Goal: Information Seeking & Learning: Learn about a topic

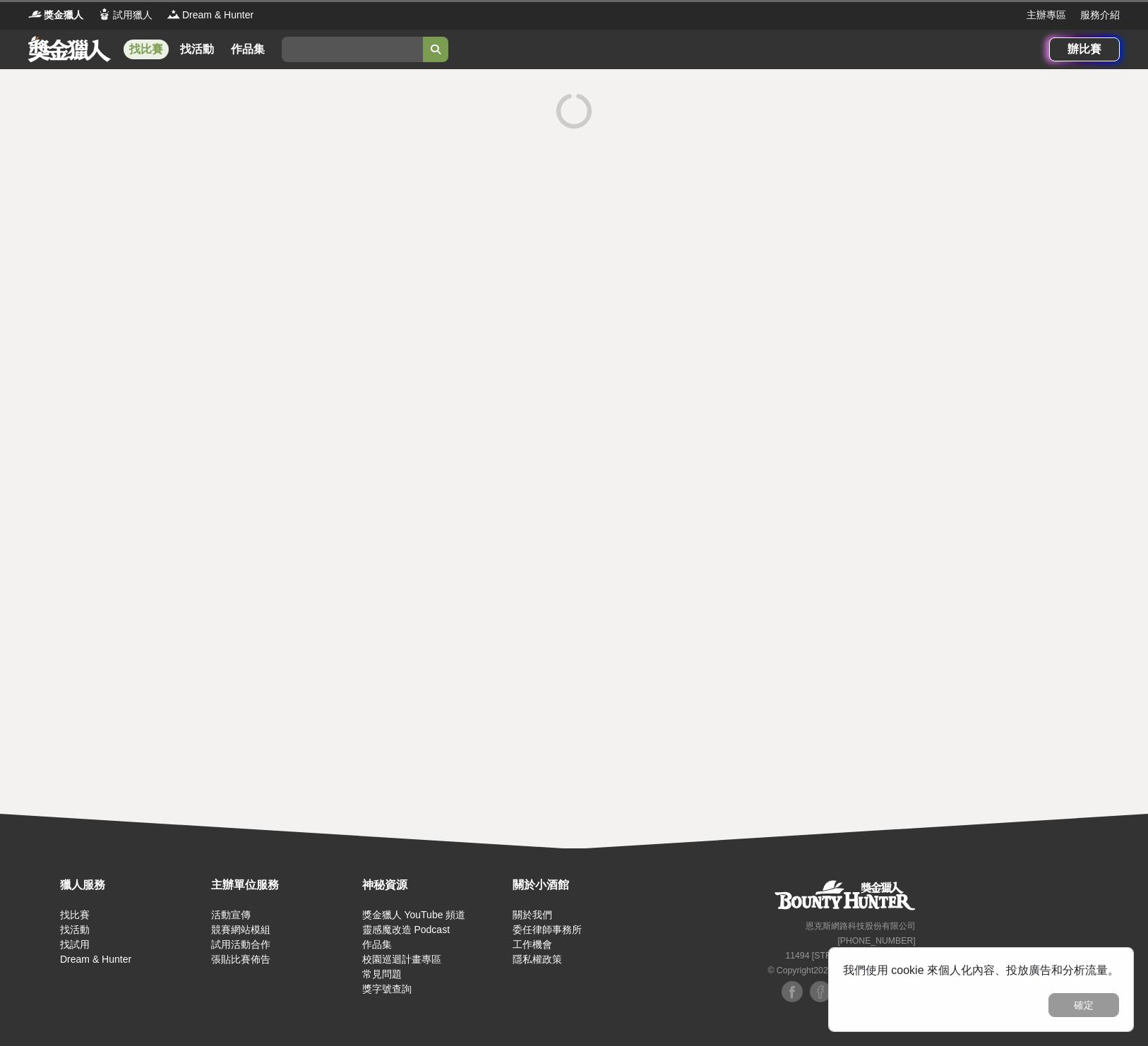
click at [357, 167] on div at bounding box center [574, 459] width 1148 height 779
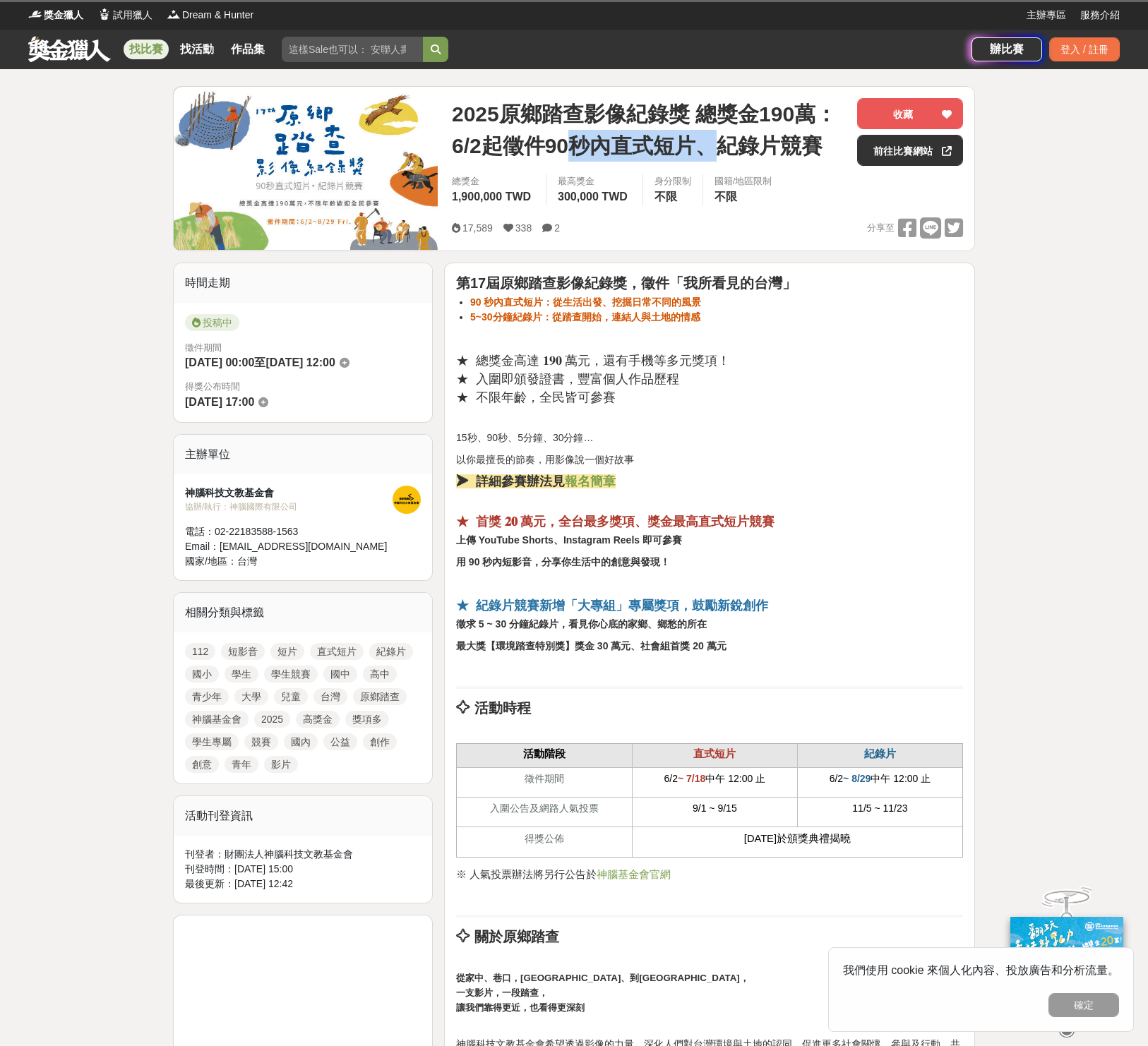
drag, startPoint x: 575, startPoint y: 152, endPoint x: 709, endPoint y: 148, distance: 134.1
click at [709, 148] on span "2025原鄉踏查影像紀錄獎 總獎金190萬：6/2起徵件90秒內直式短片、紀錄片競賽" at bounding box center [648, 130] width 394 height 64
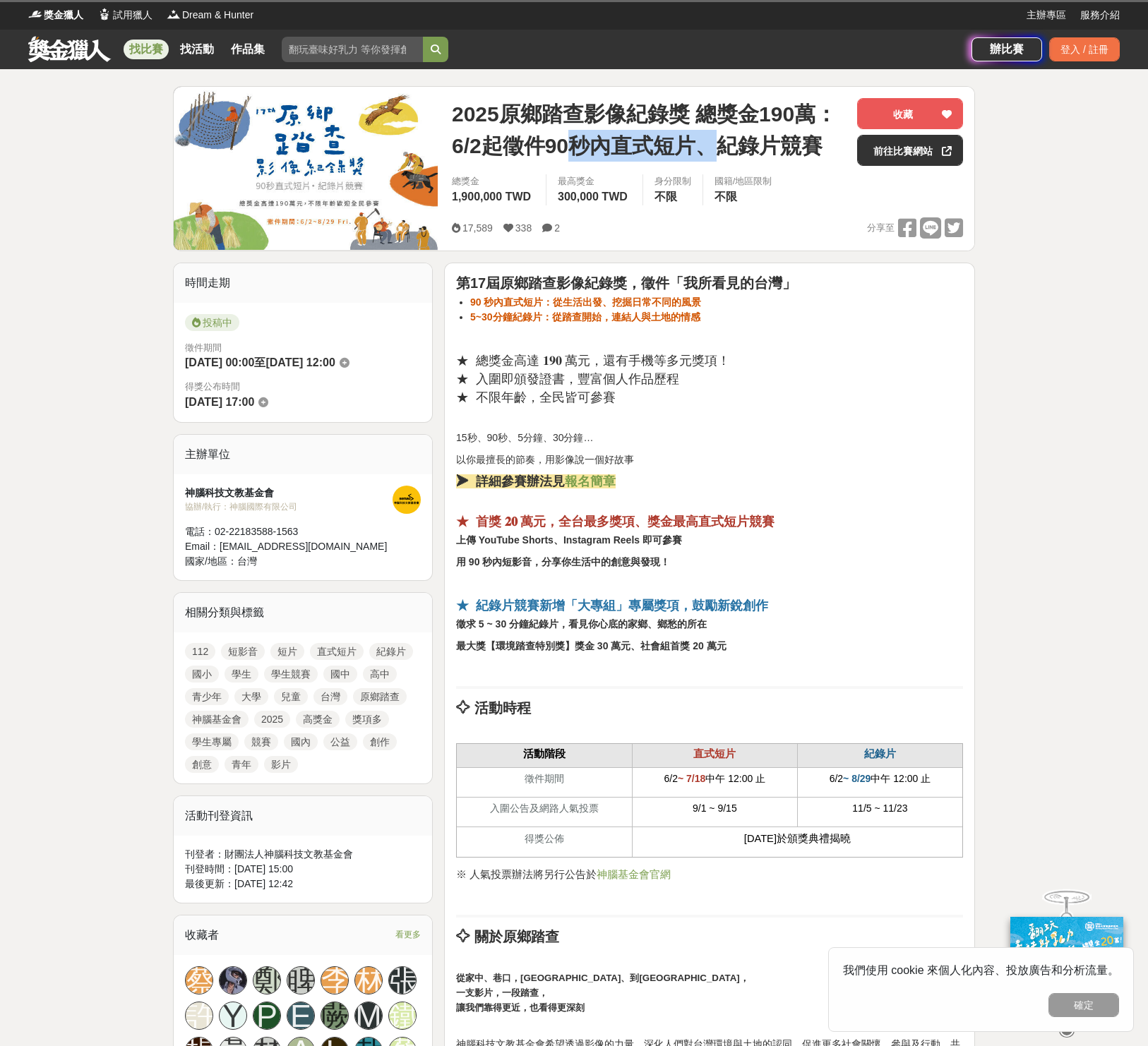
click at [693, 152] on span "2025原鄉踏查影像紀錄獎 總獎金190萬：6/2起徵件90秒內直式短片、紀錄片競賽" at bounding box center [648, 130] width 394 height 64
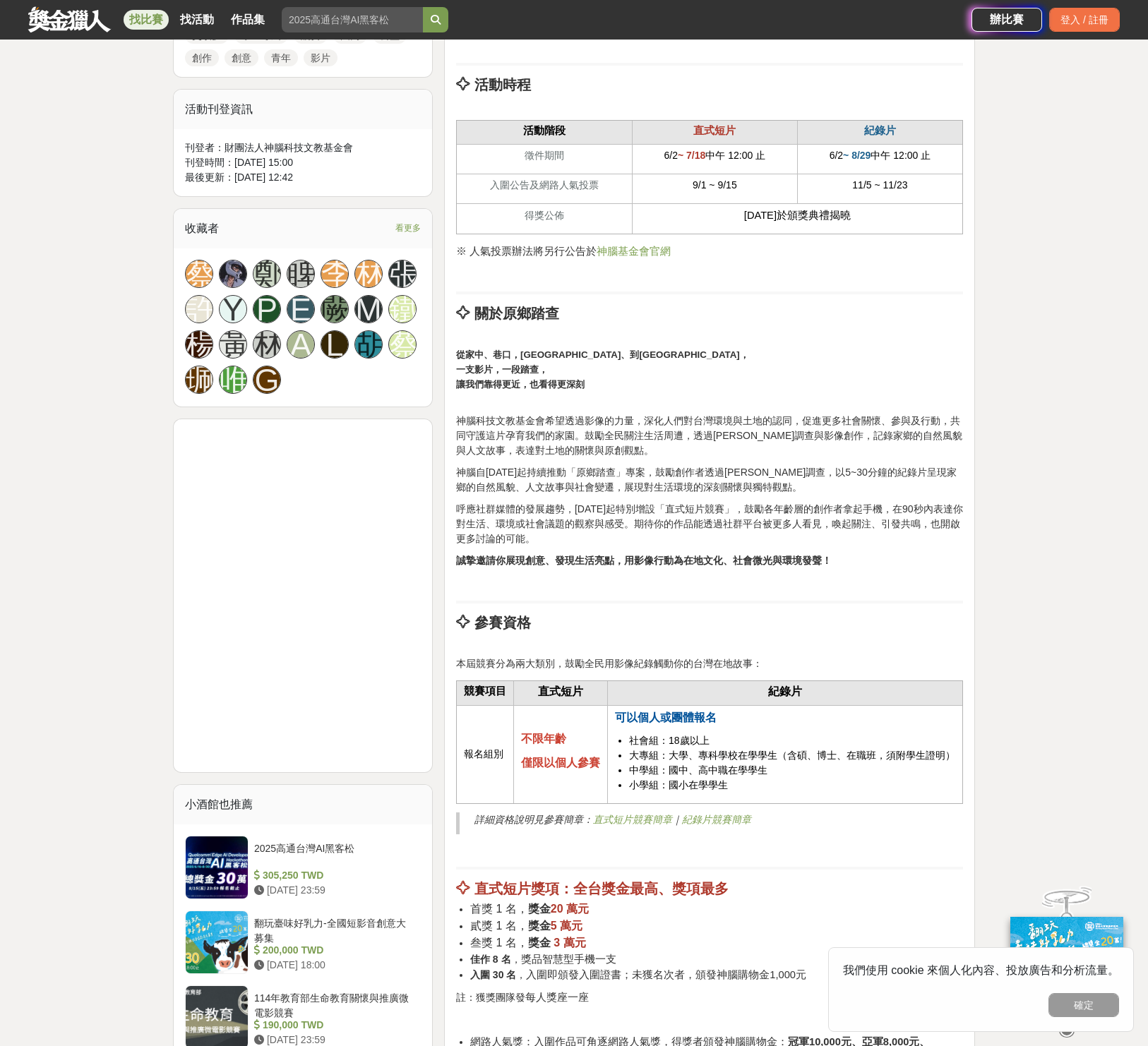
scroll to position [936, 0]
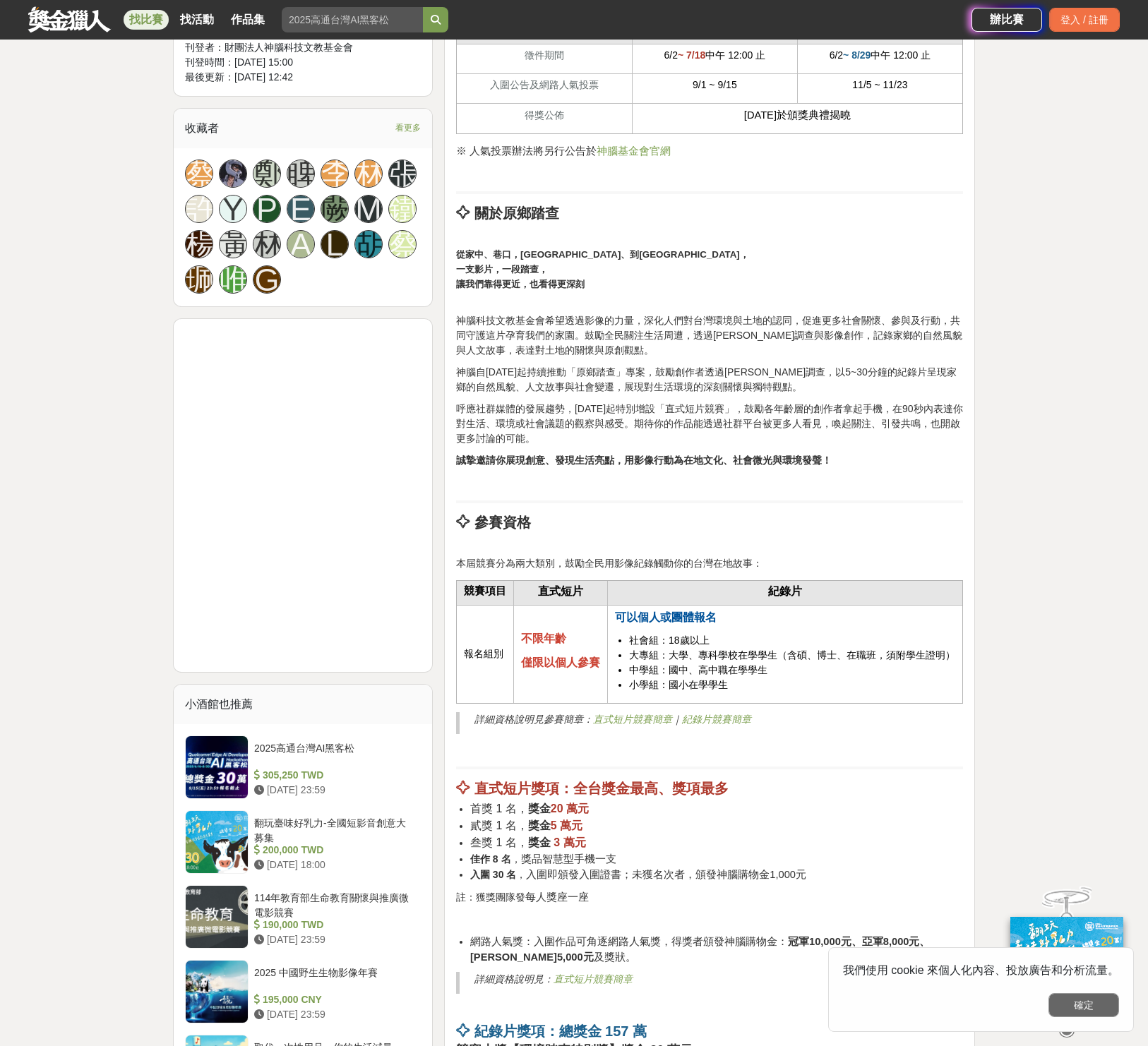
click at [1104, 1003] on button "確定" at bounding box center [1084, 1005] width 71 height 24
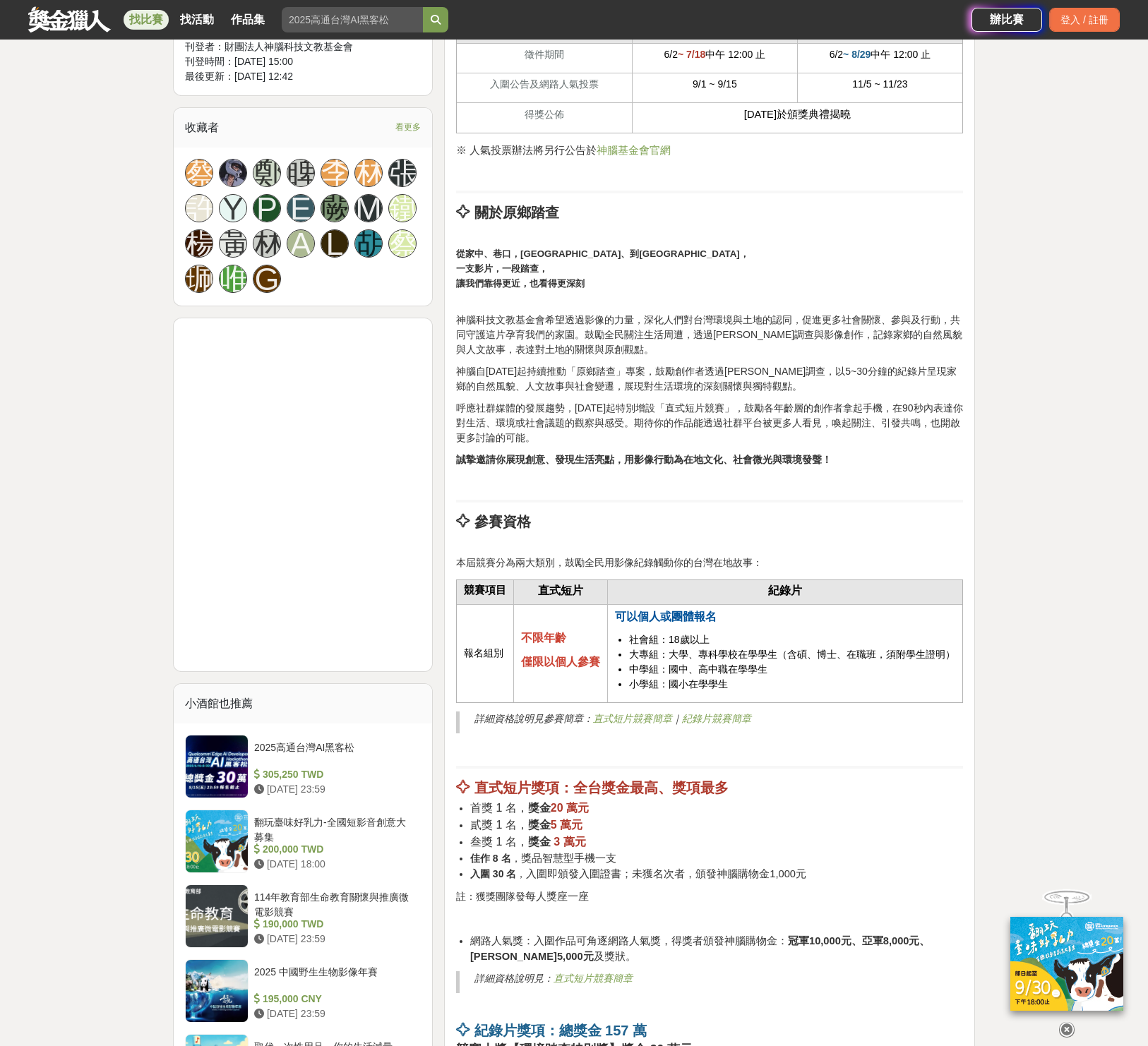
drag, startPoint x: 586, startPoint y: 818, endPoint x: 503, endPoint y: 803, distance: 84.3
click at [503, 803] on li "首獎 1 名， 獎金 20 萬元" at bounding box center [716, 808] width 493 height 17
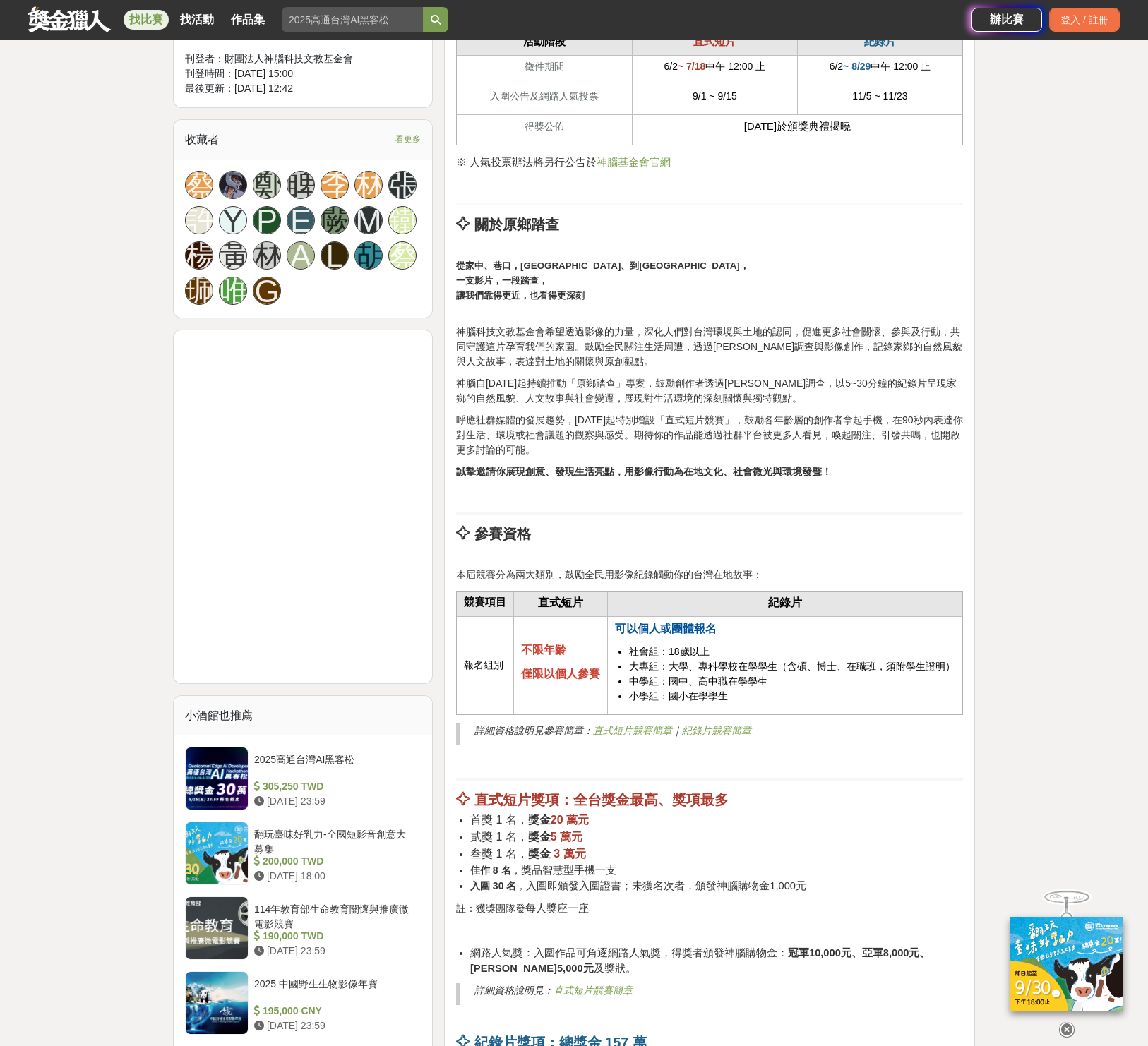
click at [549, 832] on strong "獎金" at bounding box center [539, 837] width 23 height 12
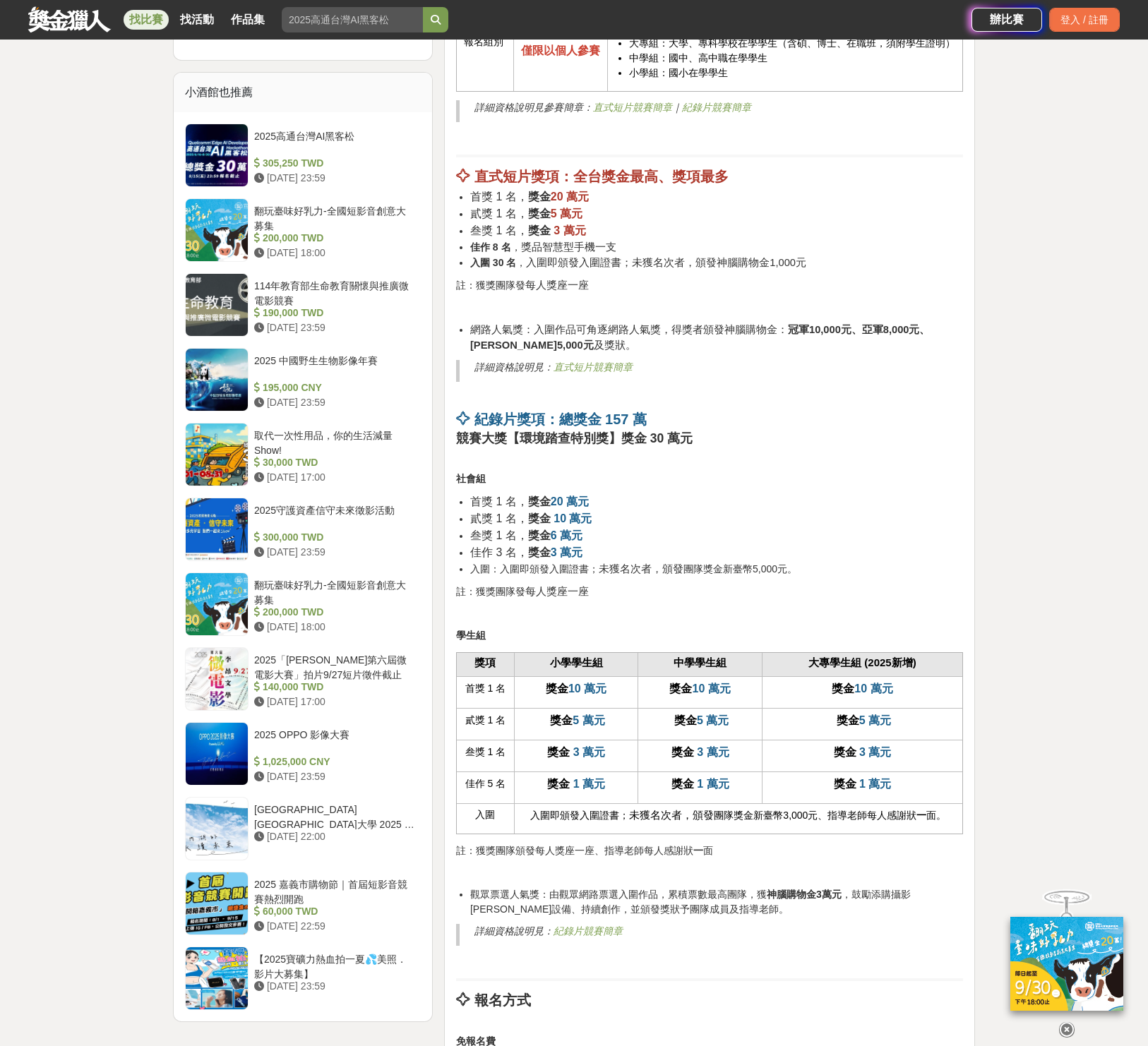
scroll to position [1618, 0]
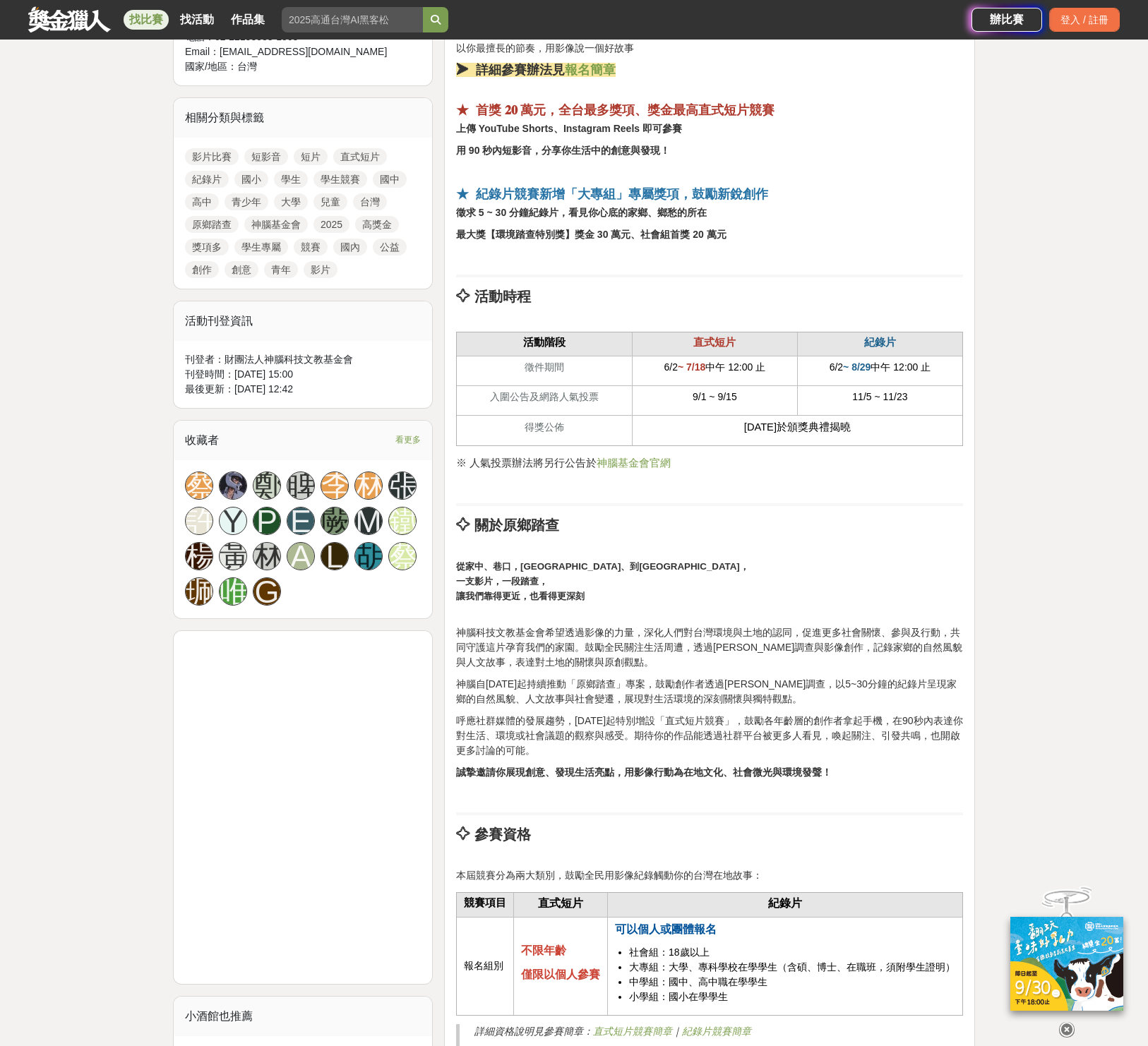
click at [596, 650] on p "神腦科技文教基金會希望透過影像的力量，深化人們對台灣環境與土地的認同，促進更多社會關懷、參與及行動，共同守護這片孕育我們的家園。鼓勵全民關注生活周遭，透過田野…" at bounding box center [709, 640] width 507 height 59
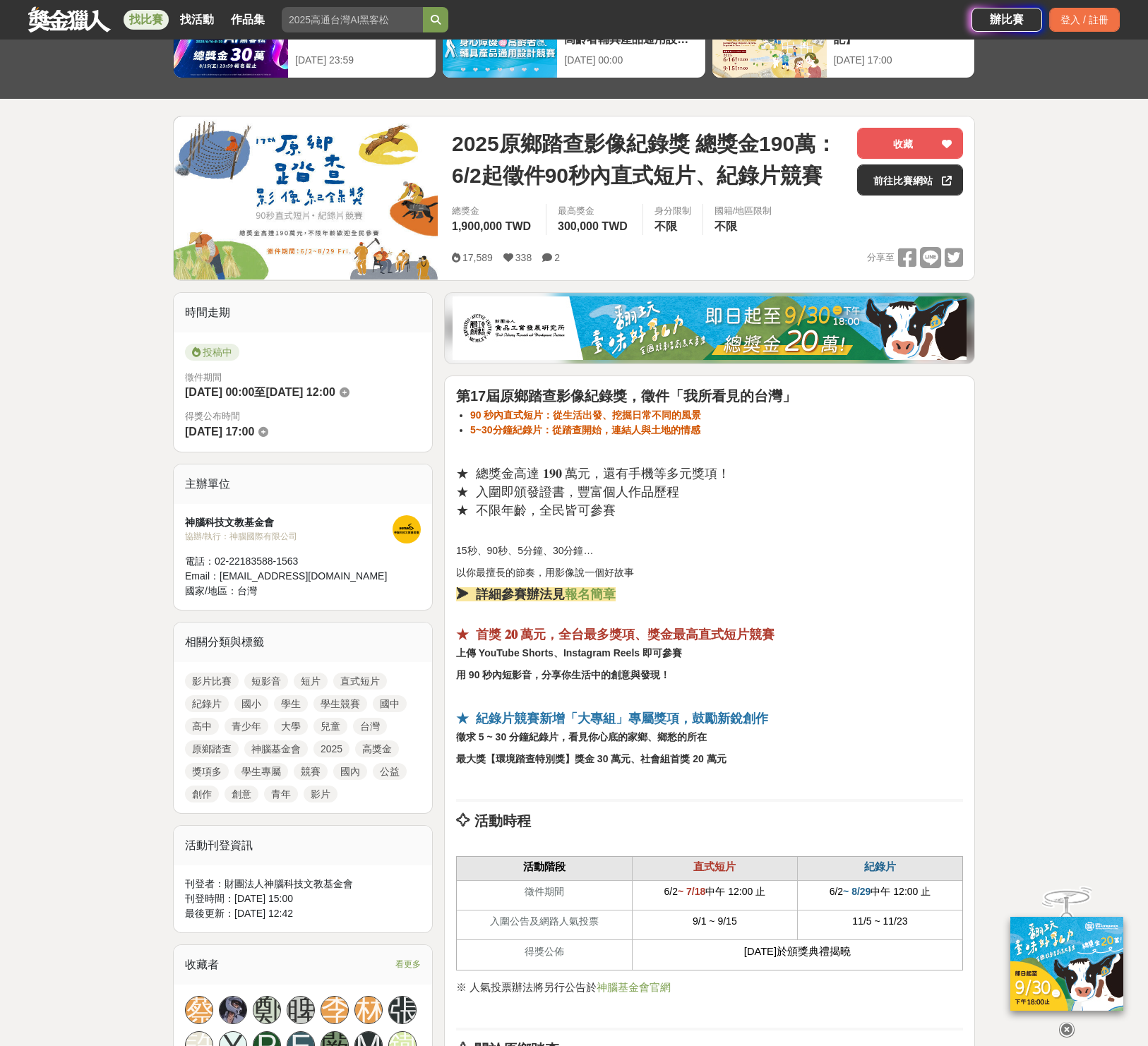
click at [596, 642] on strong "★ 首獎 𝟐𝟎 萬元，全台最多獎項、獎金最高直式短片競賽" at bounding box center [615, 635] width 319 height 15
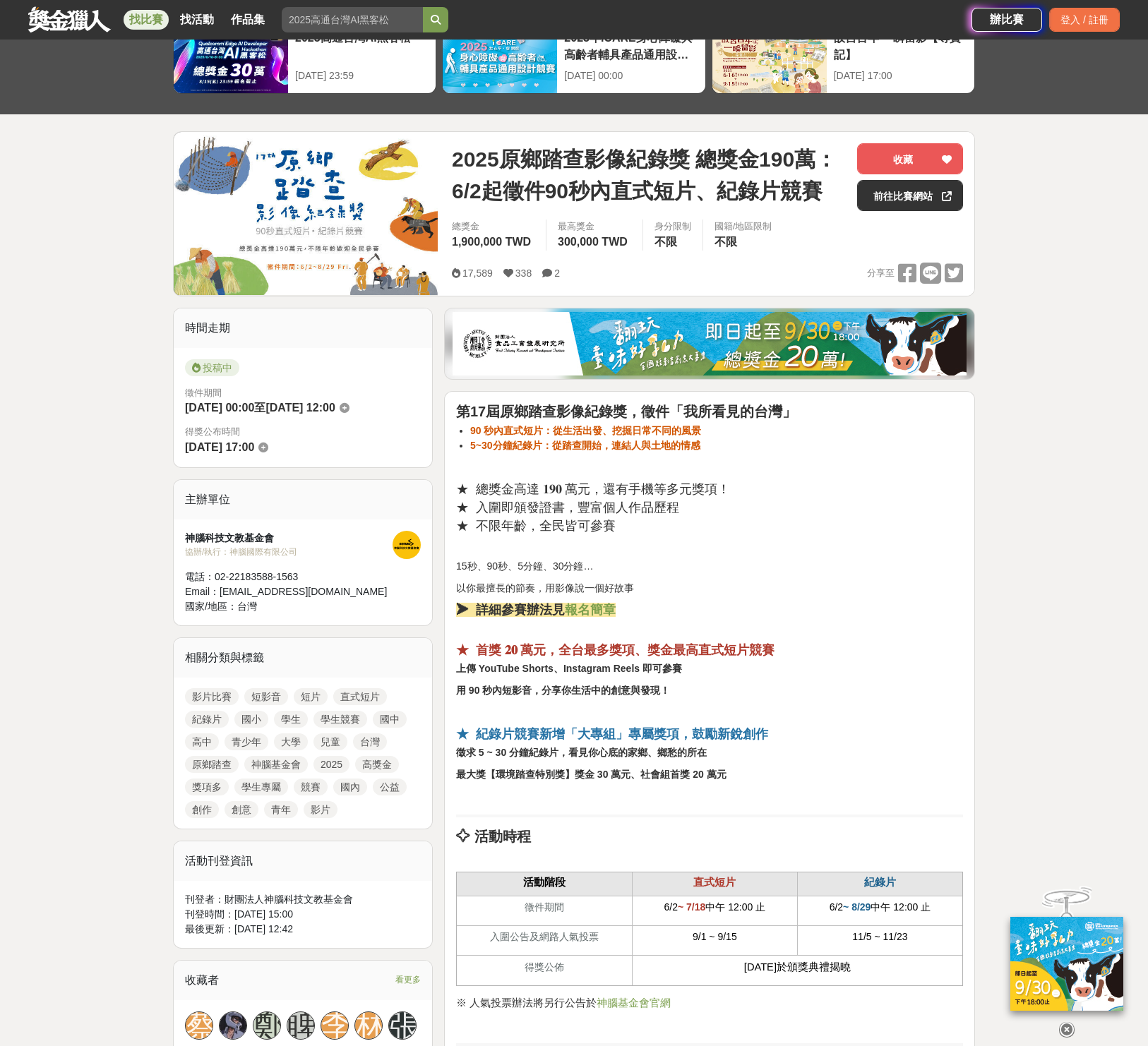
scroll to position [81, 0]
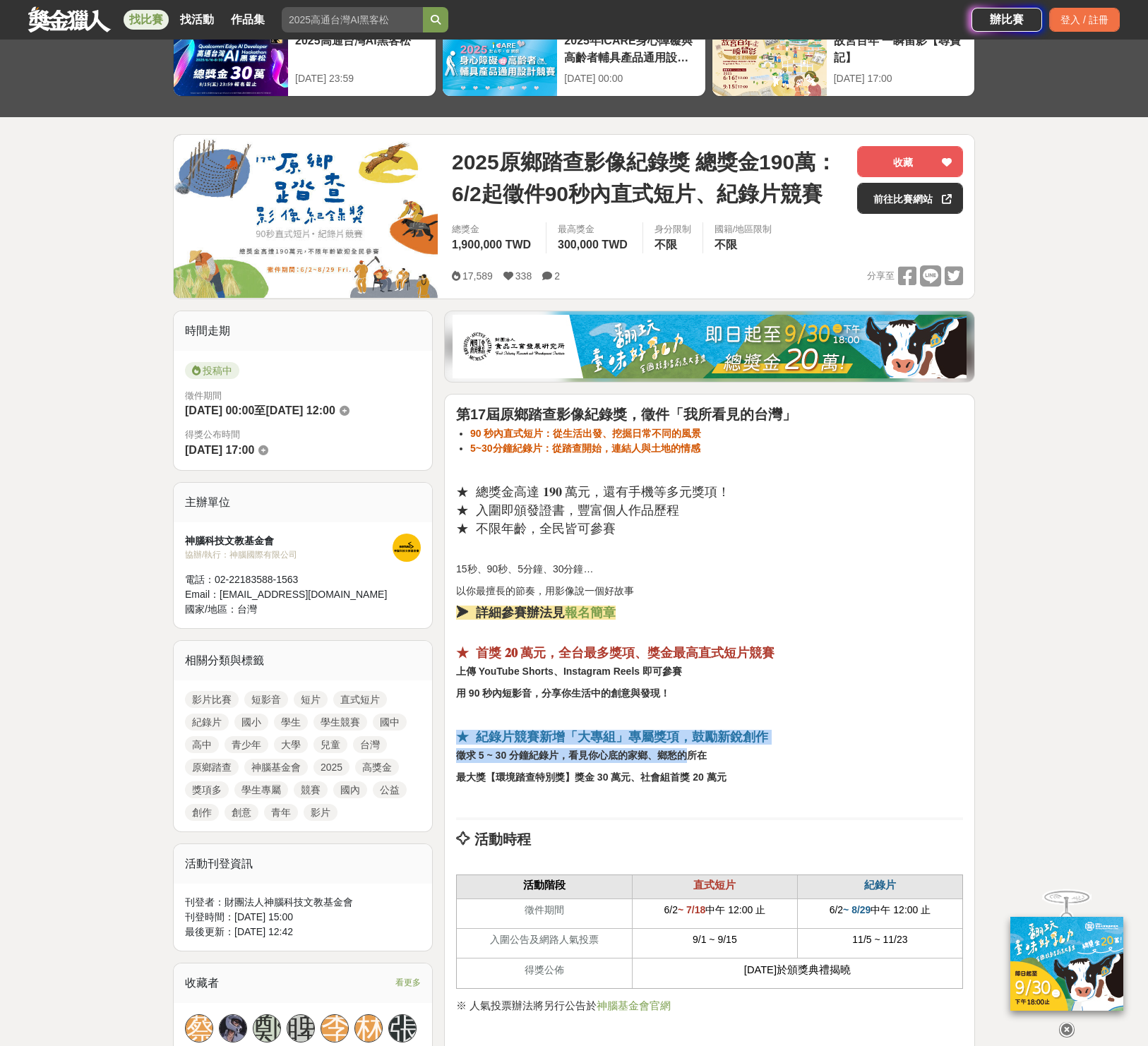
drag, startPoint x: 543, startPoint y: 728, endPoint x: 688, endPoint y: 750, distance: 146.7
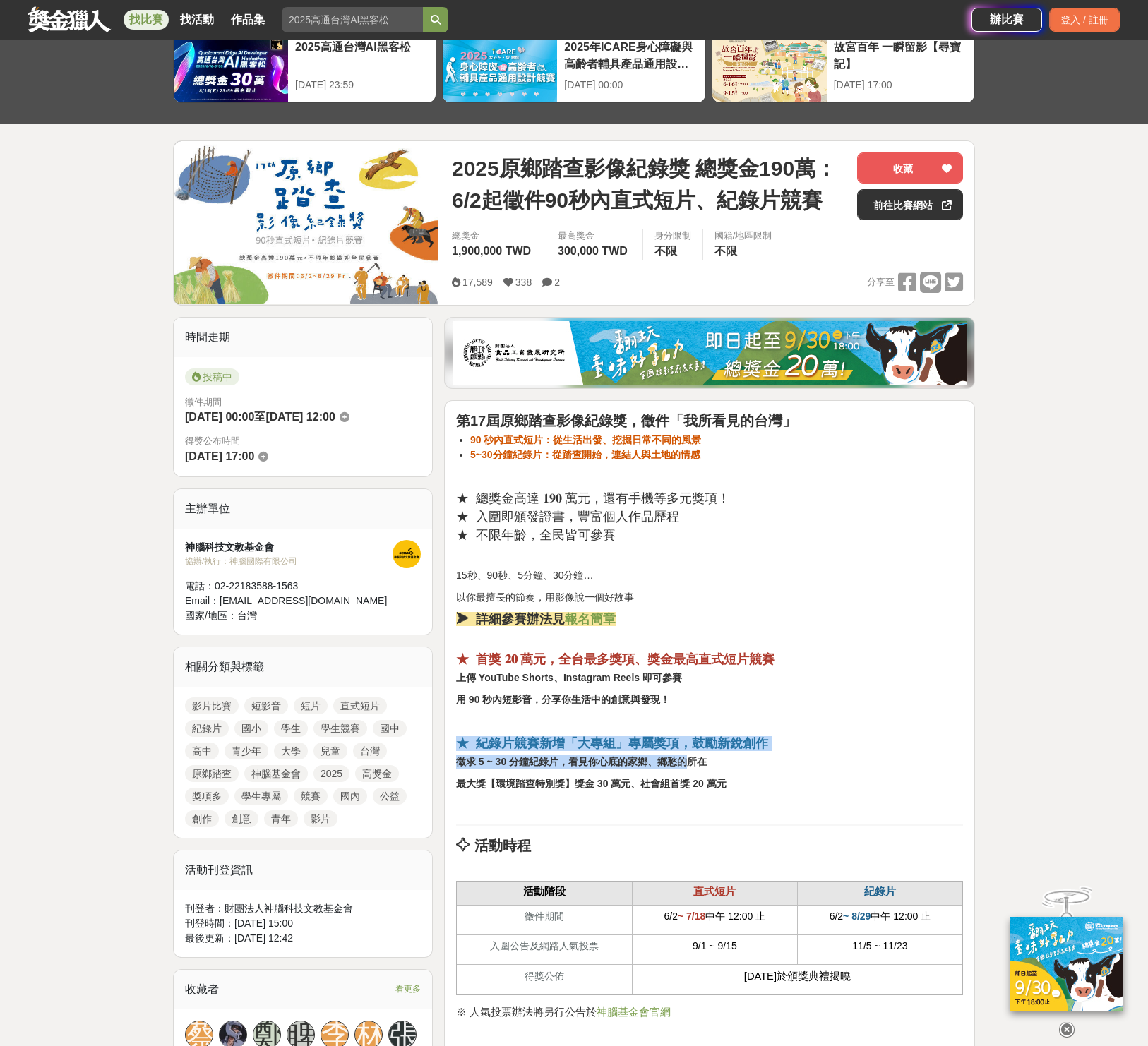
click at [655, 747] on strong "★ 紀錄片競賽新增「大專組」專屬獎項，鼓勵新銳創作" at bounding box center [612, 744] width 312 height 15
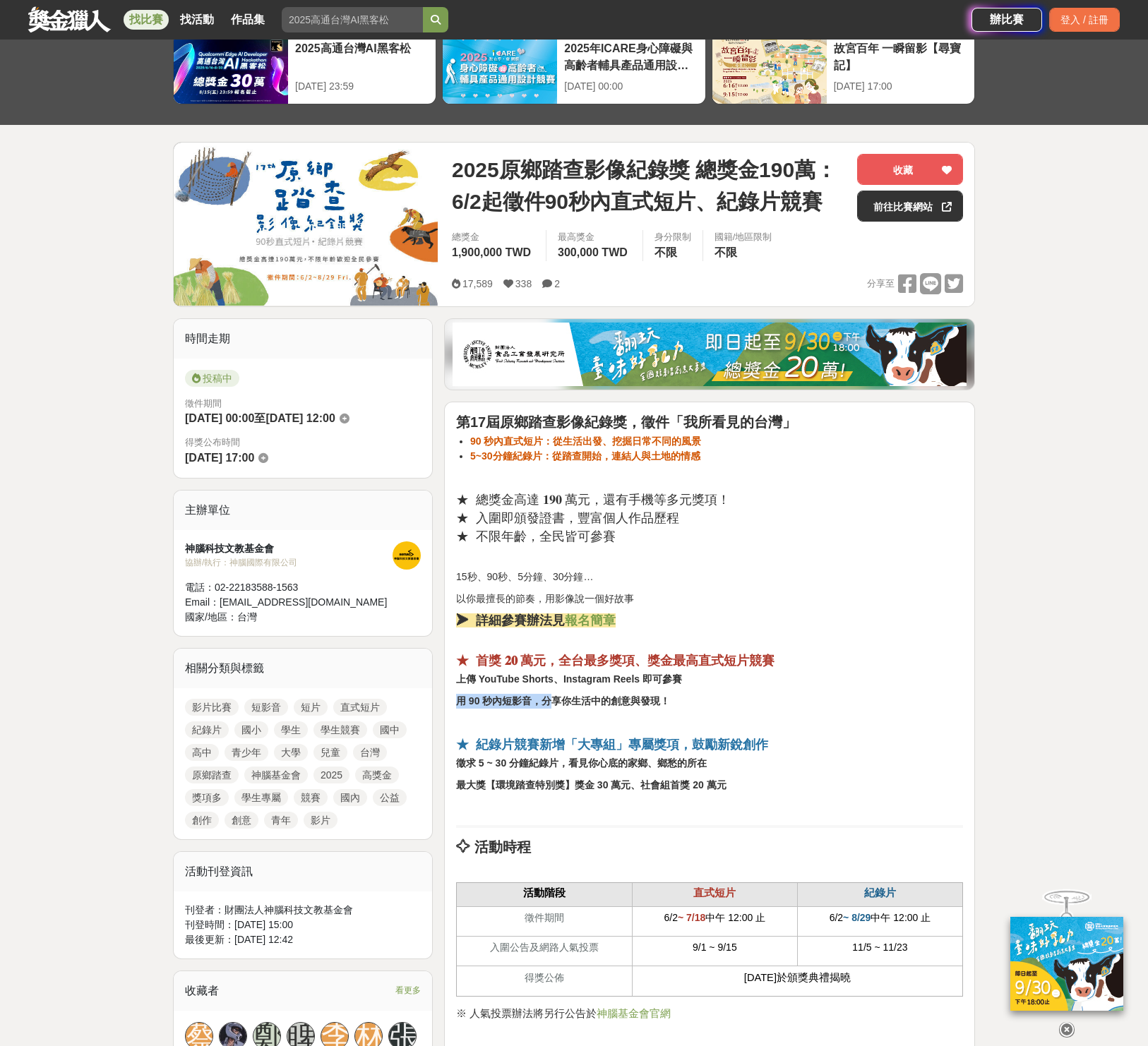
drag, startPoint x: 552, startPoint y: 701, endPoint x: 720, endPoint y: 684, distance: 168.9
click at [700, 745] on strong "★ 紀錄片競賽新增「大專組」專屬獎項，鼓勵新銳創作" at bounding box center [612, 745] width 312 height 15
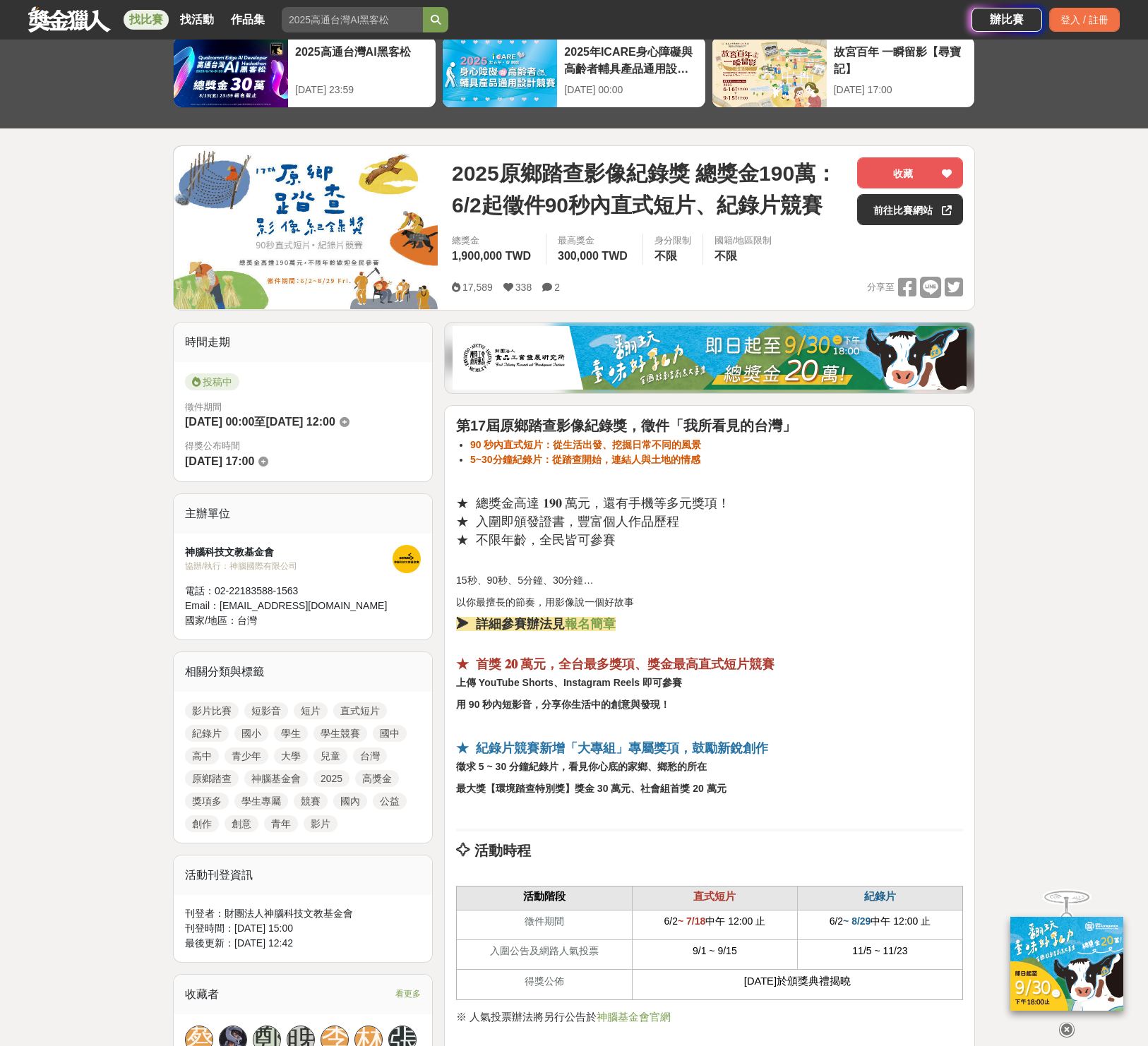
drag, startPoint x: 516, startPoint y: 675, endPoint x: 837, endPoint y: 661, distance: 321.3
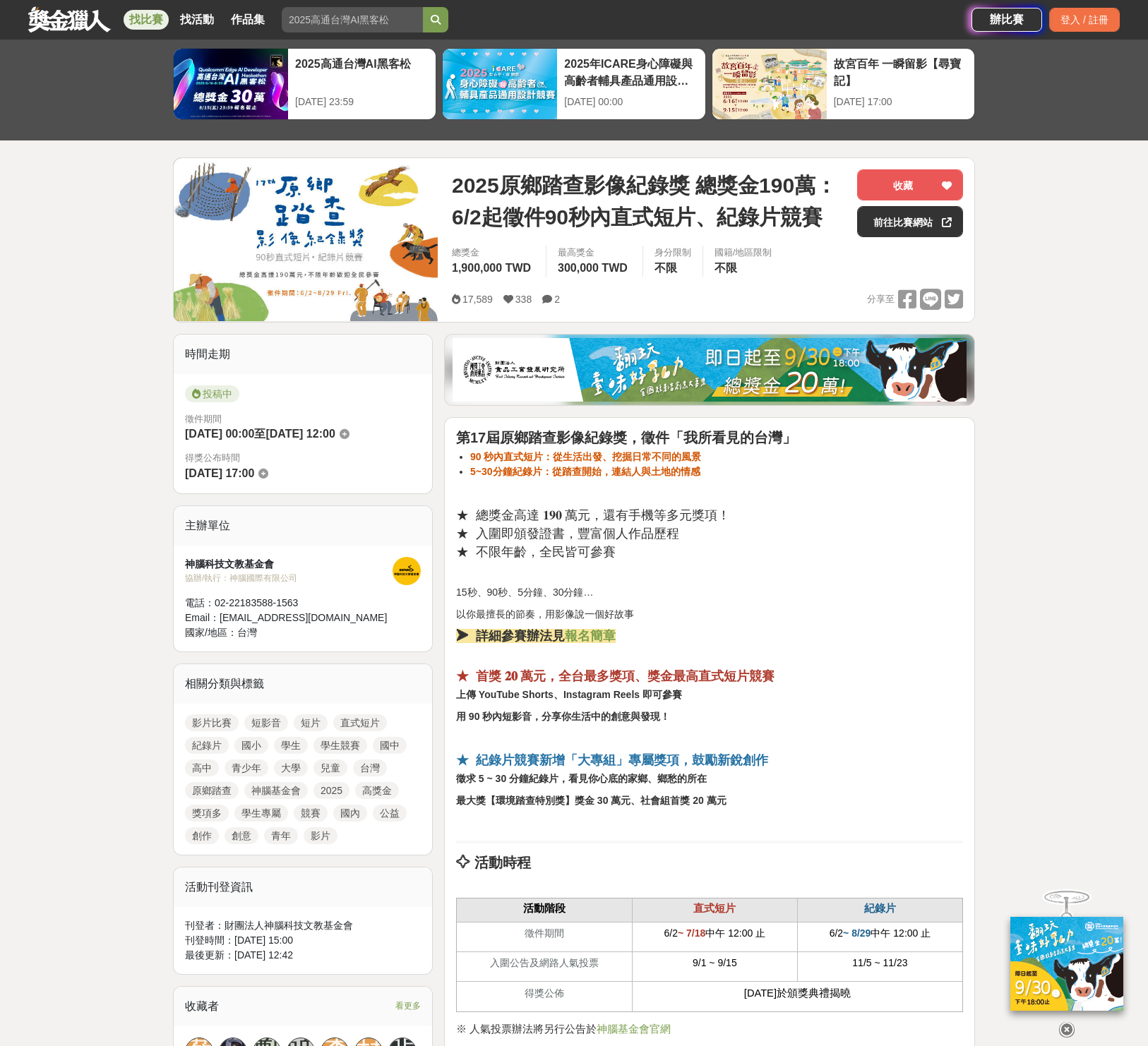
scroll to position [57, 0]
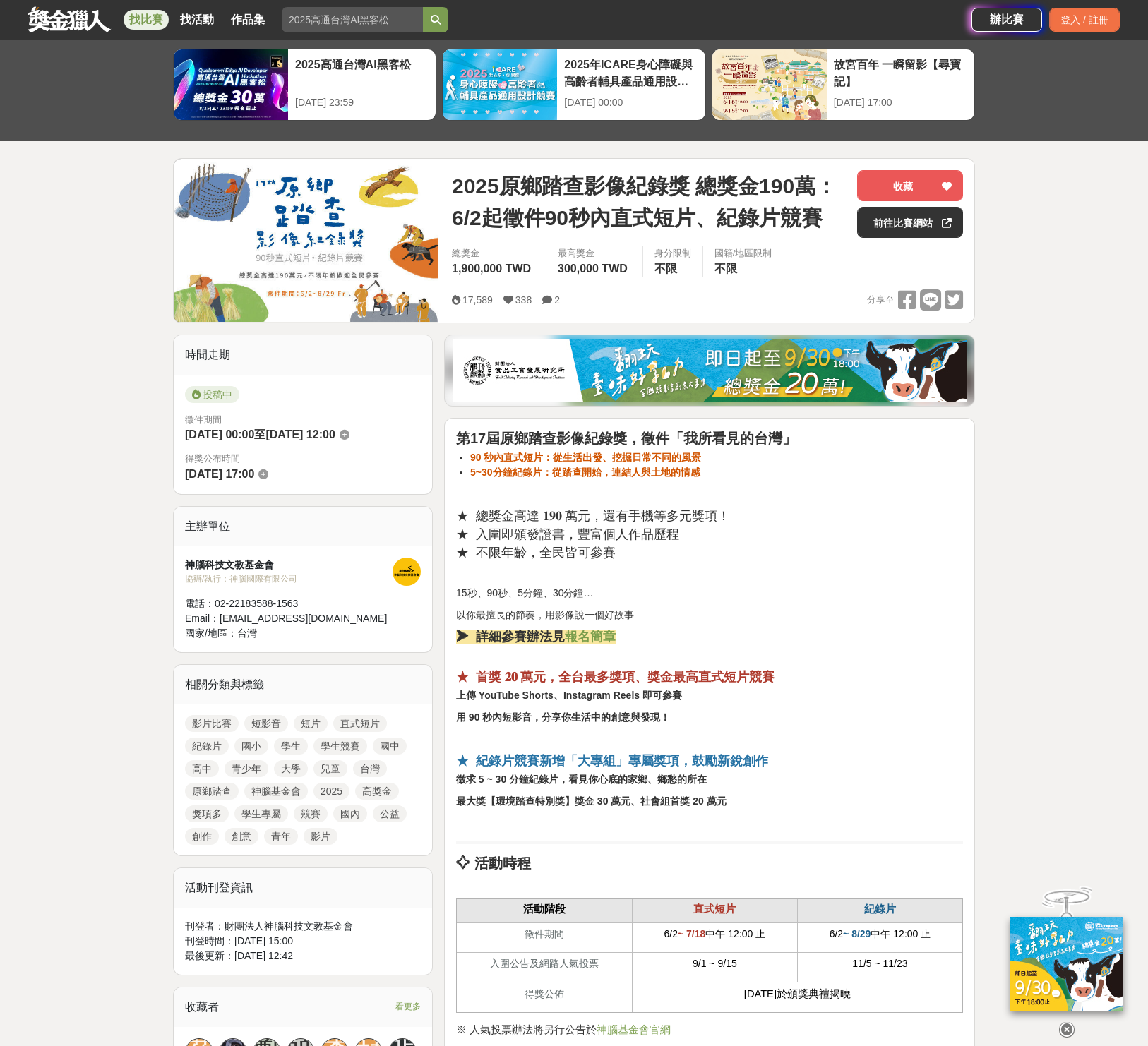
click at [1072, 1031] on icon at bounding box center [1066, 1030] width 15 height 15
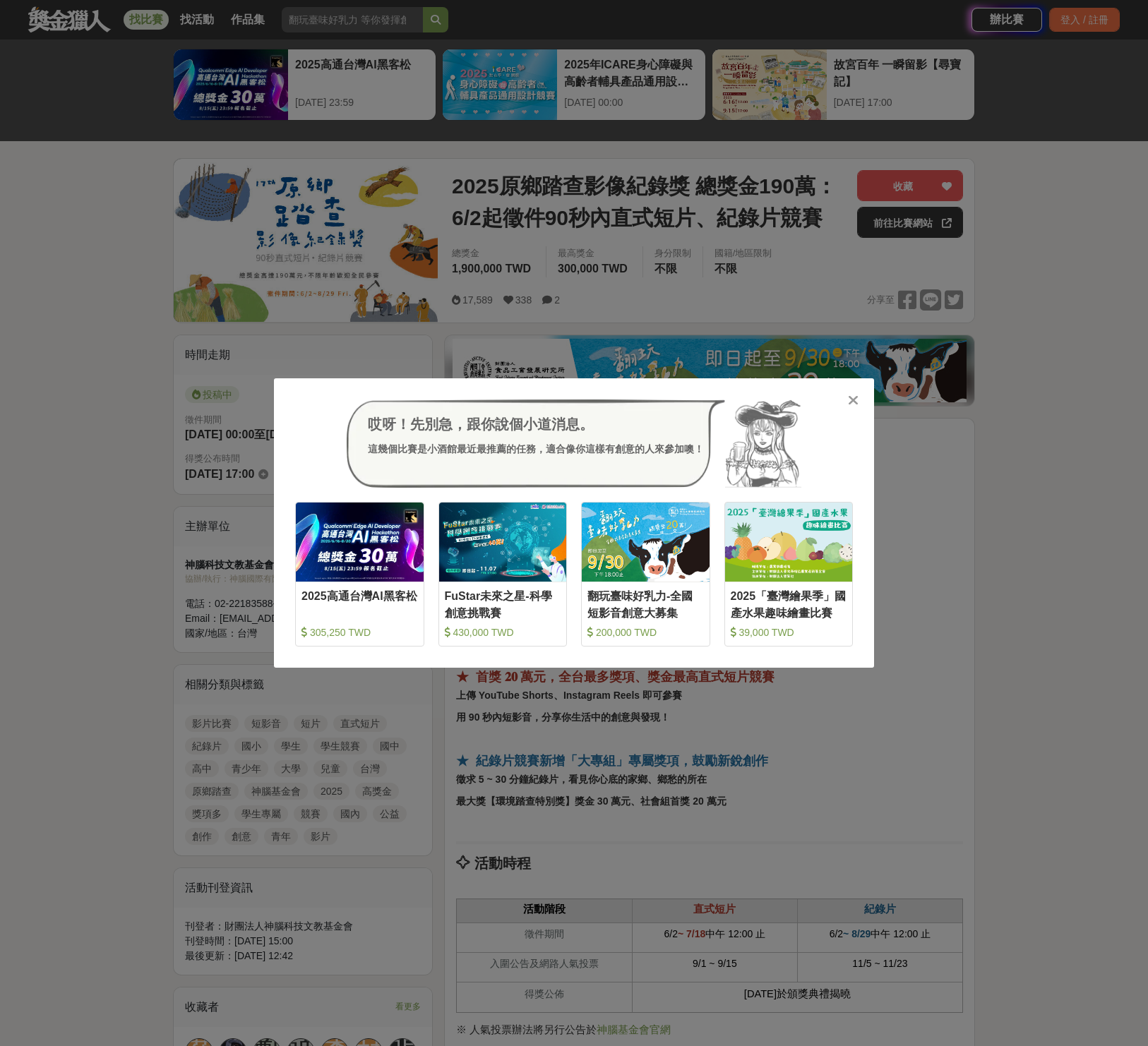
click at [854, 396] on icon at bounding box center [853, 401] width 11 height 15
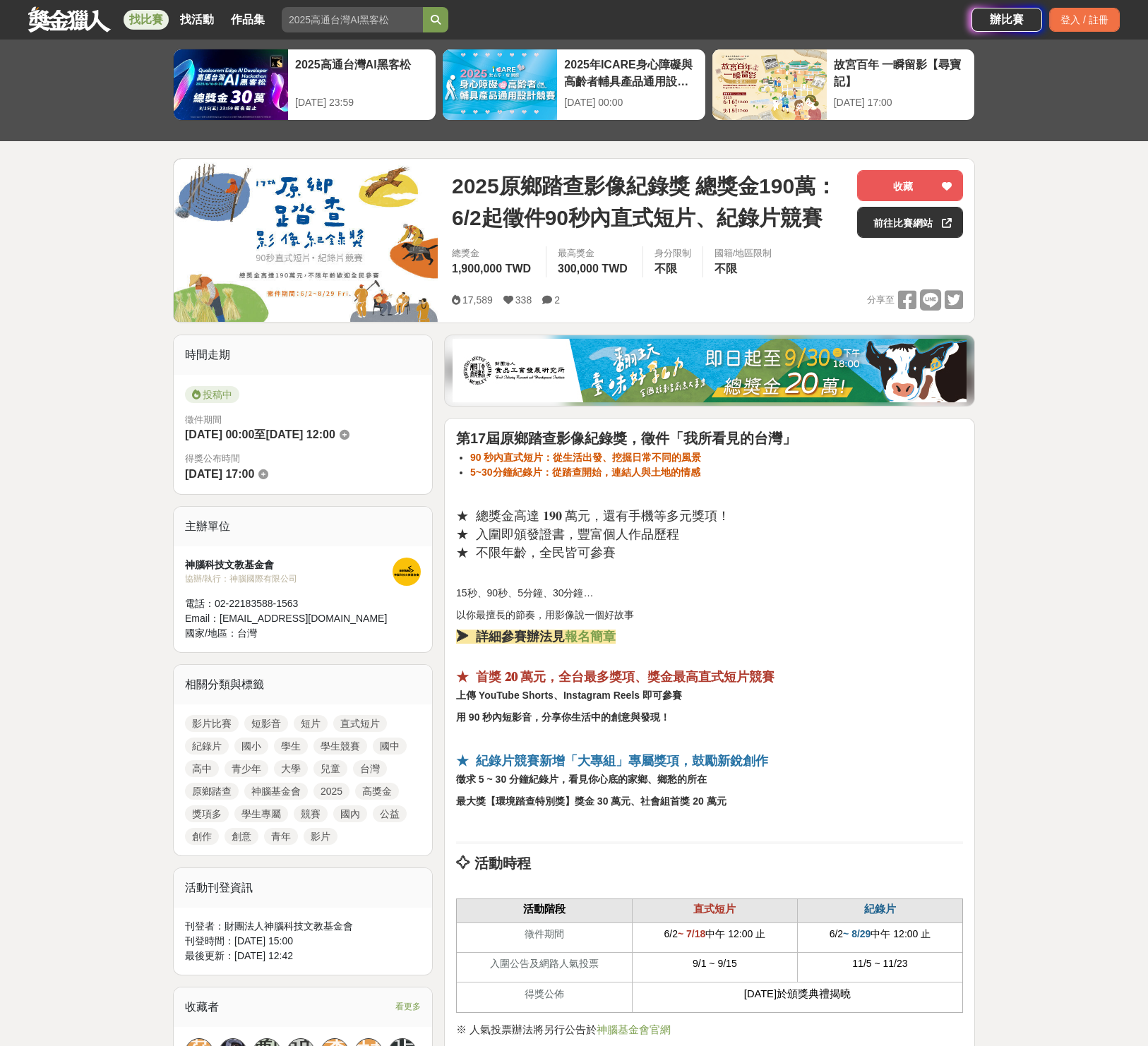
drag, startPoint x: 852, startPoint y: 504, endPoint x: 835, endPoint y: 487, distance: 24.0
drag, startPoint x: 744, startPoint y: 498, endPoint x: 455, endPoint y: 446, distance: 293.6
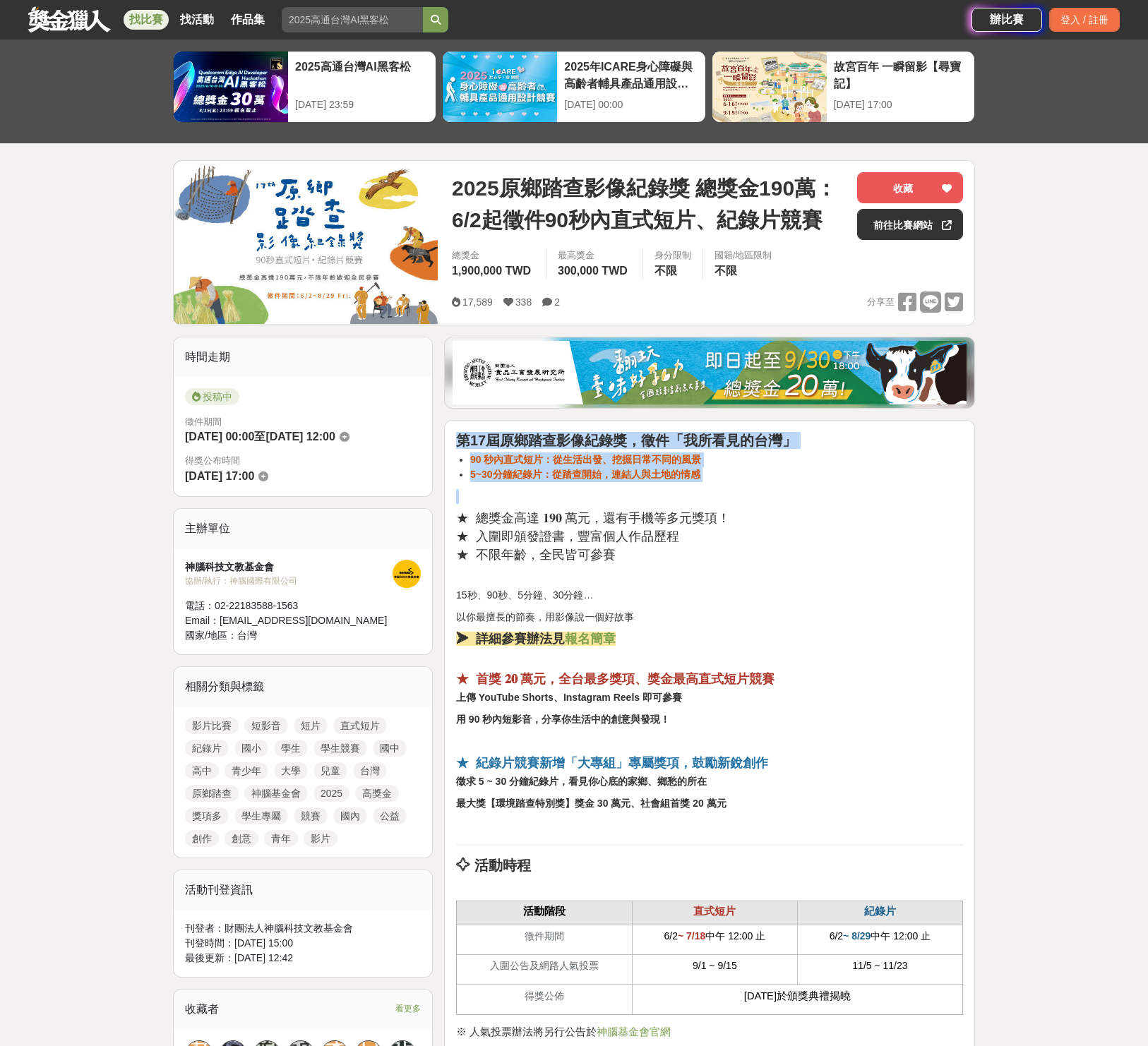
scroll to position [55, 0]
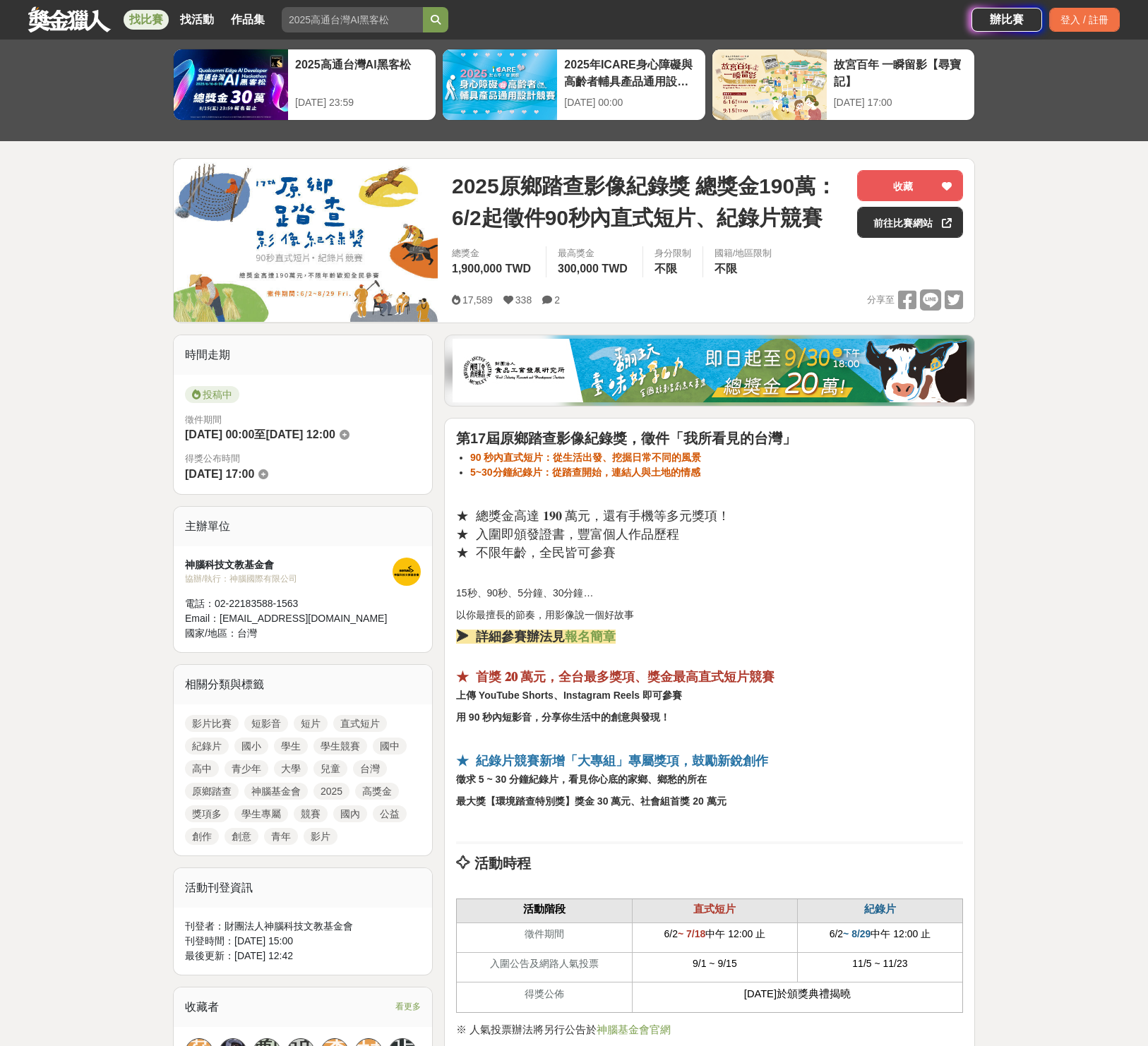
drag, startPoint x: 520, startPoint y: 475, endPoint x: 561, endPoint y: 474, distance: 41.0
click at [520, 475] on strong "5~30分鐘紀錄片：從踏查開始，連結人與土地的情感" at bounding box center [584, 472] width 230 height 11
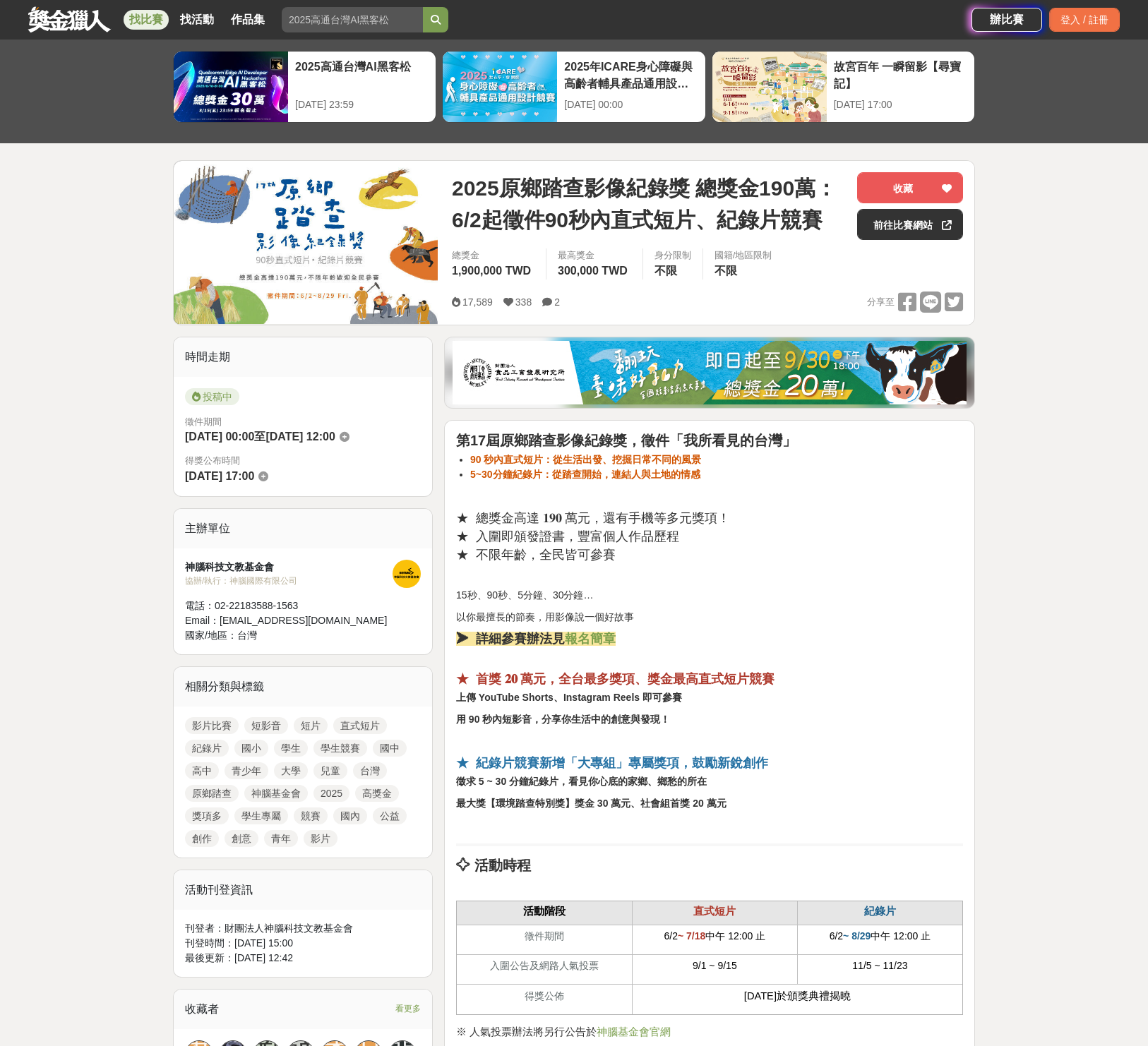
click at [655, 477] on strong "5~30分鐘紀錄片：從踏查開始，連結人與土地的情感" at bounding box center [584, 474] width 230 height 11
click at [676, 180] on span "2025原鄉踏查影像紀錄獎 總獎金190萬：6/2起徵件90秒內直式短片、紀錄片競賽" at bounding box center [648, 204] width 394 height 64
drag, startPoint x: 456, startPoint y: 187, endPoint x: 692, endPoint y: 188, distance: 236.0
click at [692, 188] on span "2025原鄉踏查影像紀錄獎 總獎金190萬：6/2起徵件90秒內直式短片、紀錄片競賽" at bounding box center [648, 204] width 394 height 64
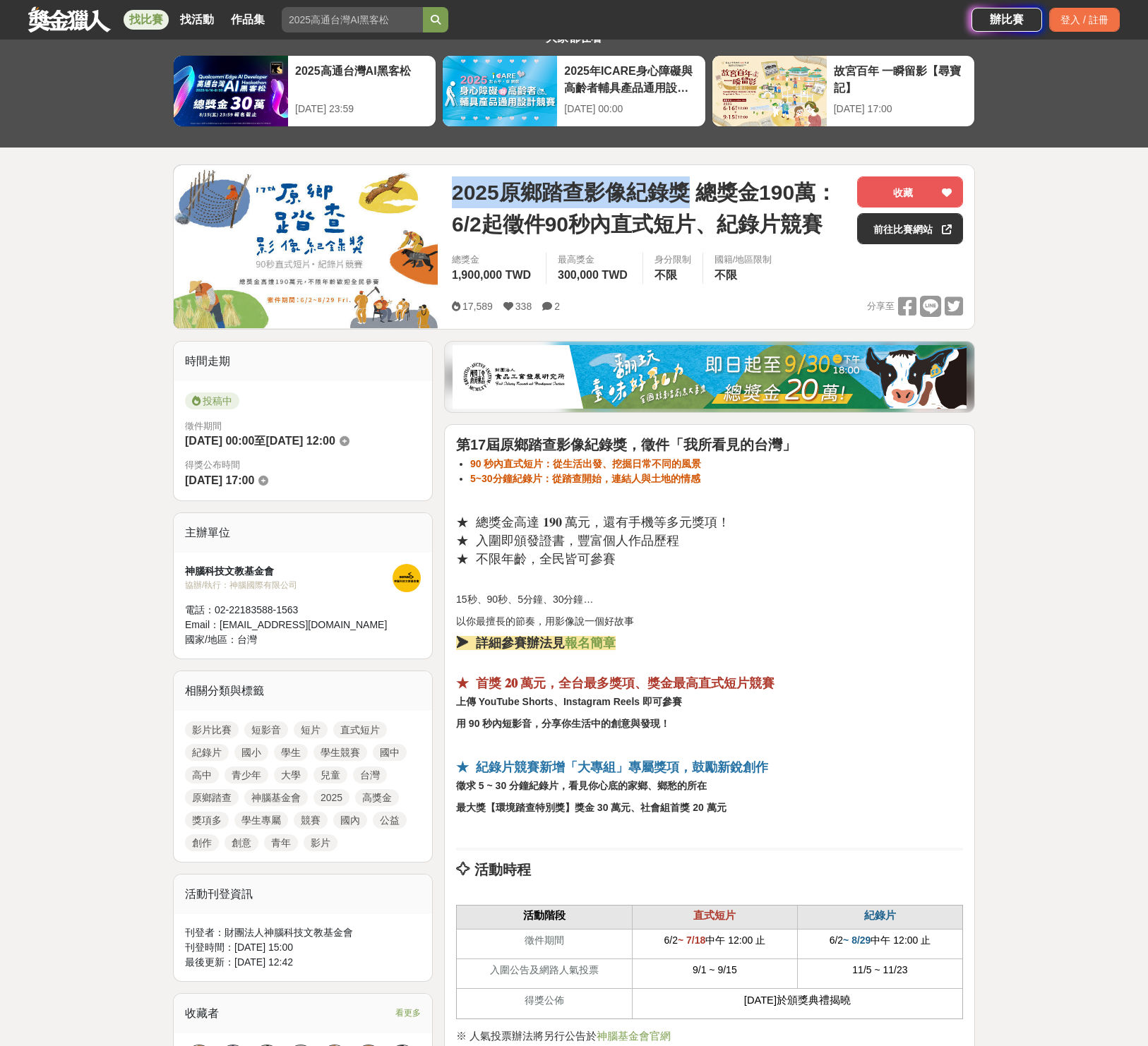
copy span "2025原鄉踏查影像紀錄獎"
click at [671, 276] on span "不限" at bounding box center [665, 274] width 23 height 12
click at [724, 278] on span "不限" at bounding box center [726, 274] width 23 height 12
drag, startPoint x: 179, startPoint y: 568, endPoint x: 279, endPoint y: 564, distance: 100.1
click at [279, 564] on div "神腦科技文教基金會 協辦/執行： 神腦國際有限公司 電話： 02-22183588-1563 Email： taiwansenaoorg@senaoorg.o…" at bounding box center [303, 605] width 259 height 106
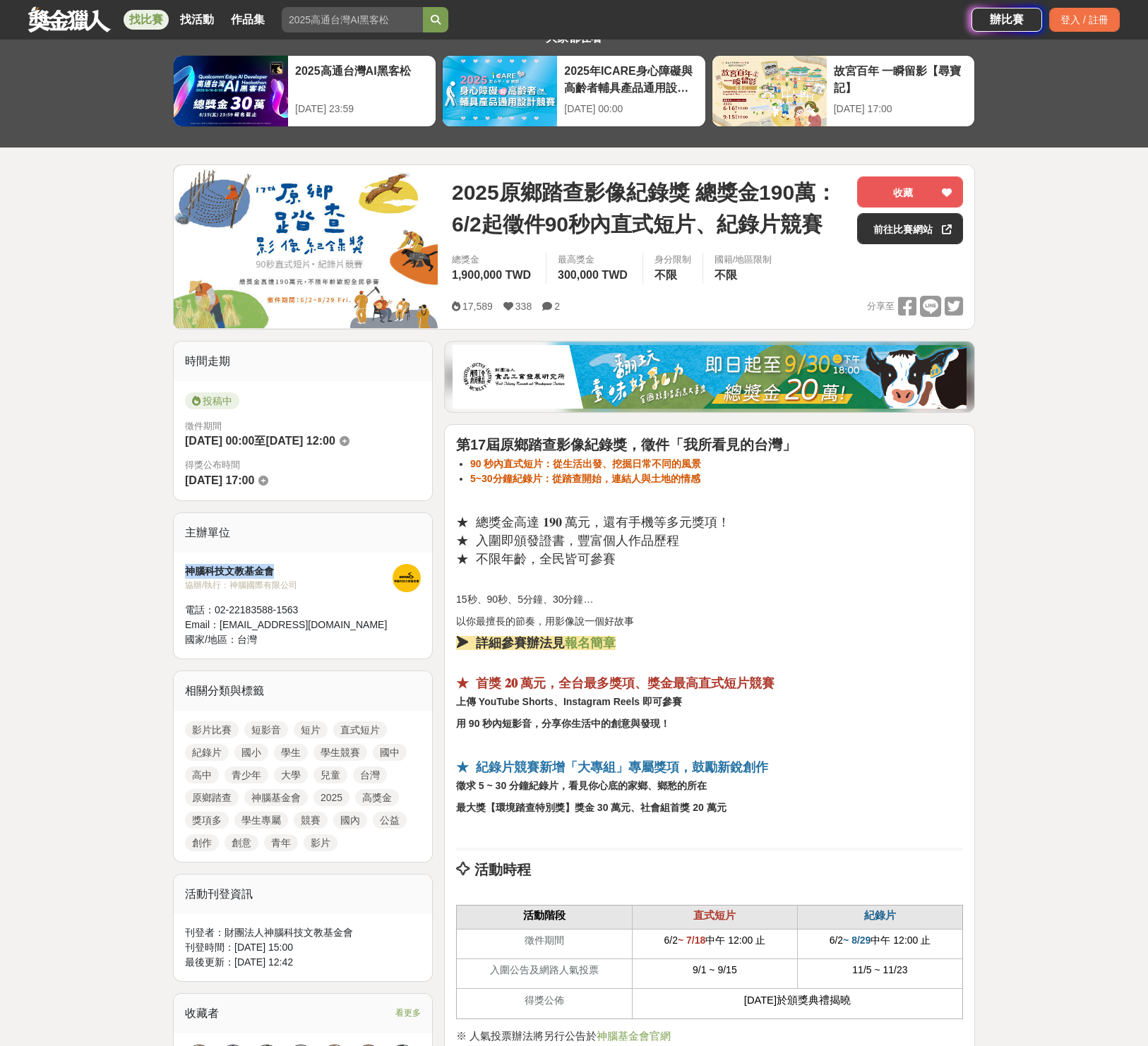
copy div "神腦科技文教基金會"
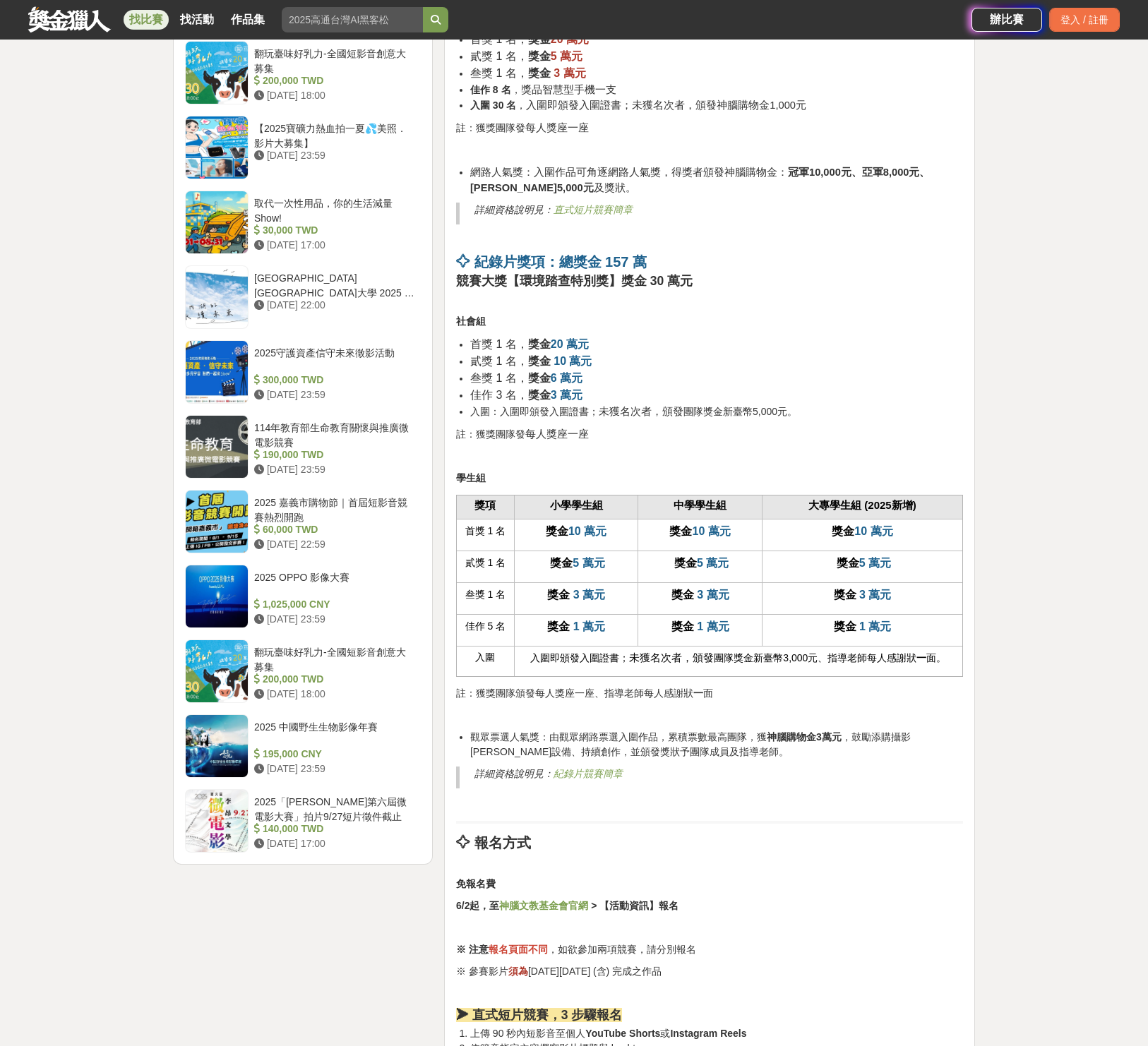
scroll to position [1699, 0]
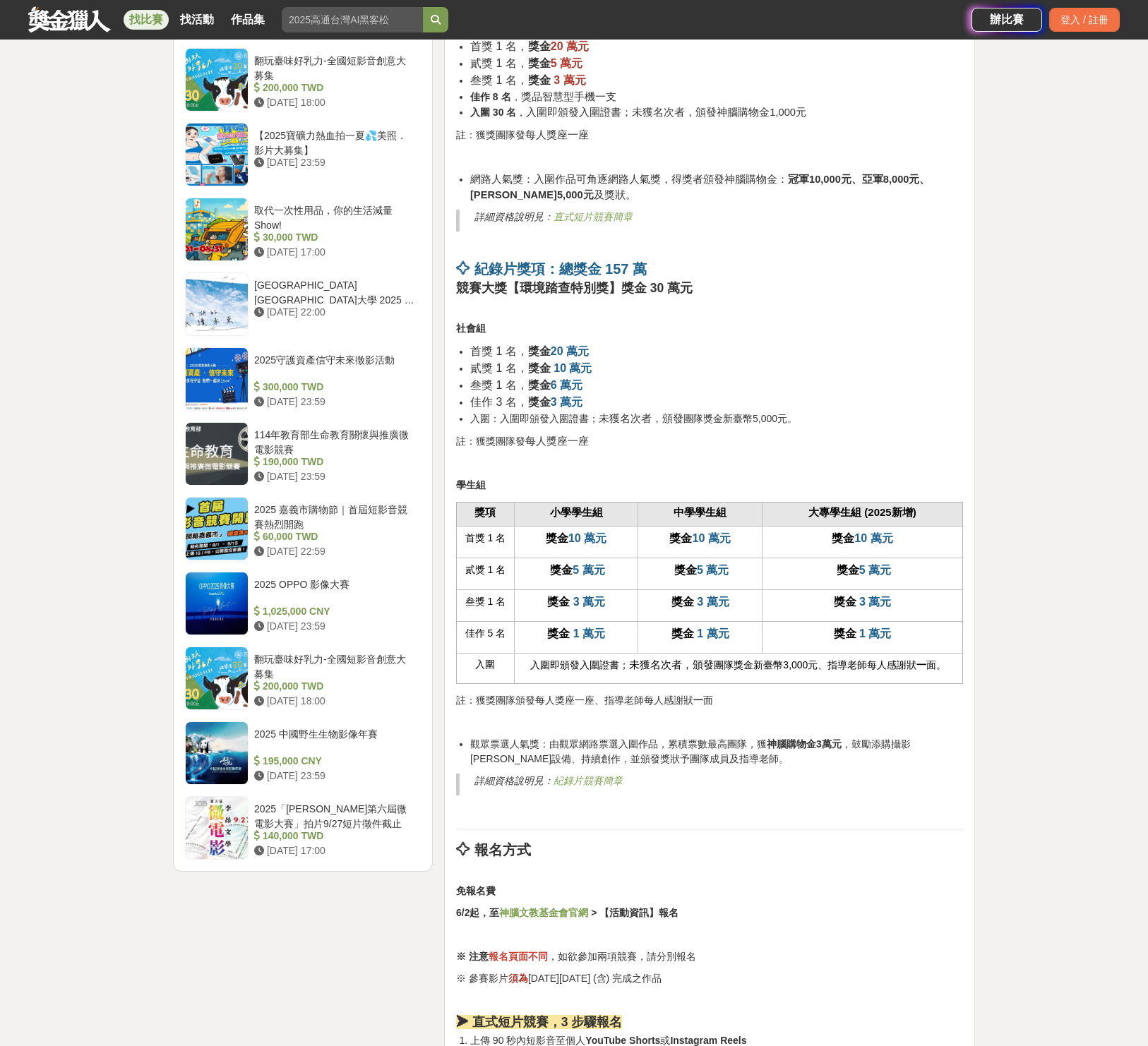
click at [689, 544] on strong "獎金" at bounding box center [680, 538] width 23 height 12
drag, startPoint x: 700, startPoint y: 543, endPoint x: 727, endPoint y: 549, distance: 27.7
click at [726, 549] on td "獎金 10 萬元" at bounding box center [700, 542] width 124 height 32
click at [823, 543] on p "獎金 10 萬元" at bounding box center [862, 538] width 186 height 17
drag, startPoint x: 831, startPoint y: 541, endPoint x: 938, endPoint y: 539, distance: 107.0
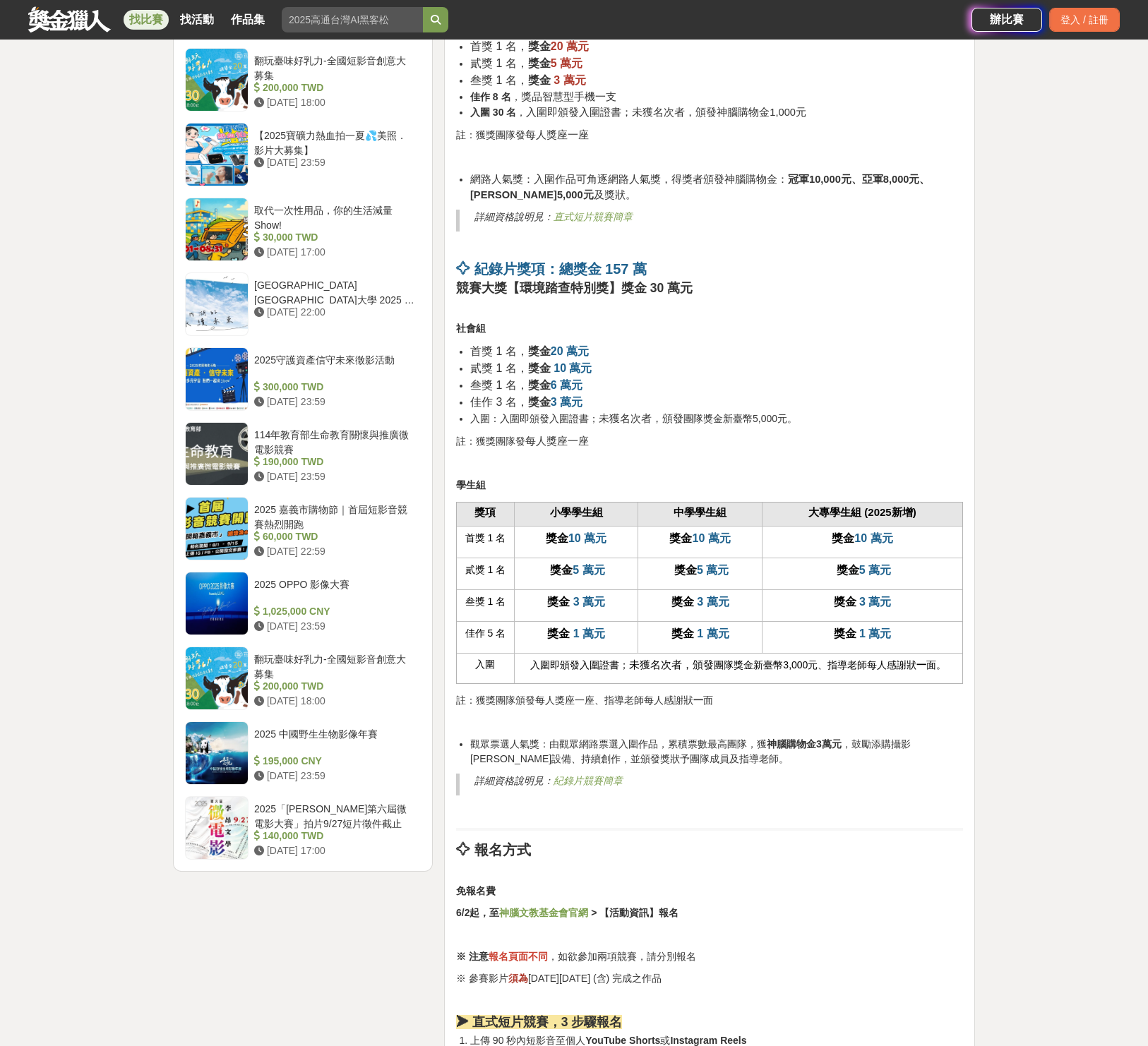
click at [938, 539] on p "獎金 10 萬元" at bounding box center [862, 538] width 186 height 17
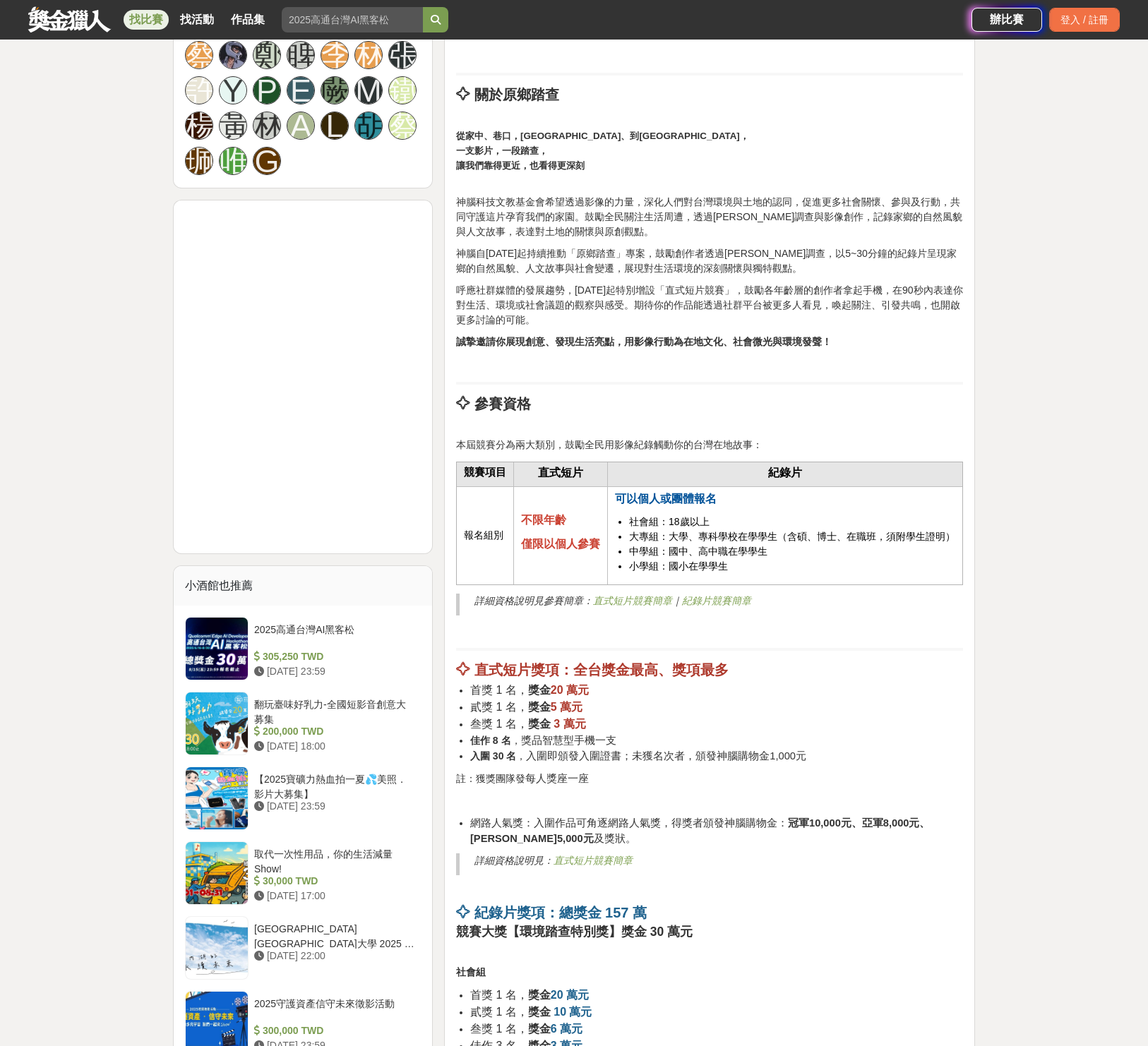
scroll to position [1053, 0]
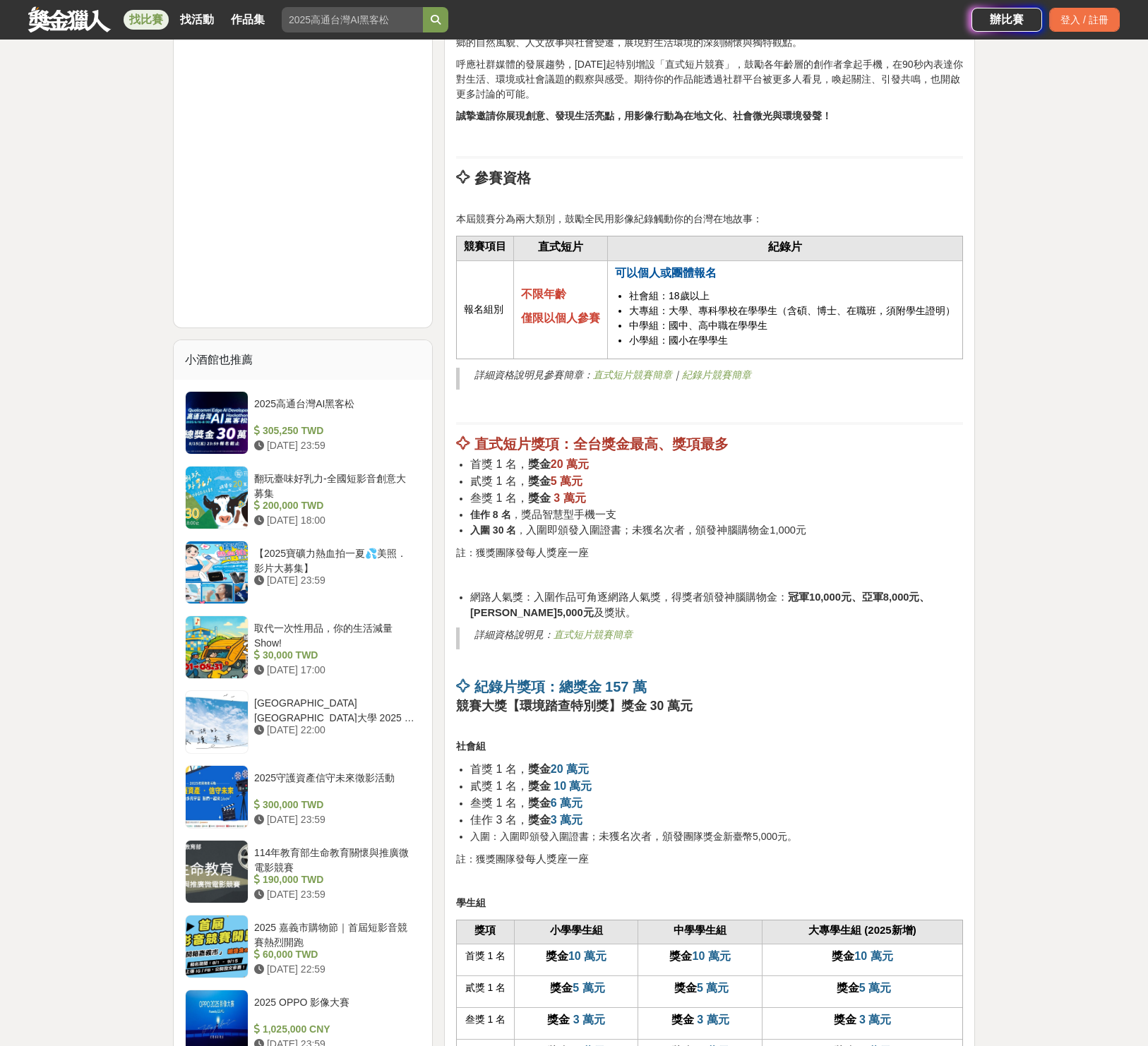
click at [635, 470] on li "首獎 1 名， 獎金 20 萬元" at bounding box center [716, 464] width 493 height 17
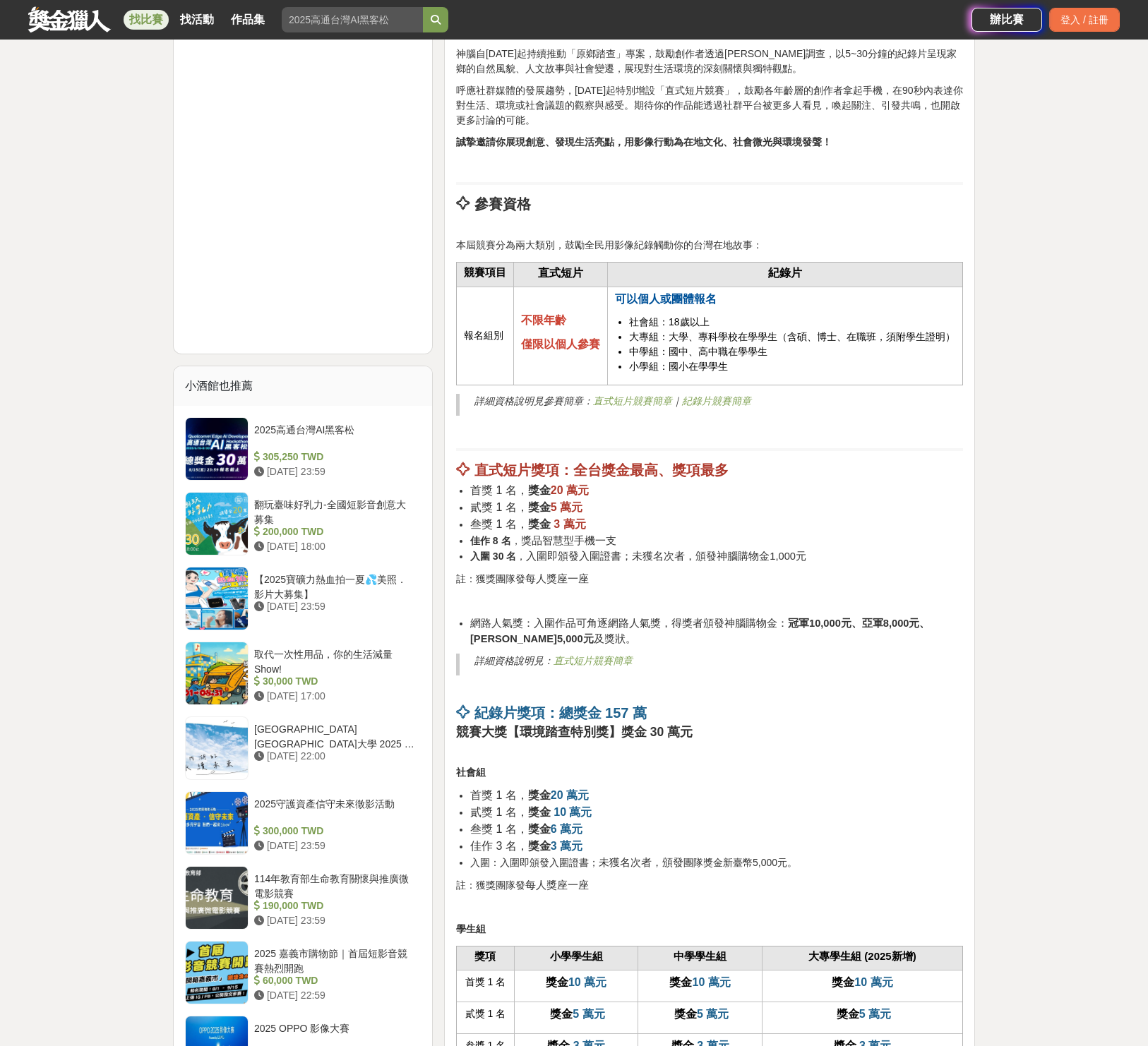
drag, startPoint x: 640, startPoint y: 502, endPoint x: 554, endPoint y: 502, distance: 86.0
click at [554, 502] on ul "首獎 1 名， 獎金 20 萬元 貳獎 1 名， 獎金 5 萬元 叁獎 1 名， 獎金 3 萬元 佳作 8 名 ， 獎品智慧型手機一支 入圍 30 名 ， 入…" at bounding box center [709, 523] width 507 height 82
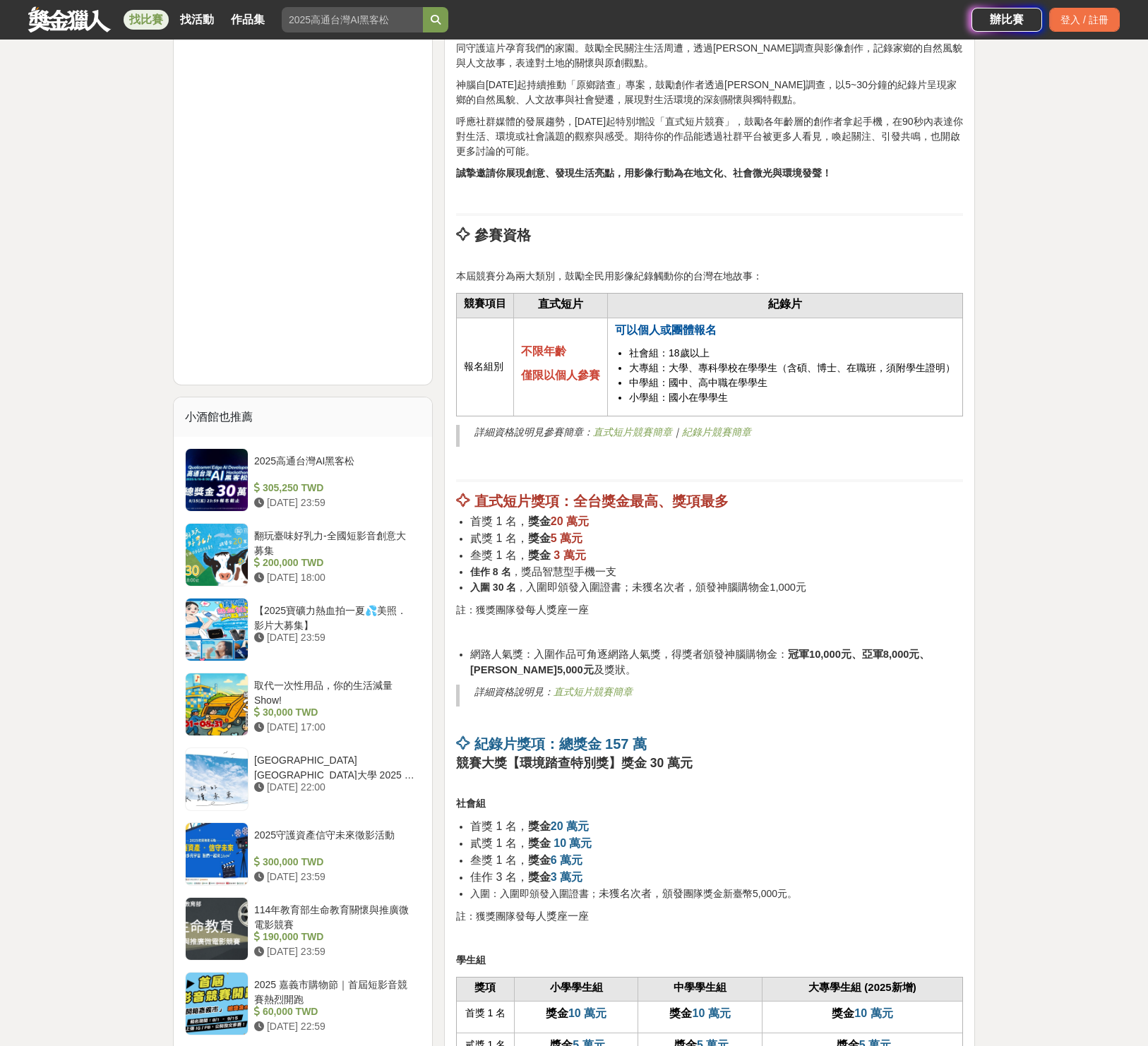
click at [623, 509] on h2 "✧ 直式短片獎項：全台獎金最高、獎項最多" at bounding box center [709, 501] width 507 height 17
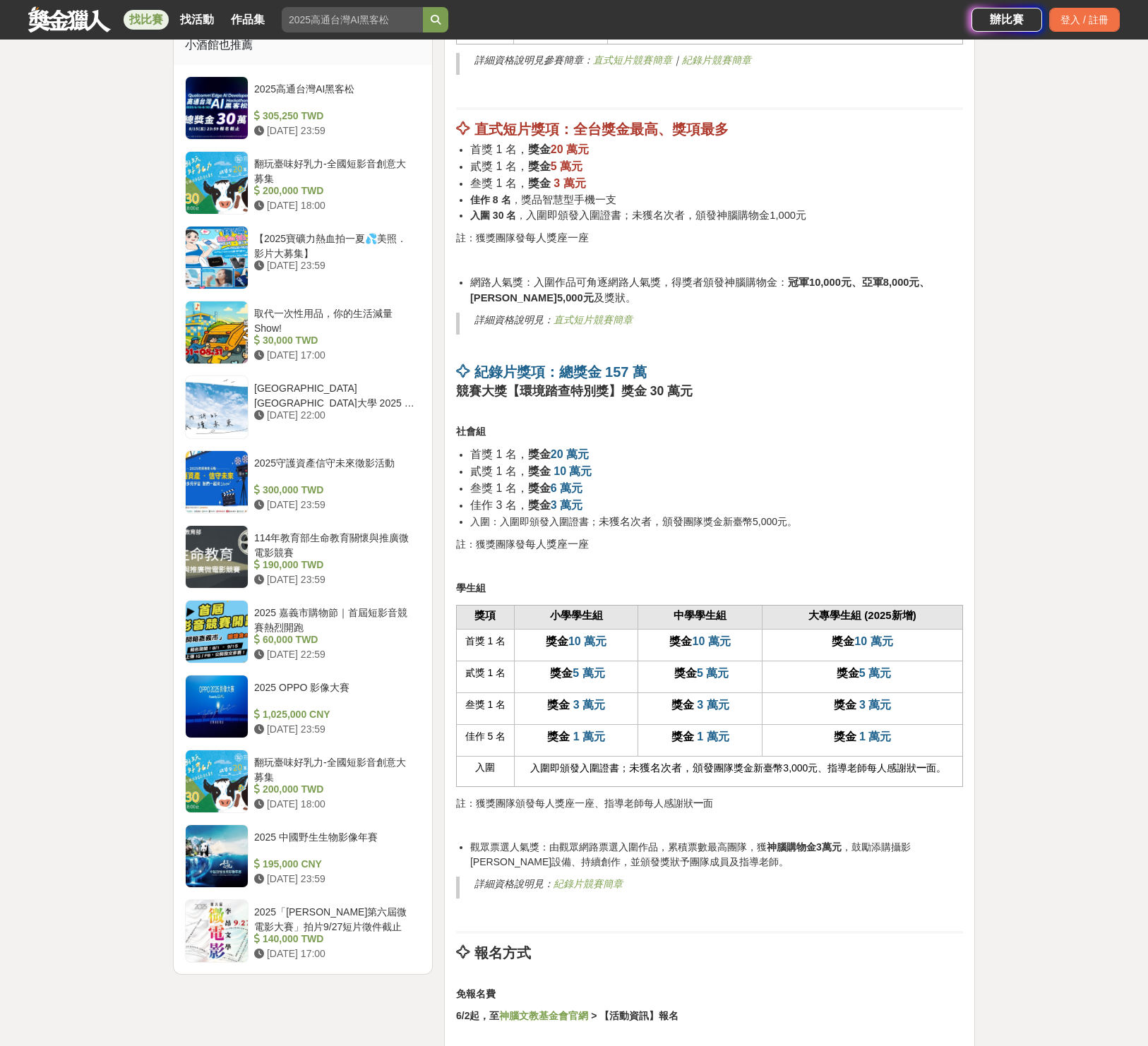
scroll to position [1592, 0]
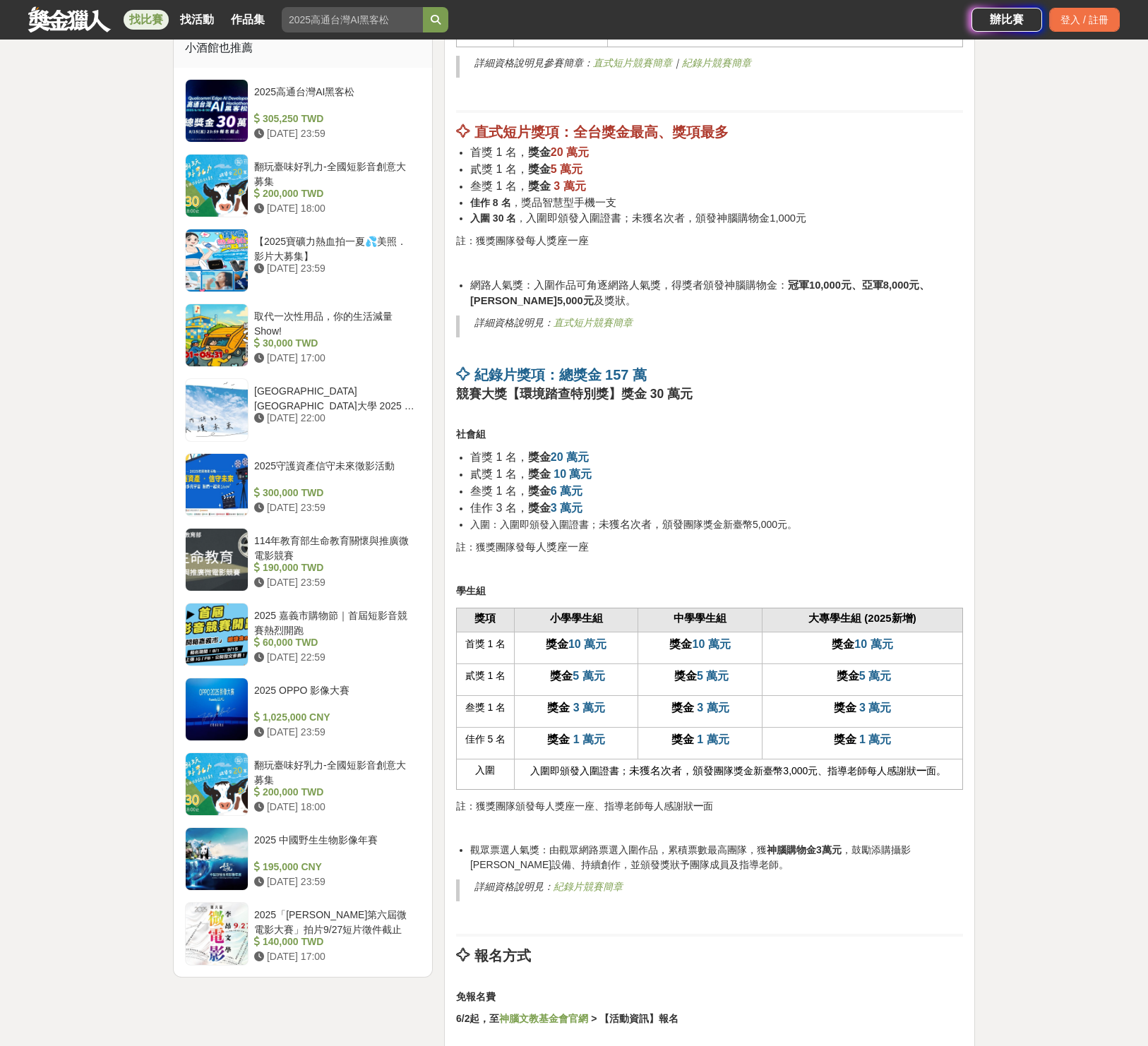
click at [636, 399] on strong "競賽大獎【環境踏查特別獎】獎金 30 萬元" at bounding box center [574, 394] width 237 height 15
click at [751, 430] on p "社會組" at bounding box center [709, 435] width 507 height 15
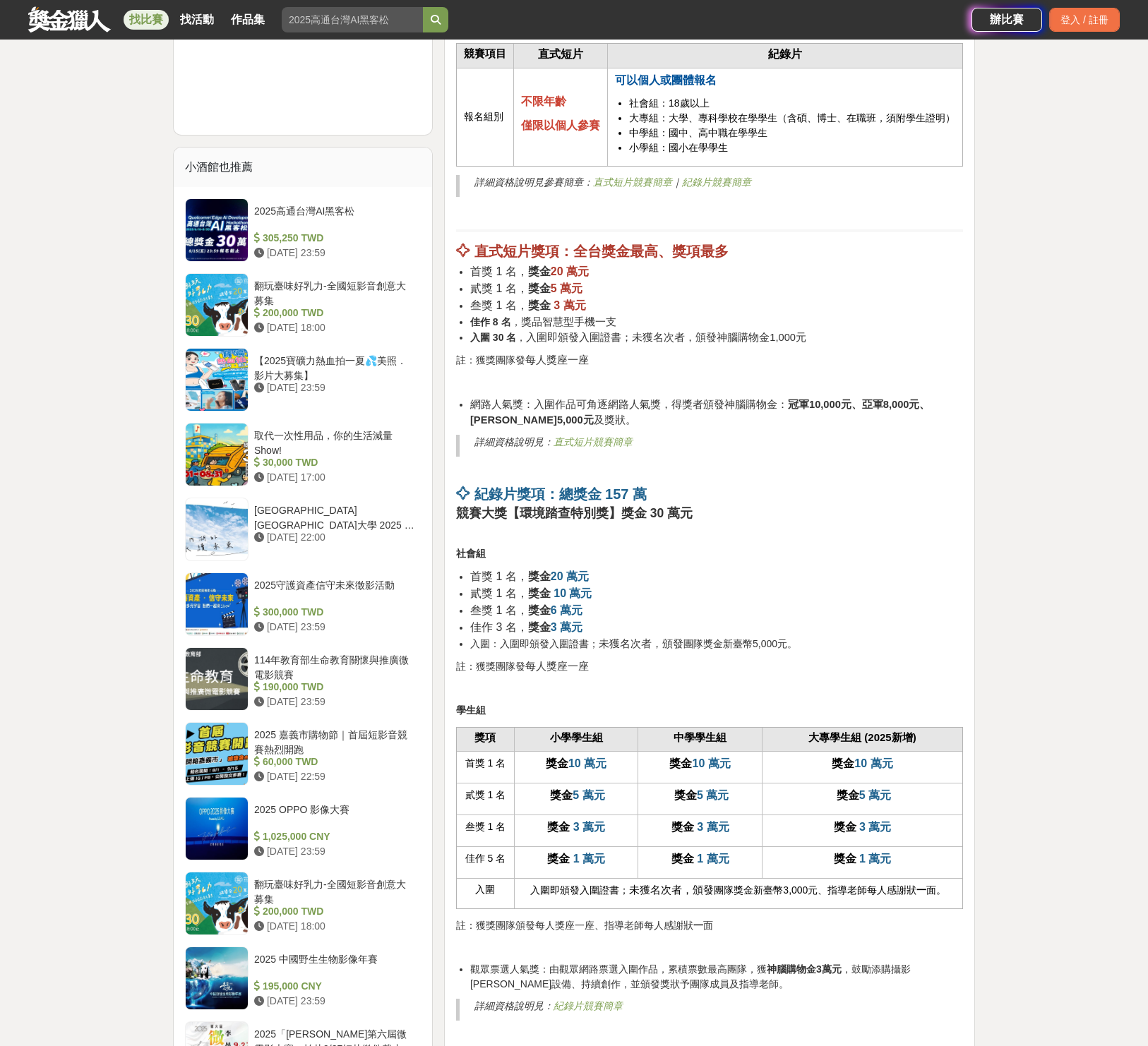
scroll to position [1469, 0]
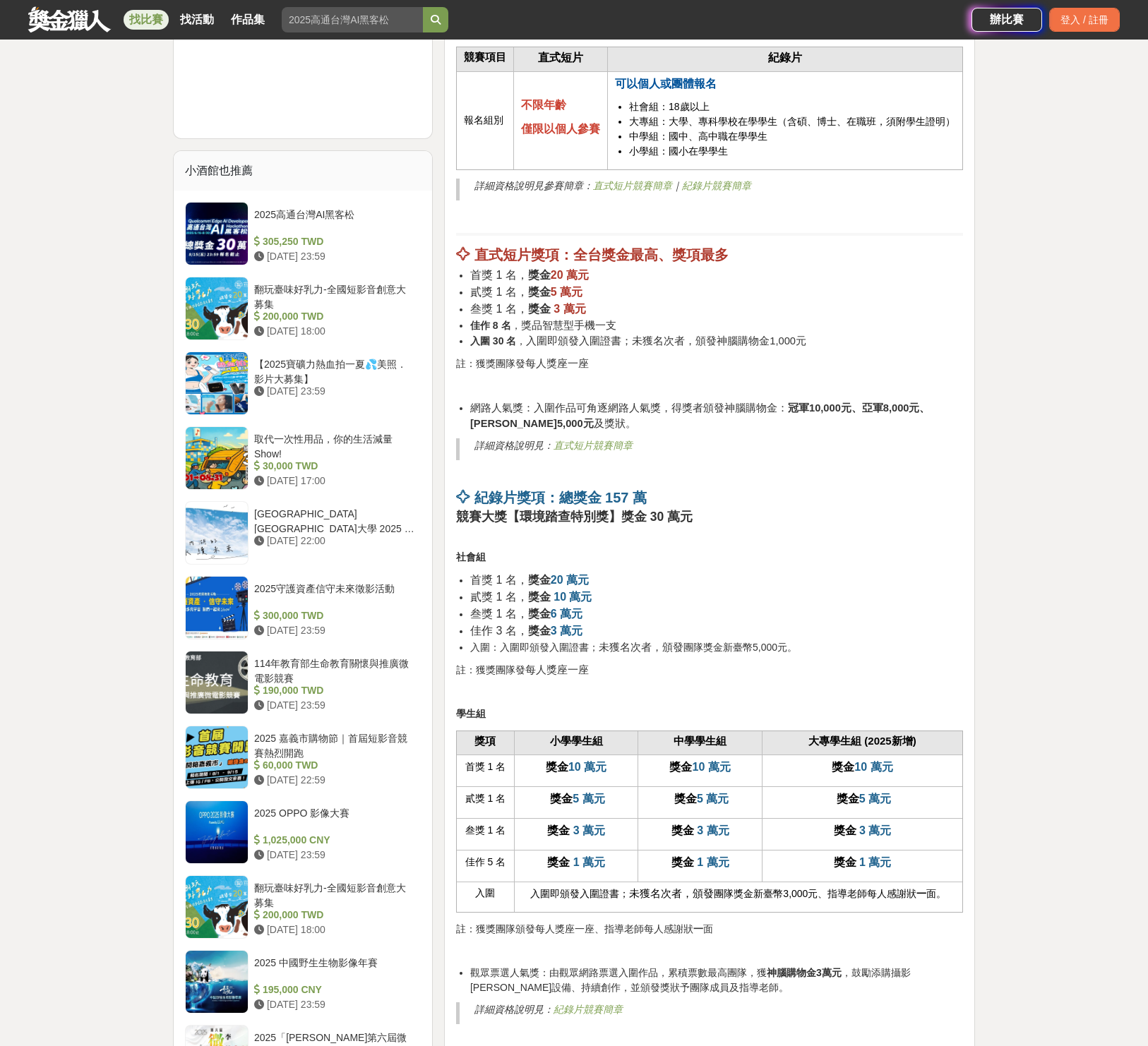
drag, startPoint x: 630, startPoint y: 582, endPoint x: 598, endPoint y: 599, distance: 36.2
click at [539, 598] on ul "首獎 1 名， 獎金 20 萬元 貳獎 1 名， 獎金 10 萬元 叁獎 1 名， 獎金 6 萬元 佳作 3 名， 獎金 3 萬元 入圍：入圍即頒發入圍證書；…" at bounding box center [709, 614] width 507 height 84
click at [657, 594] on li "貳獎 1 名， 獎金 10 萬元" at bounding box center [716, 597] width 493 height 17
drag, startPoint x: 650, startPoint y: 523, endPoint x: 516, endPoint y: 512, distance: 134.5
click at [516, 512] on strong "競賽大獎【環境踏查特別獎】獎金 30 萬元" at bounding box center [574, 517] width 237 height 15
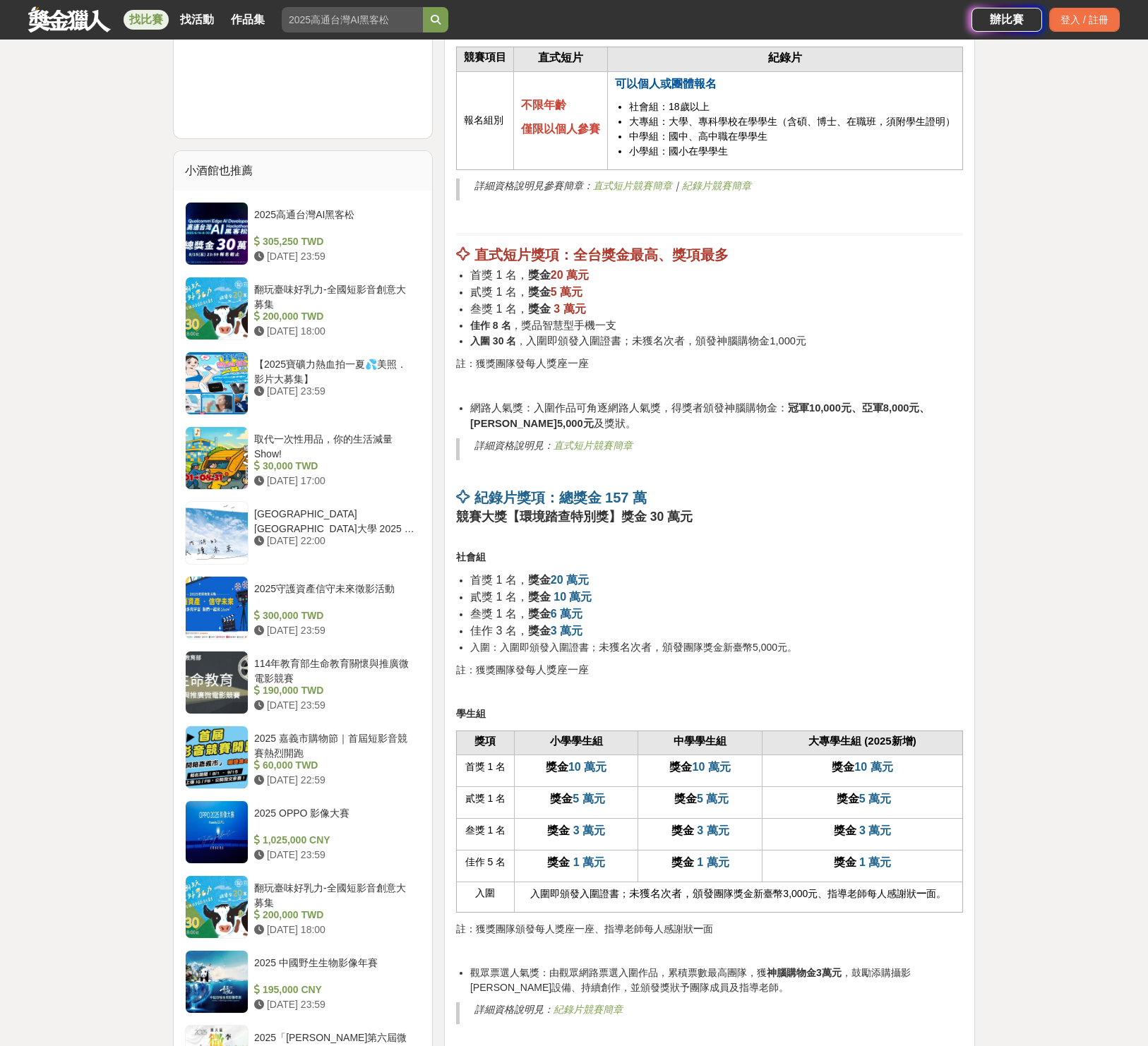
click at [574, 525] on div "第17屆原鄉踏查影像紀錄獎，徵件「我所看見的台灣」 90 秒內直式短片：從生活出發、挖掘日常不同的風景 5~30分鐘紀錄片：從踏查開始，連結人與土地的情感 ★…" at bounding box center [709, 620] width 507 height 3204
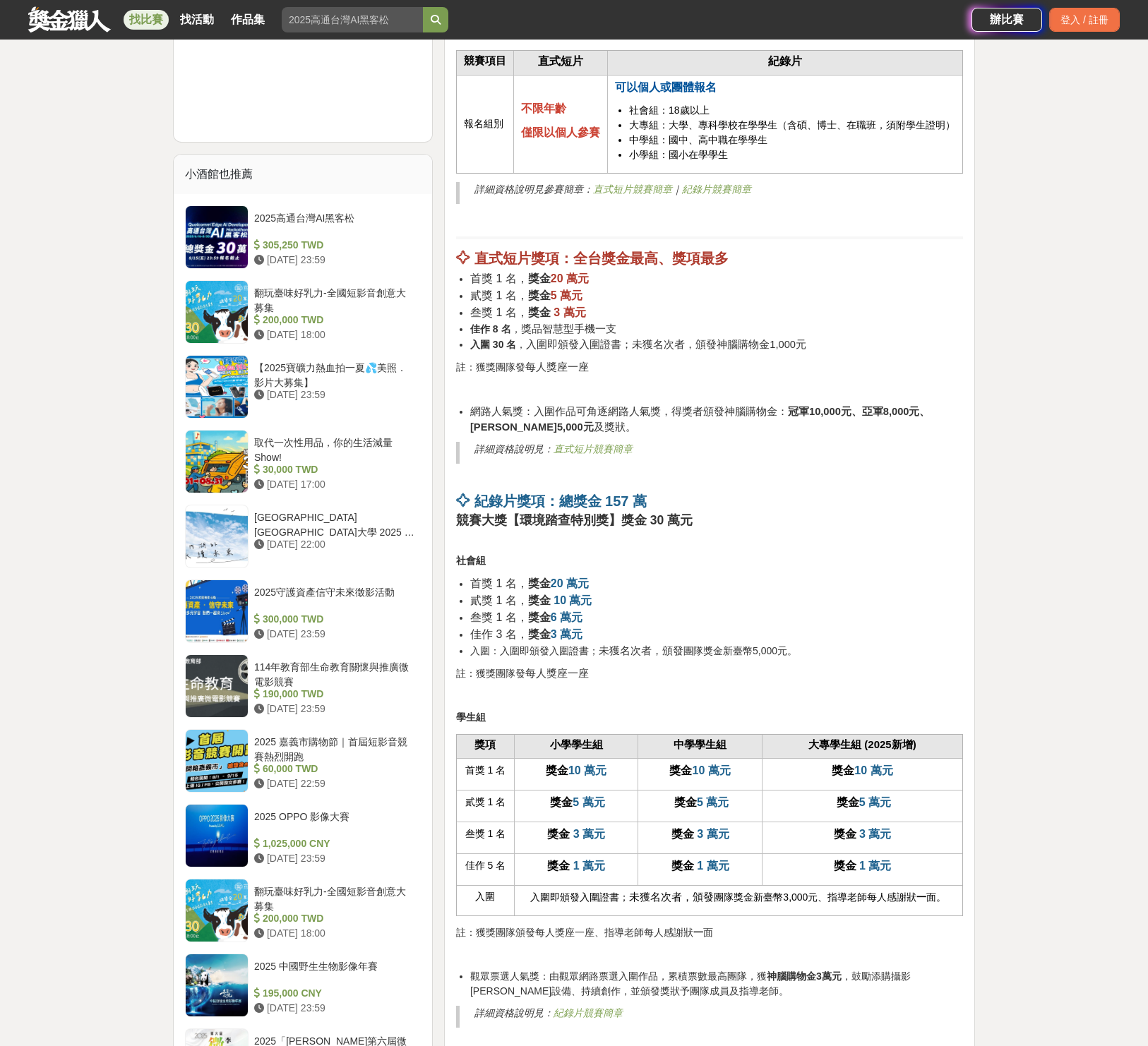
drag, startPoint x: 654, startPoint y: 649, endPoint x: 866, endPoint y: 643, distance: 212.1
click at [866, 643] on ul "首獎 1 名， 獎金 20 萬元 貳獎 1 名， 獎金 10 萬元 叁獎 1 名， 獎金 6 萬元 佳作 3 名， 獎金 3 萬元 入圍：入圍即頒發入圍證書；…" at bounding box center [709, 617] width 507 height 84
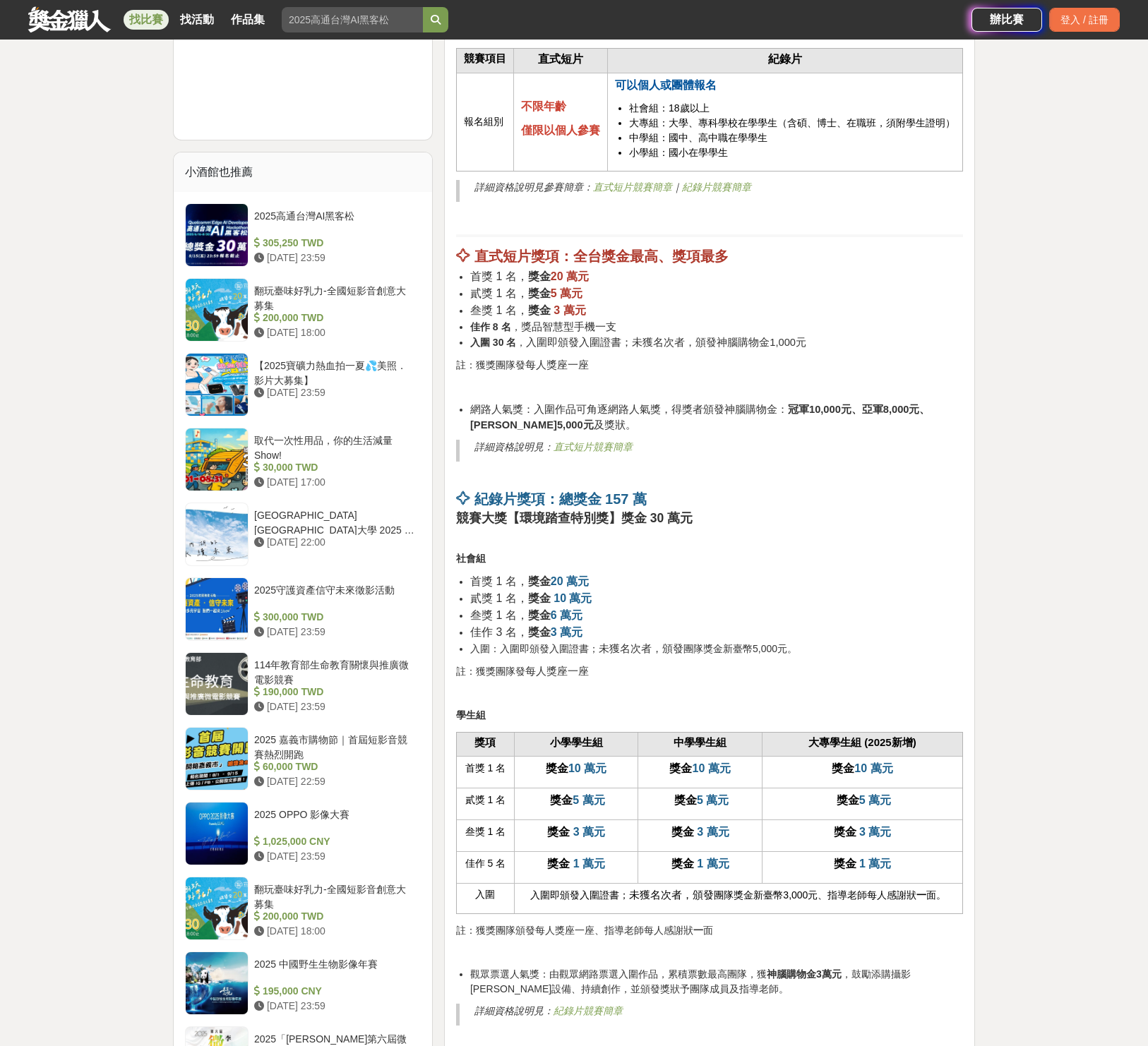
click at [841, 645] on li "入圍：入圍即頒發入圍證書； 未獲名次者，頒發 團隊獎金新臺幣5,000元。" at bounding box center [716, 648] width 493 height 15
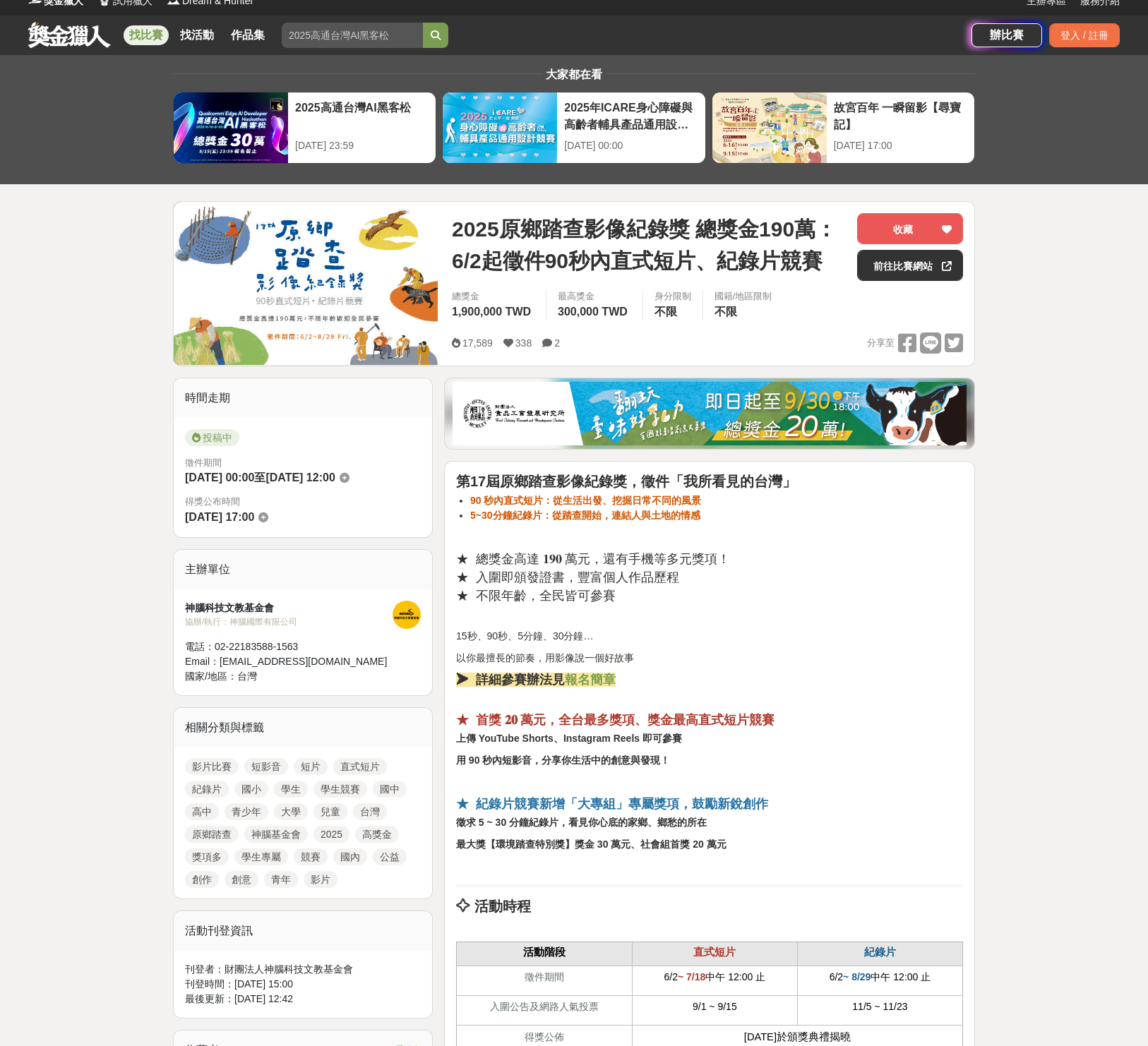
scroll to position [0, 0]
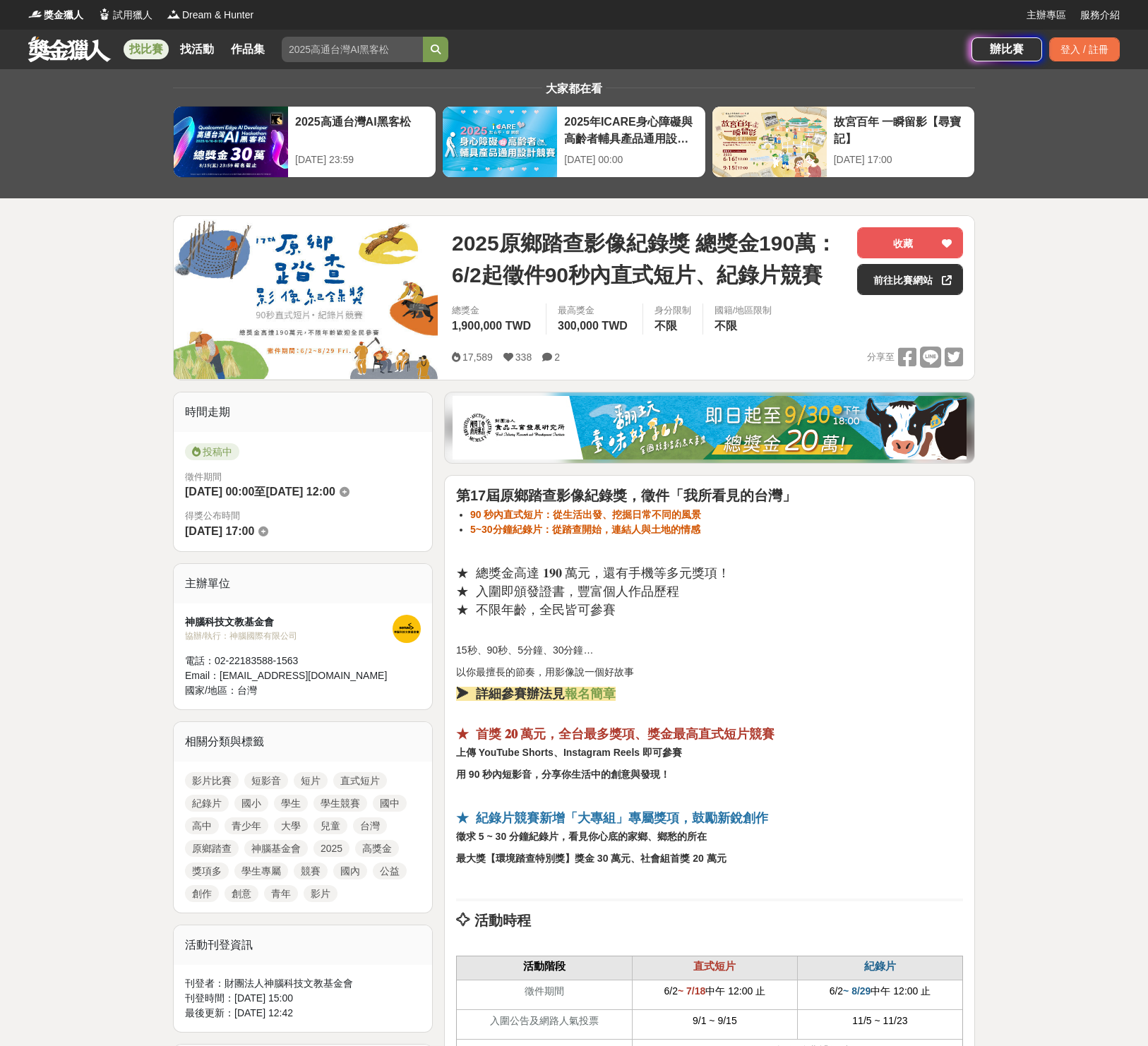
click at [381, 508] on div "投稿中 徵件期間 2025-06-02 00:00 至 2025-08-29 12:00 得獎公布時間 2025-12-13 17:00" at bounding box center [303, 492] width 259 height 119
click at [325, 494] on span "2025-08-29 12:00" at bounding box center [300, 492] width 69 height 12
click at [206, 533] on span "2025-12-13 17:00" at bounding box center [219, 531] width 69 height 12
drag, startPoint x: 193, startPoint y: 529, endPoint x: 262, endPoint y: 533, distance: 69.1
click at [254, 533] on span "2025-12-13 17:00" at bounding box center [219, 531] width 69 height 12
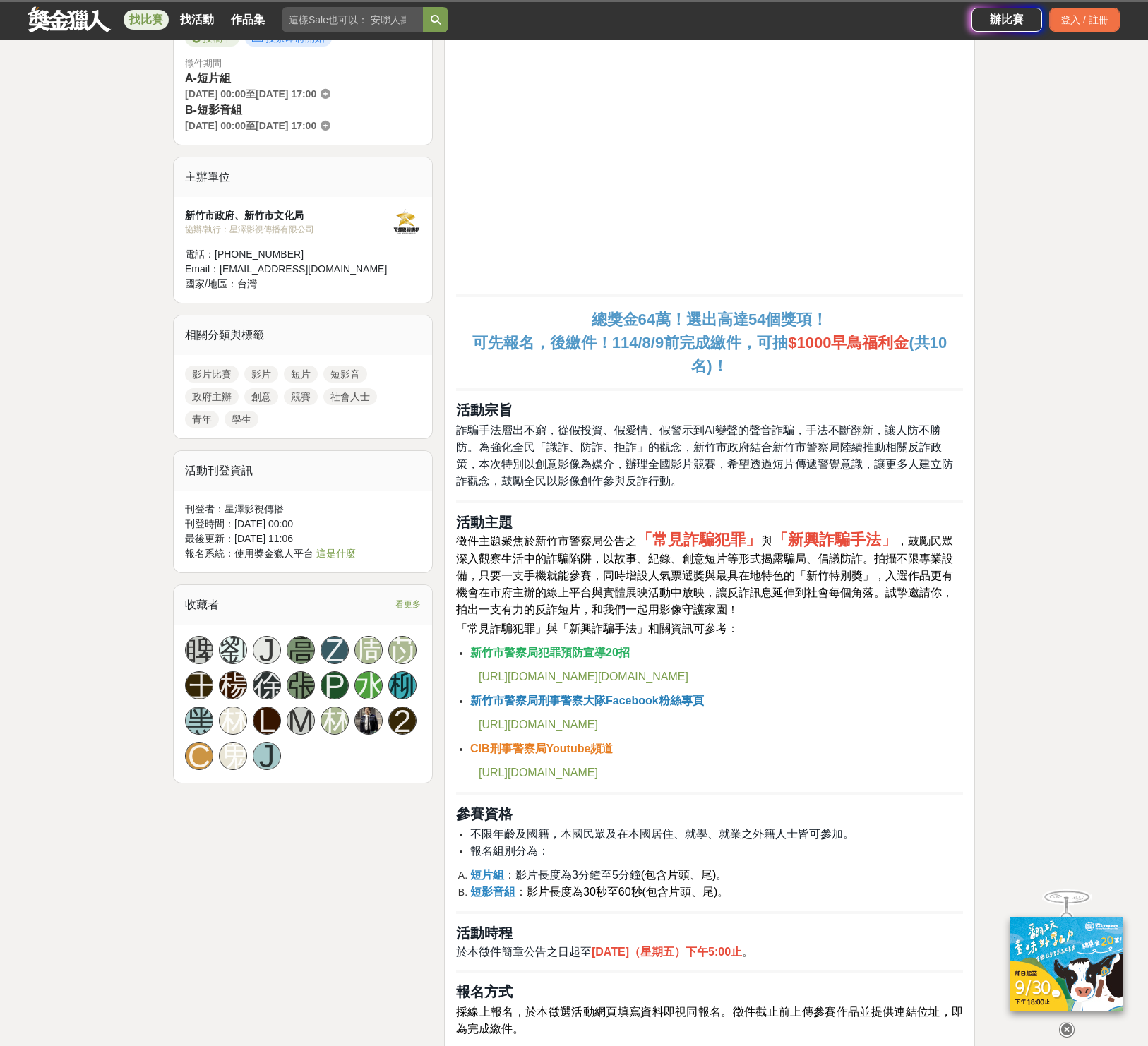
scroll to position [297, 0]
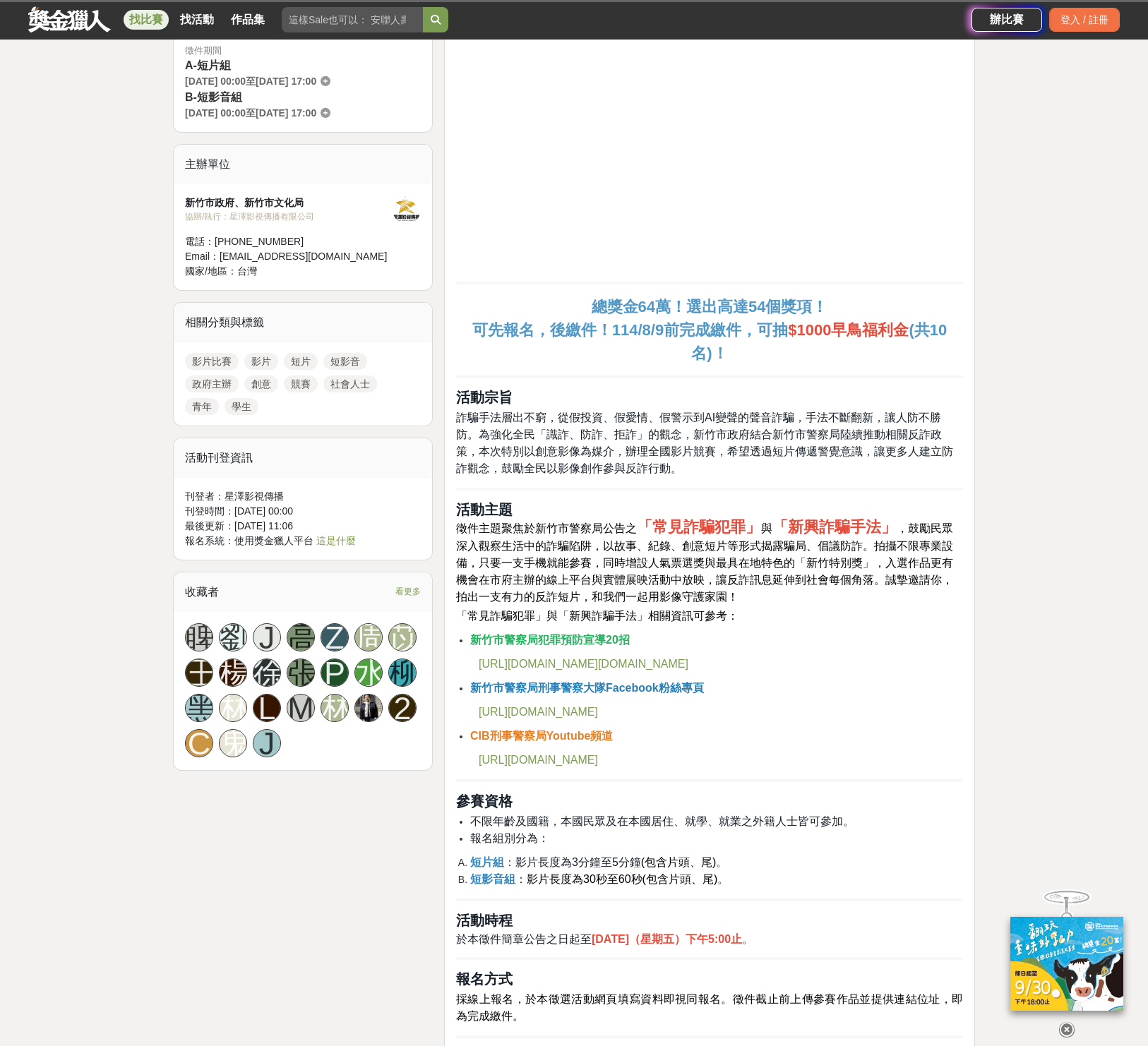
drag, startPoint x: 815, startPoint y: 413, endPoint x: 737, endPoint y: 438, distance: 81.9
click at [742, 437] on p "詐騙手法層出不窮，從假投資、假愛情、假警示到AI變聲的聲音詐騙，手法不斷翻新，讓人防不勝防。為強化全民「識詐、防詐、拒詐」的觀念，新竹市政府結合新竹市警察局陸…" at bounding box center [709, 443] width 507 height 67
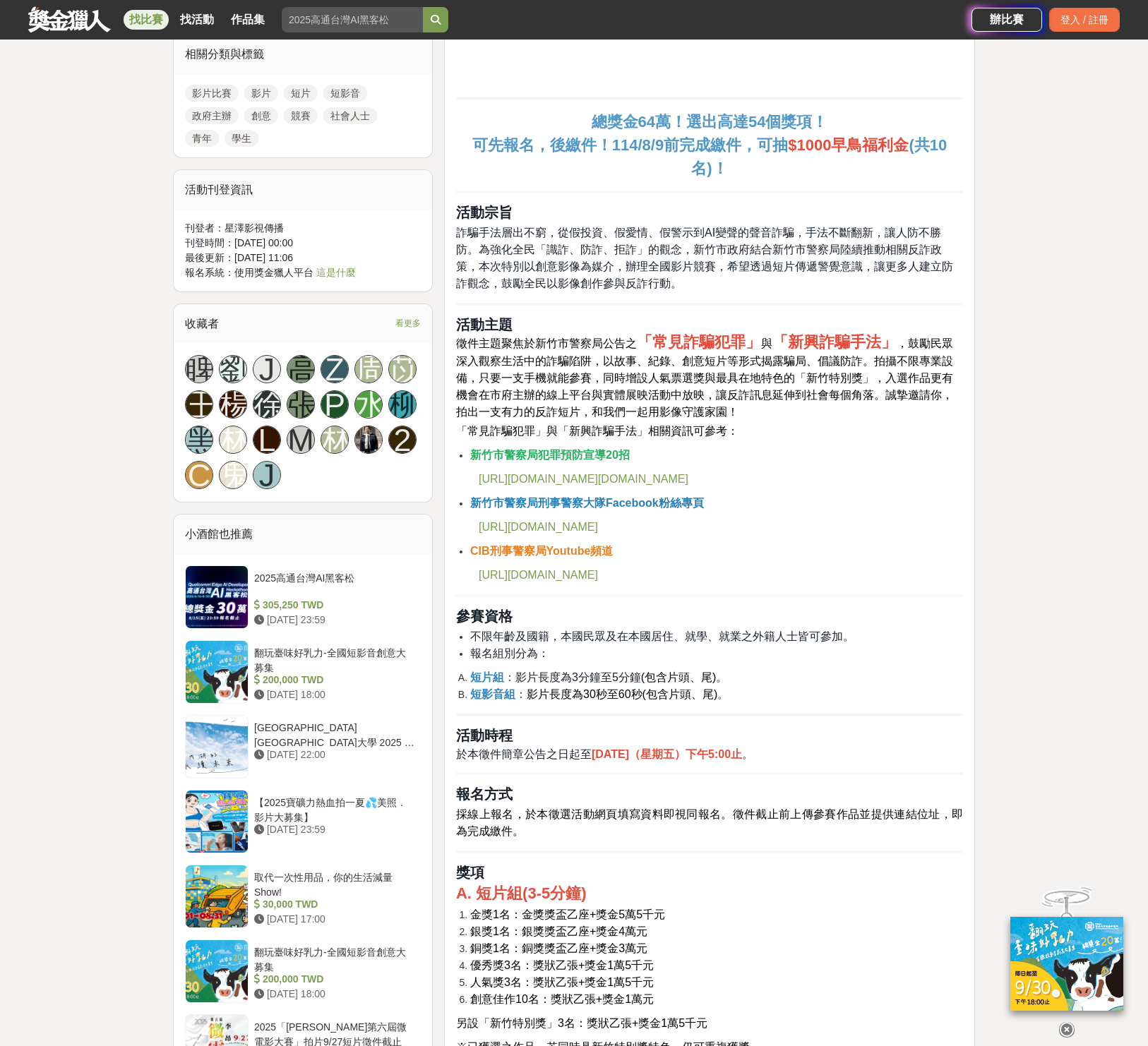
scroll to position [797, 0]
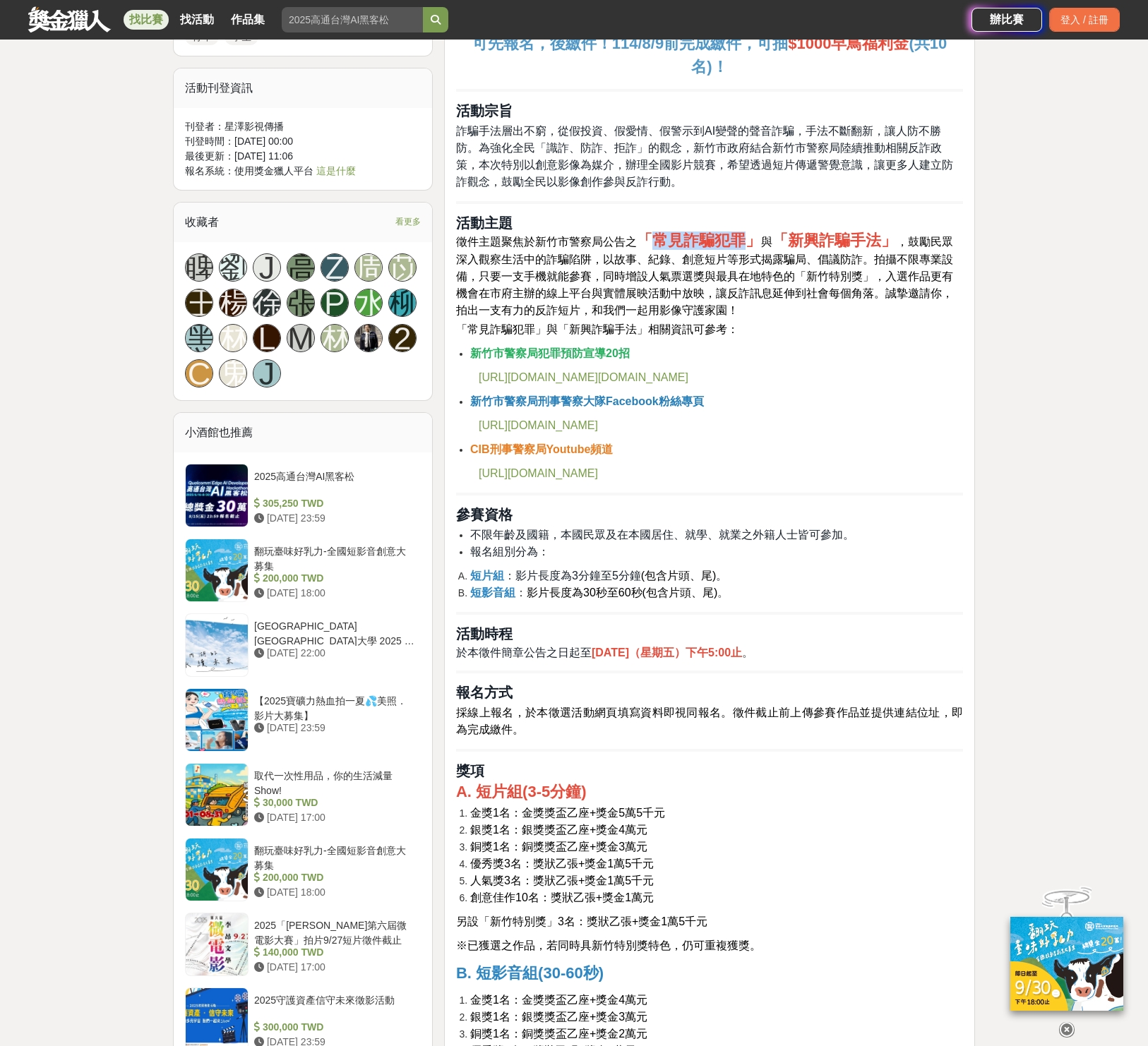
drag, startPoint x: 657, startPoint y: 243, endPoint x: 739, endPoint y: 238, distance: 82.2
click at [739, 238] on strong "「常見詐騙犯罪」" at bounding box center [698, 239] width 124 height 17
drag, startPoint x: 827, startPoint y: 240, endPoint x: 794, endPoint y: 249, distance: 34.2
click at [827, 240] on strong "「新興詐騙手法」" at bounding box center [834, 239] width 124 height 17
drag, startPoint x: 785, startPoint y: 240, endPoint x: 878, endPoint y: 236, distance: 93.1
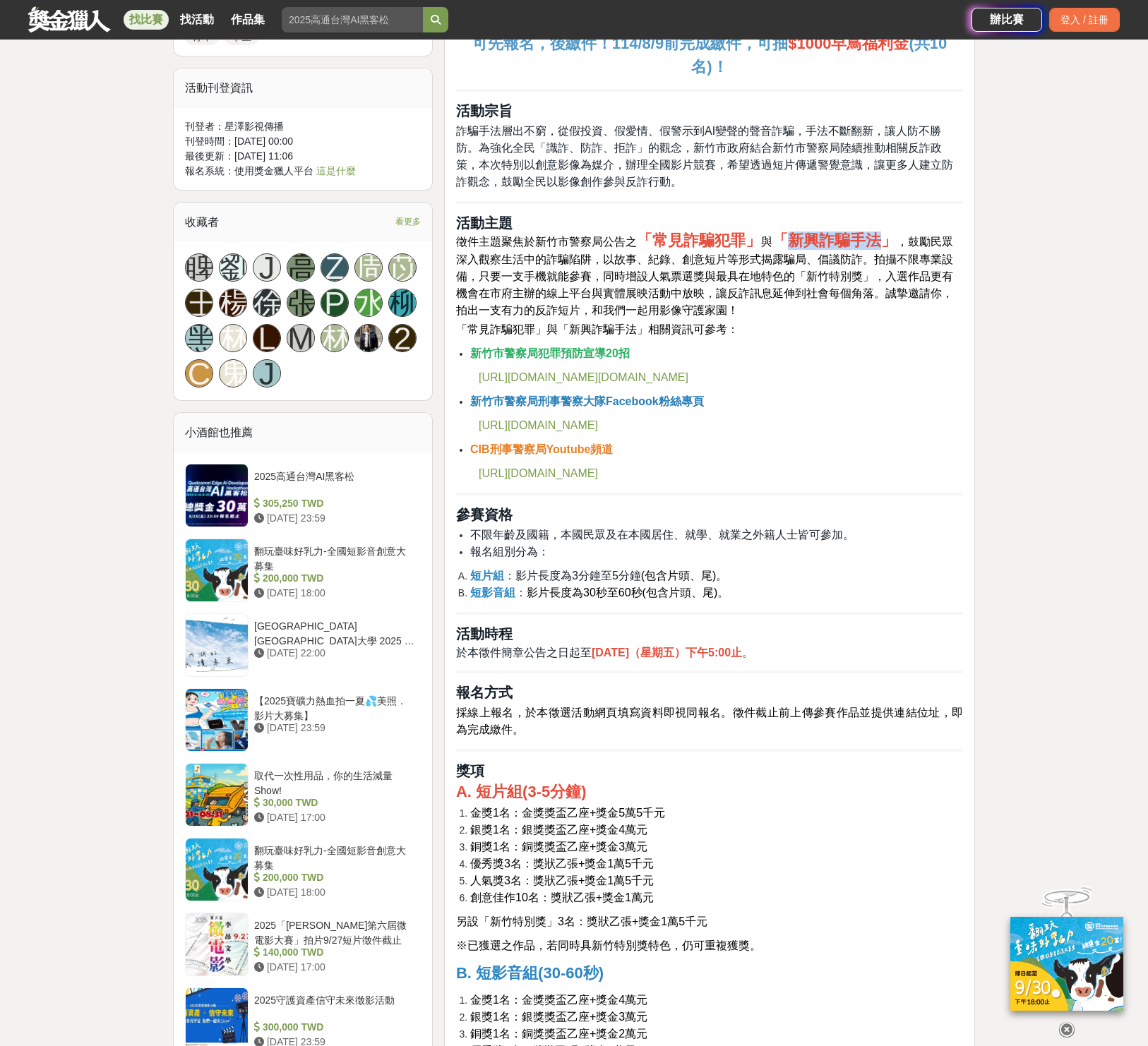
click at [878, 236] on strong "「新興詐騙手法」" at bounding box center [834, 239] width 124 height 17
click at [778, 281] on span "，鼓勵民眾深入觀察生活中的詐騙陷阱，以故事、紀錄、創意短片等形式揭露騙局、倡議防詐。拍攝不限專業設備，只要一支手機就能參賽，同時增設人氣票選獎與最具在地特色的…" at bounding box center [705, 276] width 497 height 80
click at [835, 254] on span "，鼓勵民眾深入觀察生活中的詐騙陷阱，以故事、紀錄、創意短片等形式揭露騙局、倡議防詐。拍攝不限專業設備，只要一支手機就能參賽，同時增設人氣票選獎與最具在地特色的…" at bounding box center [705, 276] width 497 height 80
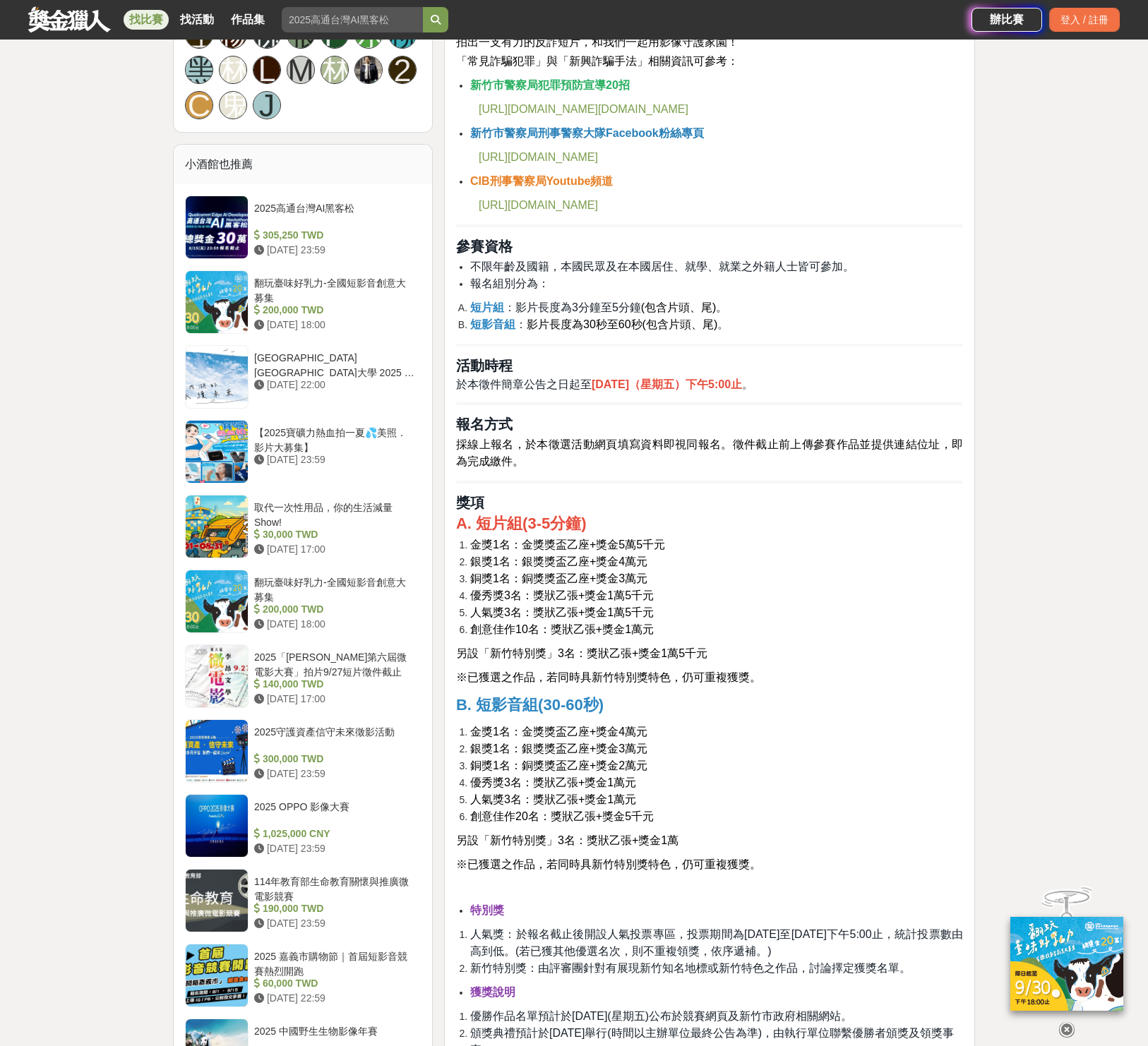
scroll to position [1063, 0]
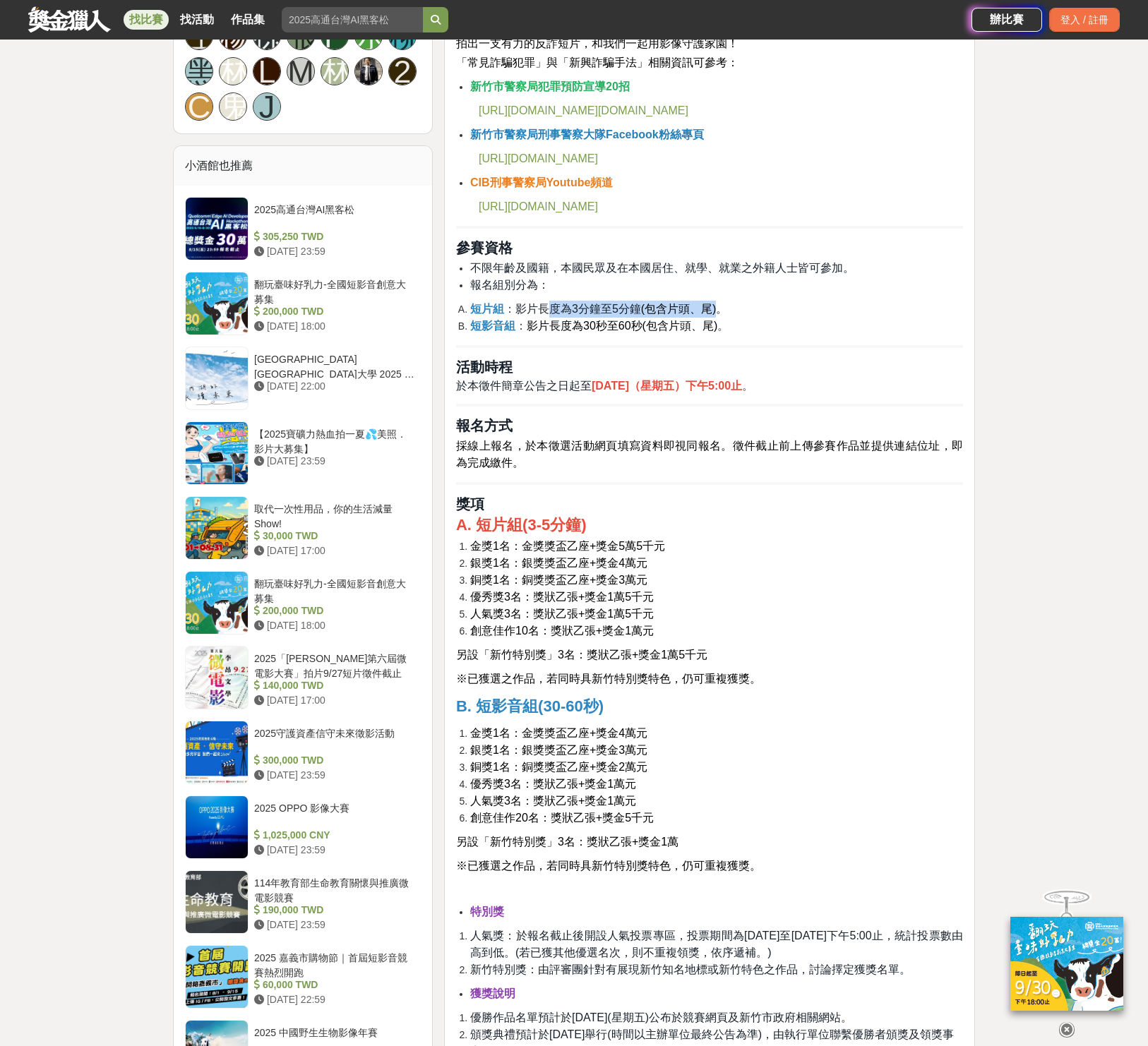
drag, startPoint x: 548, startPoint y: 312, endPoint x: 716, endPoint y: 316, distance: 168.0
click at [716, 316] on li "短片組 ： 影片長度為3分鐘至5分鐘 (包含片頭、尾) 。" at bounding box center [716, 309] width 493 height 17
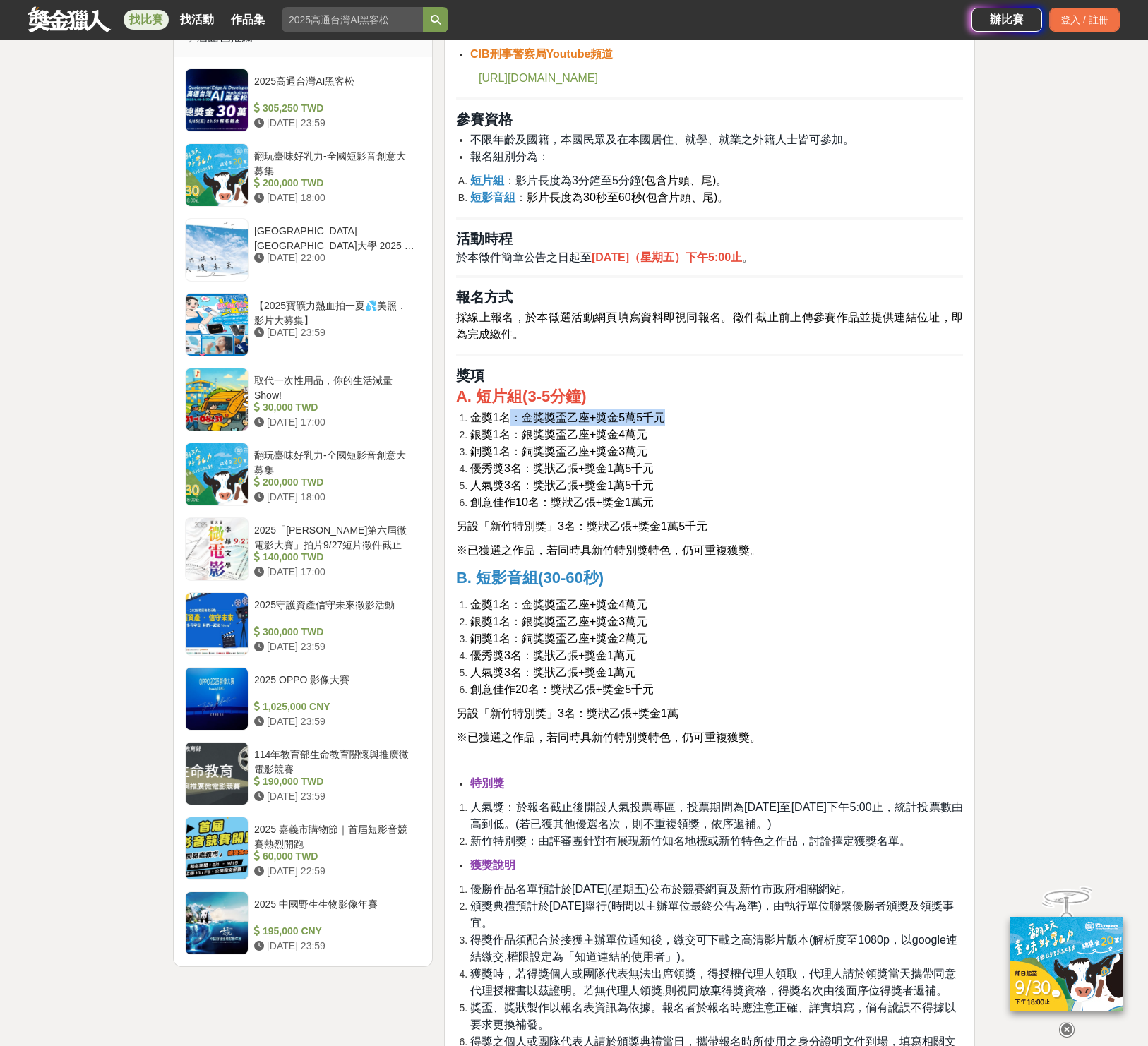
drag, startPoint x: 515, startPoint y: 420, endPoint x: 723, endPoint y: 416, distance: 208.0
click at [723, 416] on li "金獎1名：金獎獎盃乙座+獎金5萬5千元" at bounding box center [716, 418] width 493 height 17
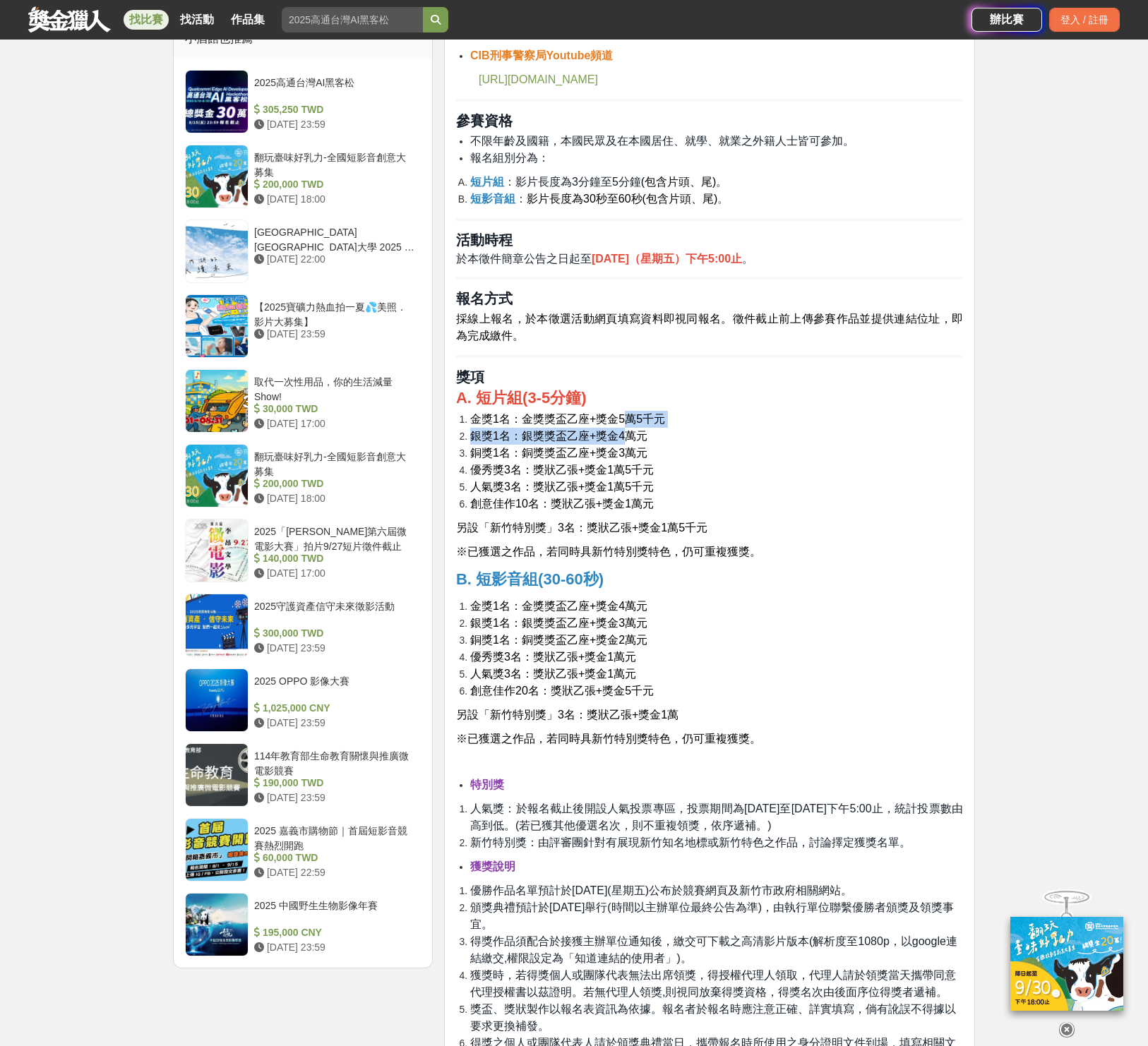
click at [628, 429] on ol "金獎1名：金獎獎盃乙座+獎金5萬5千元 銀獎1名：銀獎獎盃乙座+獎金4萬元 銅獎1名：銅獎獎盃乙座+獎金3萬元 優秀獎3名：獎狀乙張+獎金1萬5千元 人氣獎3…" at bounding box center [709, 462] width 507 height 102
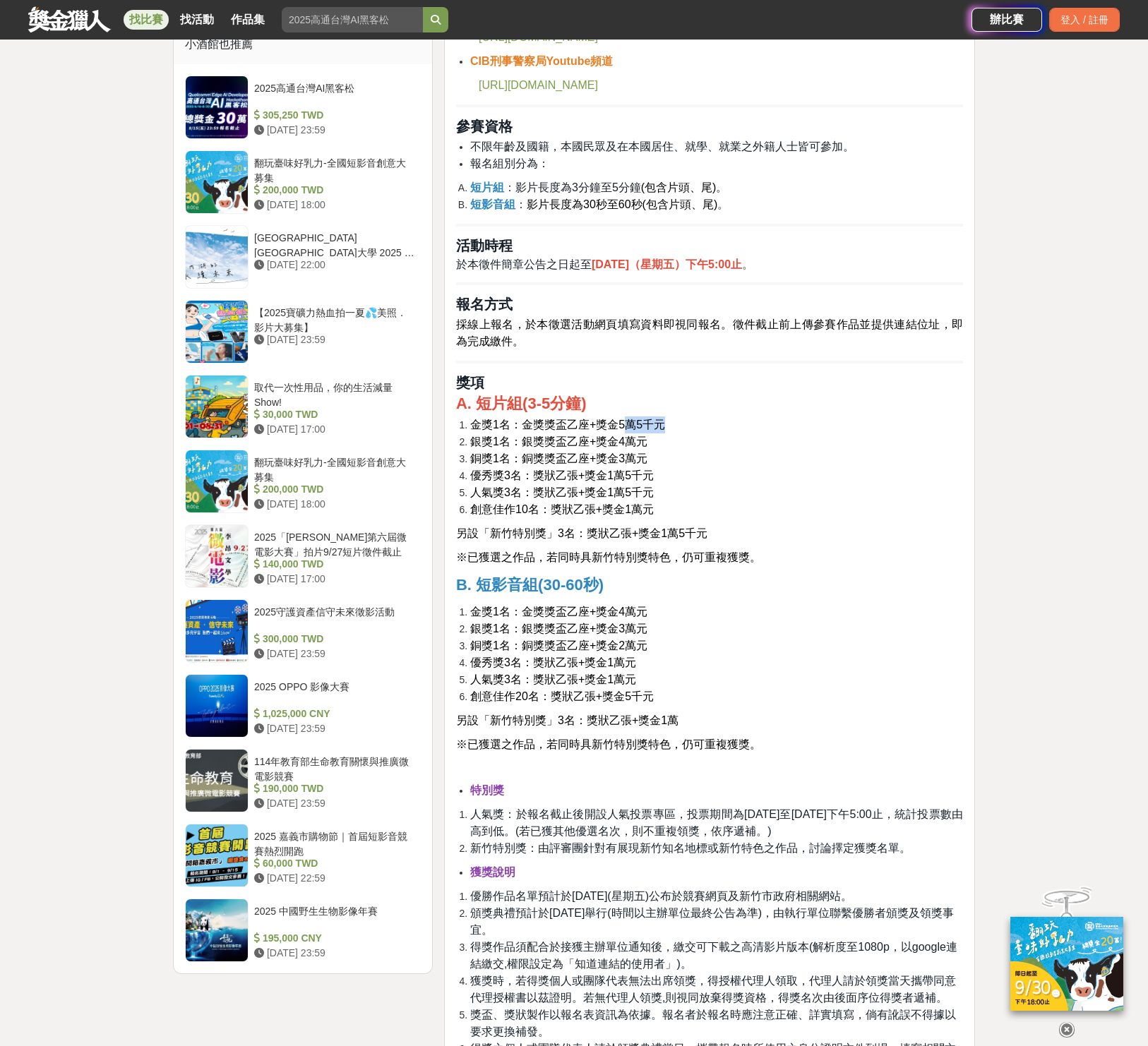
scroll to position [1183, 0]
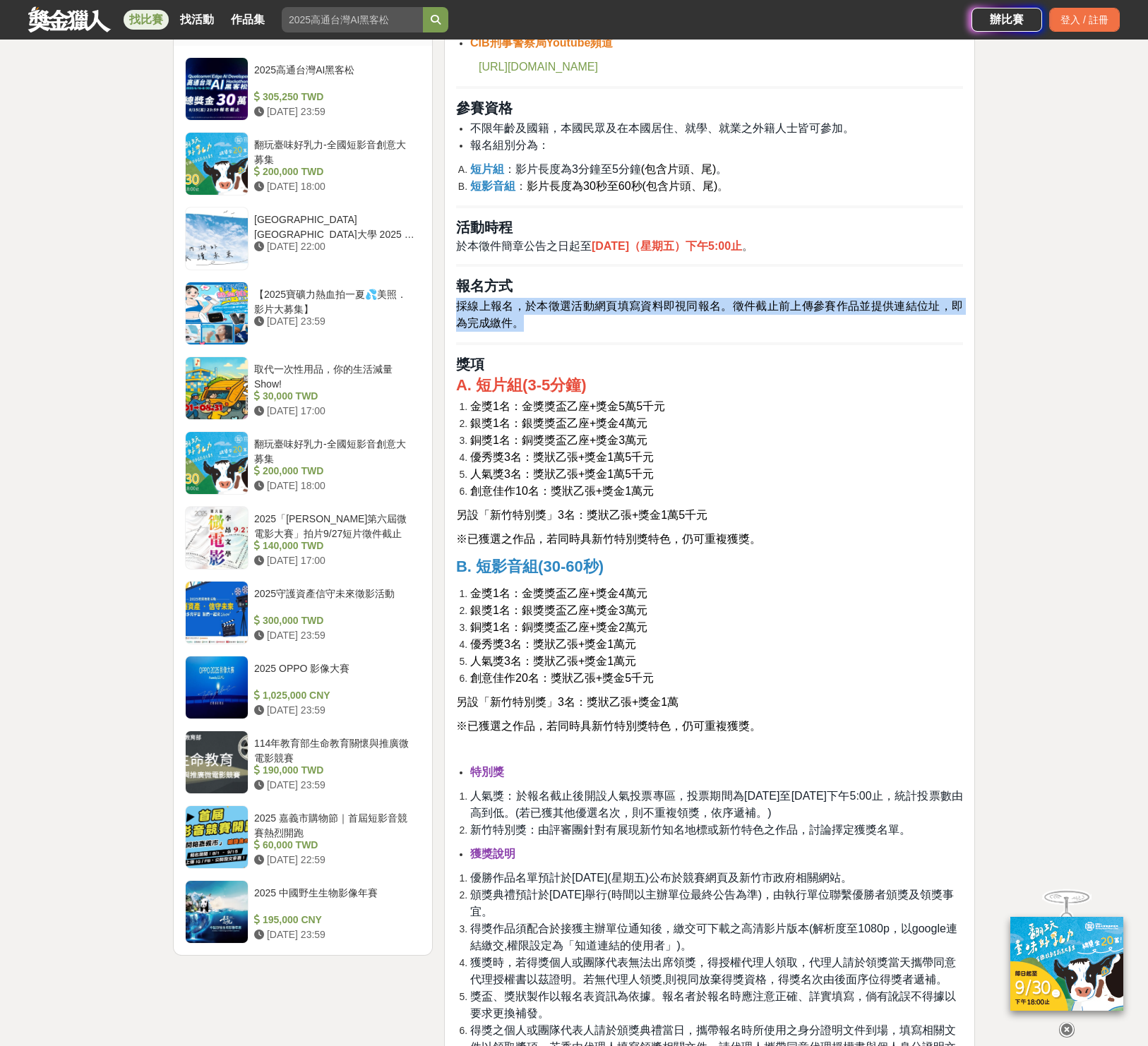
scroll to position [1208, 0]
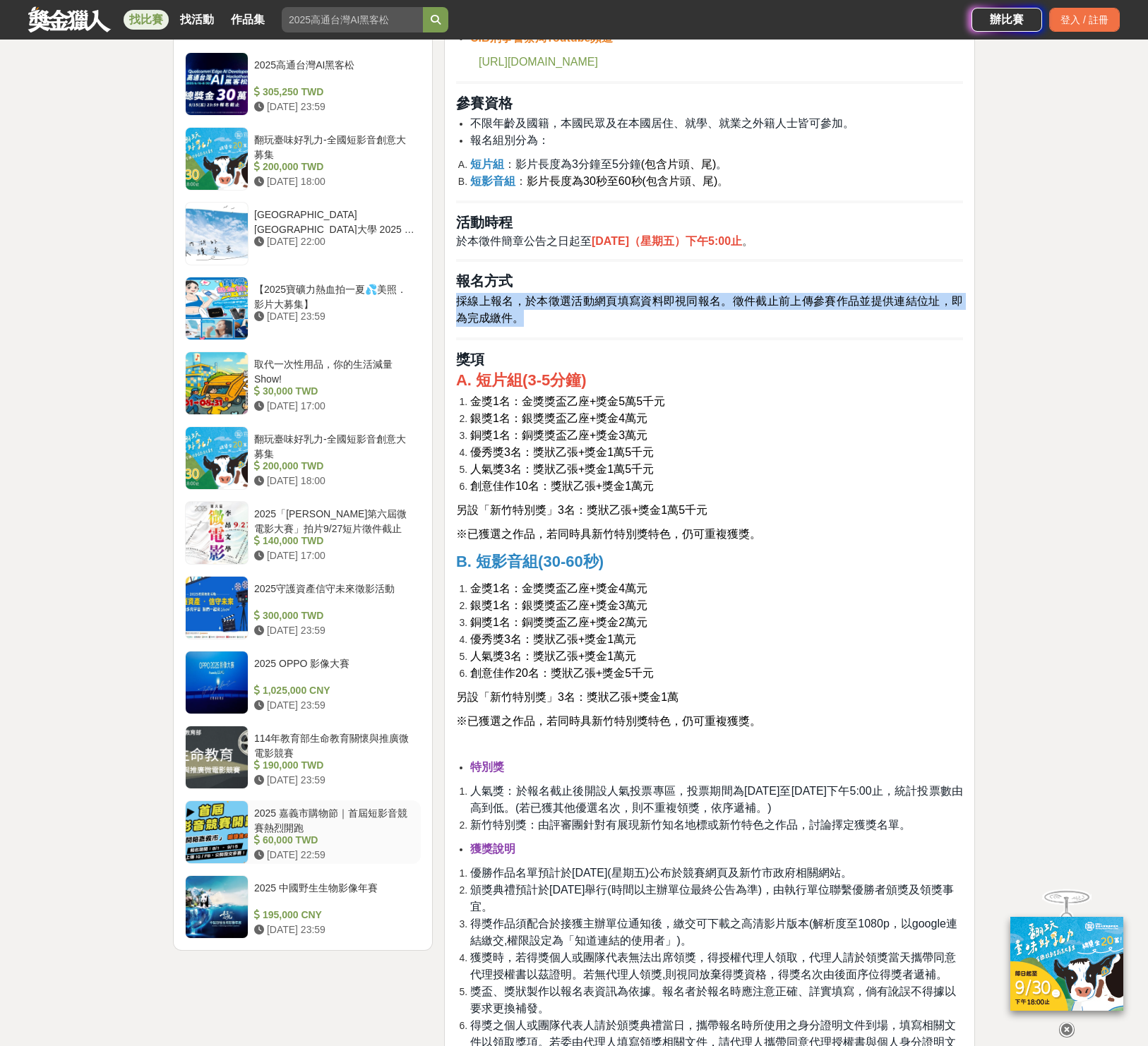
click at [357, 816] on div "2025 嘉義市購物節｜首屆短影音競賽熱烈開跑" at bounding box center [334, 819] width 161 height 26
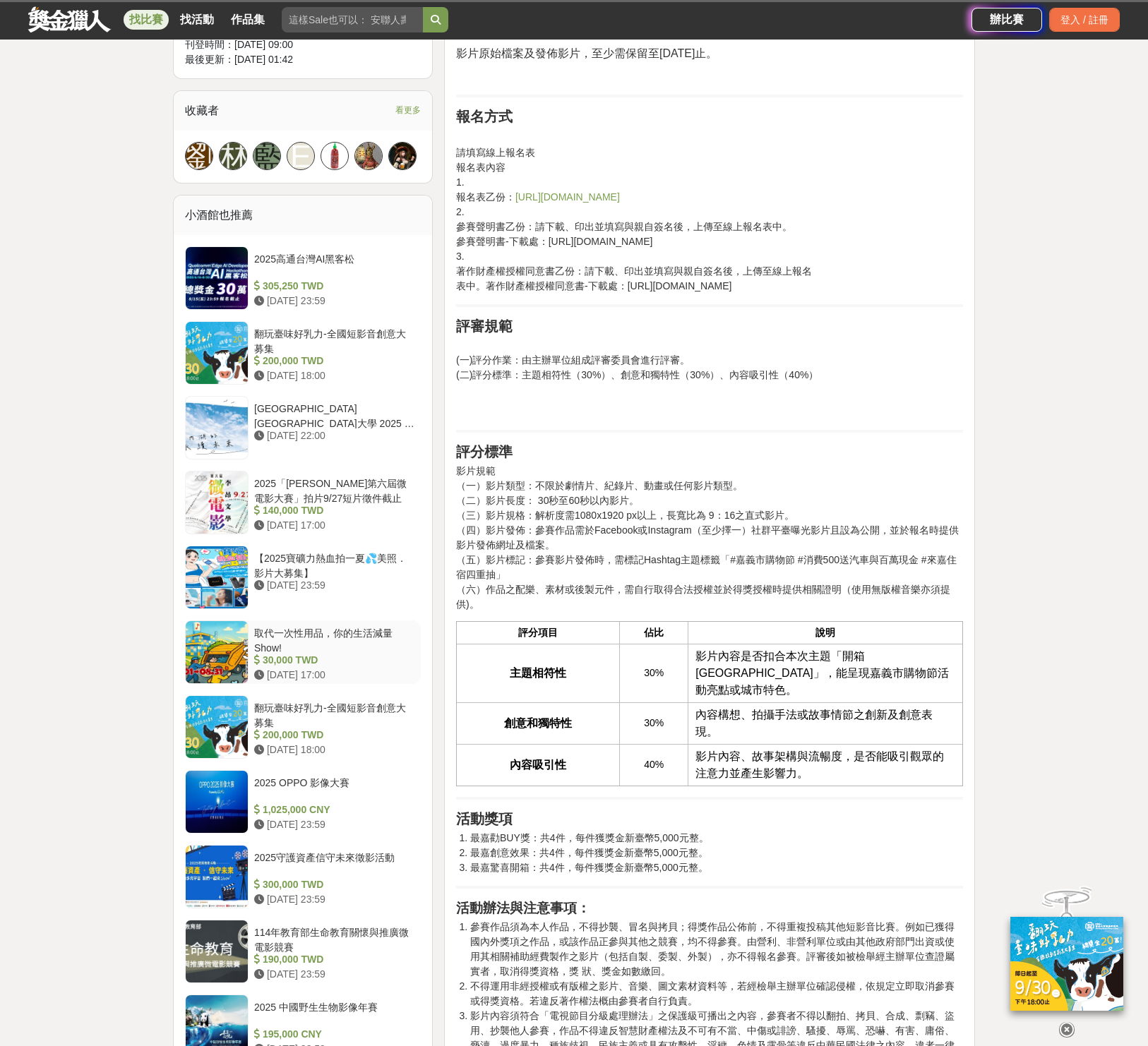
scroll to position [955, 0]
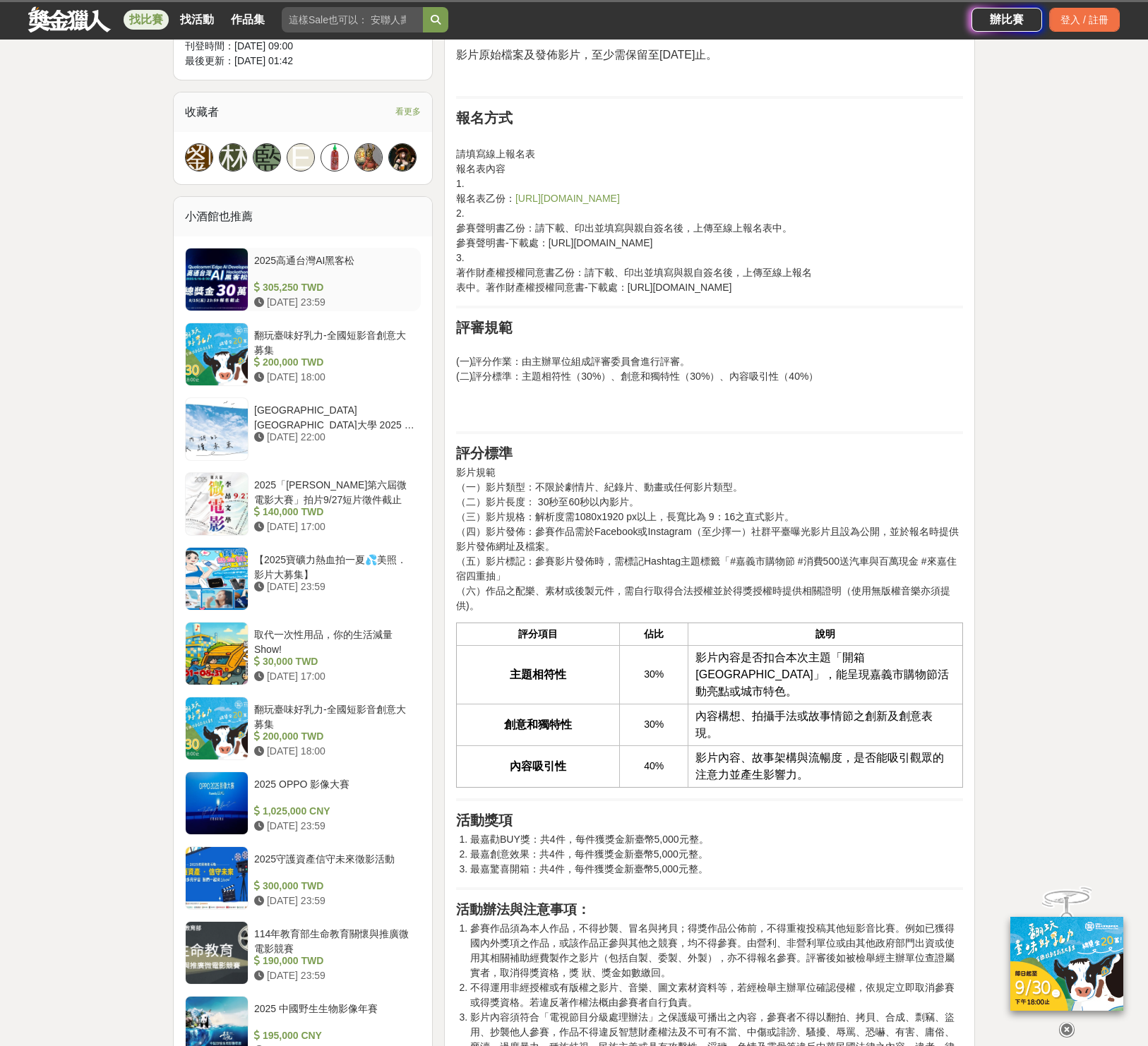
click at [338, 253] on div "2025高通台灣AI黑客松" at bounding box center [334, 266] width 161 height 26
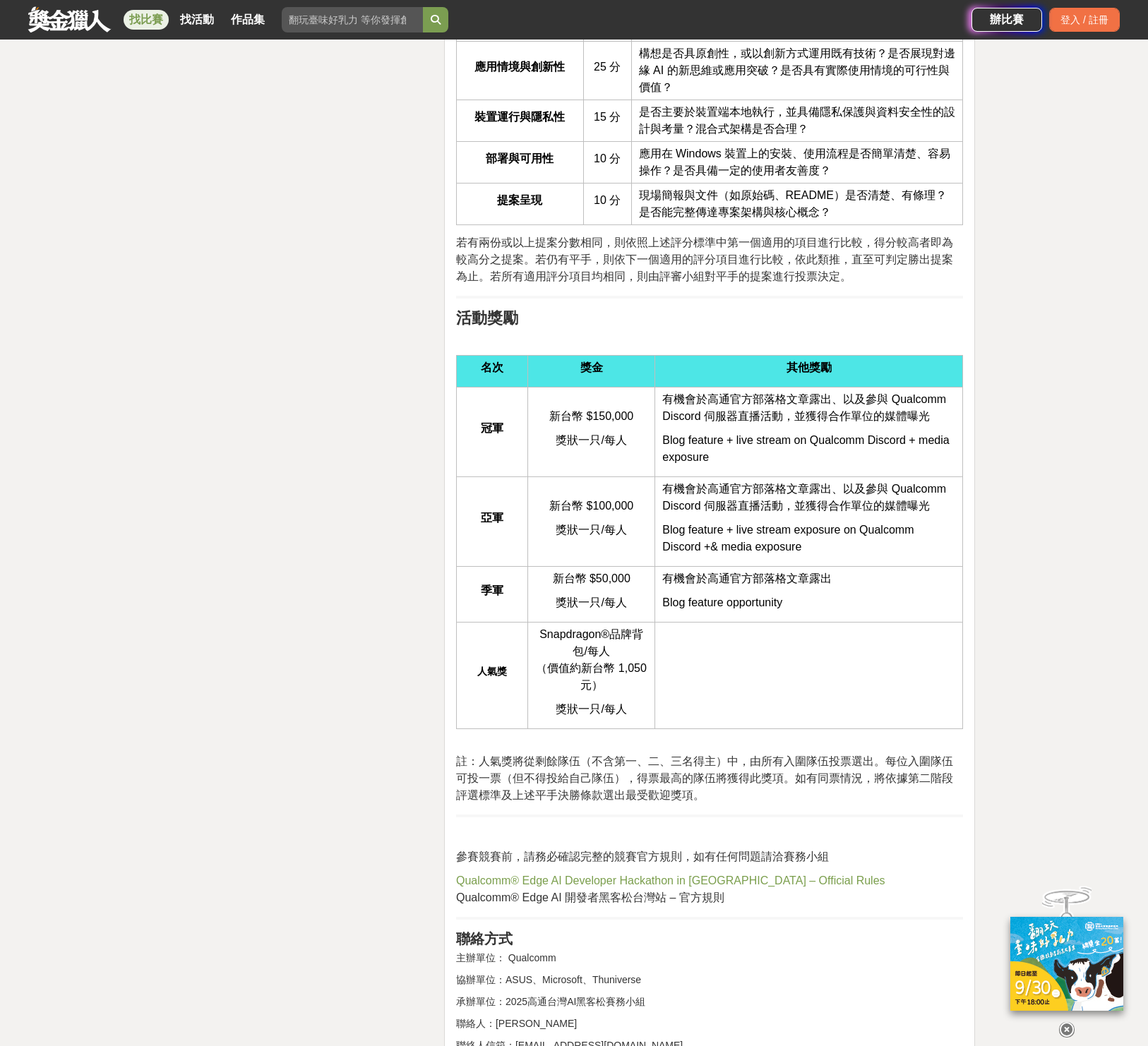
scroll to position [4029, 0]
click at [1067, 1022] on icon at bounding box center [1066, 1030] width 15 height 15
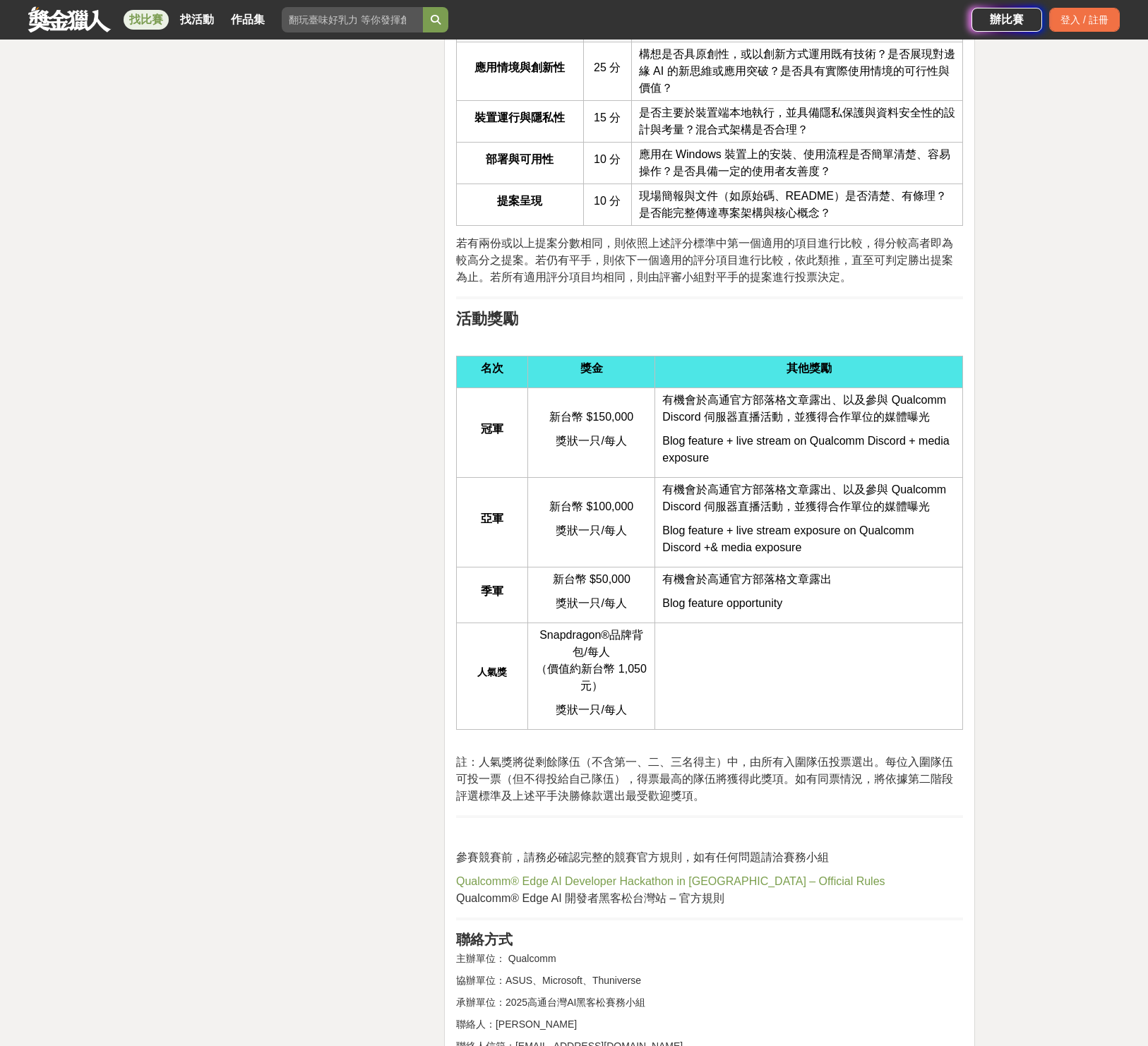
click at [883, 411] on span "有機會於高通官方部落格文章露出、以及參與 Qualcomm Discord 伺服器直播活動，並獲得合作單位的媒體曝光" at bounding box center [804, 409] width 284 height 29
click at [906, 435] on span "Blog feature + live stream on Qualcomm Discord + media exposure" at bounding box center [805, 450] width 287 height 29
click at [801, 706] on td at bounding box center [809, 675] width 308 height 107
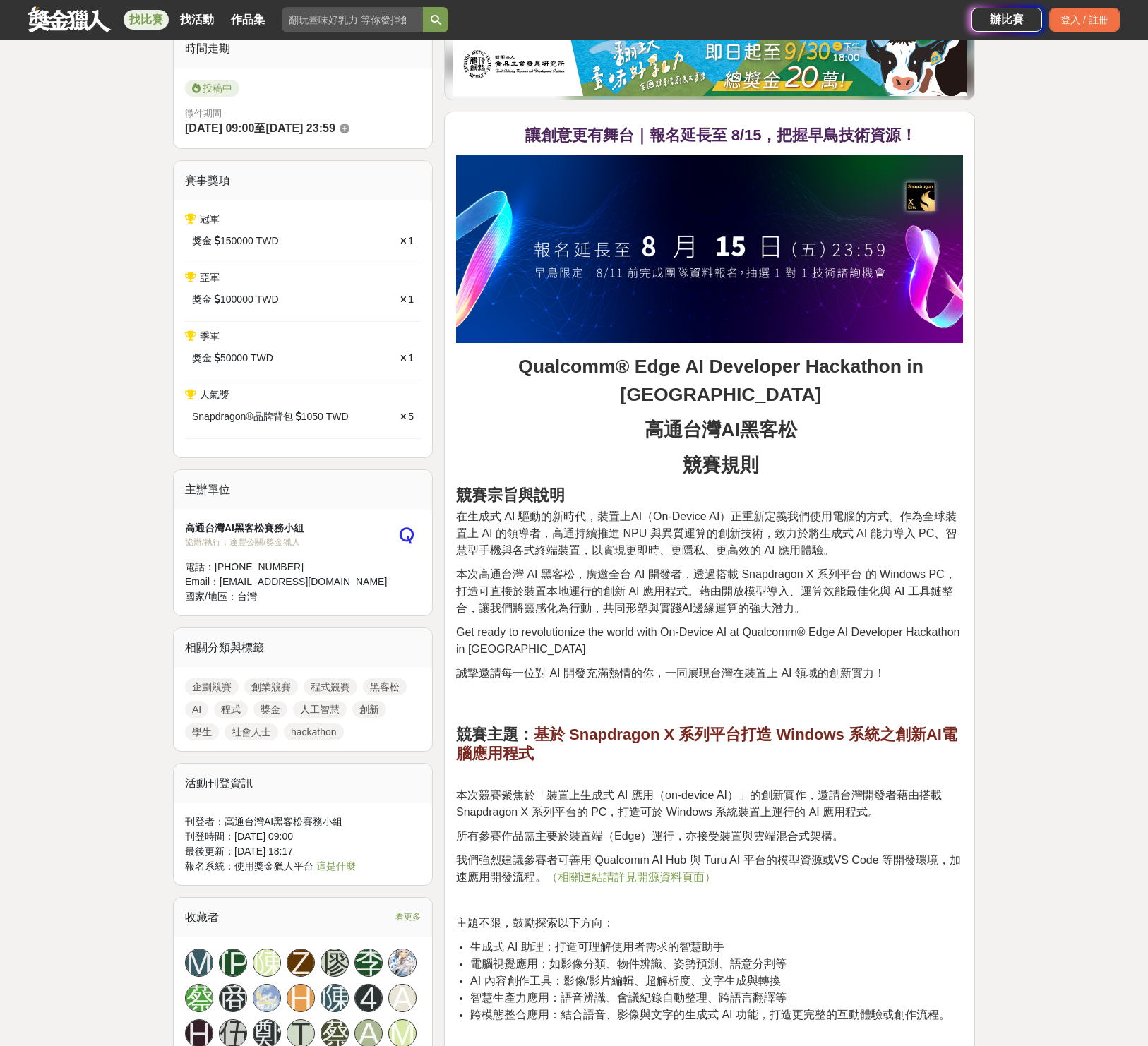
scroll to position [0, 0]
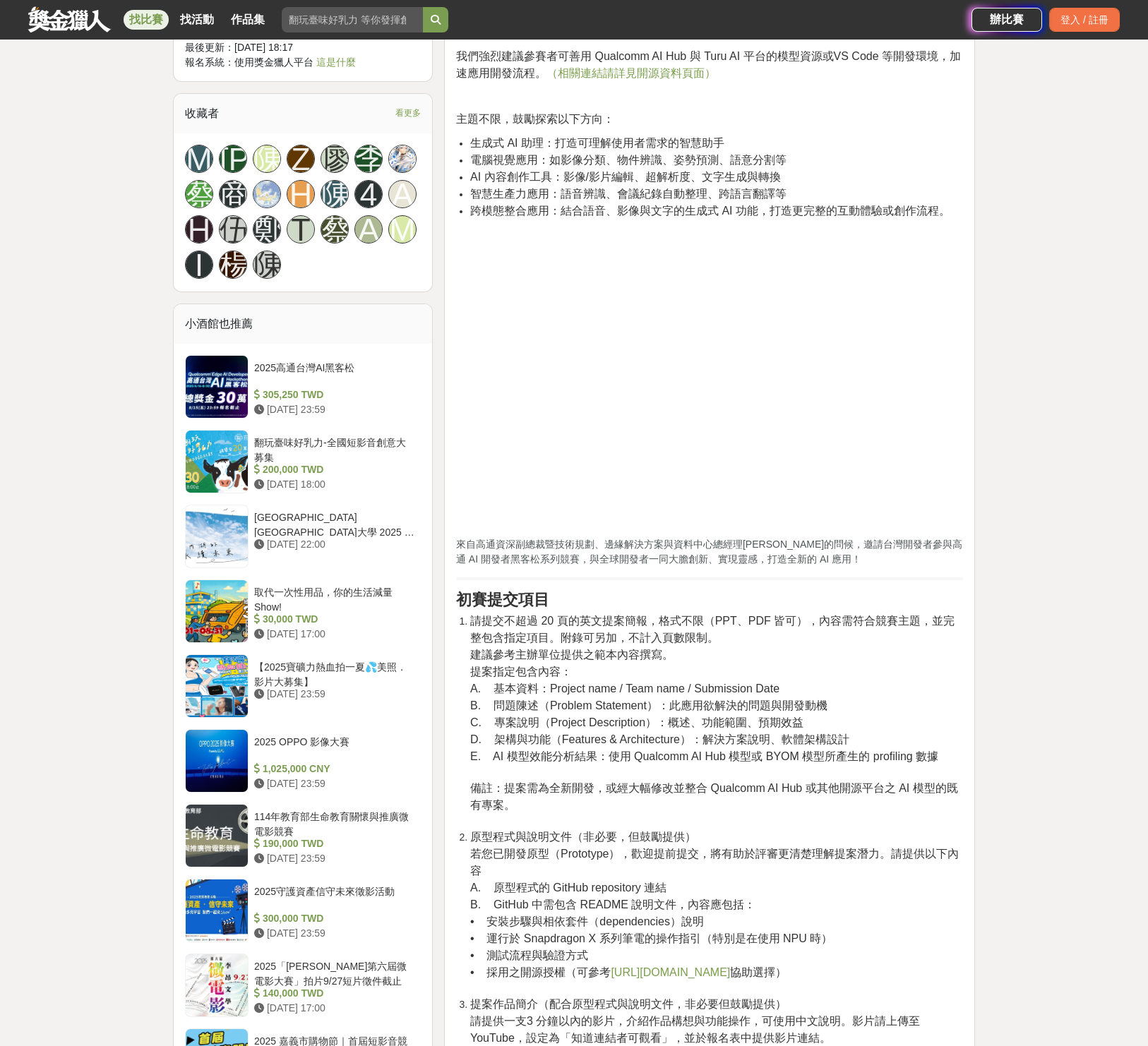
scroll to position [1183, 0]
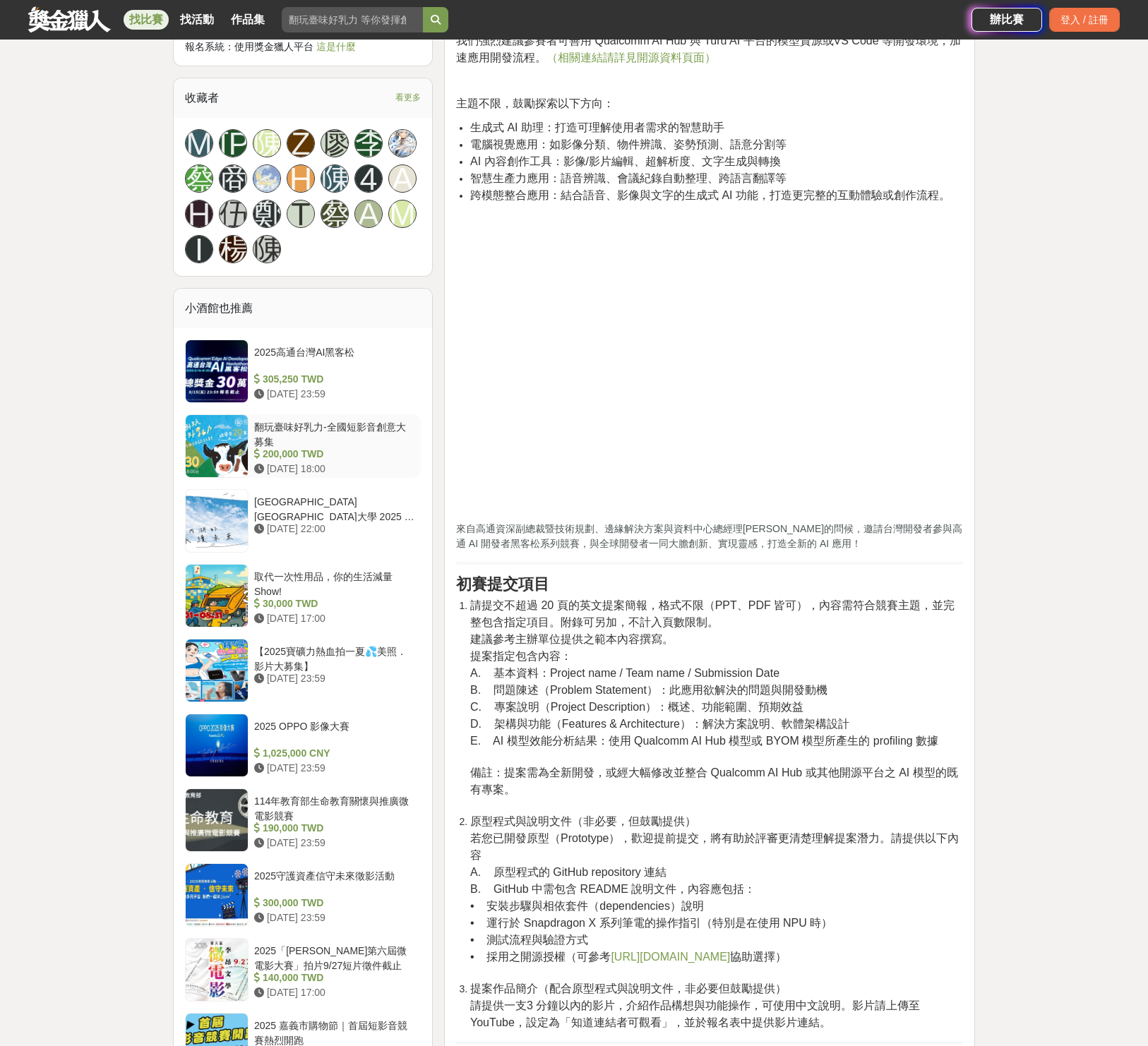
click at [376, 437] on div "翻玩臺味好乳力-全國短影音創意大募集" at bounding box center [334, 432] width 161 height 26
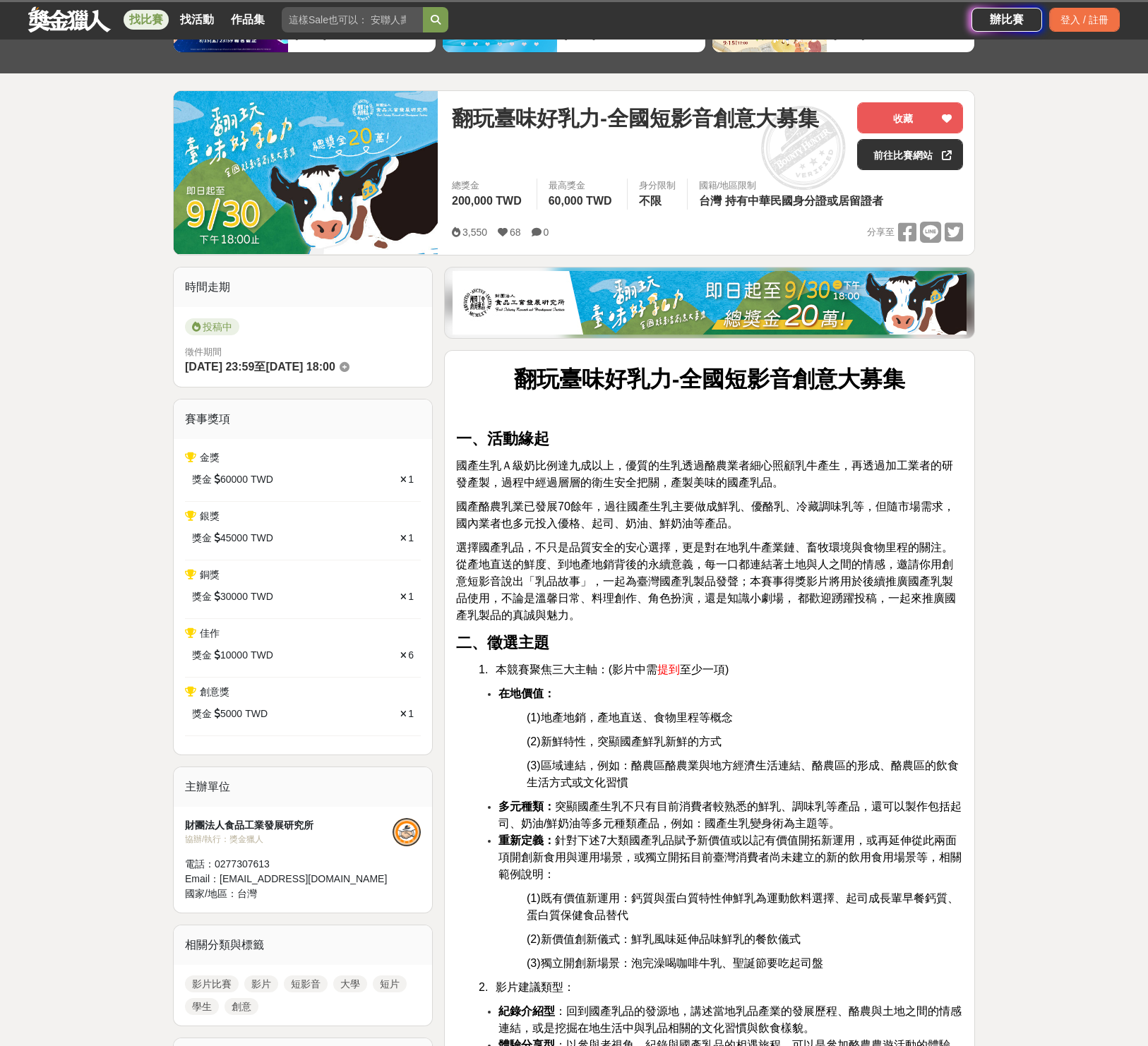
scroll to position [128, 0]
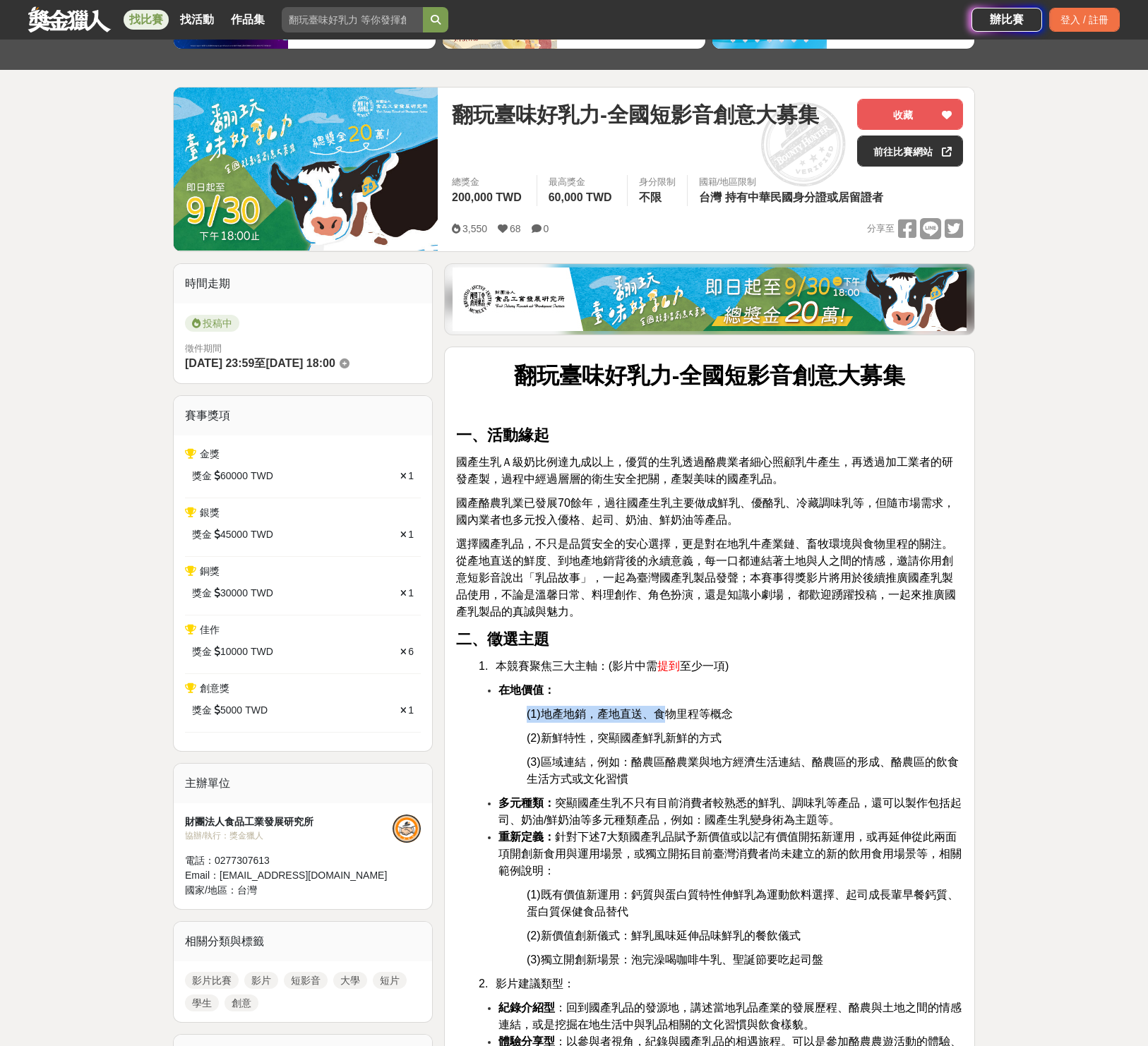
drag, startPoint x: 562, startPoint y: 696, endPoint x: 667, endPoint y: 706, distance: 105.5
click at [667, 706] on p "(1)地產地銷，產地直送、食物里程等概念" at bounding box center [744, 714] width 436 height 17
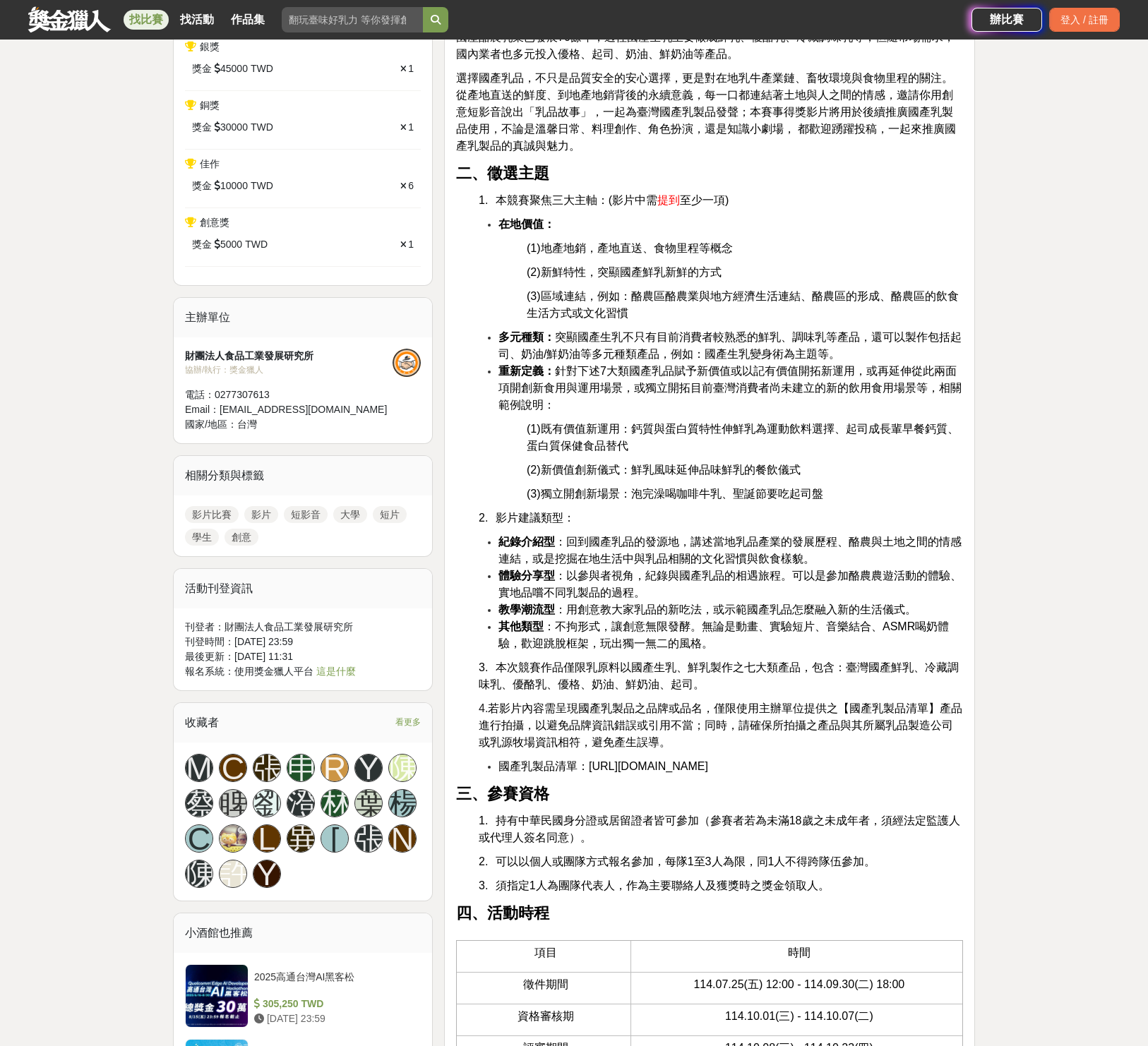
scroll to position [634, 0]
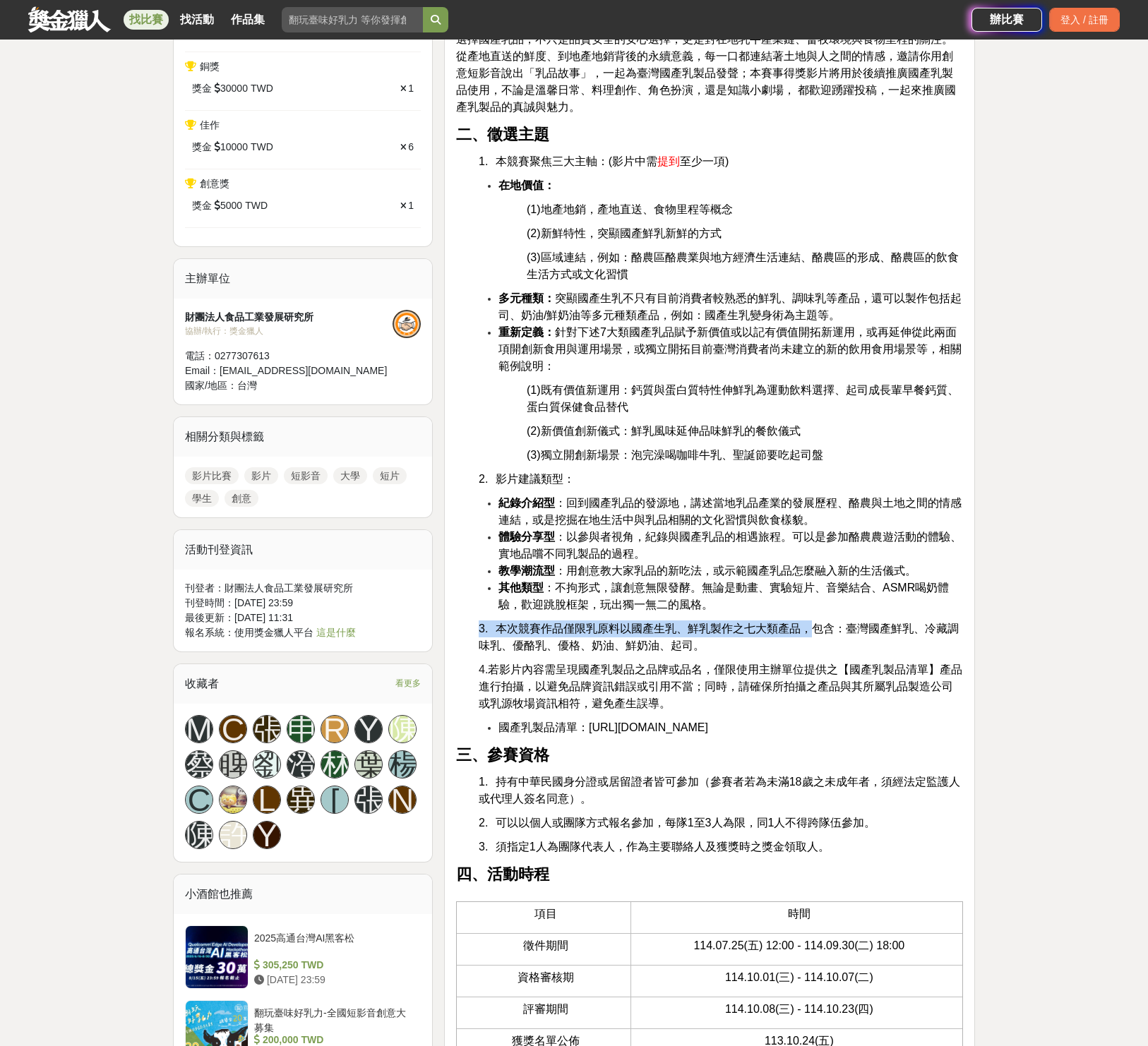
drag, startPoint x: 525, startPoint y: 619, endPoint x: 817, endPoint y: 632, distance: 292.3
click at [801, 650] on p "3. 本次競賽作品僅限乳原料以國產生乳、鮮乳製作之七大類產品，包含：臺灣國產鮮乳、冷藏調味乳、優酪乳、優格、奶油、鮮奶油、起司。" at bounding box center [721, 637] width 484 height 34
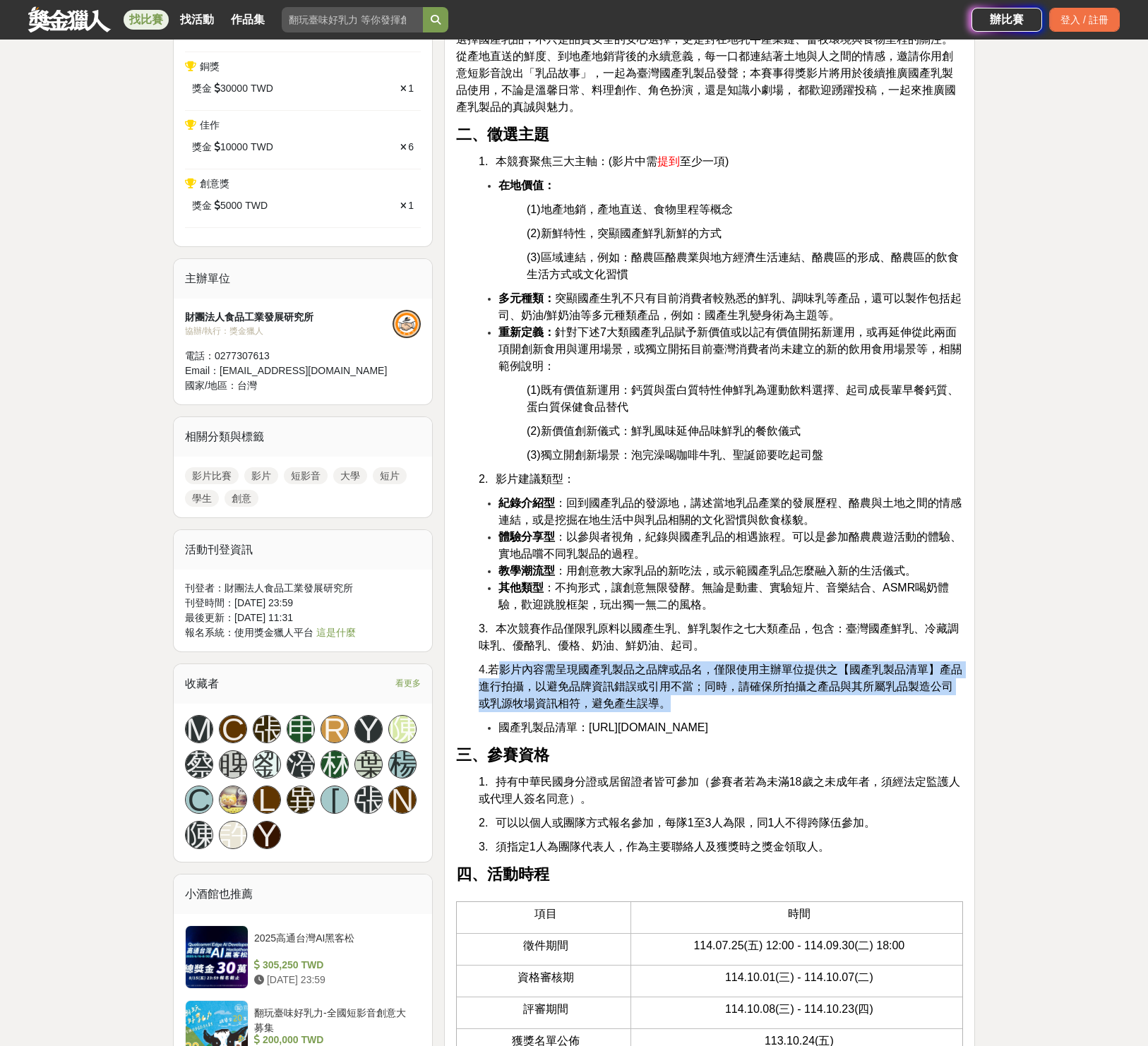
drag, startPoint x: 510, startPoint y: 676, endPoint x: 828, endPoint y: 696, distance: 318.6
click at [828, 696] on p "4. 若影片內容需呈現國產乳製品之品牌或品名，僅限使用主辦單位提供之【 國產乳製品清單 】產品進行拍攝，以避免品牌資訊錯誤或引用不當；同時，請確保所拍攝之產品…" at bounding box center [721, 687] width 484 height 51
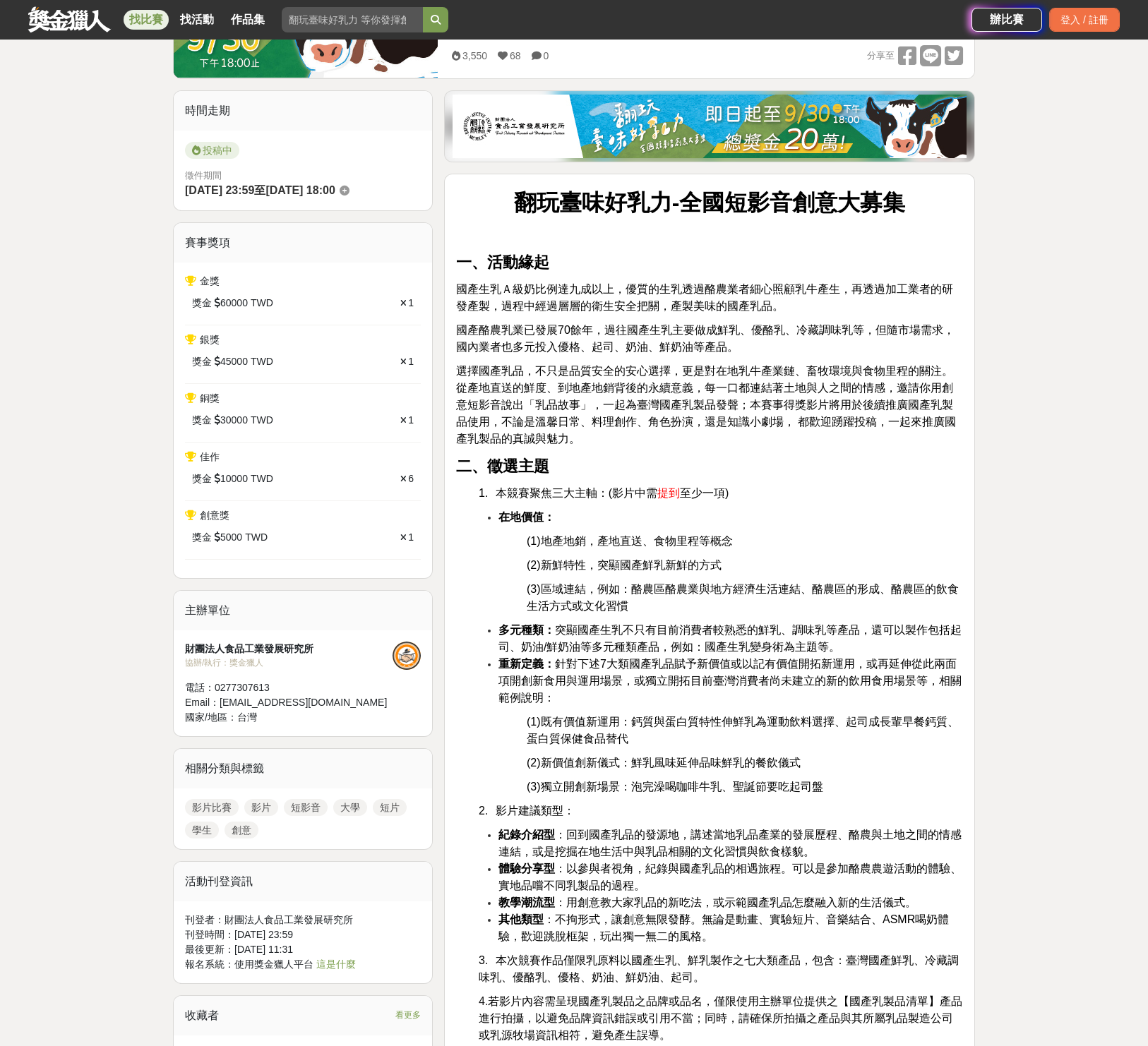
scroll to position [269, 0]
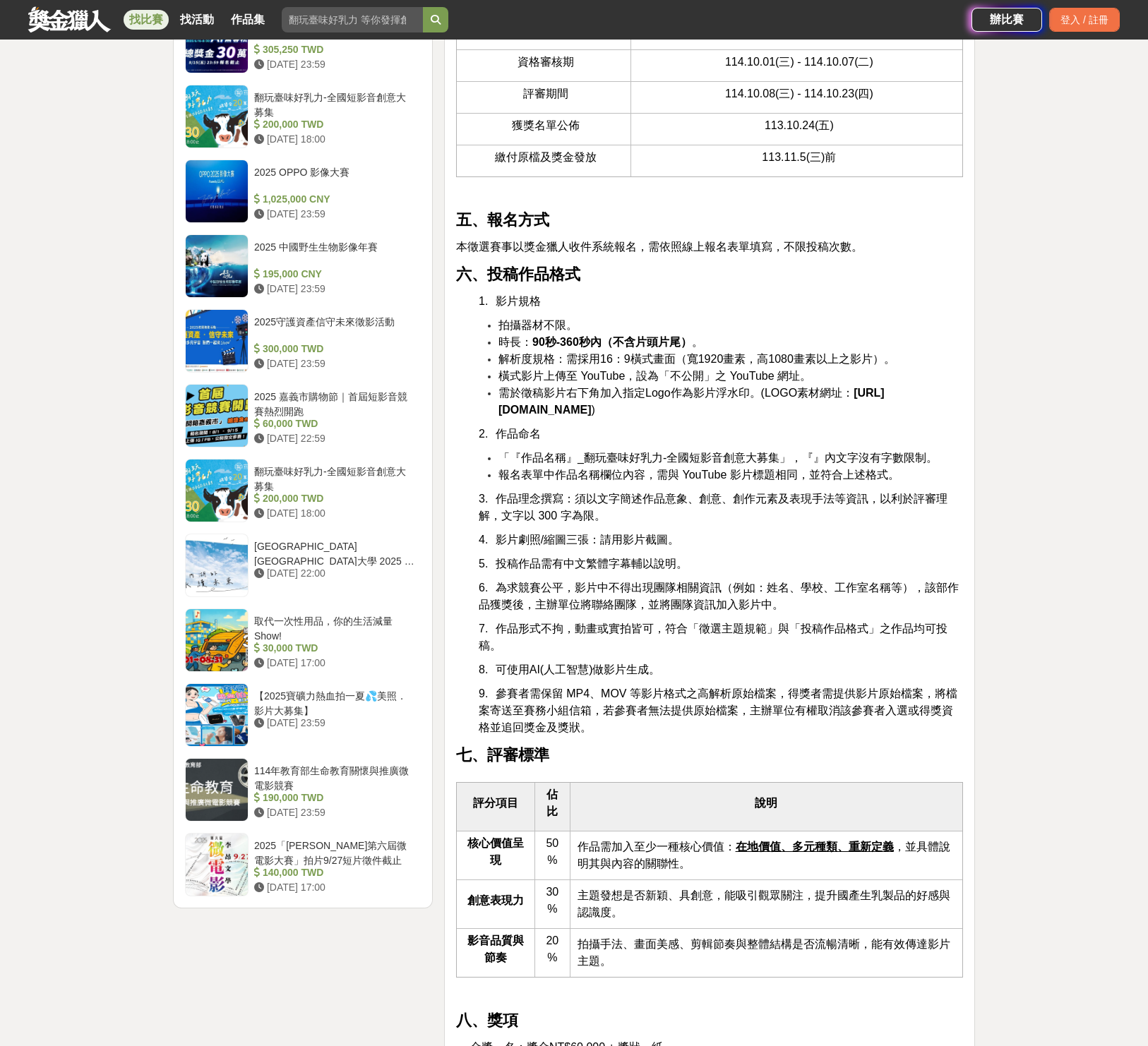
scroll to position [1611, 0]
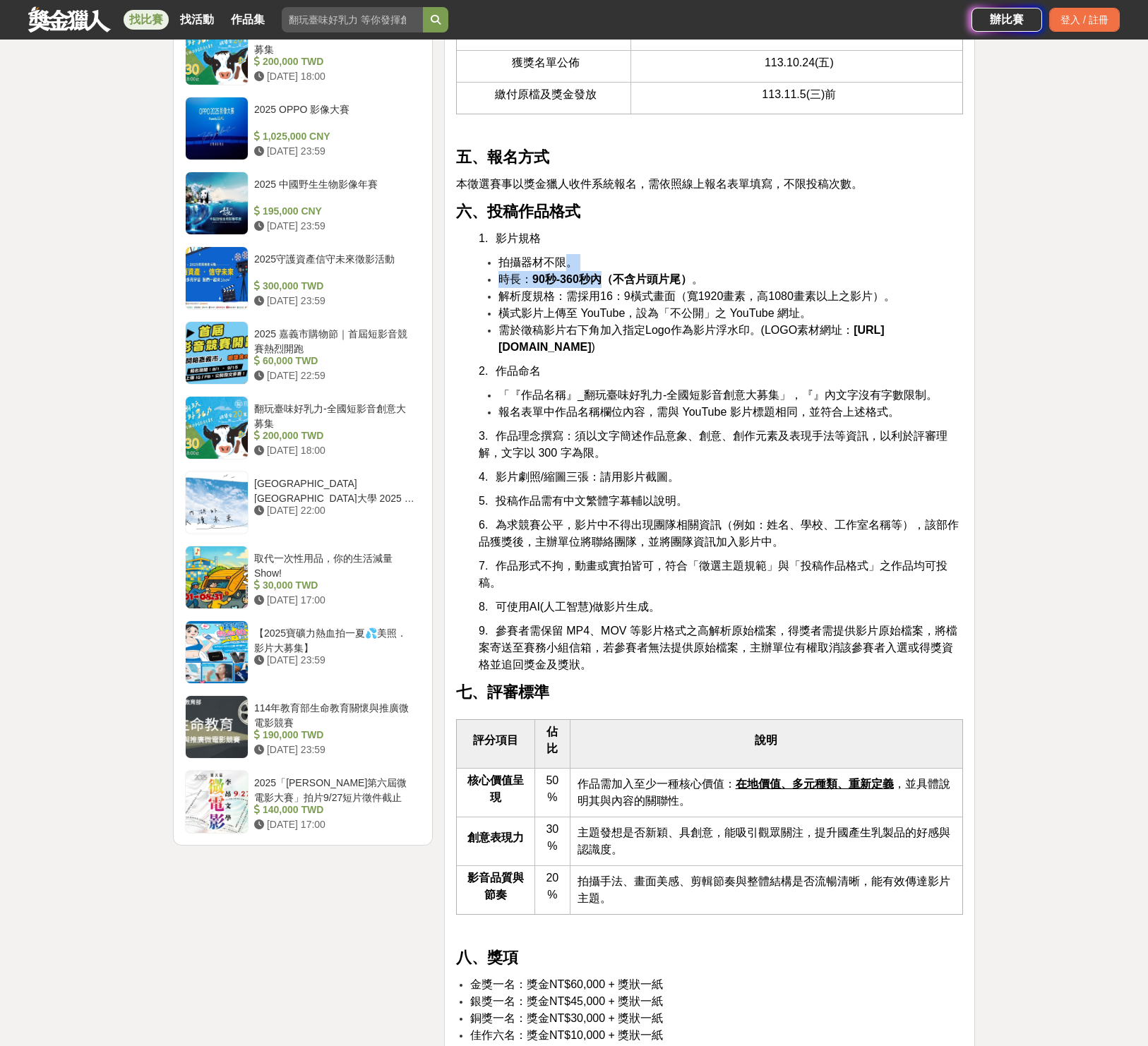
drag, startPoint x: 577, startPoint y: 283, endPoint x: 571, endPoint y: 280, distance: 6.7
click at [571, 280] on ul "拍攝器材不限。 時長： 90秒-360秒內（不含片頭片尾） 。 解析度規格：需採用16：9橫式畫面（寬1920畫素，高1080畫素以上之影片）。 橫式影片上傳…" at bounding box center [709, 305] width 507 height 102
click at [646, 302] on span "解析度規格：需採用16：9橫式畫面（寬1920畫素，高1080畫素以上之影片）。" at bounding box center [696, 296] width 397 height 12
drag, startPoint x: 568, startPoint y: 313, endPoint x: 675, endPoint y: 315, distance: 107.0
click at [675, 302] on span "解析度規格：需採用16：9橫式畫面（寬1920畫素，高1080畫素以上之影片）。" at bounding box center [696, 296] width 397 height 12
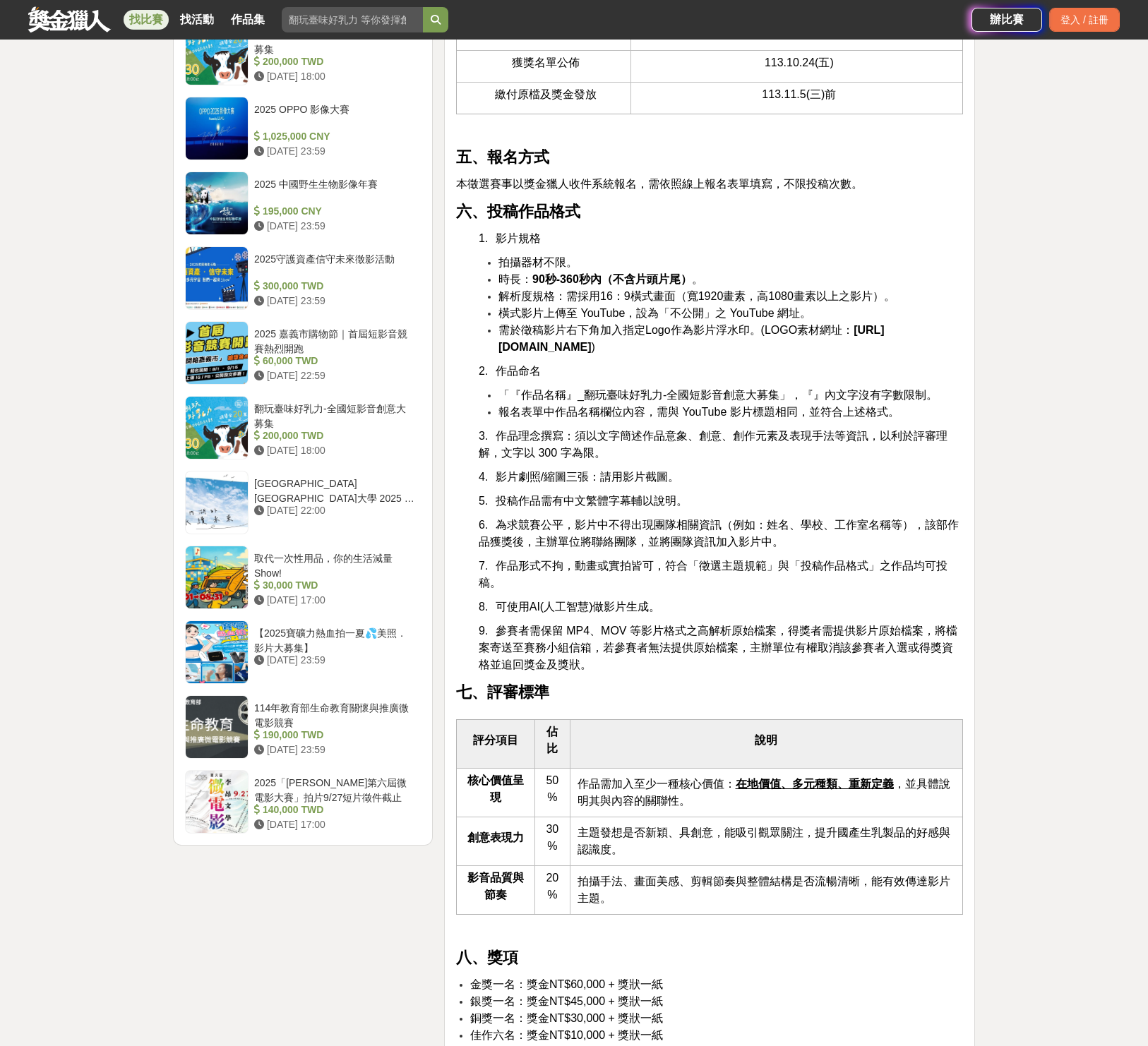
click at [828, 322] on li "橫式影片上傳至 YouTube，設為「不公開」之 YouTube 網址。" at bounding box center [730, 313] width 464 height 17
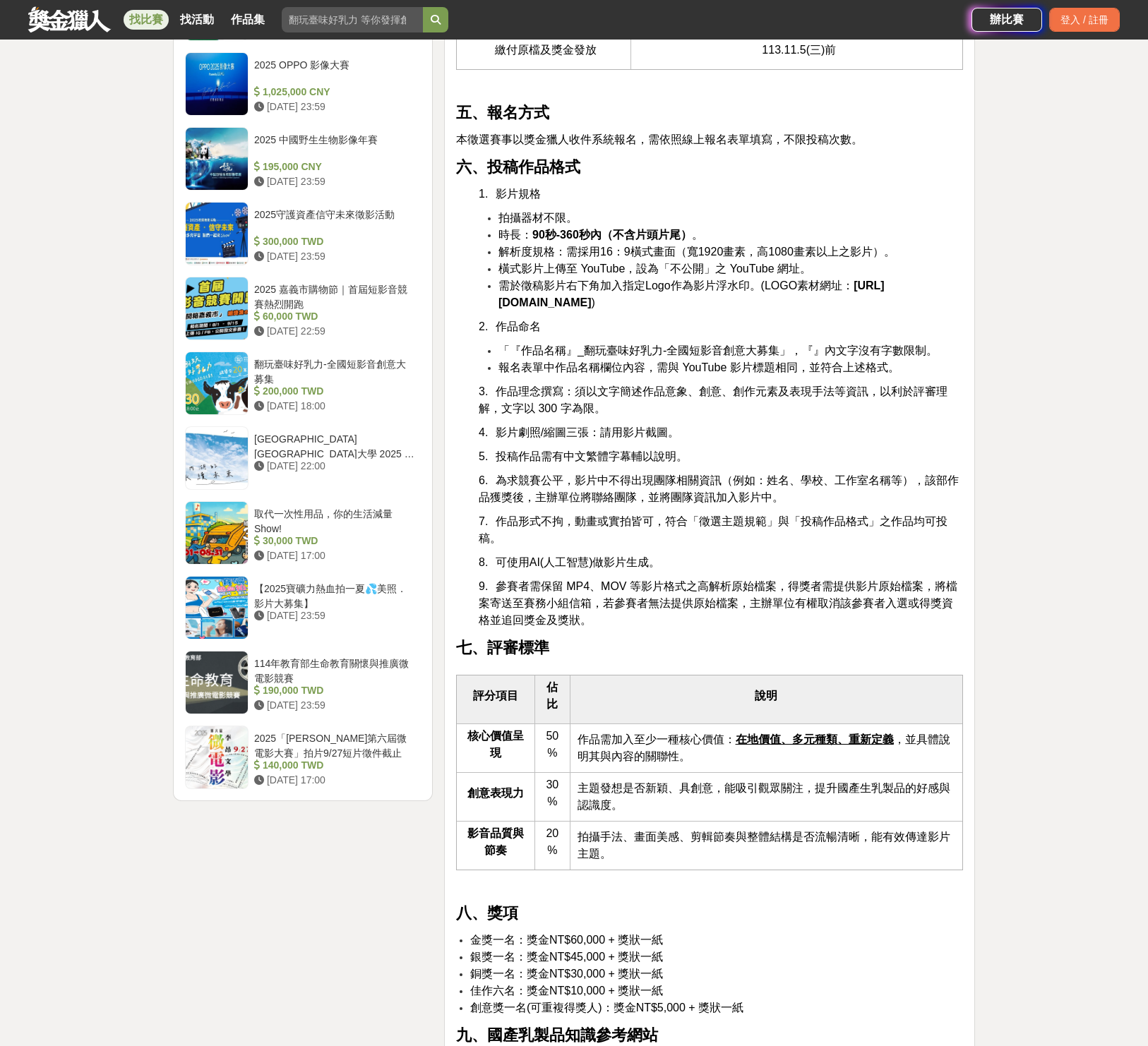
scroll to position [1736, 0]
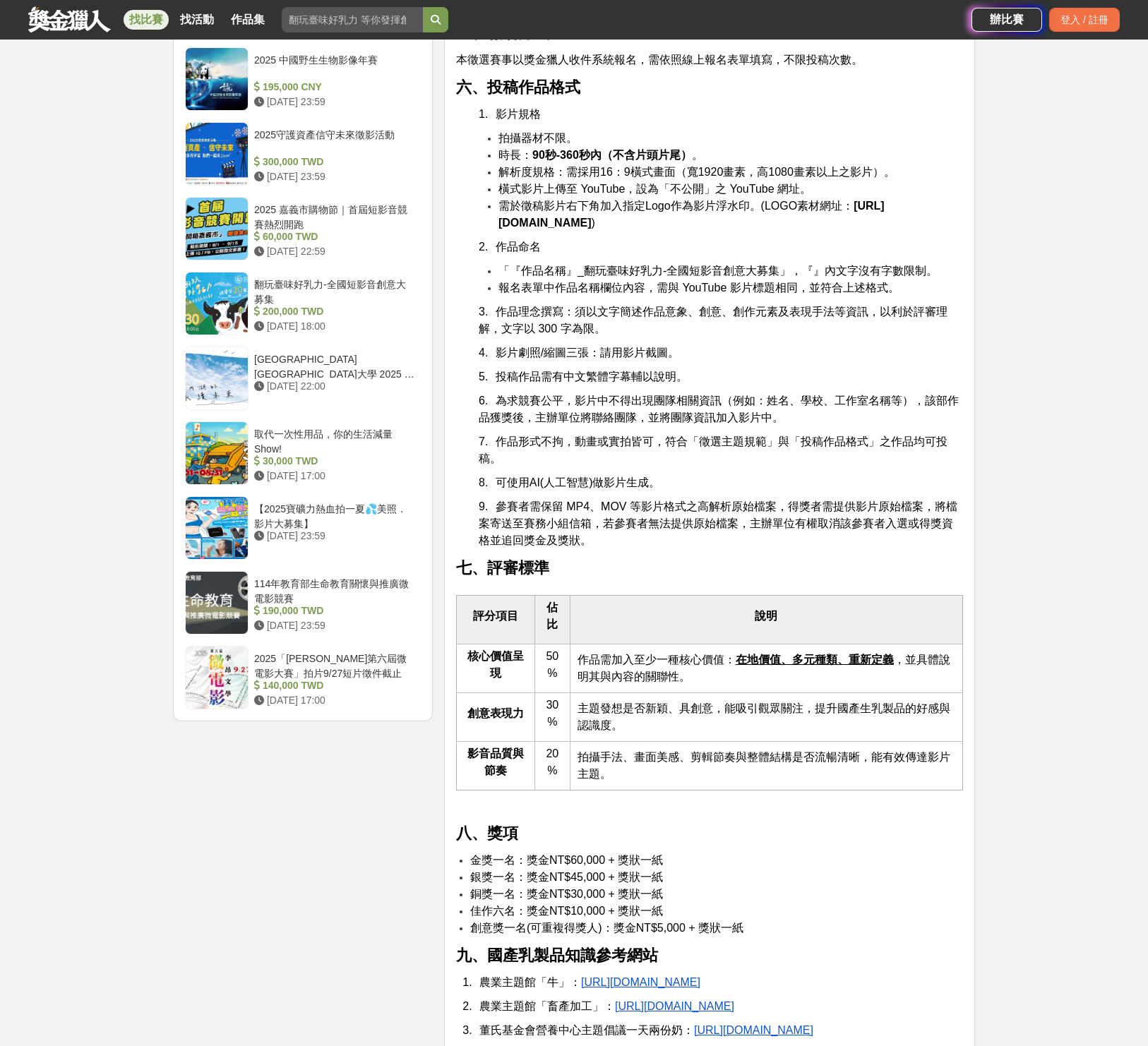
click at [907, 683] on span "作品需加入至少一種核心價值： 在地價值、多元種類、重新定義 ，並具體說明其與內容的關聯性。" at bounding box center [763, 668] width 372 height 29
click at [617, 683] on span "作品需加入至少一種核心價值： 在地價值、多元種類、重新定義 ，並具體說明其與內容的關聯性。" at bounding box center [763, 668] width 372 height 29
click at [868, 665] on u "在地價值、多元種類、重新定義" at bounding box center [815, 659] width 158 height 12
drag, startPoint x: 612, startPoint y: 720, endPoint x: 721, endPoint y: 717, distance: 109.0
click at [721, 693] on td "作品需加入至少一種核心價值： 在地價值、多元種類、重新定義 ，並具體說明其與內容的關聯性。" at bounding box center [766, 669] width 392 height 49
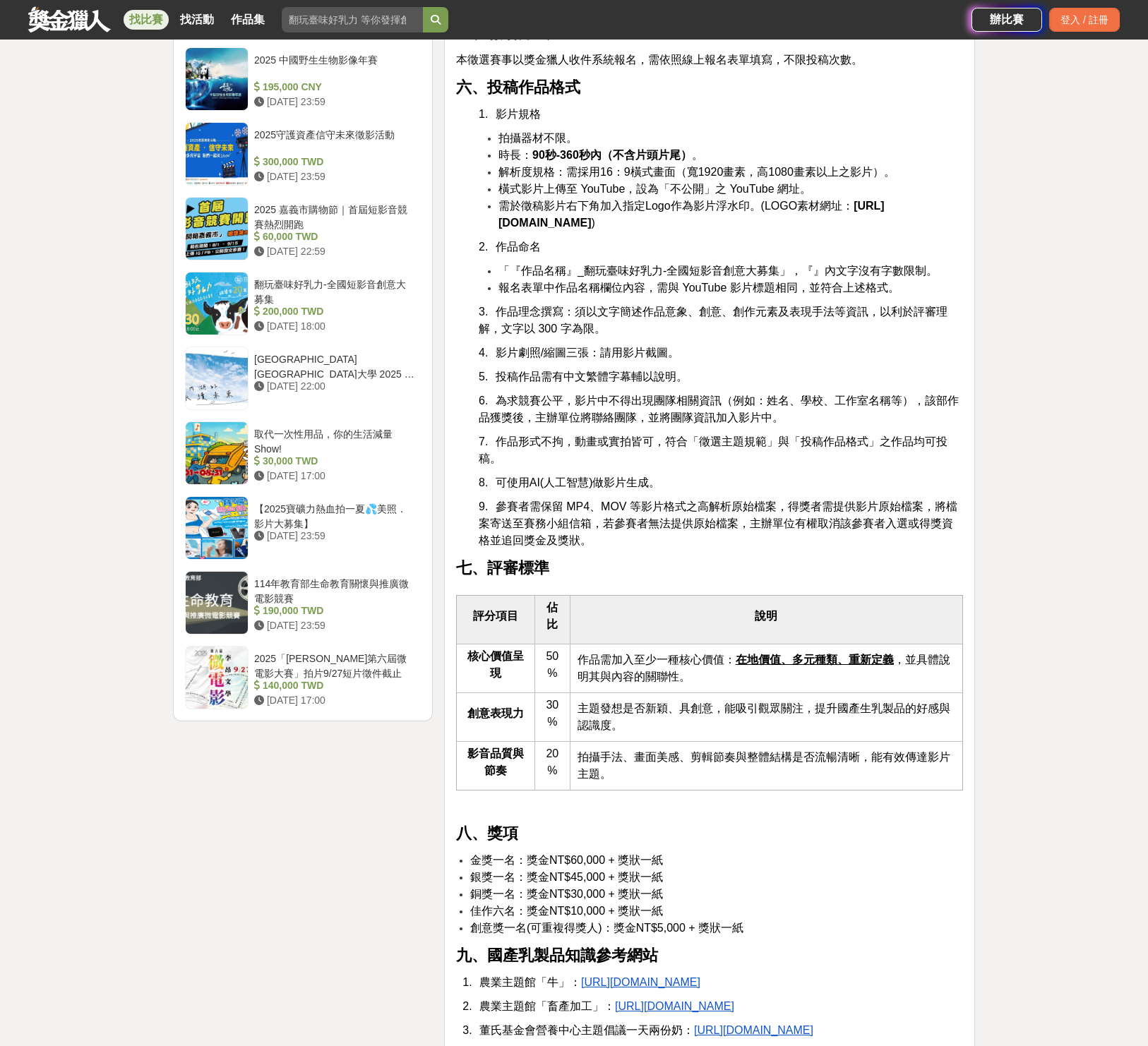
drag, startPoint x: 699, startPoint y: 718, endPoint x: 686, endPoint y: 719, distance: 13.0
click at [686, 693] on td "作品需加入至少一種核心價值： 在地價值、多元種類、重新定義 ，並具體說明其與內容的關聯性。" at bounding box center [766, 669] width 392 height 49
drag, startPoint x: 576, startPoint y: 709, endPoint x: 692, endPoint y: 719, distance: 116.4
click at [692, 693] on td "作品需加入至少一種核心價值： 在地價值、多元種類、重新定義 ，並具體說明其與內容的關聯性。" at bounding box center [766, 669] width 392 height 49
click at [631, 693] on td "作品需加入至少一種核心價值： 在地價值、多元種類、重新定義 ，並具體說明其與內容的關聯性。" at bounding box center [766, 669] width 392 height 49
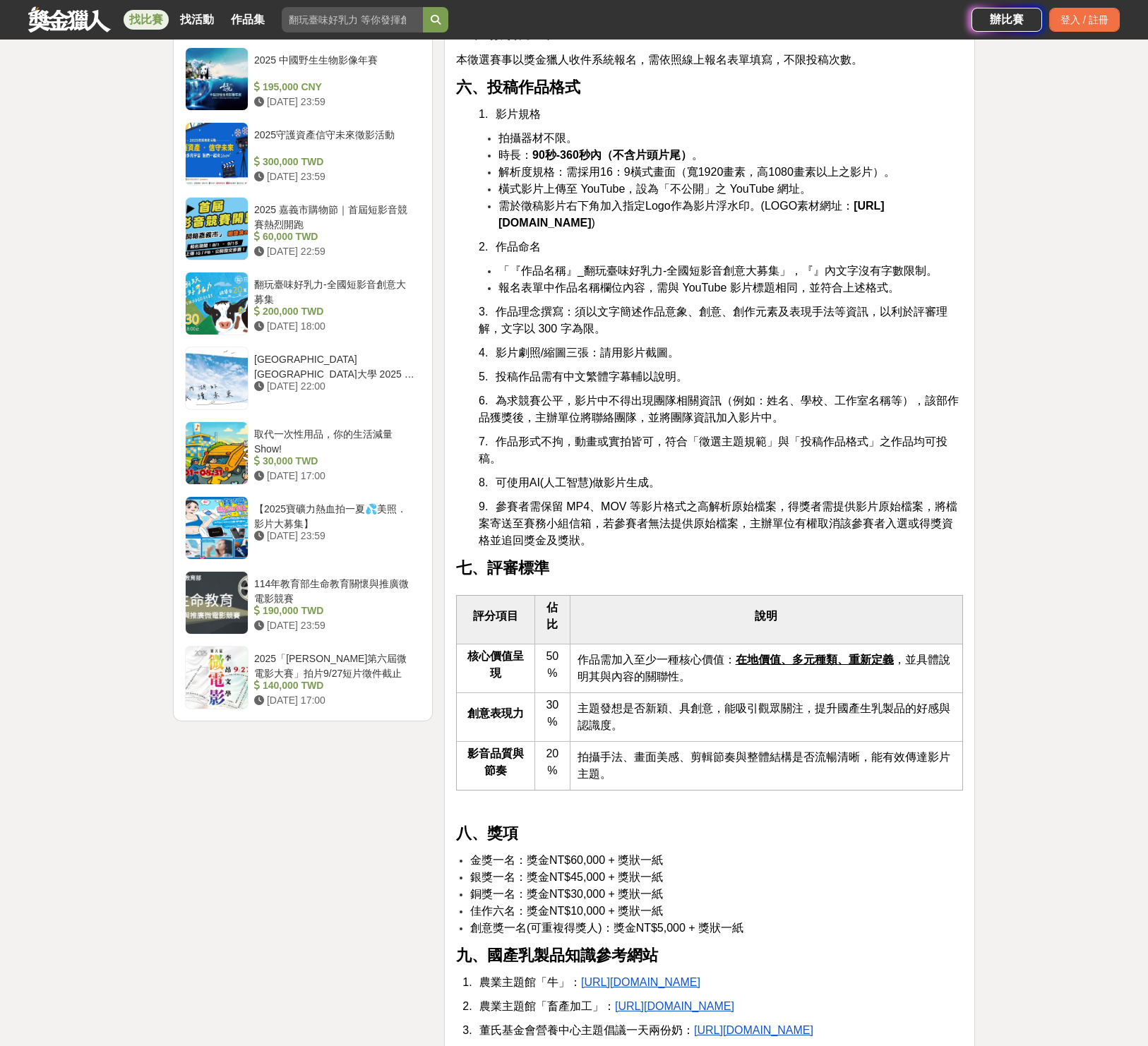
scroll to position [1734, 0]
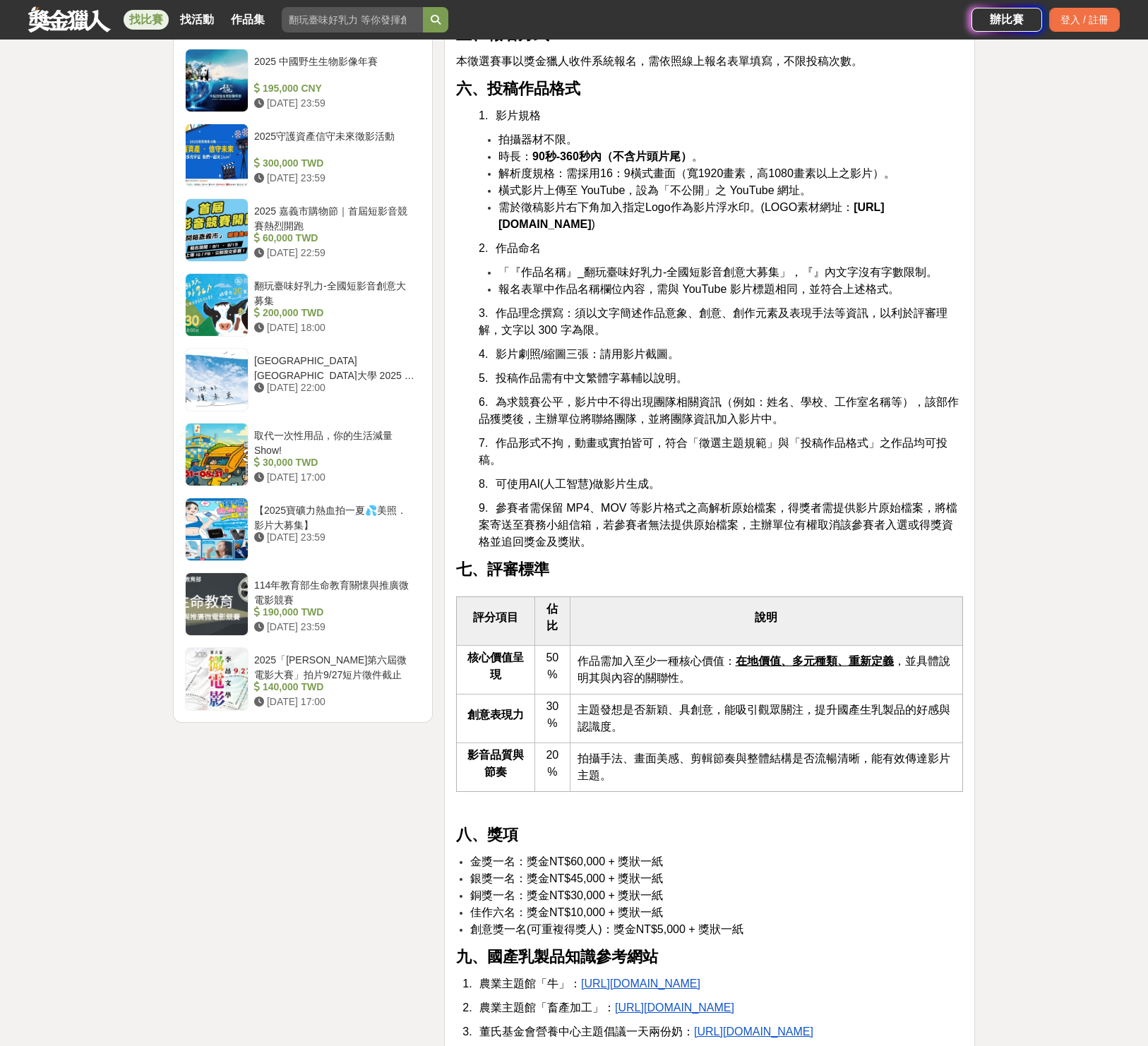
drag, startPoint x: 635, startPoint y: 716, endPoint x: 737, endPoint y: 717, distance: 102.0
click at [722, 695] on td "作品需加入至少一種核心價值： 在地價值、多元種類、重新定義 ，並具體說明其與內容的關聯性。" at bounding box center [766, 671] width 392 height 49
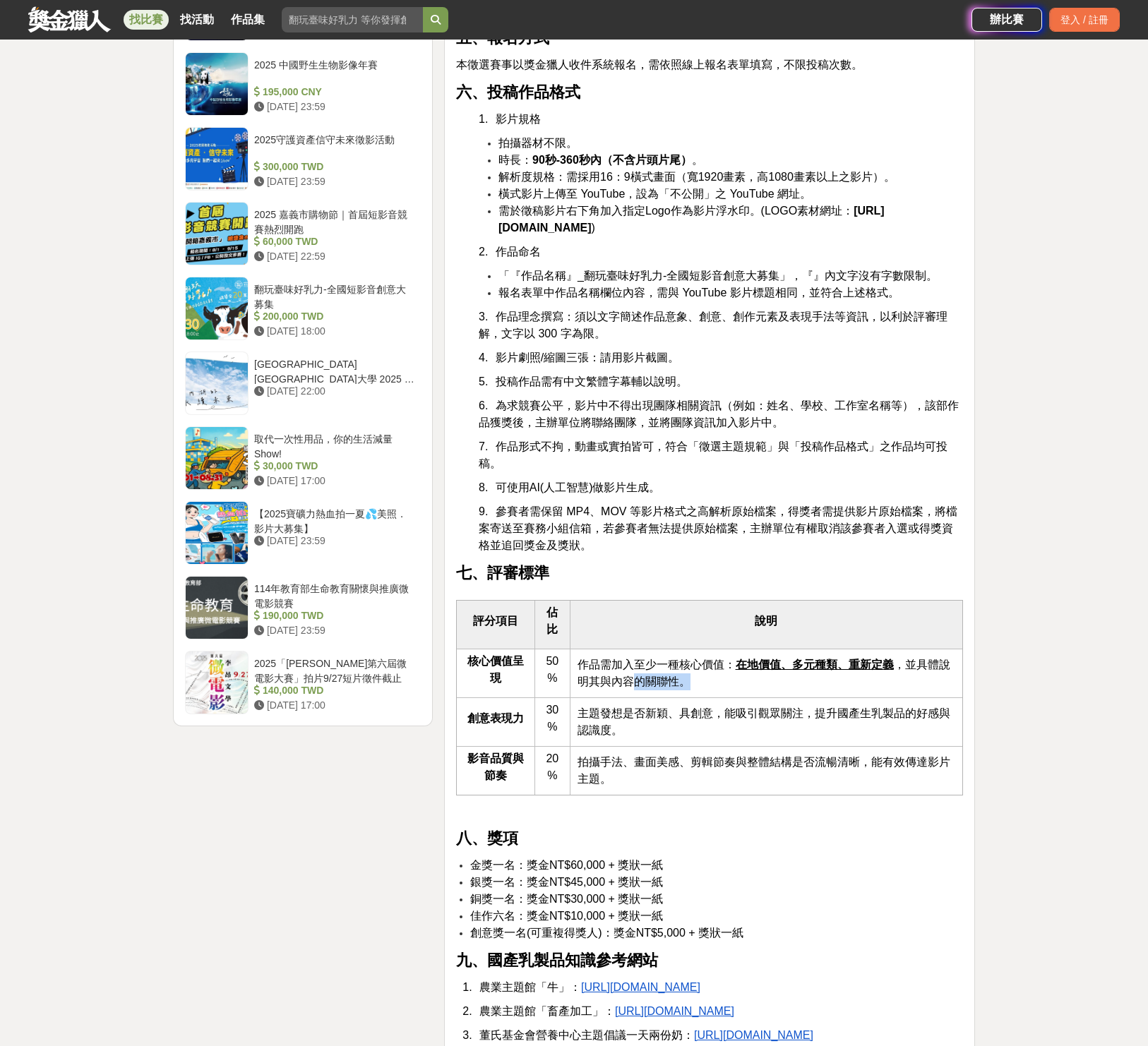
click at [737, 698] on td "作品需加入至少一種核心價值： 在地價值、多元種類、重新定義 ，並具體說明其與內容的關聯性。" at bounding box center [766, 674] width 392 height 49
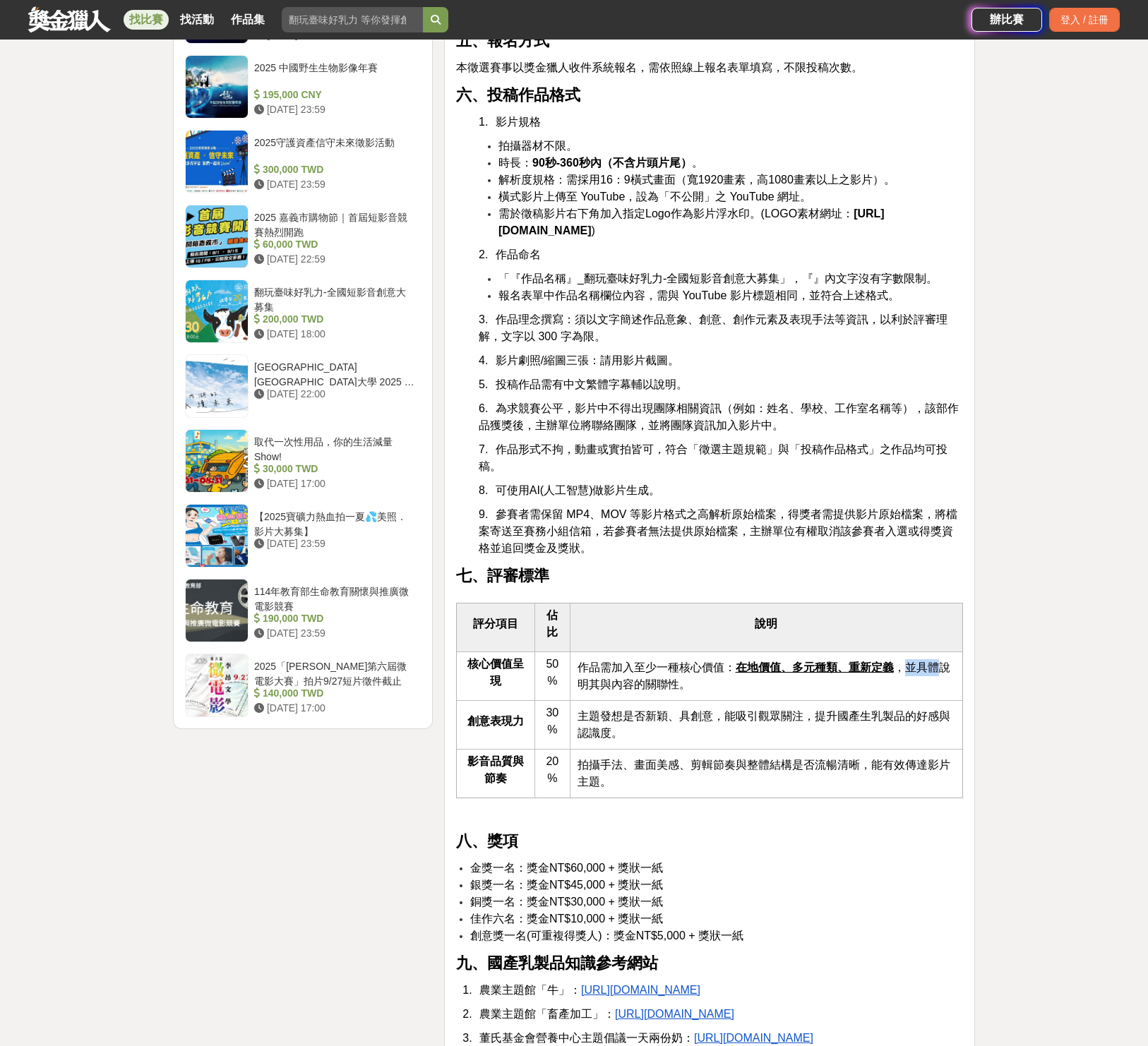
drag, startPoint x: 907, startPoint y: 705, endPoint x: 943, endPoint y: 707, distance: 36.1
click at [943, 690] on span "作品需加入至少一種核心價值： 在地價值、多元種類、重新定義 ，並具體說明其與內容的關聯性。" at bounding box center [763, 676] width 372 height 29
click at [946, 690] on span "作品需加入至少一種核心價值： 在地價值、多元種類、重新定義 ，並具體說明其與內容的關聯性。" at bounding box center [763, 676] width 372 height 29
click at [636, 690] on span "作品需加入至少一種核心價值： 在地價值、多元種類、重新定義 ，並具體說明其與內容的關聯性。" at bounding box center [763, 676] width 372 height 29
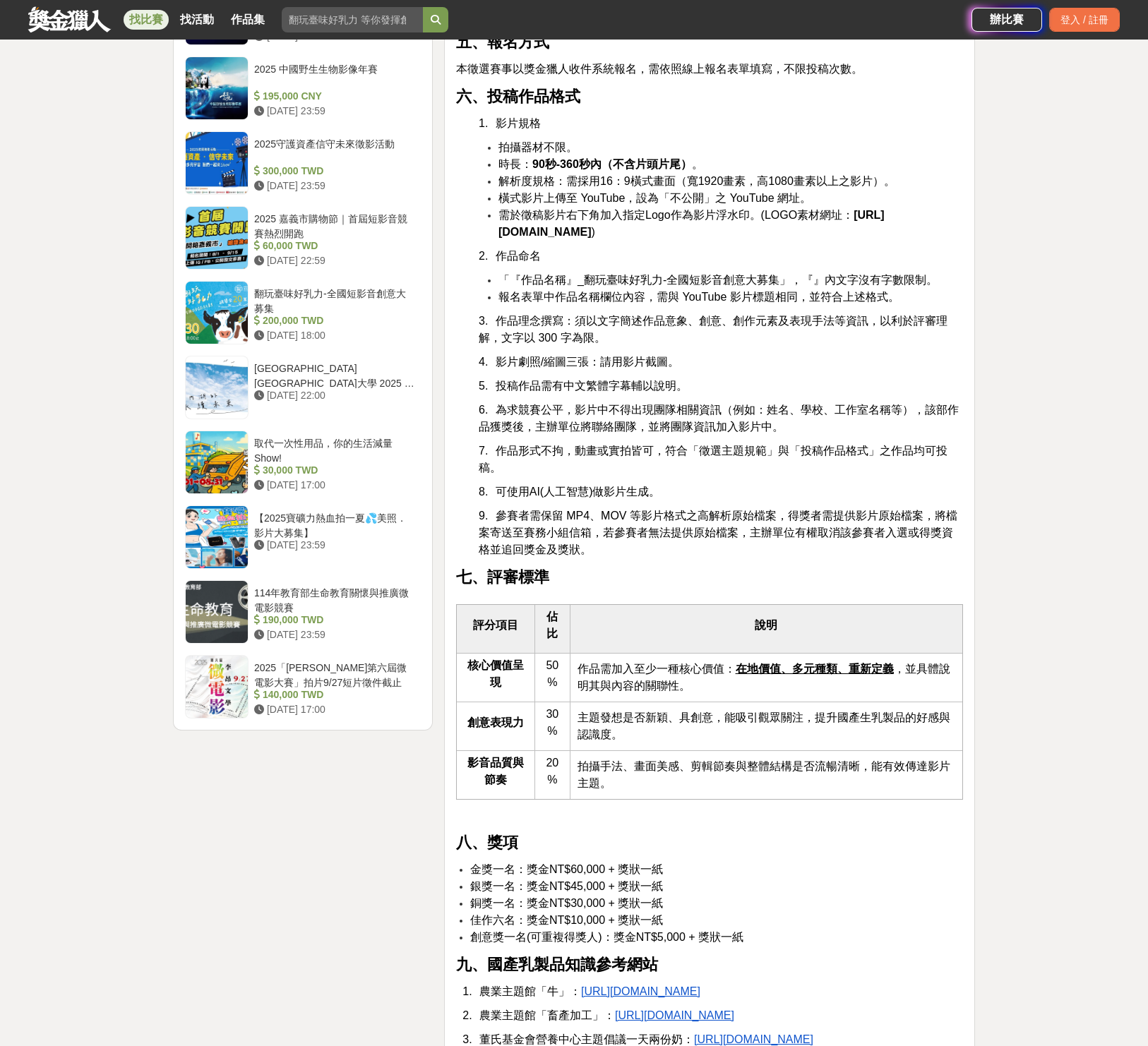
click at [595, 692] on span "作品需加入至少一種核心價值： 在地價值、多元種類、重新定義 ，並具體說明其與內容的關聯性。" at bounding box center [763, 677] width 372 height 29
click at [919, 740] on span "主題發想是否新穎、具創意，能吸引觀眾關注，提升國產生乳製品的好感與認識度。" at bounding box center [763, 726] width 372 height 29
drag, startPoint x: 902, startPoint y: 781, endPoint x: 904, endPoint y: 800, distance: 19.1
click at [904, 794] on tbody "評分項目 佔比 說明 核心價值呈現 50% 作品需加入至少一種核心價值： 在地價值、多元種類、重新定義 ，並具體說明其與內容的關聯性。 創意表現力 30% 主…" at bounding box center [709, 702] width 506 height 195
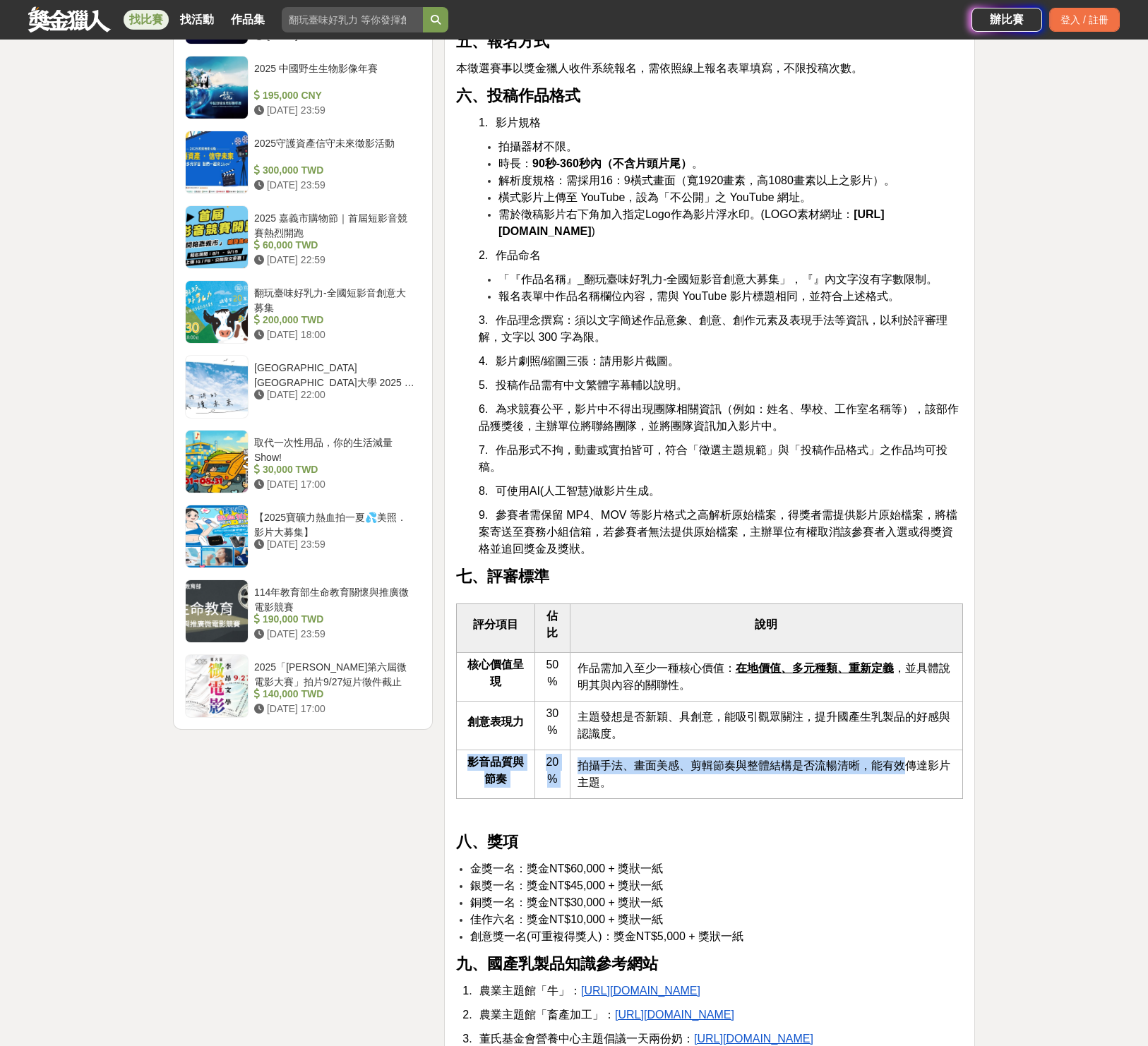
scroll to position [1726, 0]
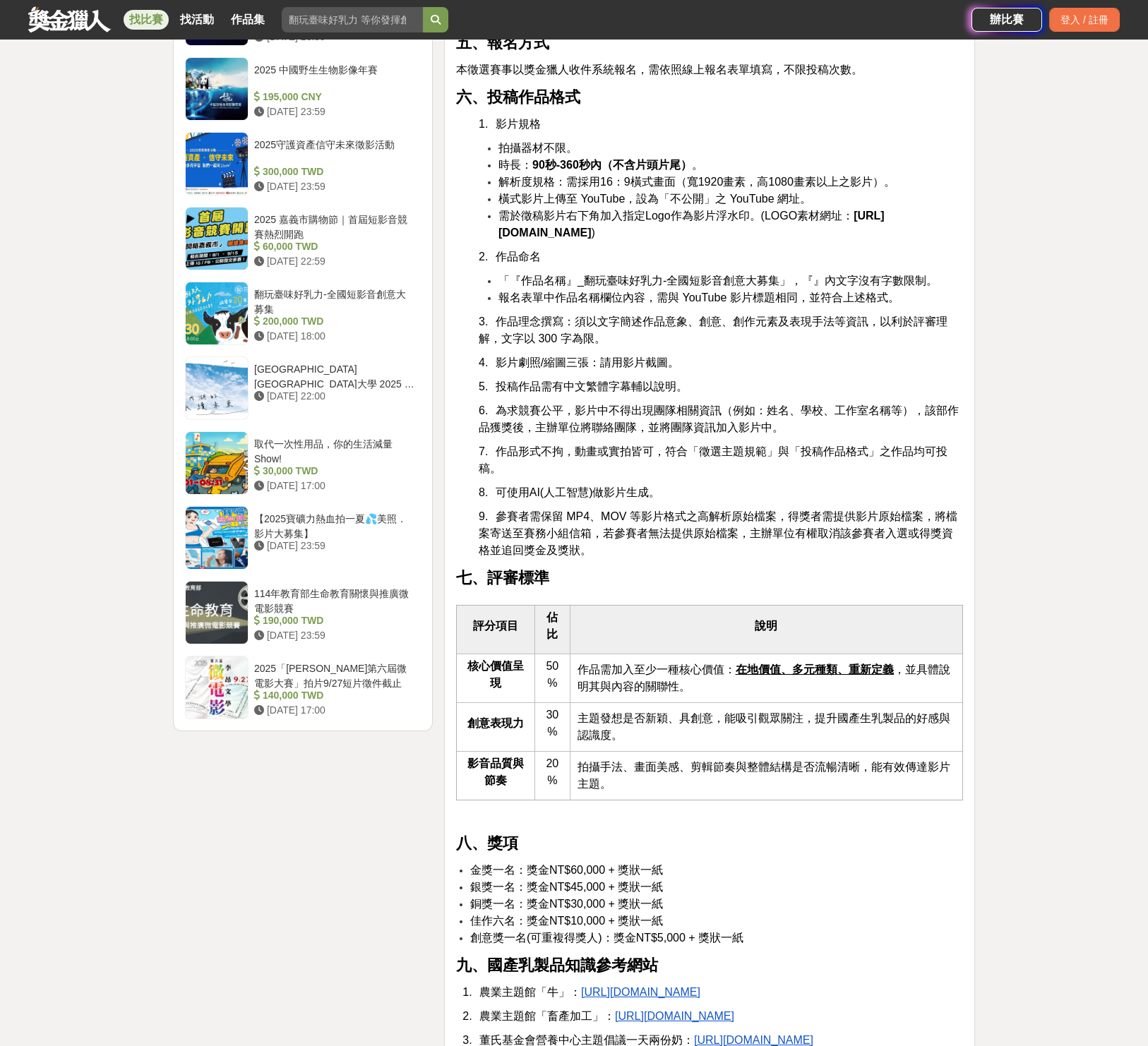
click at [867, 556] on span "參賽者需保留 MP4、MOV 等影片格式之高解析原始檔案，得獎者需提供影片原始檔案，將檔案寄送至賽務小組信箱，若參賽者無法提供原始檔案，主辦單位有權取消該參賽…" at bounding box center [718, 533] width 479 height 46
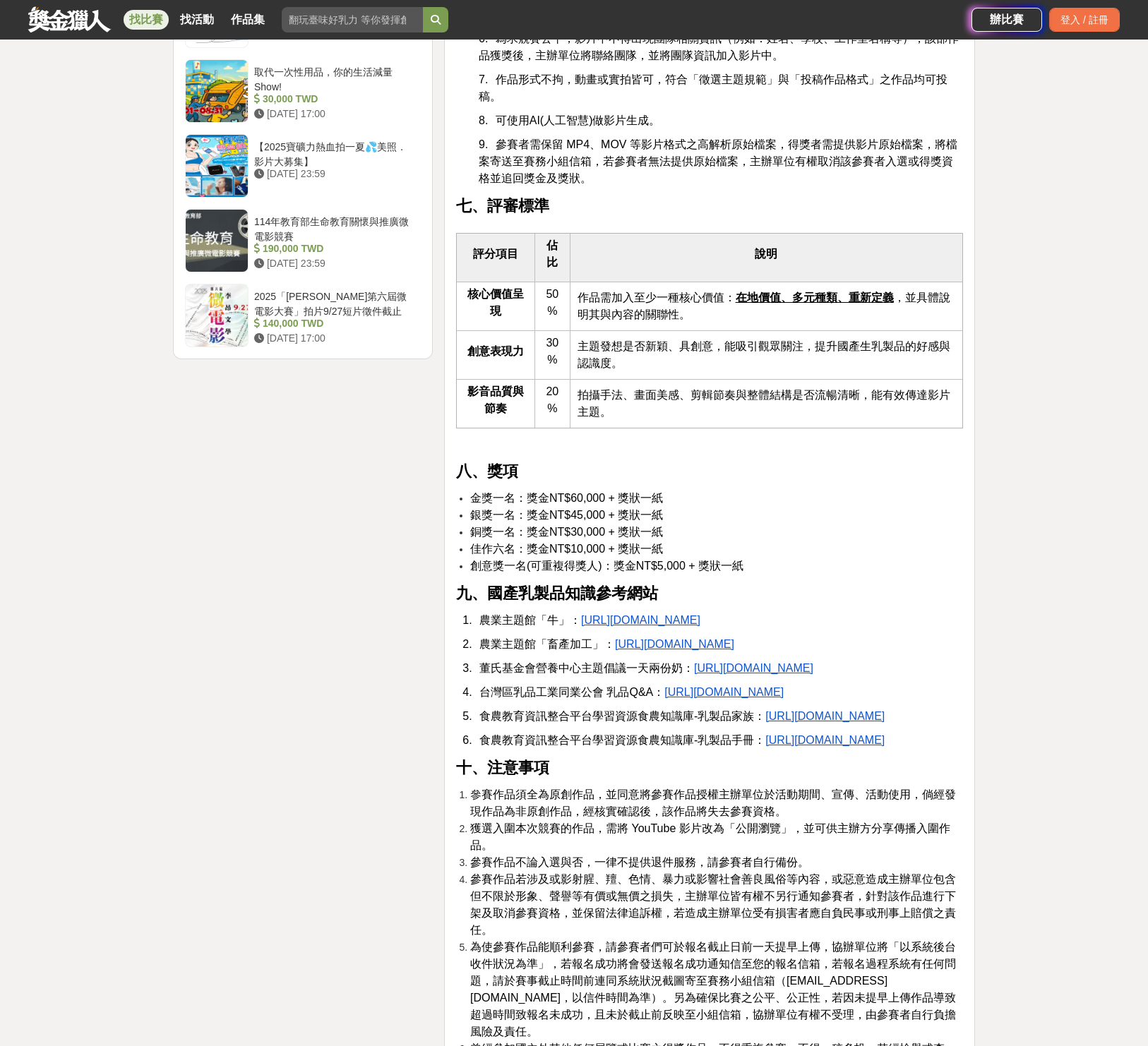
scroll to position [2106, 0]
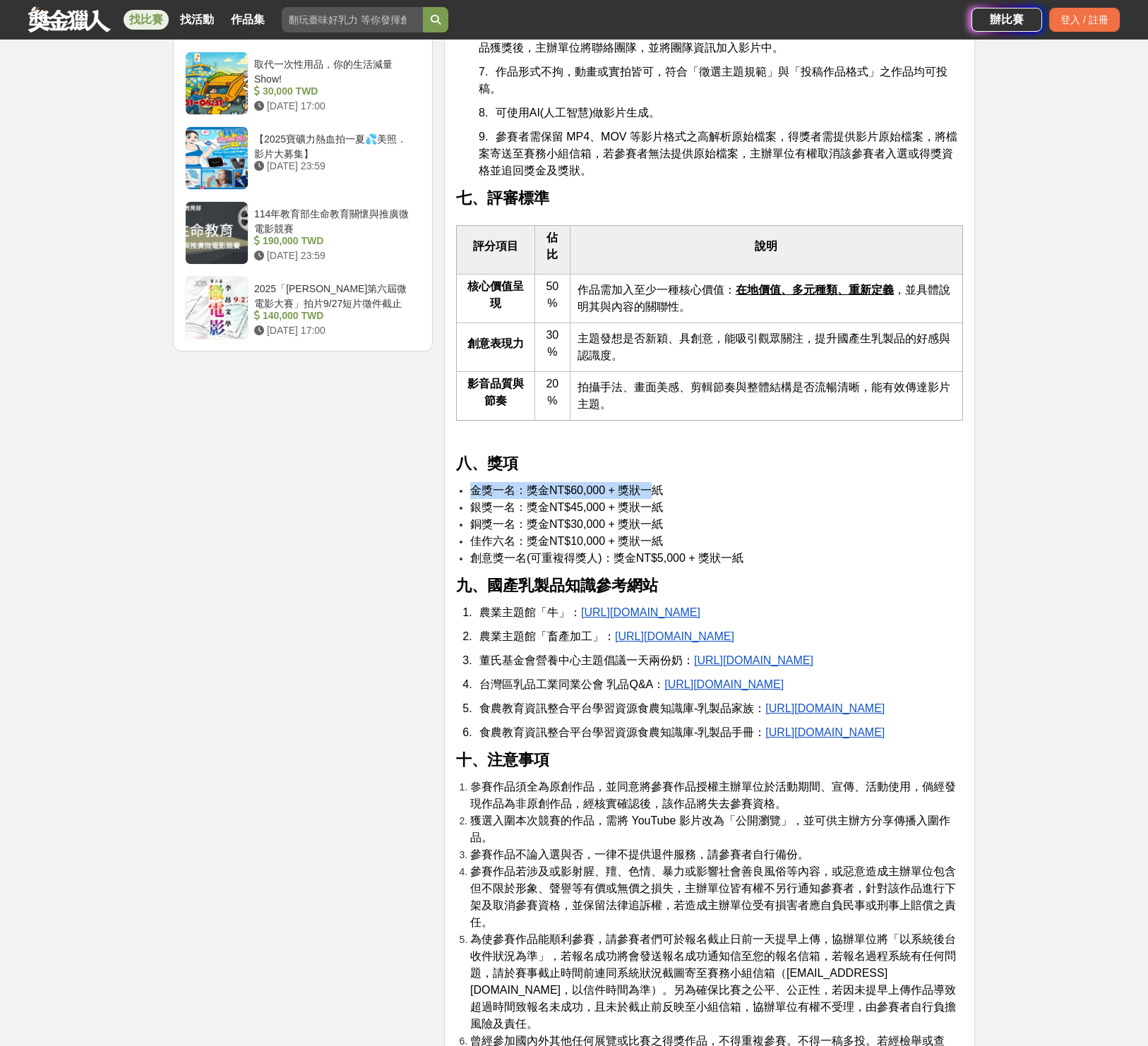
drag, startPoint x: 771, startPoint y: 500, endPoint x: 647, endPoint y: 523, distance: 126.1
click at [647, 523] on div "翻玩臺味好乳力-全國短影音創意大募集 一、活動緣起 國產生乳Ａ級奶比例達九成以上，優質的生乳透過酪農業者細心照顧乳牛產生，再透過加工業者的研發產製，過程中經過…" at bounding box center [709, 343] width 507 height 3925
click at [734, 516] on li "銀獎一名：獎金NT$45,000 + 獎狀一紙" at bounding box center [716, 507] width 493 height 17
click at [1096, 633] on div "大家都在看 2025高通台灣AI黑客松 [DATE] 23:59 故宮百年 一瞬留影【尋寶記】 [DATE] 17:00 [DATE]ICARE身心障礙與高齡…" at bounding box center [574, 416] width 1148 height 4906
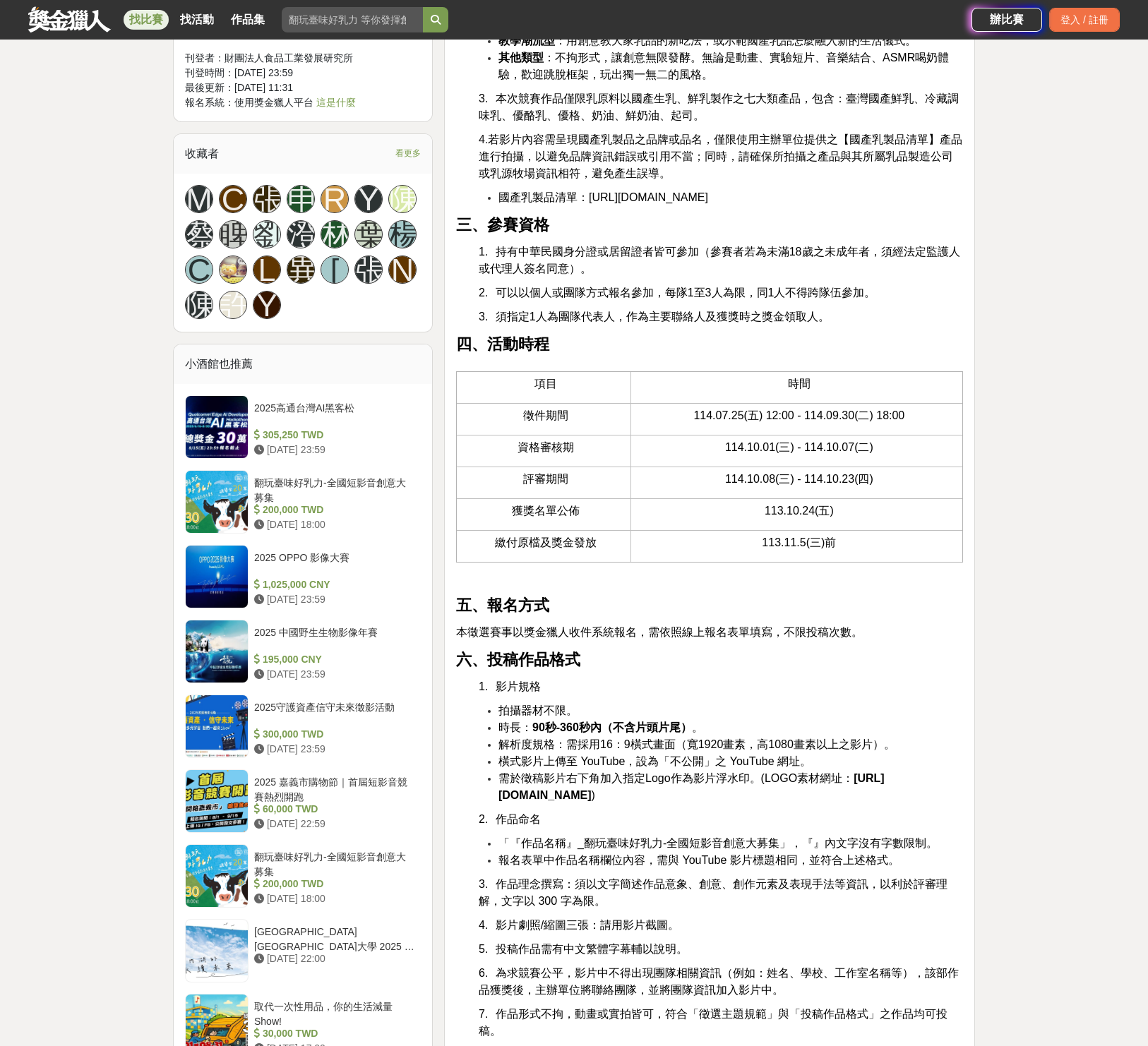
scroll to position [1159, 0]
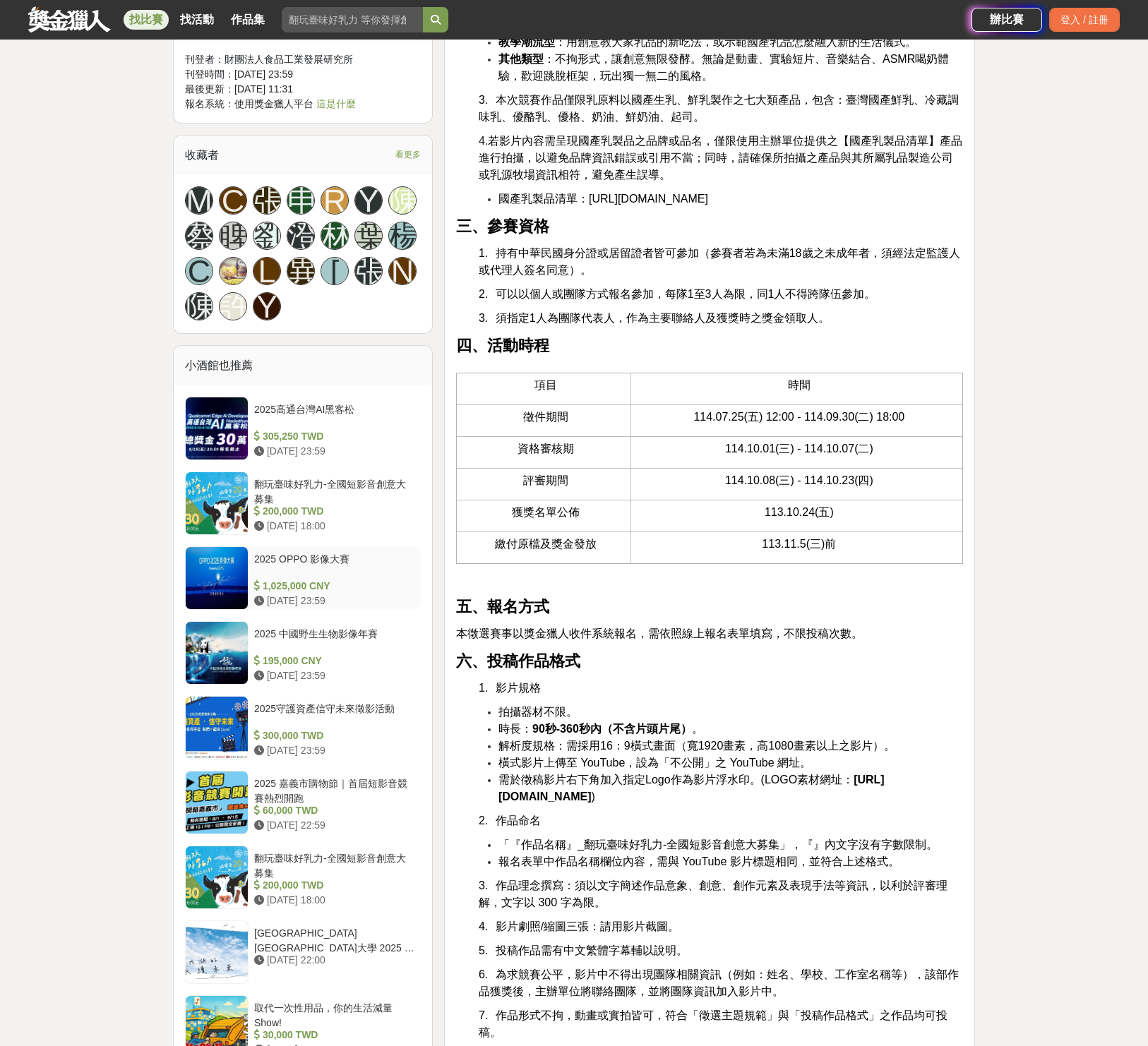
click at [310, 553] on div "2025 OPPO 影像大賽" at bounding box center [334, 564] width 161 height 26
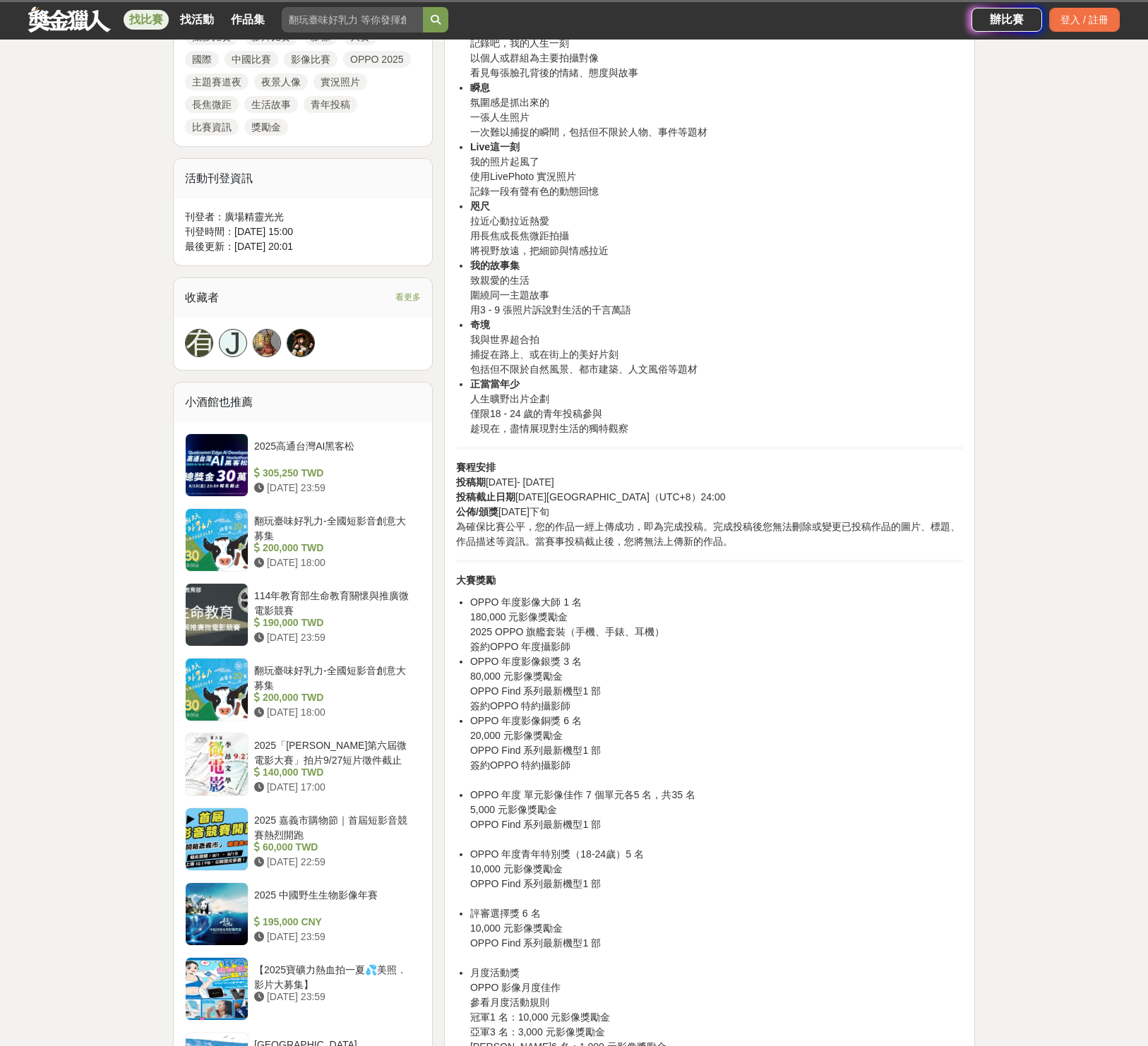
scroll to position [675, 0]
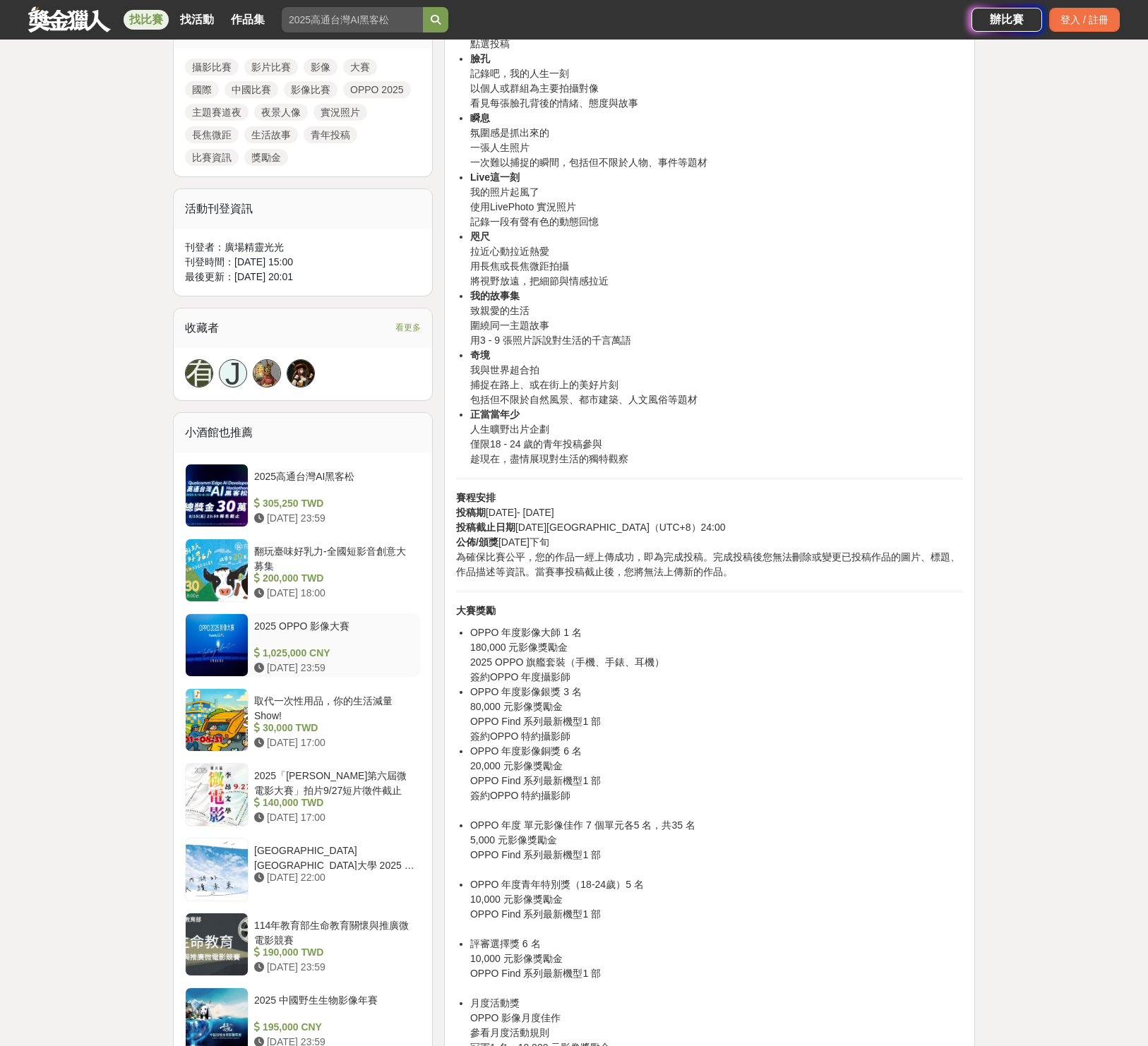
drag, startPoint x: 570, startPoint y: 677, endPoint x: 394, endPoint y: 662, distance: 176.6
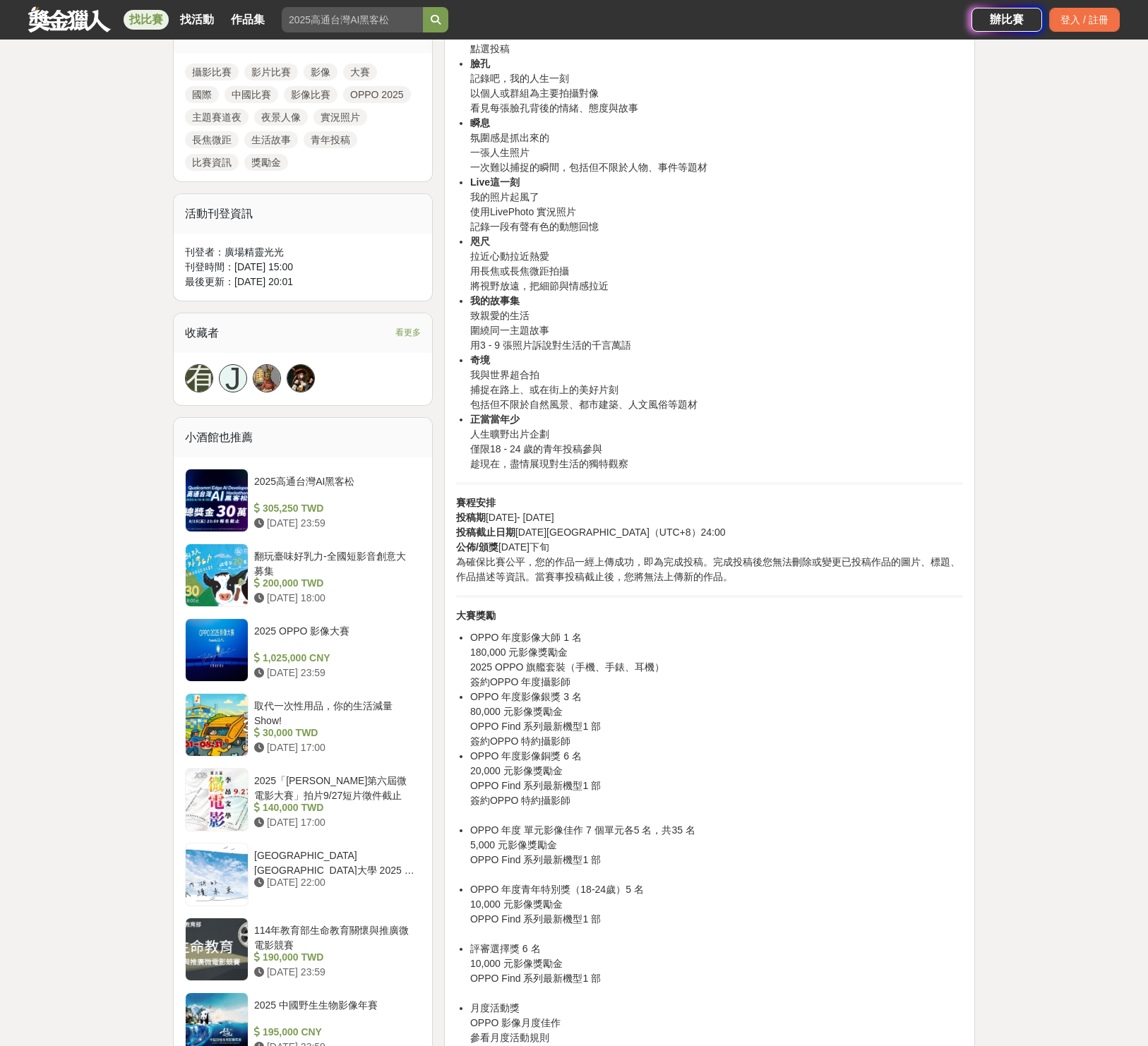
click at [671, 695] on li "OPPO 年度影像銀獎 3 名 80,000 元影像獎勵金 OPPO Find 系列最新機型1 部 簽約OPPO 特約攝影師" at bounding box center [716, 719] width 493 height 59
drag, startPoint x: 602, startPoint y: 749, endPoint x: 561, endPoint y: 746, distance: 41.1
click at [561, 746] on ul "OPPO 年度影像大師 1 名 180,000 元影像獎勵金 2025 OPPO 旗艦套裝（手機、手錶、耳機） 簽約OPPO 年度攝影師 OPPO 年度影像銀…" at bounding box center [709, 867] width 507 height 474
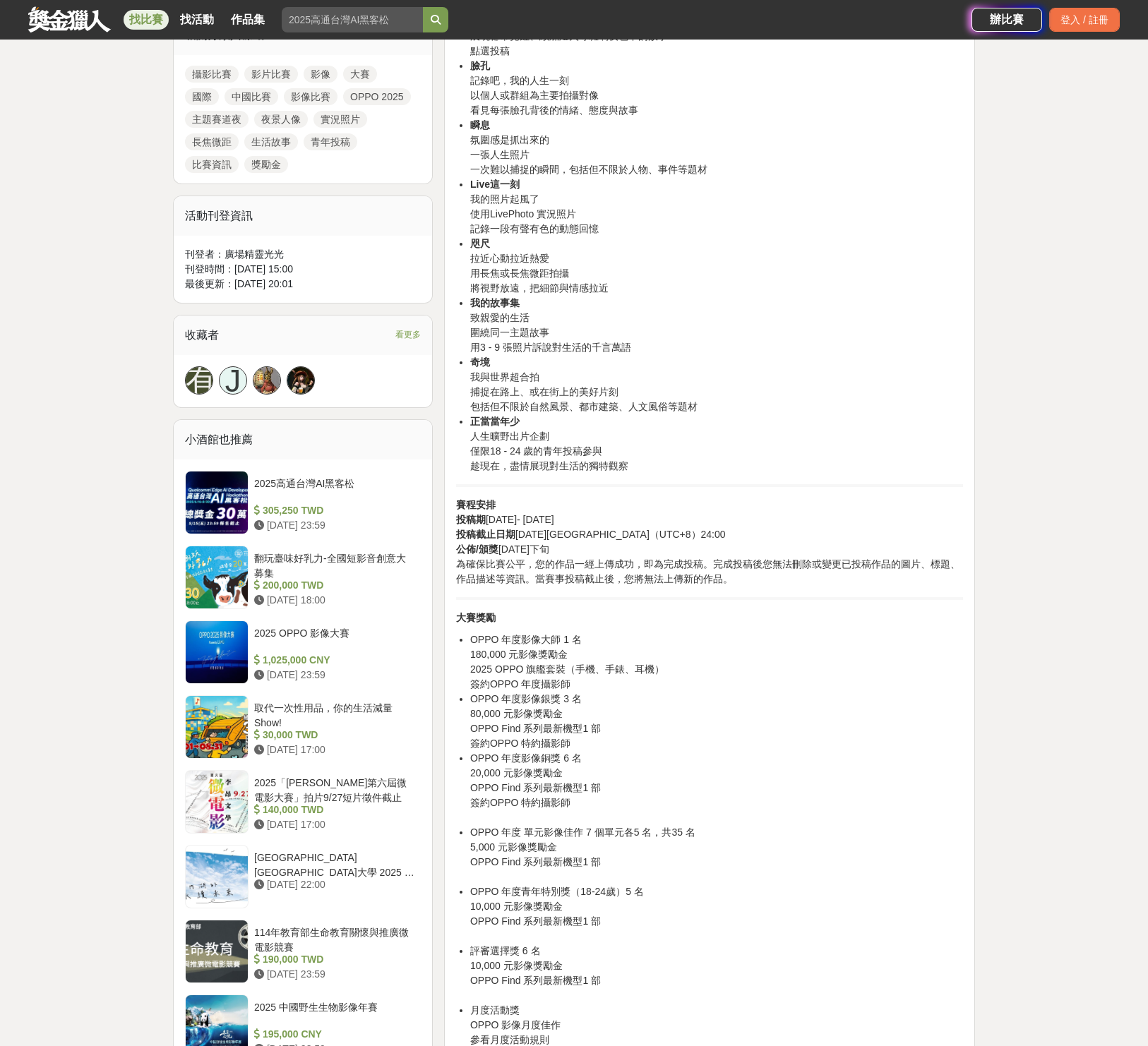
drag, startPoint x: 580, startPoint y: 783, endPoint x: 587, endPoint y: 777, distance: 9.2
click at [580, 783] on li "OPPO 年度影像銅獎 6 名 20,000 元影像獎勵金 OPPO Find 系列最新機型1 部 簽約OPPO 特約攝影師" at bounding box center [716, 787] width 493 height 74
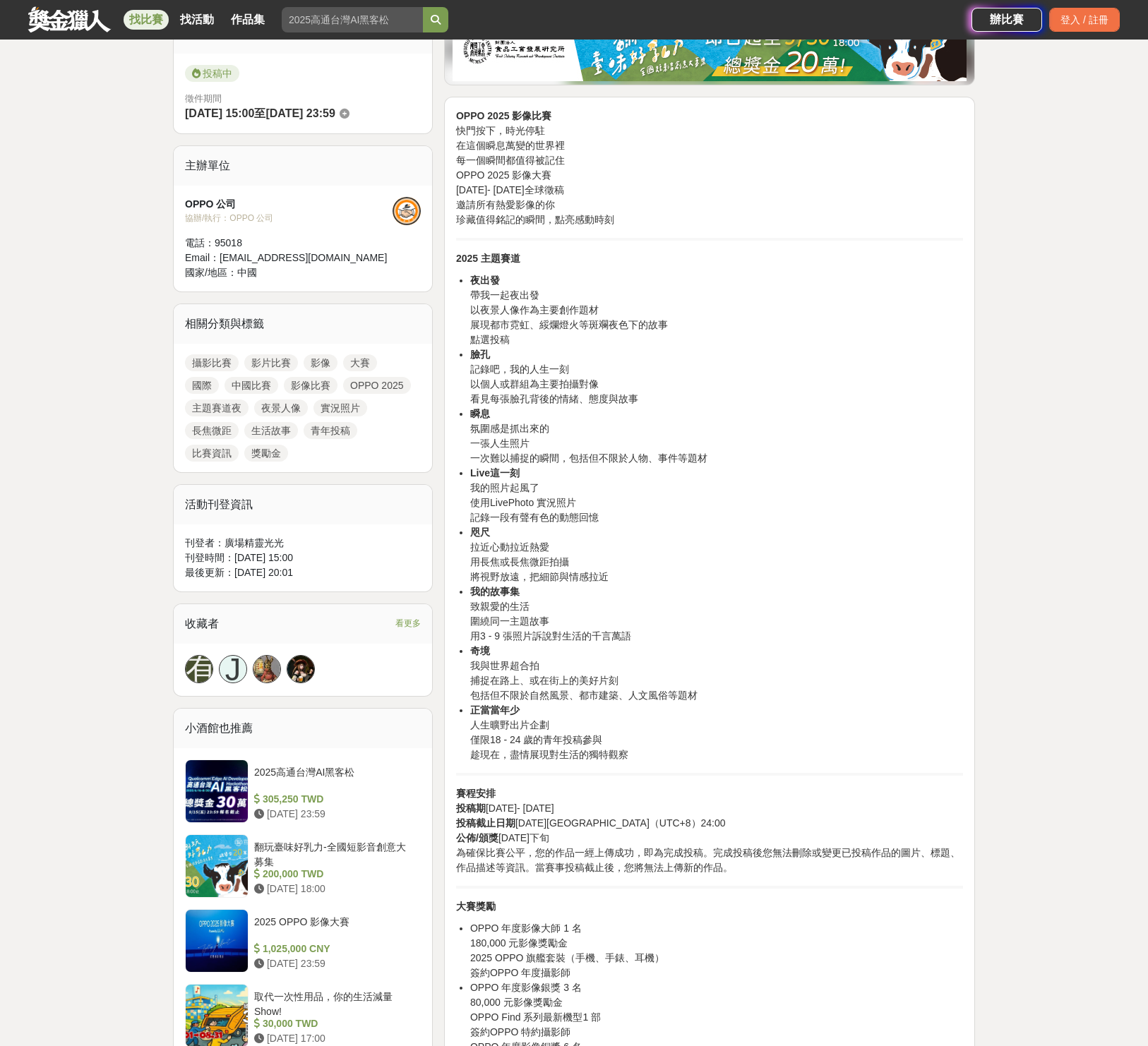
scroll to position [0, 0]
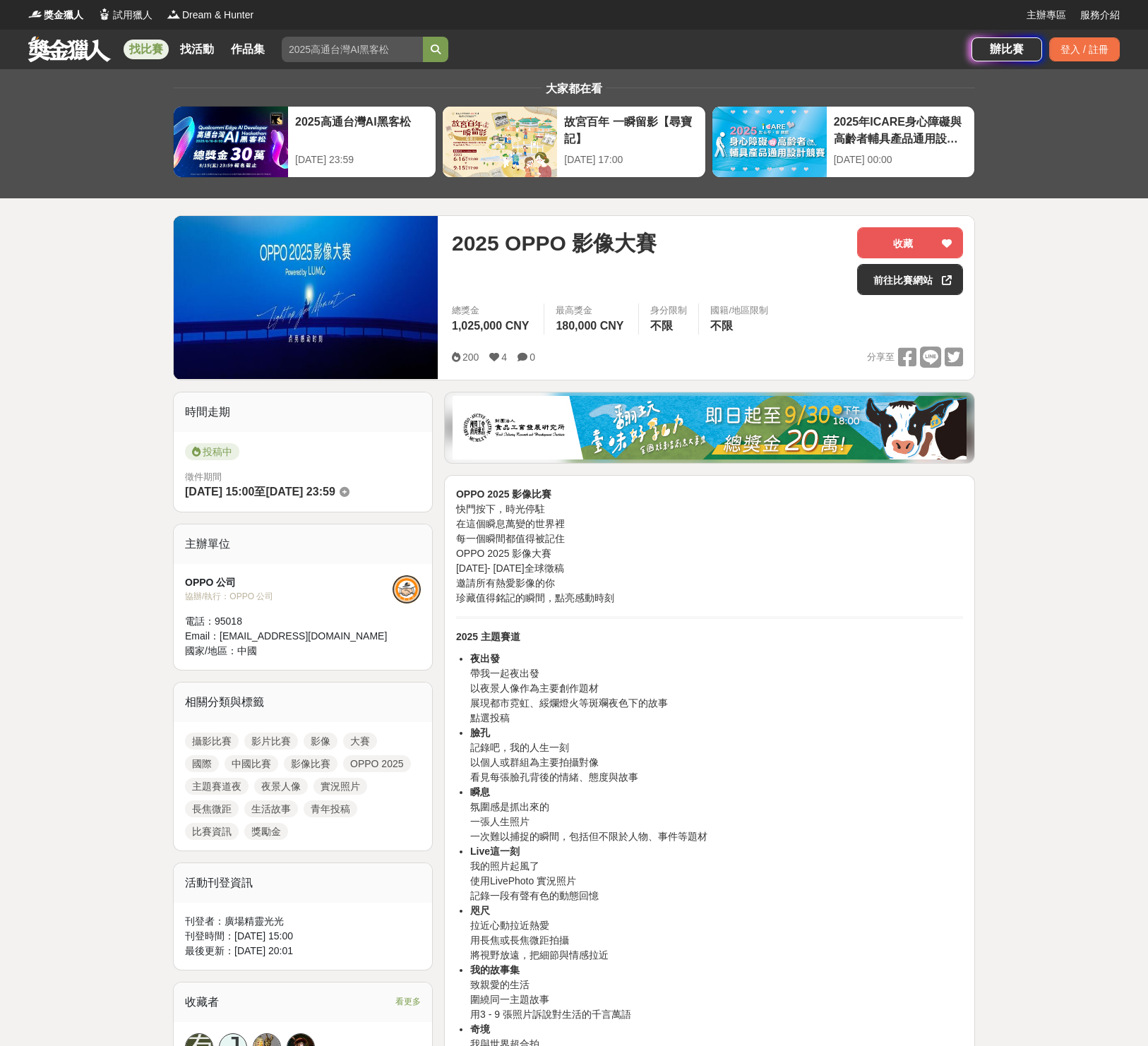
click at [676, 723] on li "夜出發 帶我一起夜出發 以夜景人像作為主要創作題材 展現都市霓虹、綏爛燈火等斑斕夜色下的故事 點選投稿" at bounding box center [716, 688] width 493 height 74
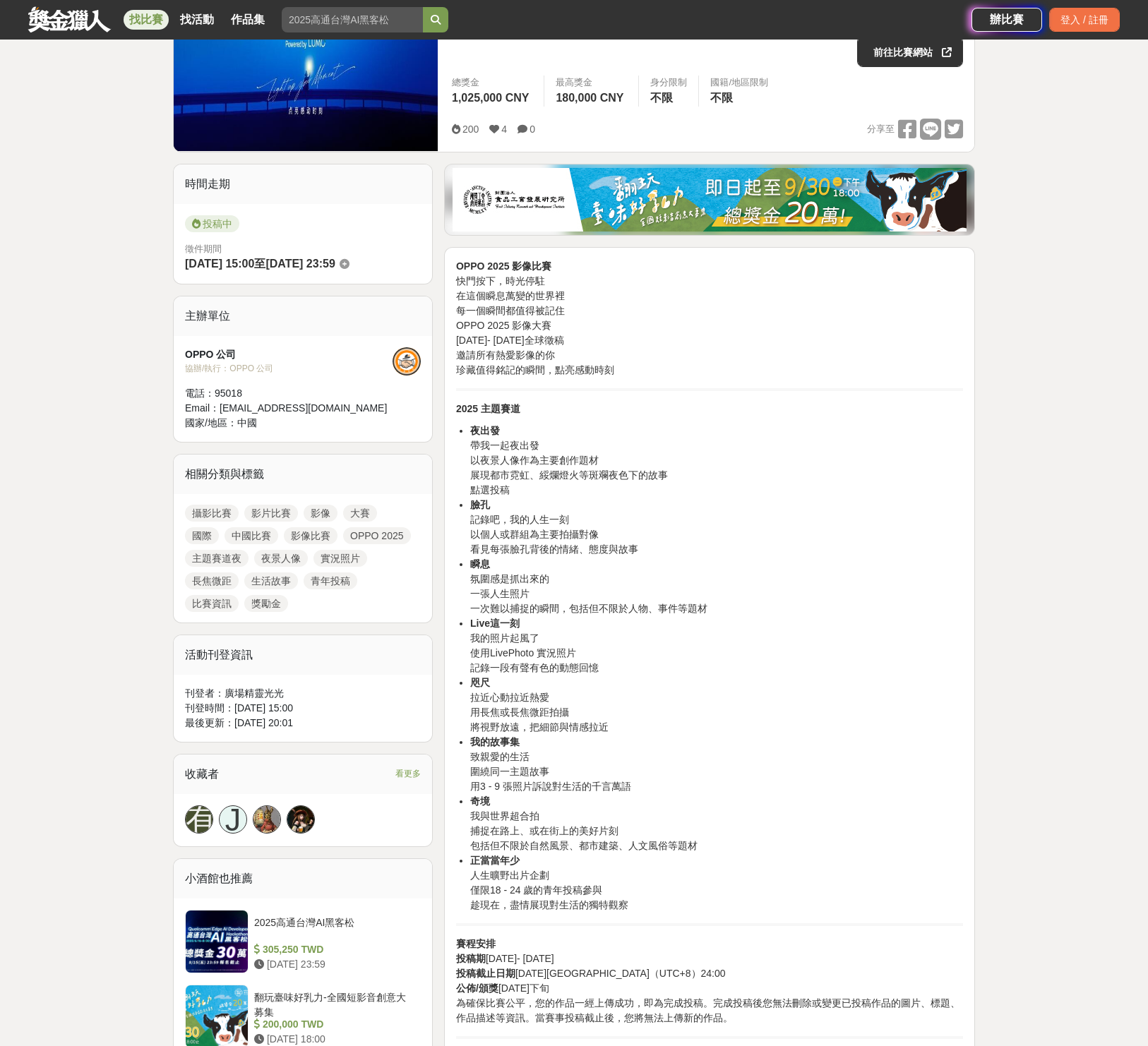
scroll to position [320, 0]
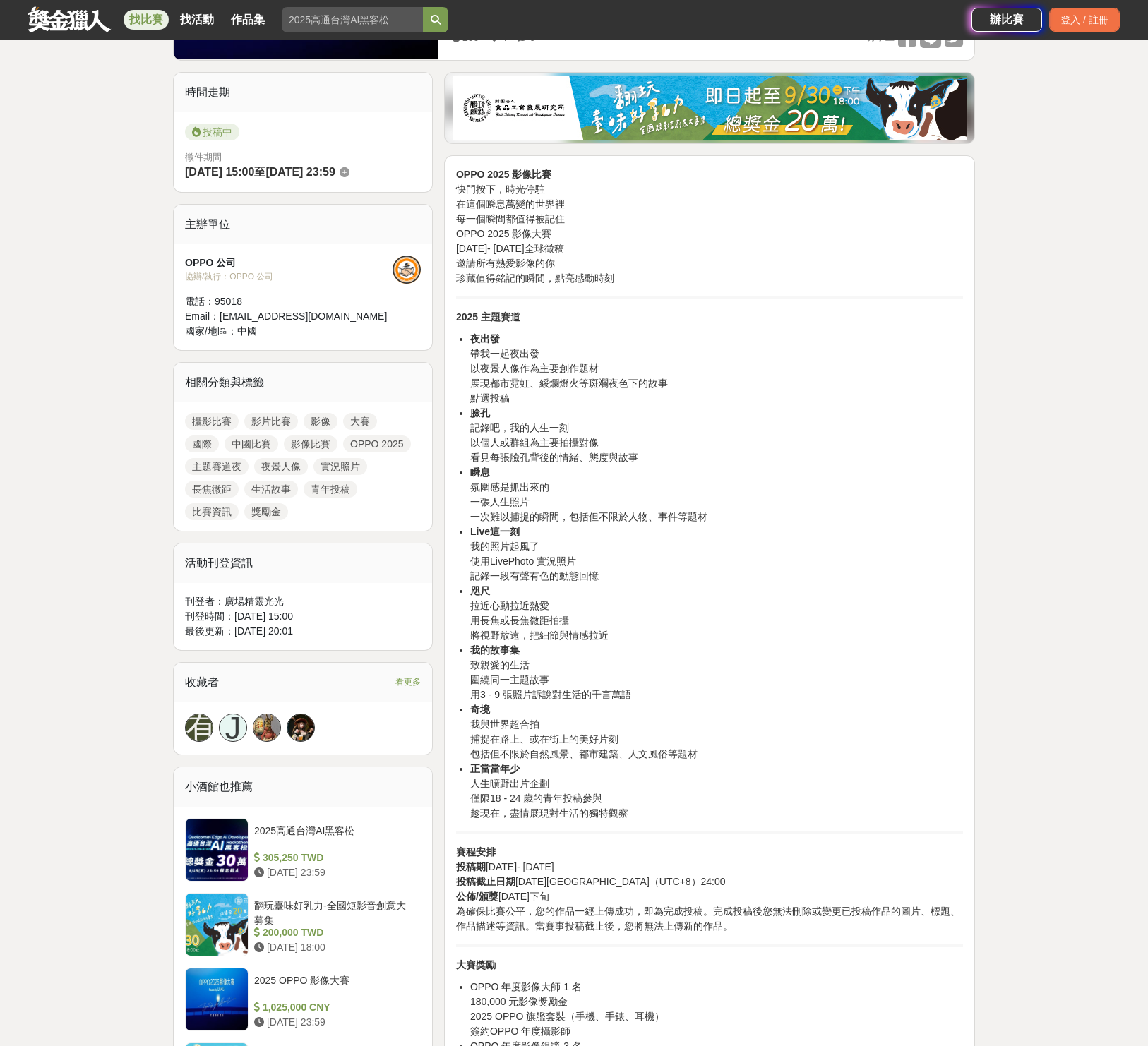
click at [619, 713] on li "奇境 我與世界超合拍 捕捉在路上、或在街上的美好片刻 包括但不限於自然風景、都市建築、人文風俗等題材" at bounding box center [716, 732] width 493 height 59
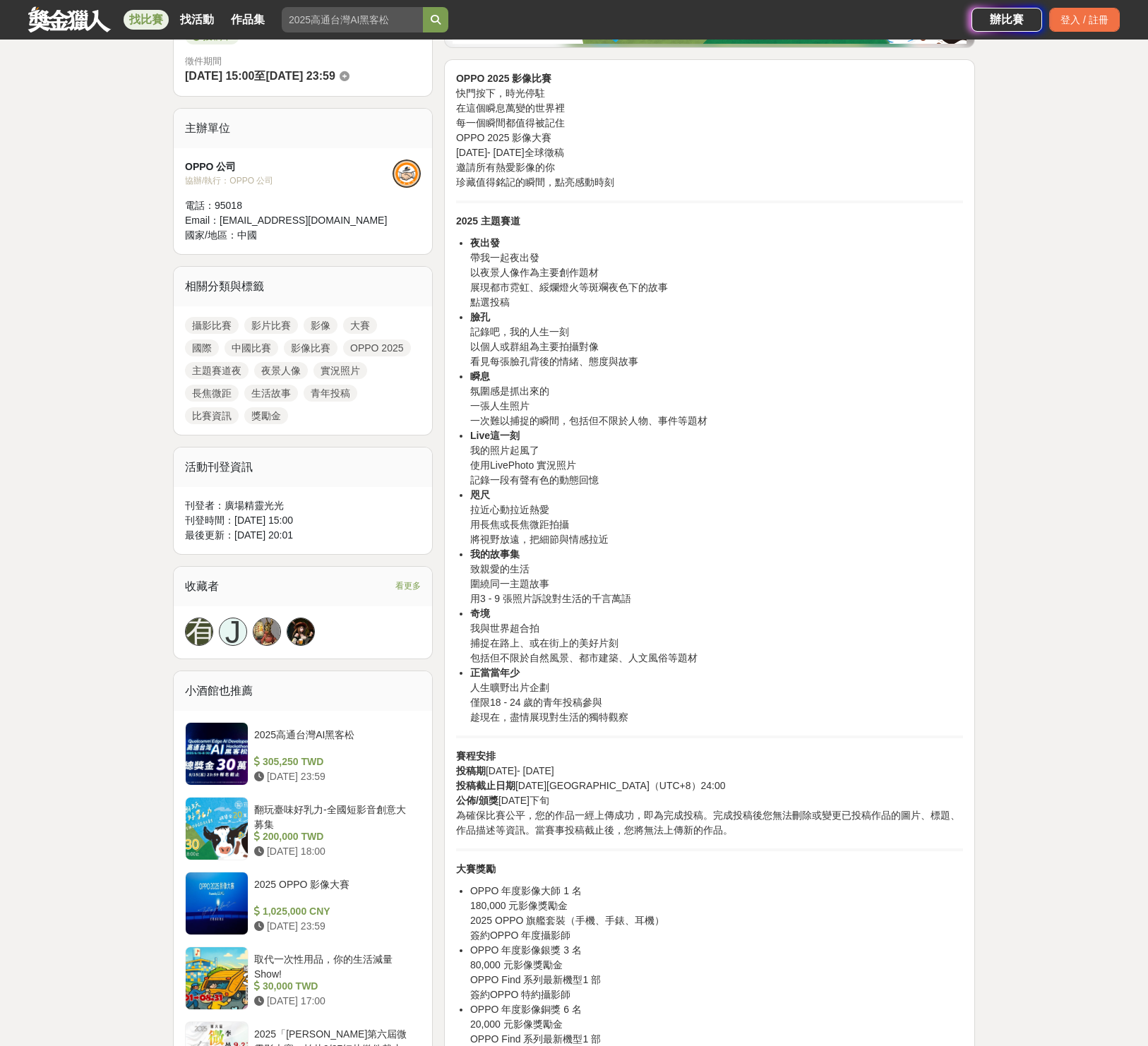
click at [605, 705] on li "正當當年少 人生曠野出片企劃 僅限18 - 24 歲的青年投稿參與 趁現在，盡情展現對生活的獨特觀察" at bounding box center [716, 695] width 493 height 59
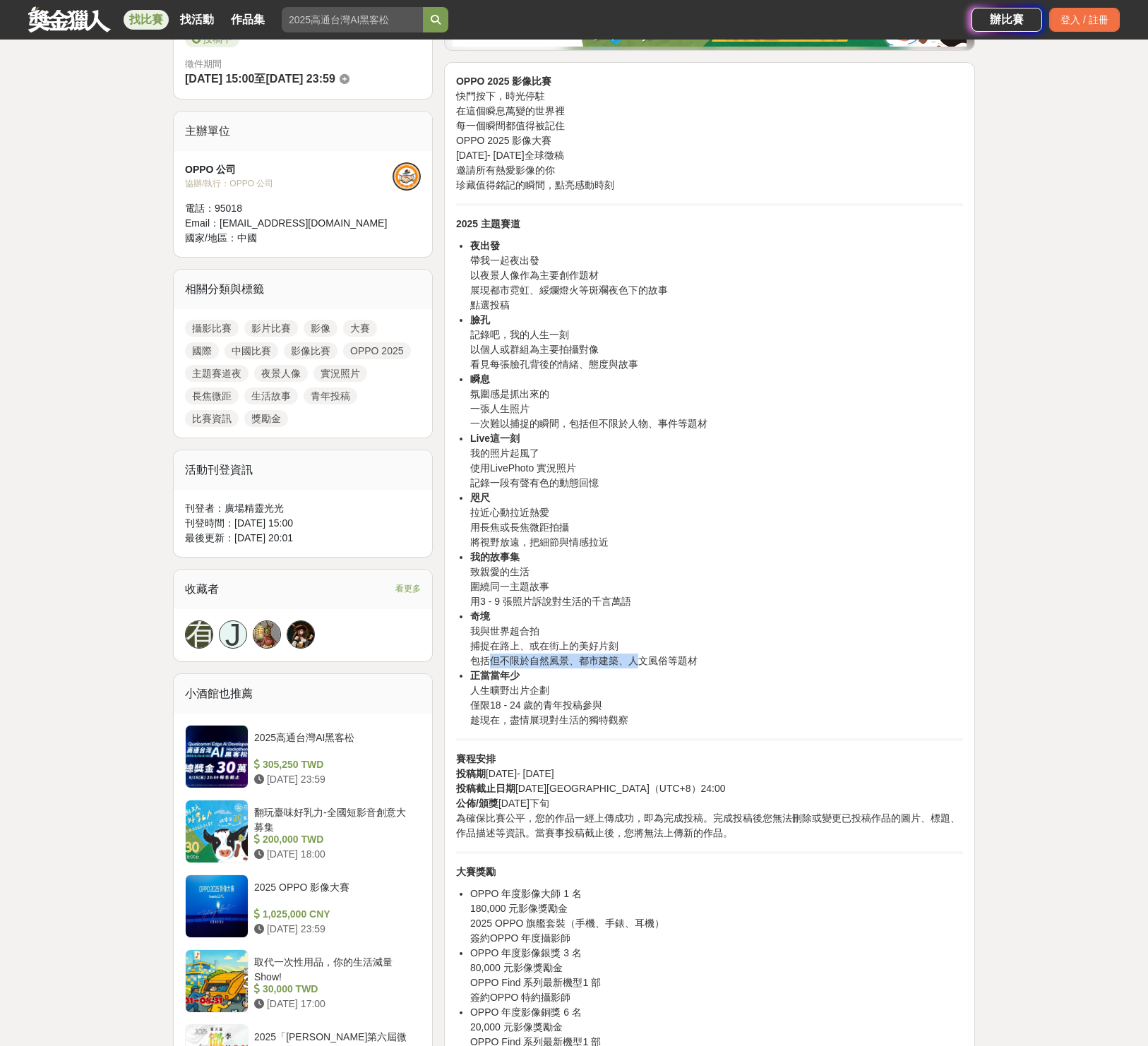
drag, startPoint x: 486, startPoint y: 661, endPoint x: 649, endPoint y: 662, distance: 163.0
click at [646, 662] on li "奇境 我與世界超合拍 捕捉在路上、或在街上的美好片刻 包括但不限於自然風景、都市建築、人文風俗等題材" at bounding box center [716, 638] width 493 height 59
click at [677, 655] on li "奇境 我與世界超合拍 捕捉在路上、或在街上的美好片刻 包括但不限於自然風景、都市建築、人文風俗等題材" at bounding box center [716, 638] width 493 height 59
drag, startPoint x: 715, startPoint y: 664, endPoint x: 461, endPoint y: 665, distance: 254.0
click at [461, 665] on ul "夜出發 帶我一起夜出發 以夜景人像作為主要創作題材 展現都市霓虹、綏爛燈火等斑斕夜色下的故事 點選投稿 臉孔 記錄吧，我的人生一刻 以個人或群組為主要拍攝對像…" at bounding box center [709, 482] width 507 height 489
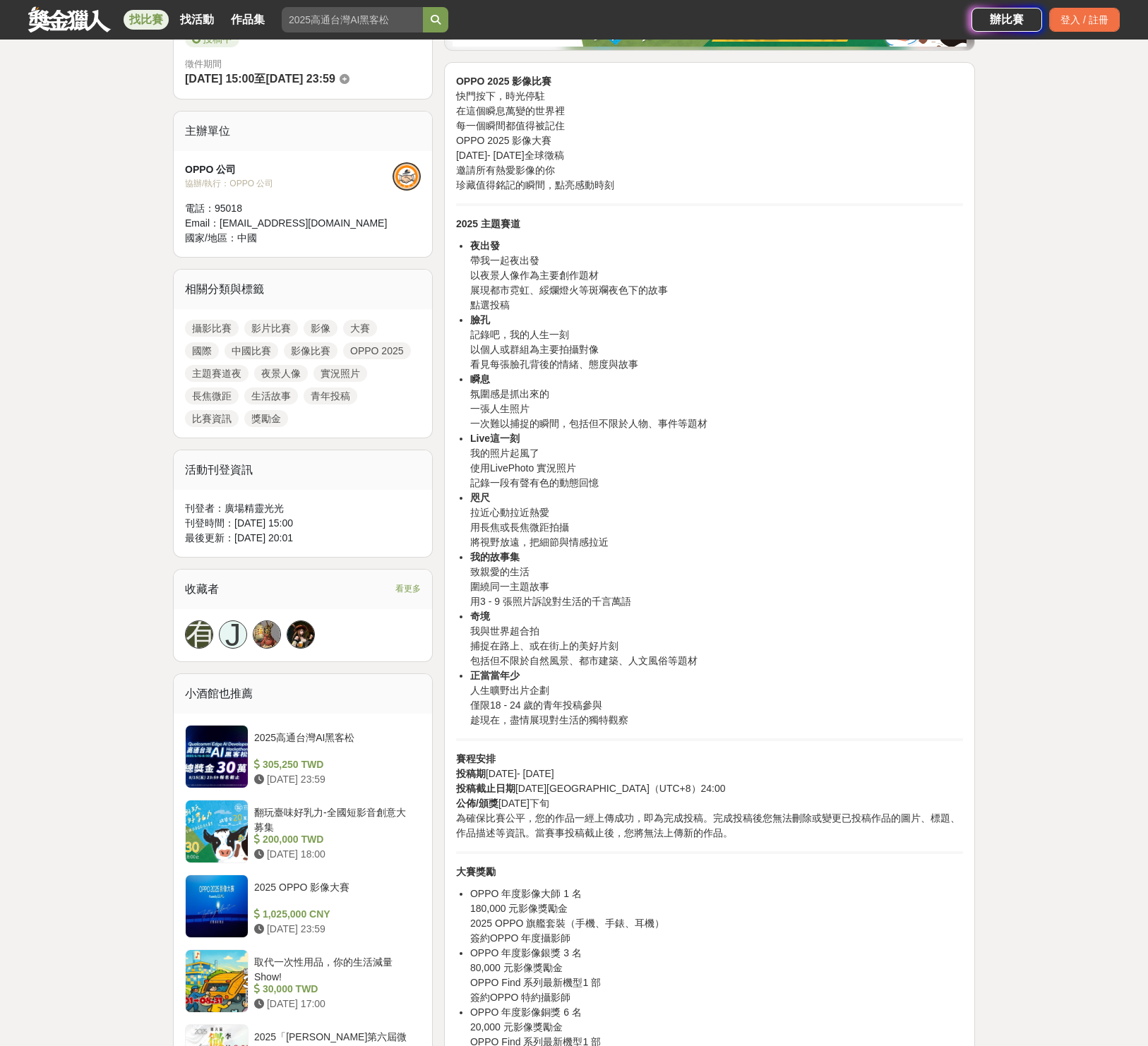
click at [477, 693] on li "正當當年少 人生曠野出片企劃 僅限18 - 24 歲的青年投稿參與 趁現在，盡情展現對生活的獨特觀察" at bounding box center [716, 697] width 493 height 59
drag, startPoint x: 470, startPoint y: 691, endPoint x: 604, endPoint y: 693, distance: 134.0
click at [604, 693] on li "正當當年少 人生曠野出片企劃 僅限18 - 24 歲的青年投稿參與 趁現在，盡情展現對生活的獨特觀察" at bounding box center [716, 697] width 493 height 59
click at [537, 703] on li "正當當年少 人生曠野出片企劃 僅限18 - 24 歲的青年投稿參與 趁現在，盡情展現對生活的獨特觀察" at bounding box center [716, 697] width 493 height 59
drag, startPoint x: 463, startPoint y: 712, endPoint x: 621, endPoint y: 706, distance: 158.1
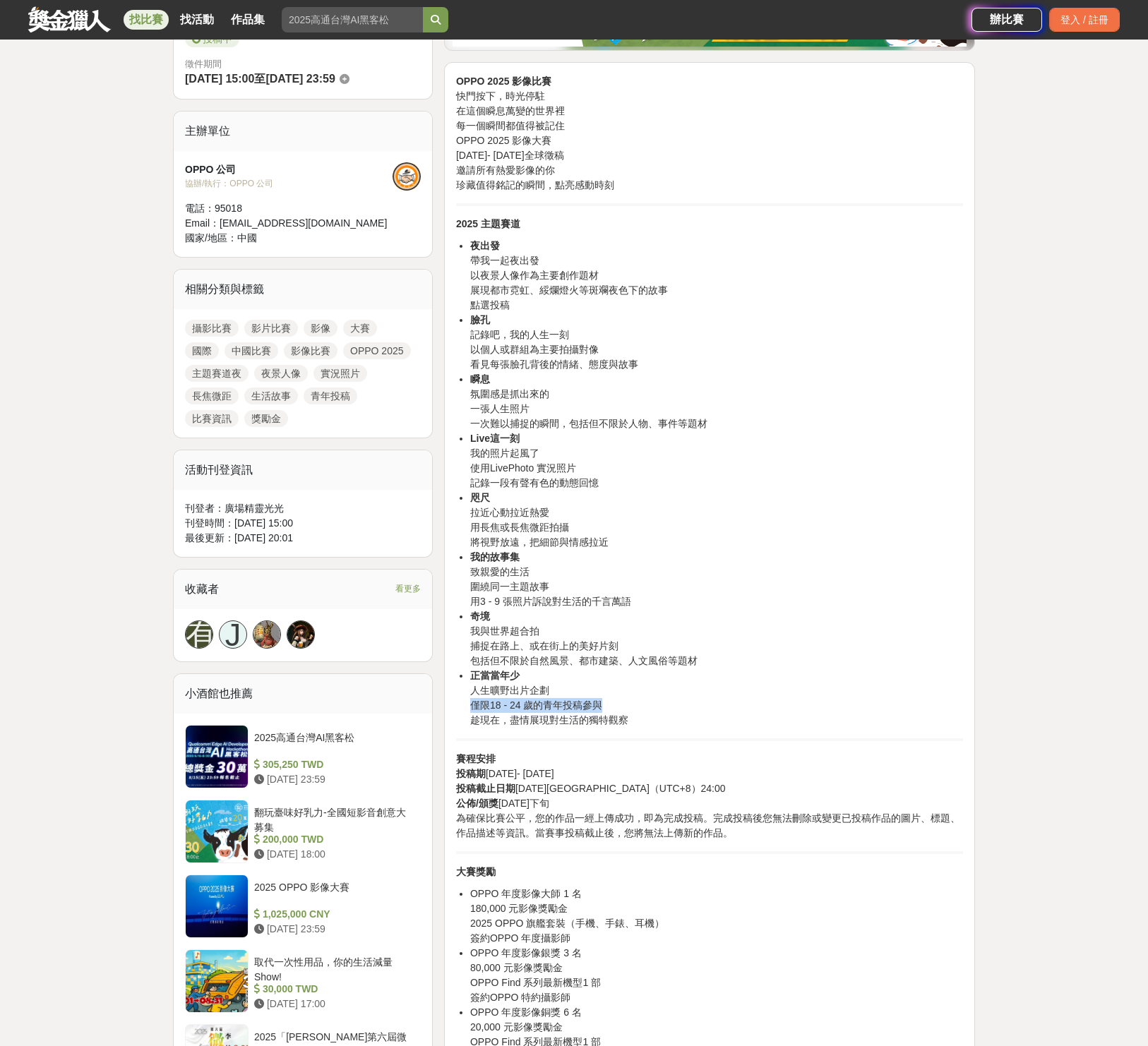
click at [621, 706] on ul "夜出發 帶我一起夜出發 以夜景人像作為主要創作題材 展現都市霓虹、綏爛燈火等斑斕夜色下的故事 點選投稿 臉孔 記錄吧，我的人生一刻 以個人或群組為主要拍攝對像…" at bounding box center [709, 482] width 507 height 489
click at [627, 717] on li "正當當年少 人生曠野出片企劃 僅限18 - 24 歲的青年投稿參與 趁現在，盡情展現對生活的獨特觀察" at bounding box center [716, 697] width 493 height 59
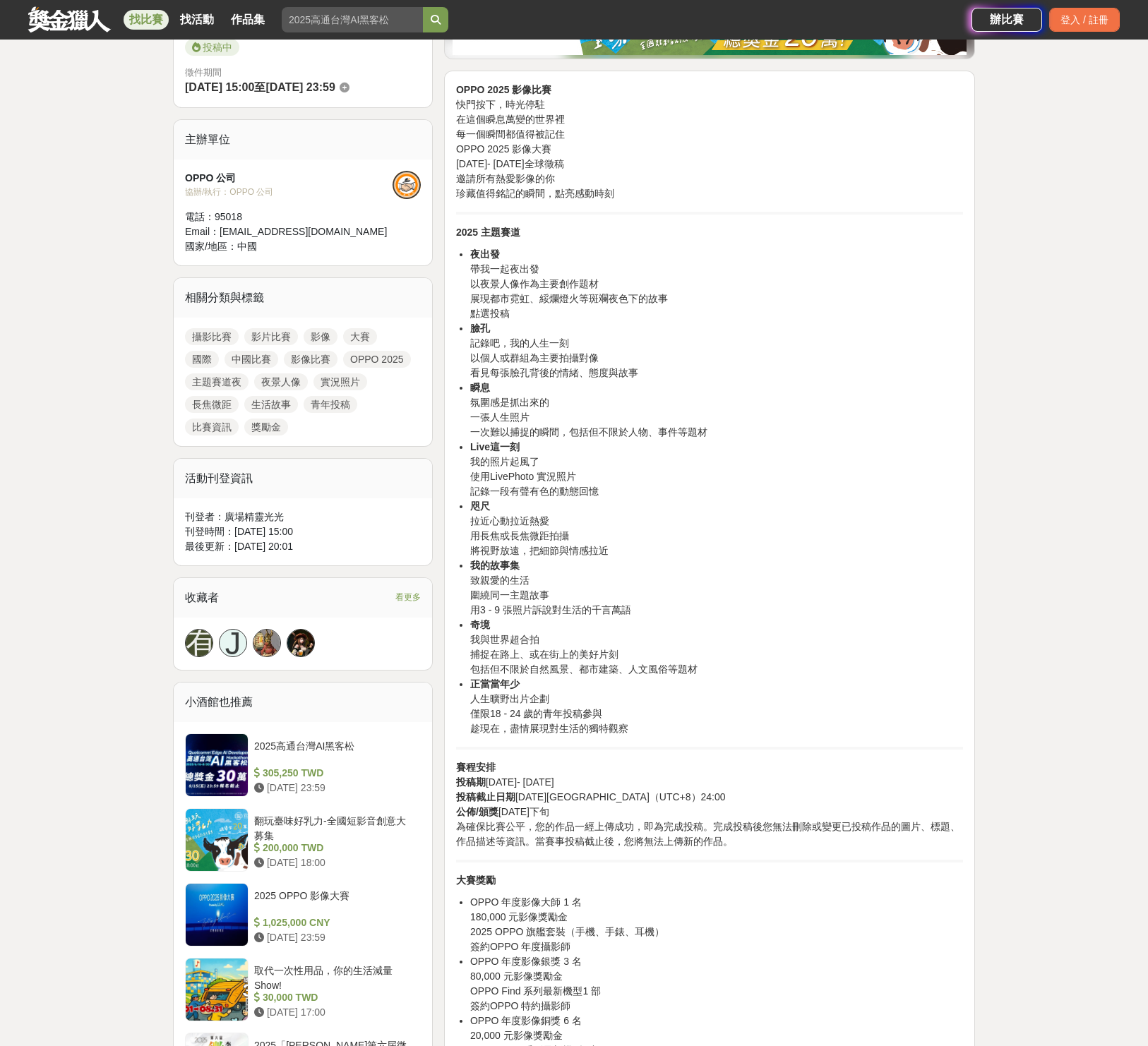
click at [514, 695] on li "正當當年少 人生曠野出片企劃 僅限18 - 24 歲的青年投稿參與 趁現在，盡情展現對生活的獨特觀察" at bounding box center [716, 706] width 493 height 59
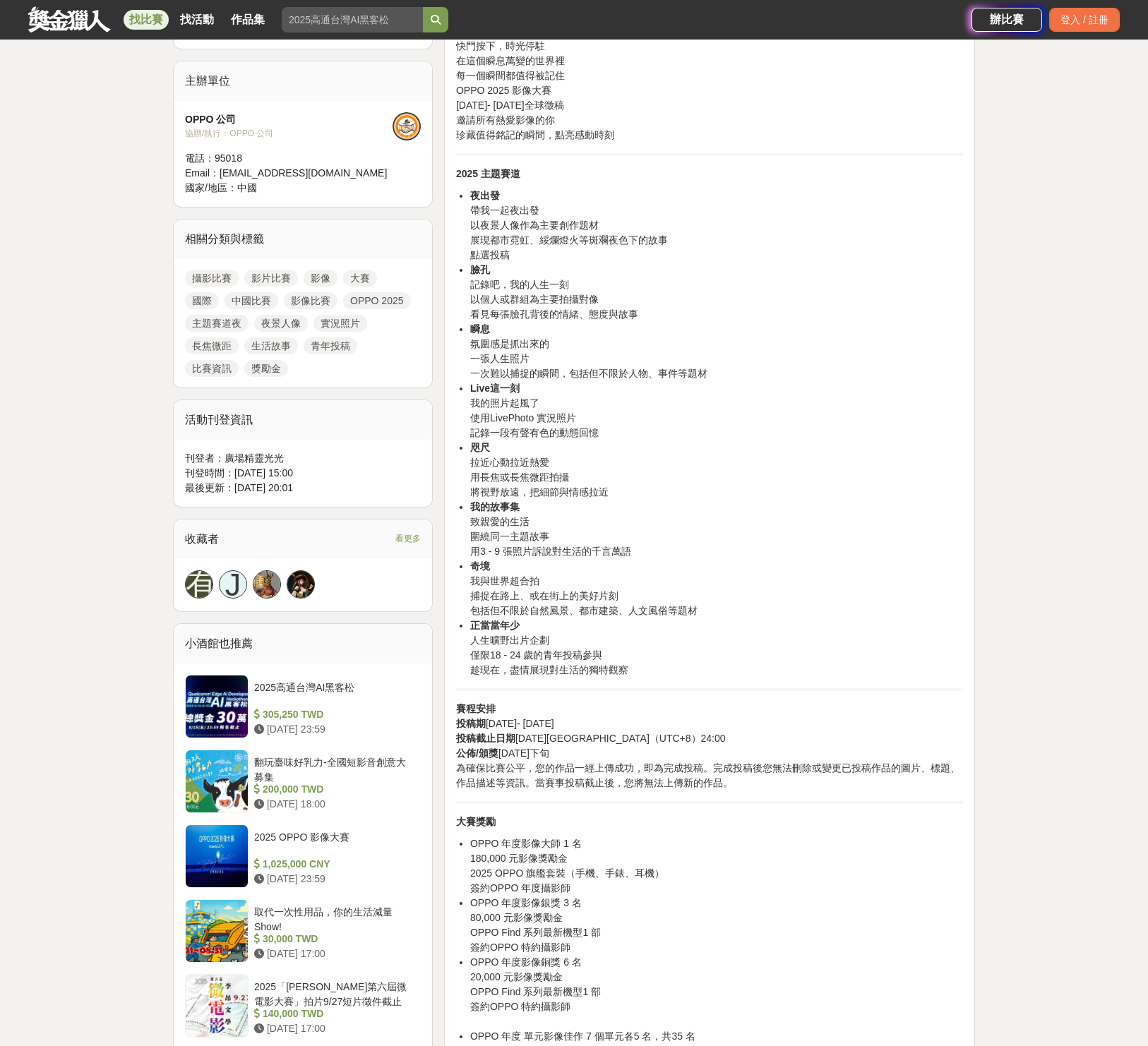
click at [618, 716] on p "賽程安排 投稿期 [DATE]- [DATE] 投稿截止日期 [DATE]北京時間（UTC+8）24:00 公佈/頒獎 [DATE]下旬 為確保比賽公平，您的…" at bounding box center [709, 746] width 507 height 89
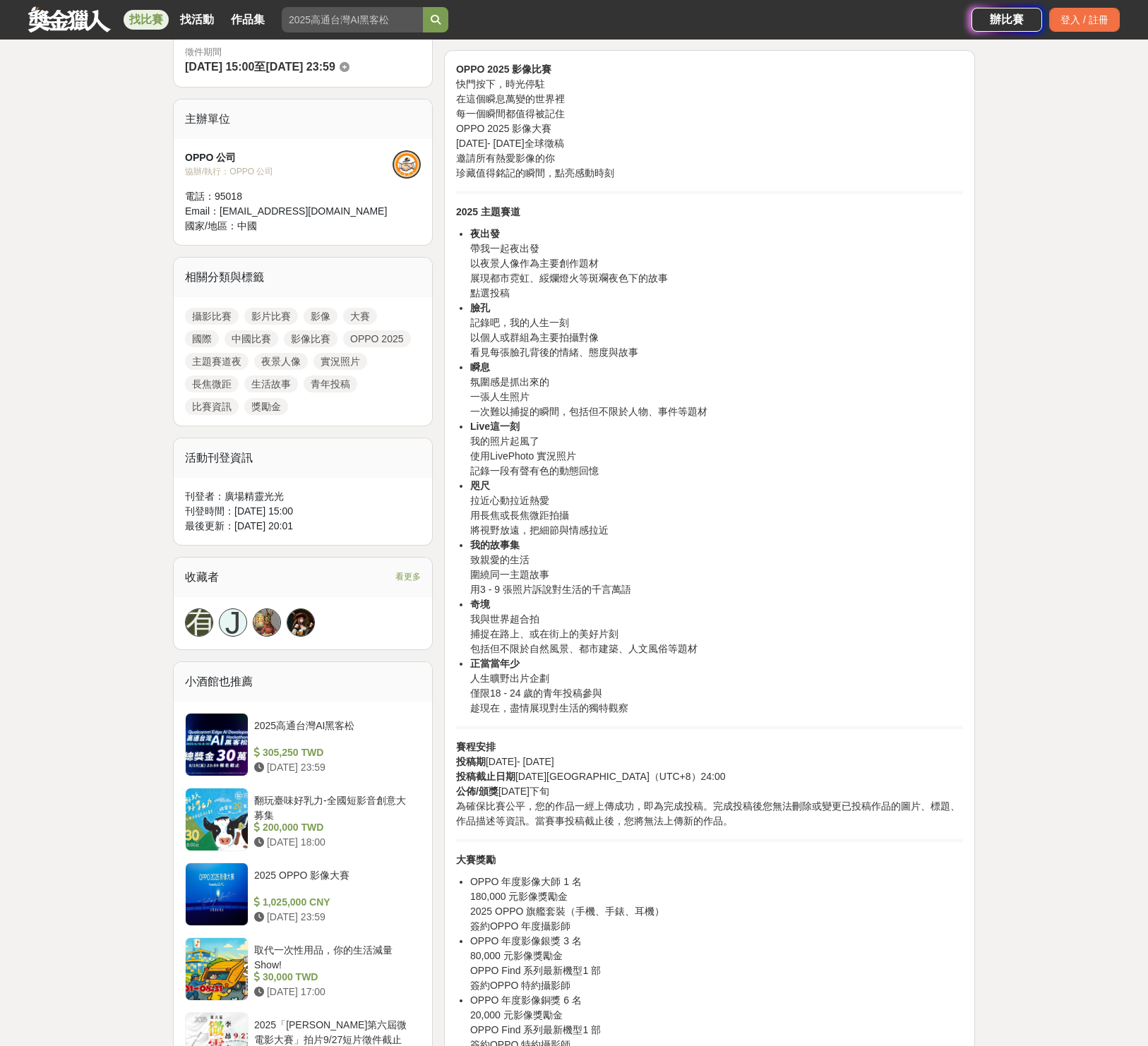
scroll to position [424, 0]
click at [808, 820] on p "賽程安排 投稿期 [DATE]- [DATE] 投稿截止日期 [DATE]北京時間（UTC+8）24:00 公佈/頒獎 [DATE]下旬 為確保比賽公平，您的…" at bounding box center [709, 785] width 507 height 89
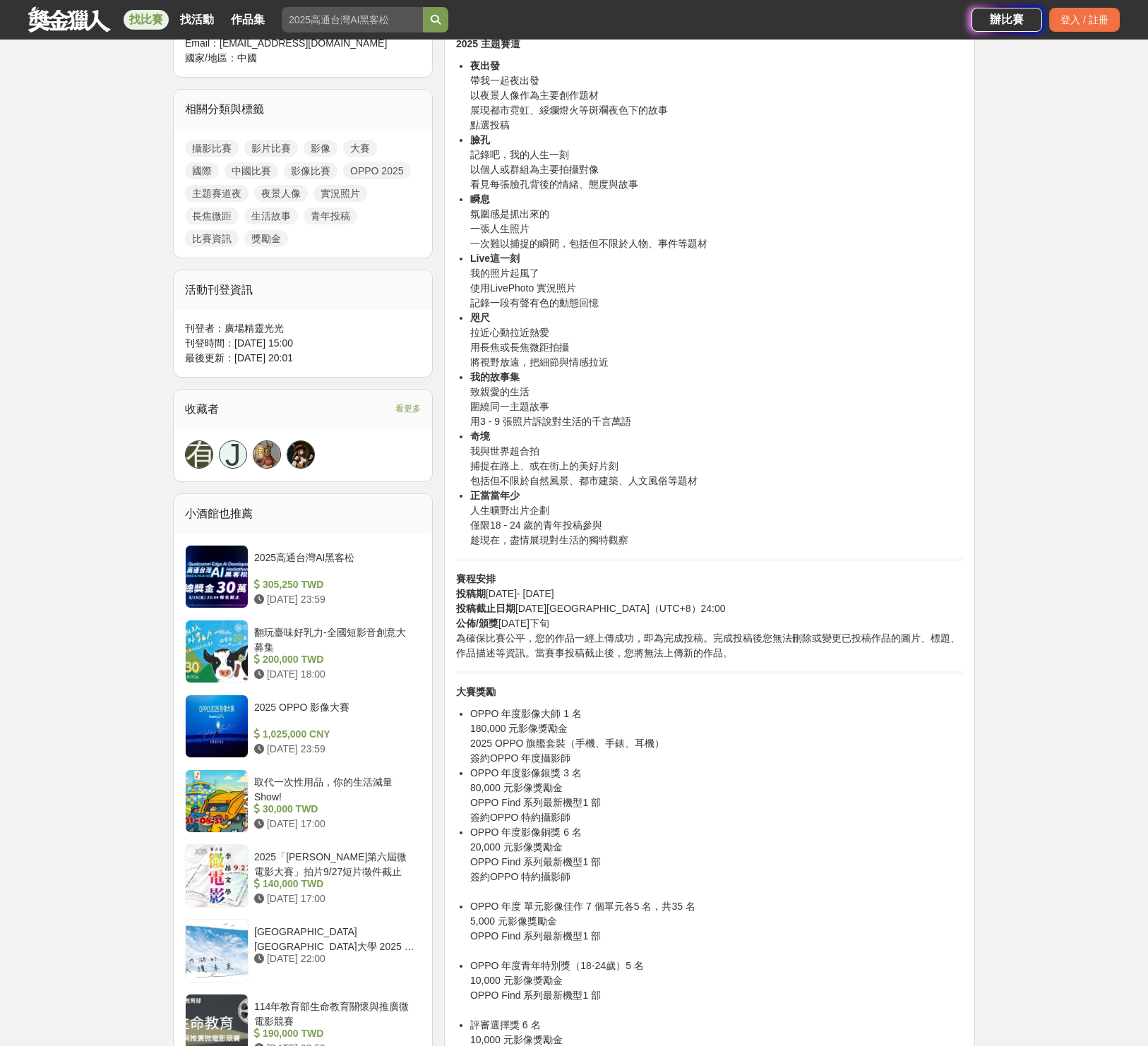
scroll to position [606, 0]
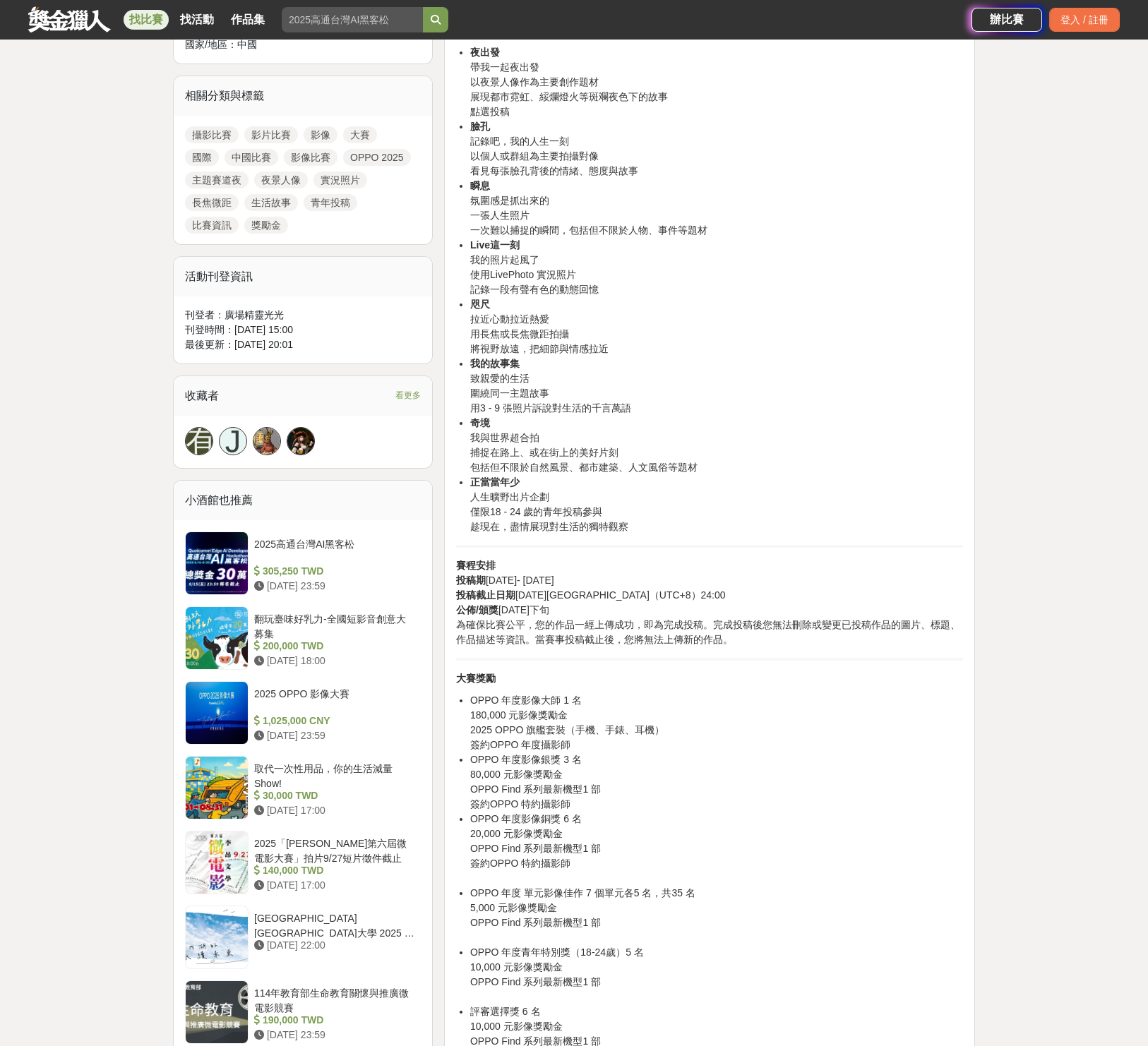
click at [580, 645] on p "賽程安排 投稿期 [DATE]- [DATE] 投稿截止日期 [DATE]北京時間（UTC+8）24:00 公佈/頒獎 [DATE]下旬 為確保比賽公平，您的…" at bounding box center [709, 603] width 507 height 89
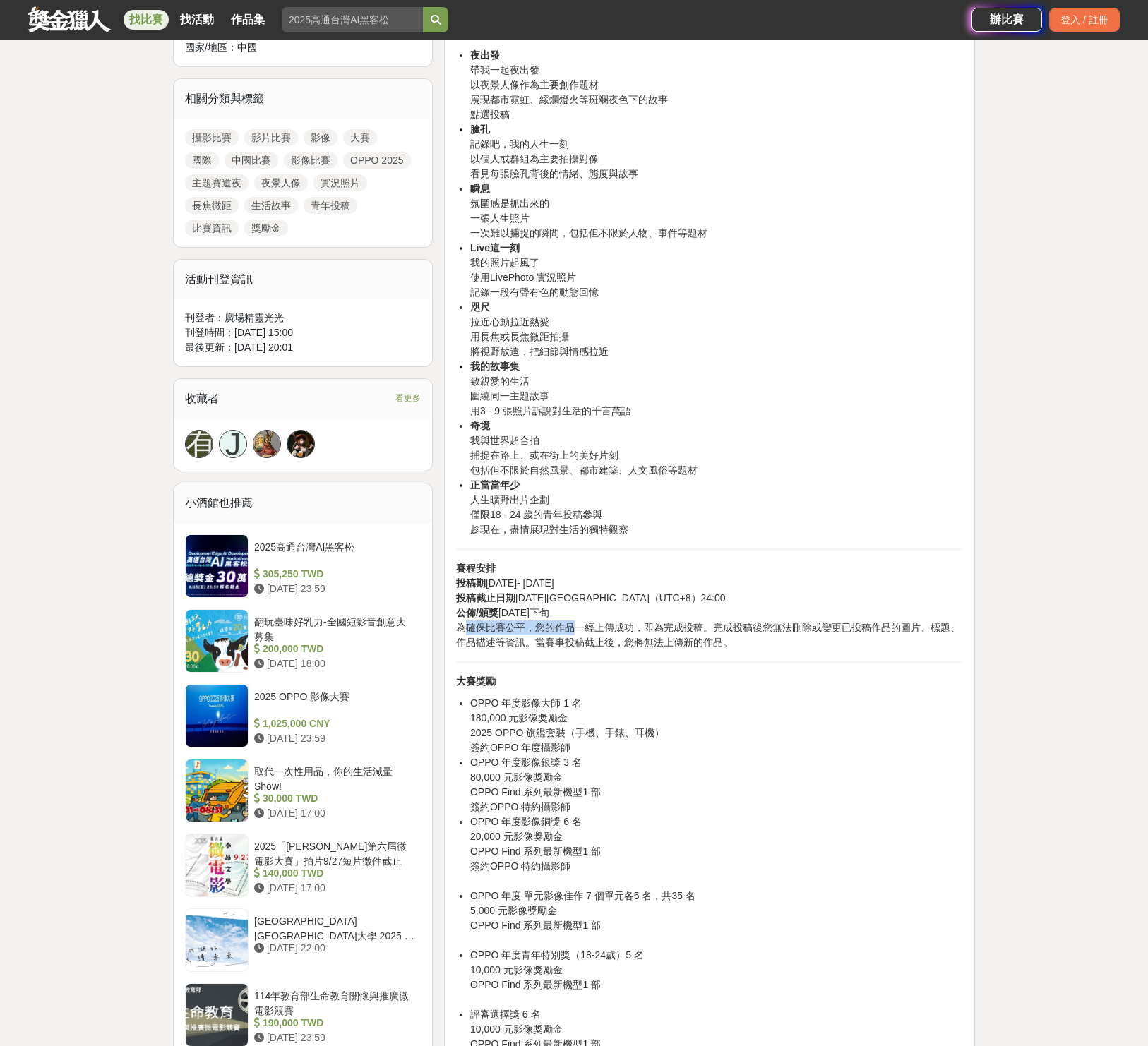
click at [577, 625] on p "賽程安排 投稿期 [DATE]- [DATE] 投稿截止日期 [DATE]北京時間（UTC+8）24:00 公佈/頒獎 [DATE]下旬 為確保比賽公平，您的…" at bounding box center [709, 605] width 507 height 89
click at [458, 627] on p "賽程安排 投稿期 [DATE]- [DATE] 投稿截止日期 [DATE]北京時間（UTC+8）24:00 公佈/頒獎 [DATE]下旬 為確保比賽公平，您的…" at bounding box center [709, 605] width 507 height 89
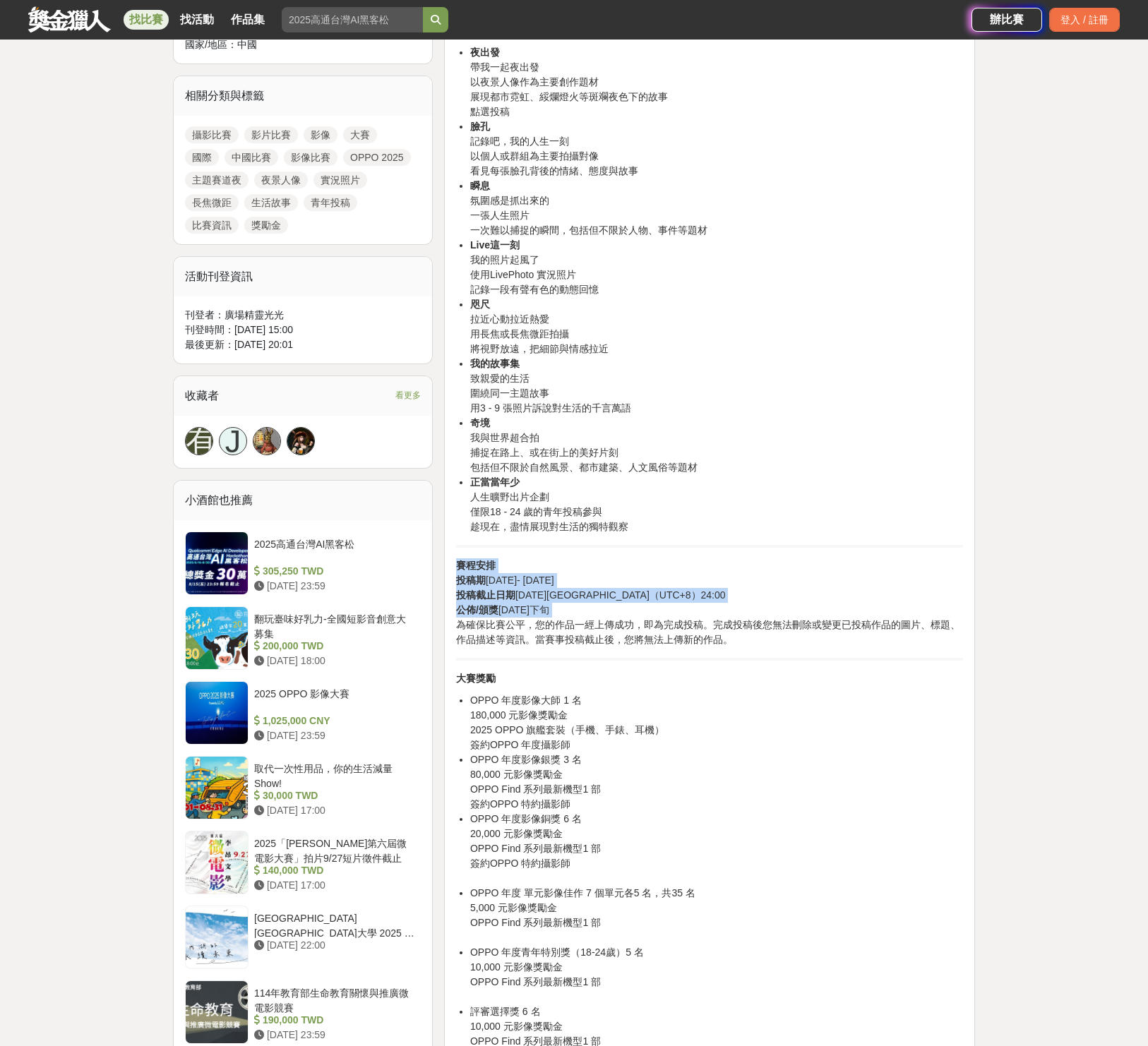
drag, startPoint x: 457, startPoint y: 633, endPoint x: 869, endPoint y: 658, distance: 412.8
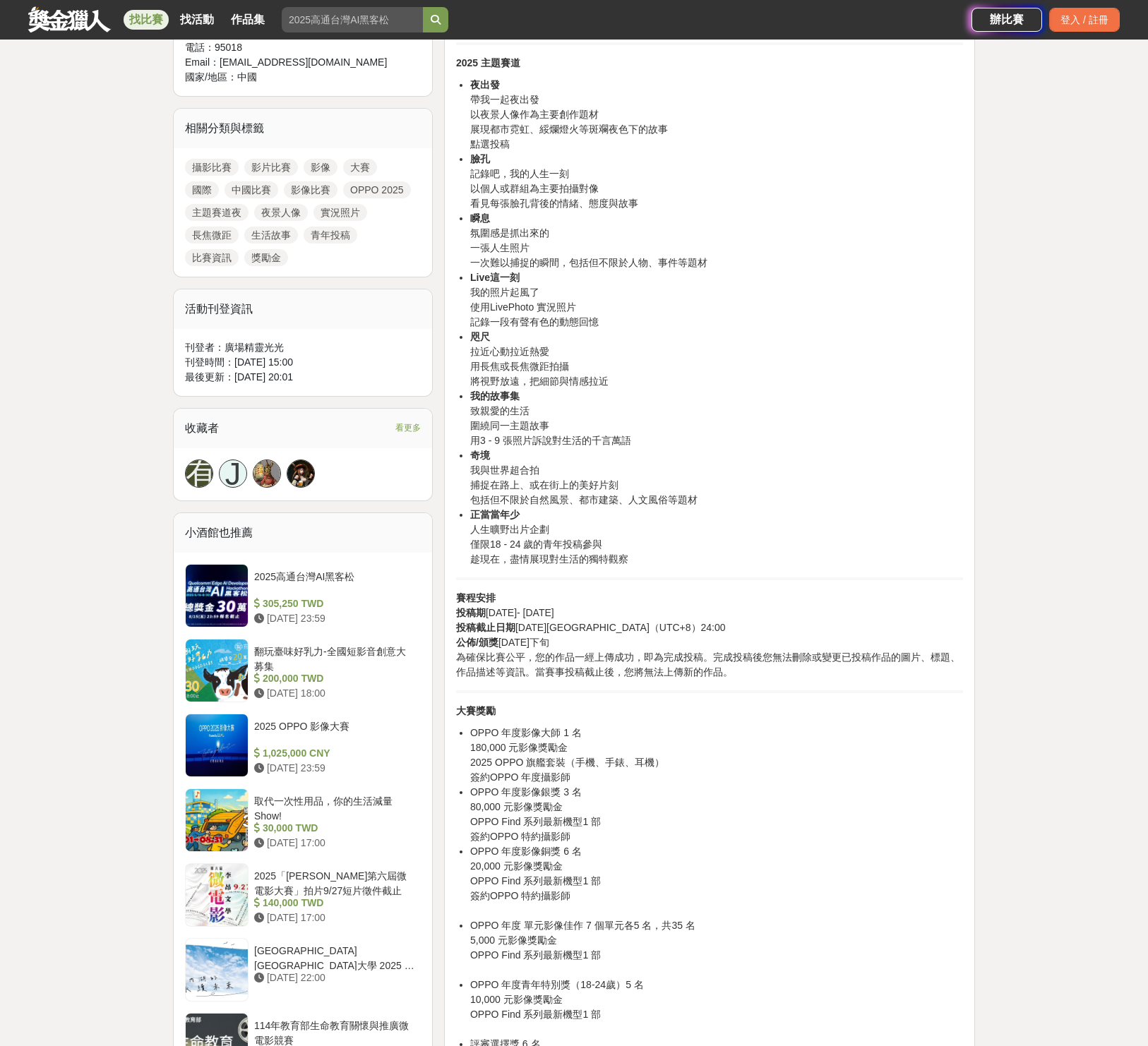
click at [744, 628] on p "賽程安排 投稿期 [DATE]- [DATE] 投稿截止日期 [DATE]北京時間（UTC+8）24:00 公佈/頒獎 [DATE]下旬 為確保比賽公平，您的…" at bounding box center [709, 635] width 507 height 89
click at [749, 656] on p "賽程安排 投稿期 [DATE]- [DATE] 投稿截止日期 [DATE]北京時間（UTC+8）24:00 公佈/頒獎 [DATE]下旬 為確保比賽公平，您的…" at bounding box center [709, 637] width 507 height 89
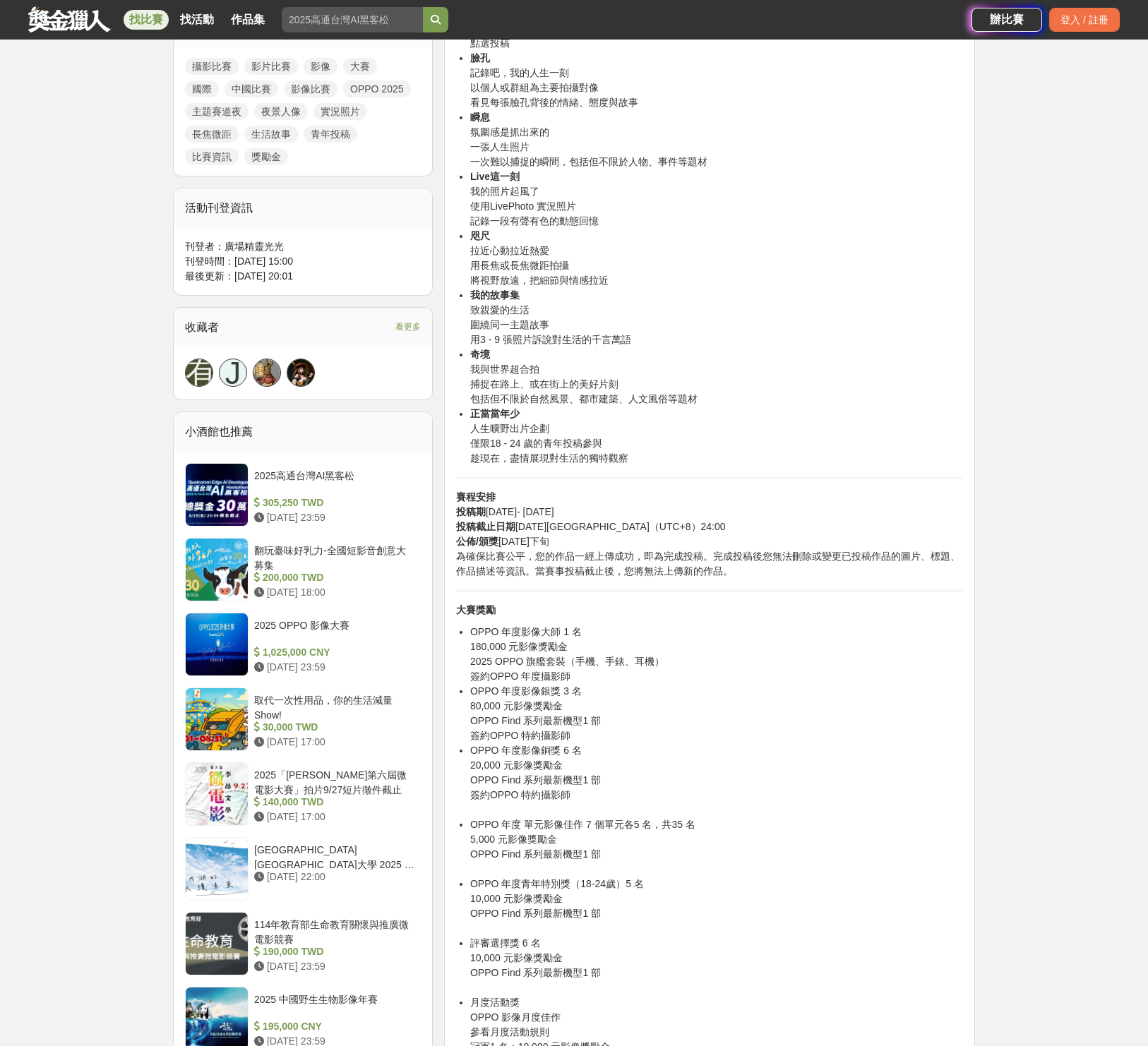
scroll to position [682, 0]
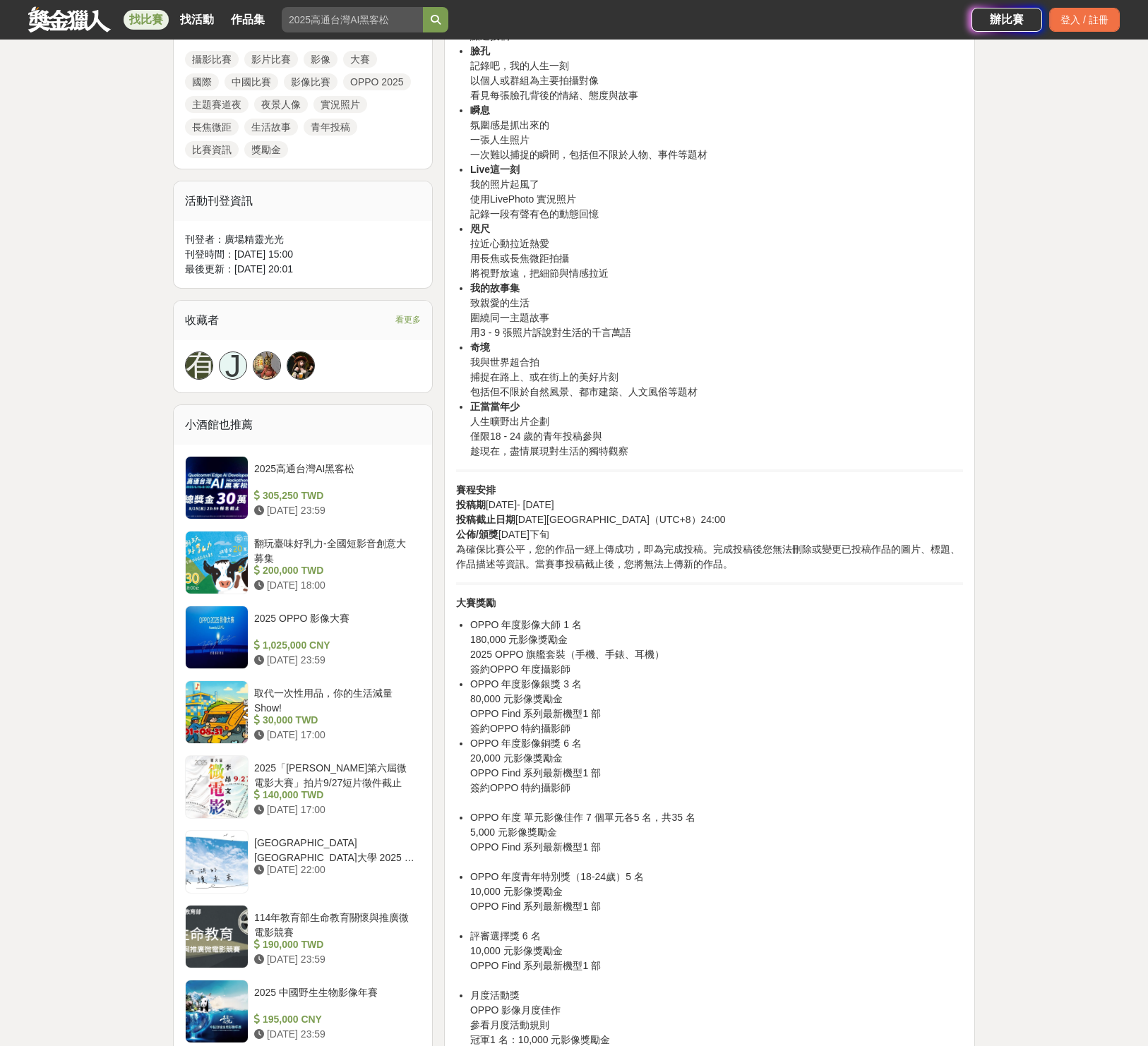
click at [800, 684] on li "OPPO 年度影像銀獎 3 名 80,000 元影像獎勵金 OPPO Find 系列最新機型1 部 簽約OPPO 特約攝影師" at bounding box center [716, 706] width 493 height 59
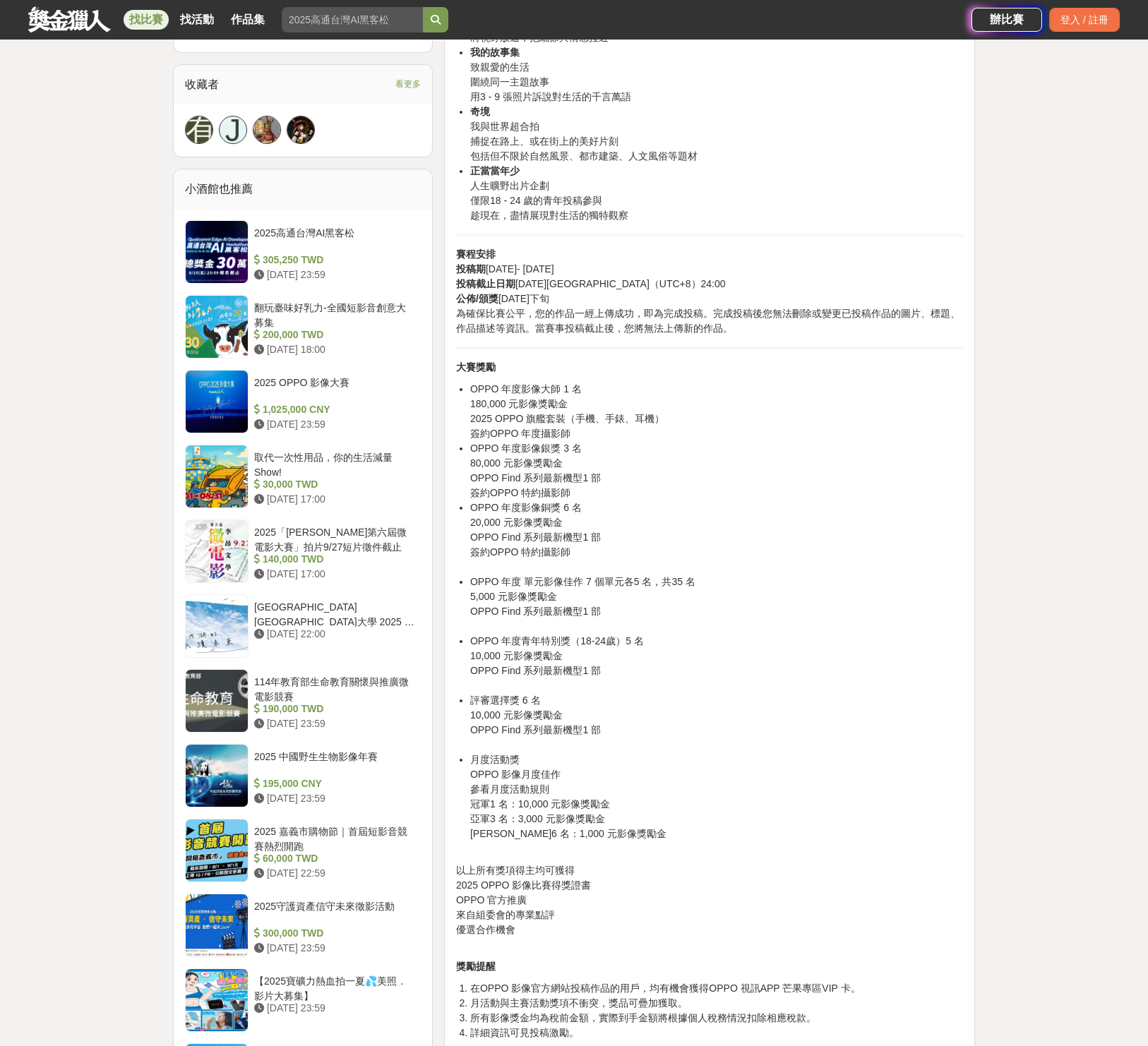
scroll to position [919, 0]
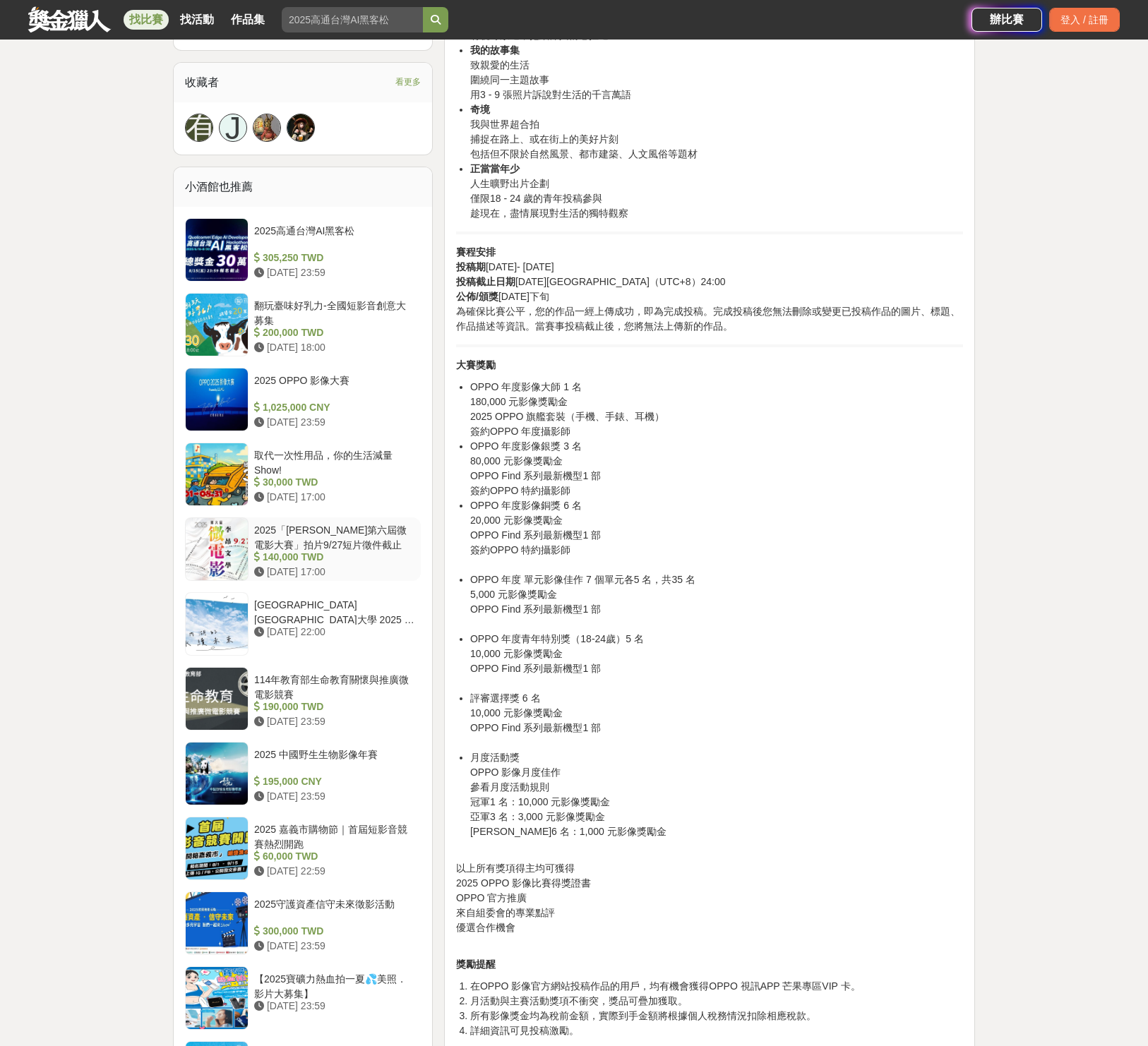
click at [302, 543] on div "2025「[PERSON_NAME]第六屆微電影大賽」拍片9/27短片徵件截止" at bounding box center [334, 536] width 161 height 26
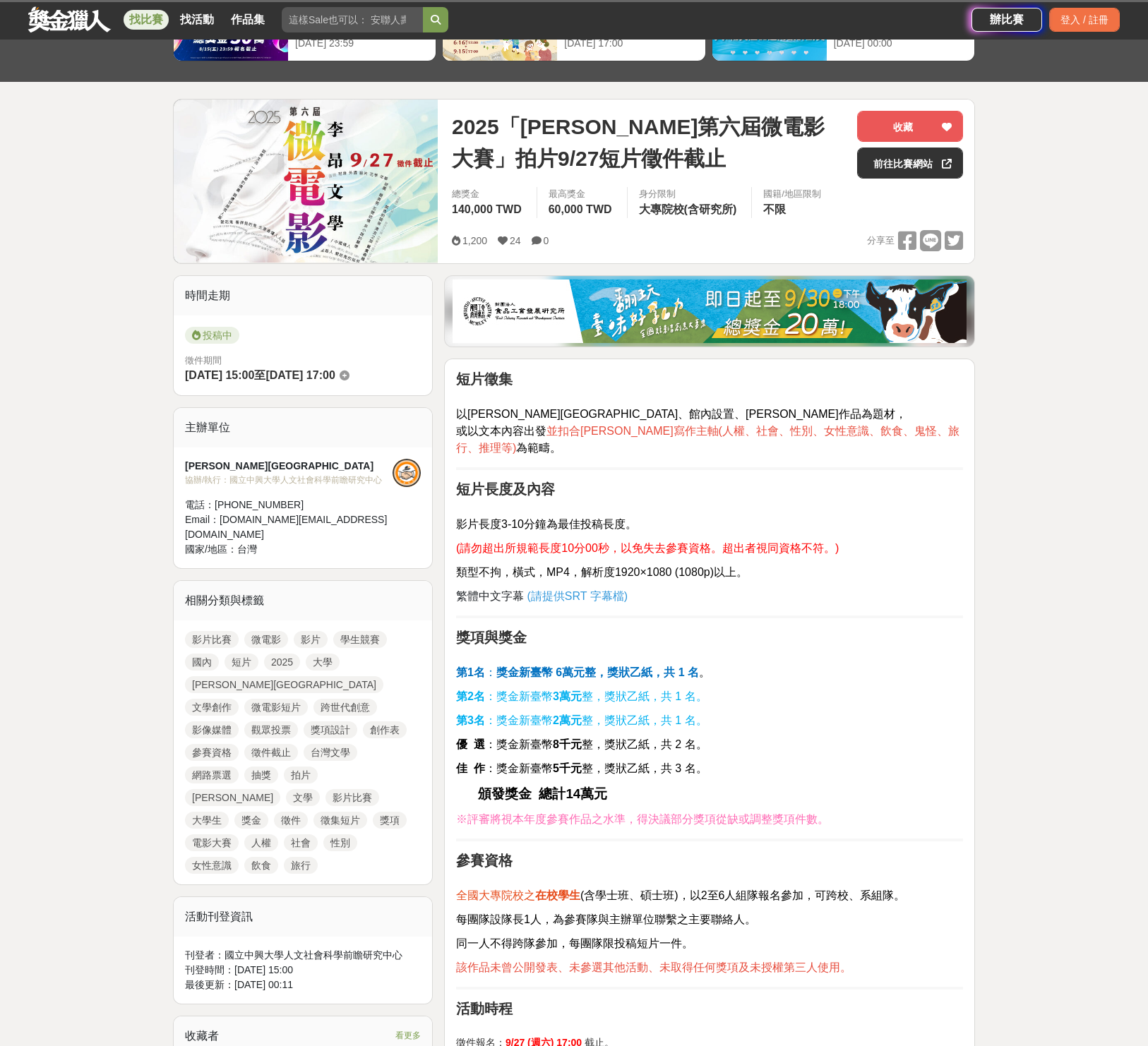
scroll to position [125, 0]
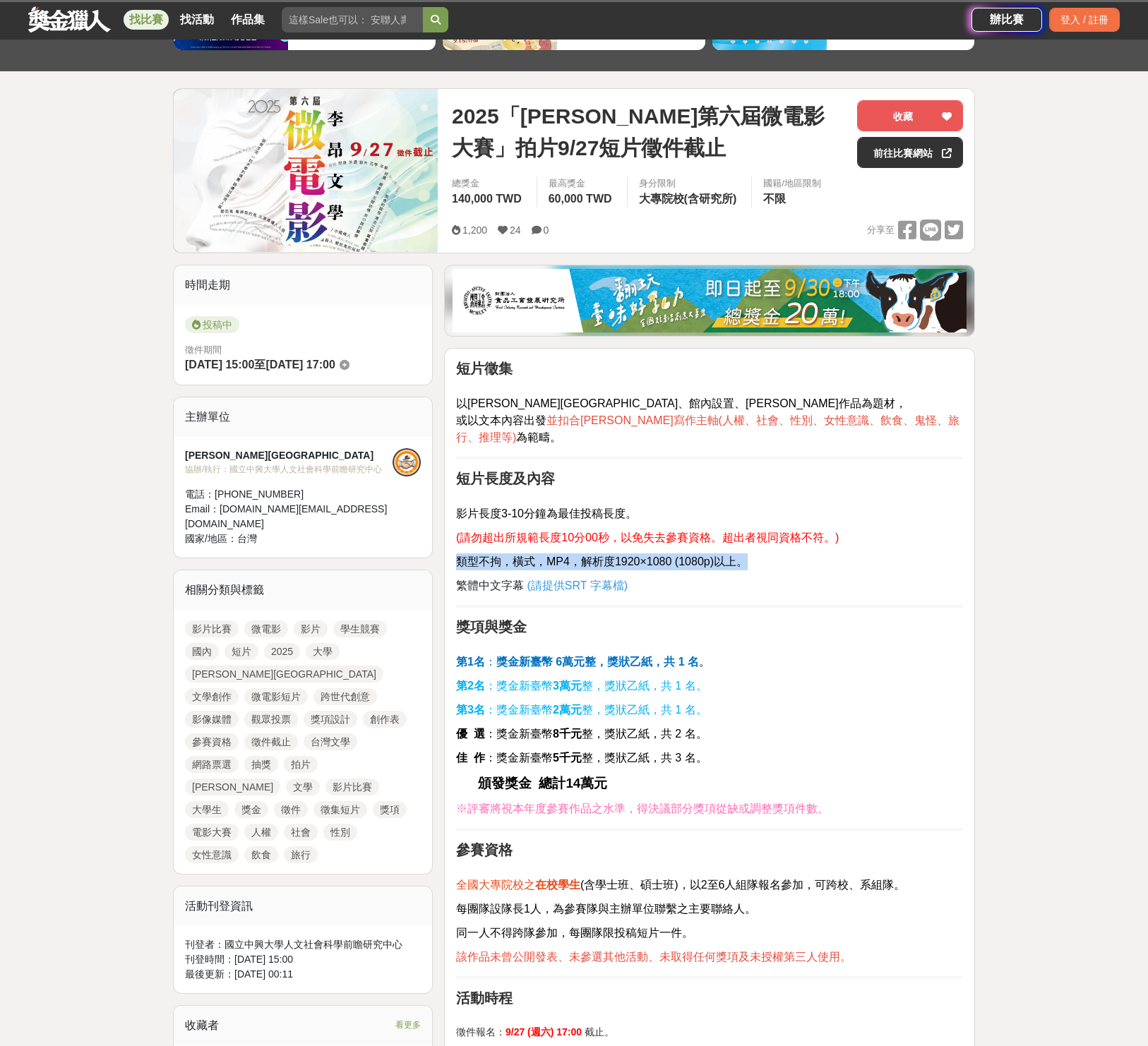
drag, startPoint x: 743, startPoint y: 574, endPoint x: 644, endPoint y: 552, distance: 101.4
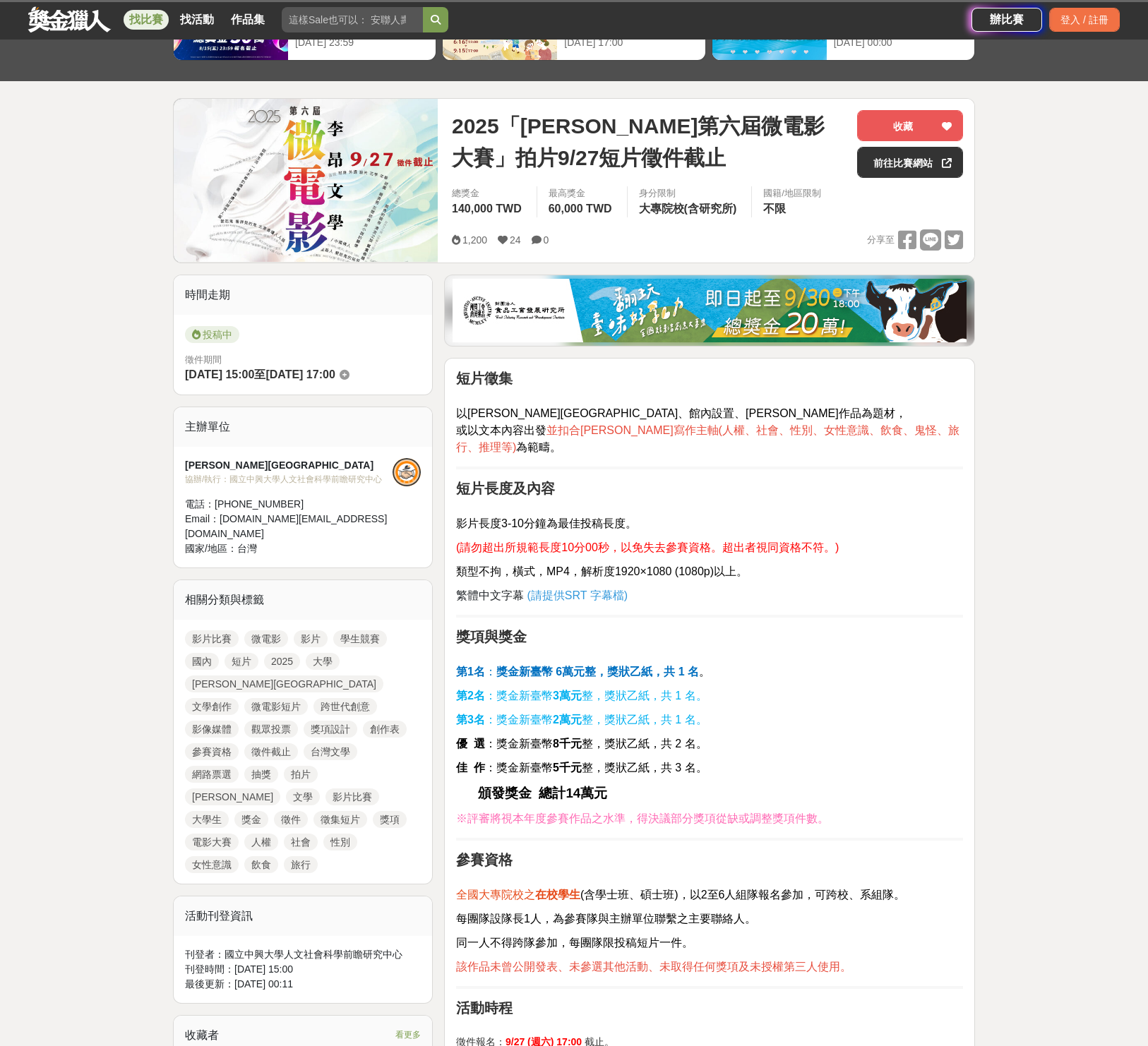
click at [810, 676] on p "第1名 ： 獎金新臺幣 6萬元整，獎狀乙紙，共 1 名 。" at bounding box center [709, 665] width 507 height 32
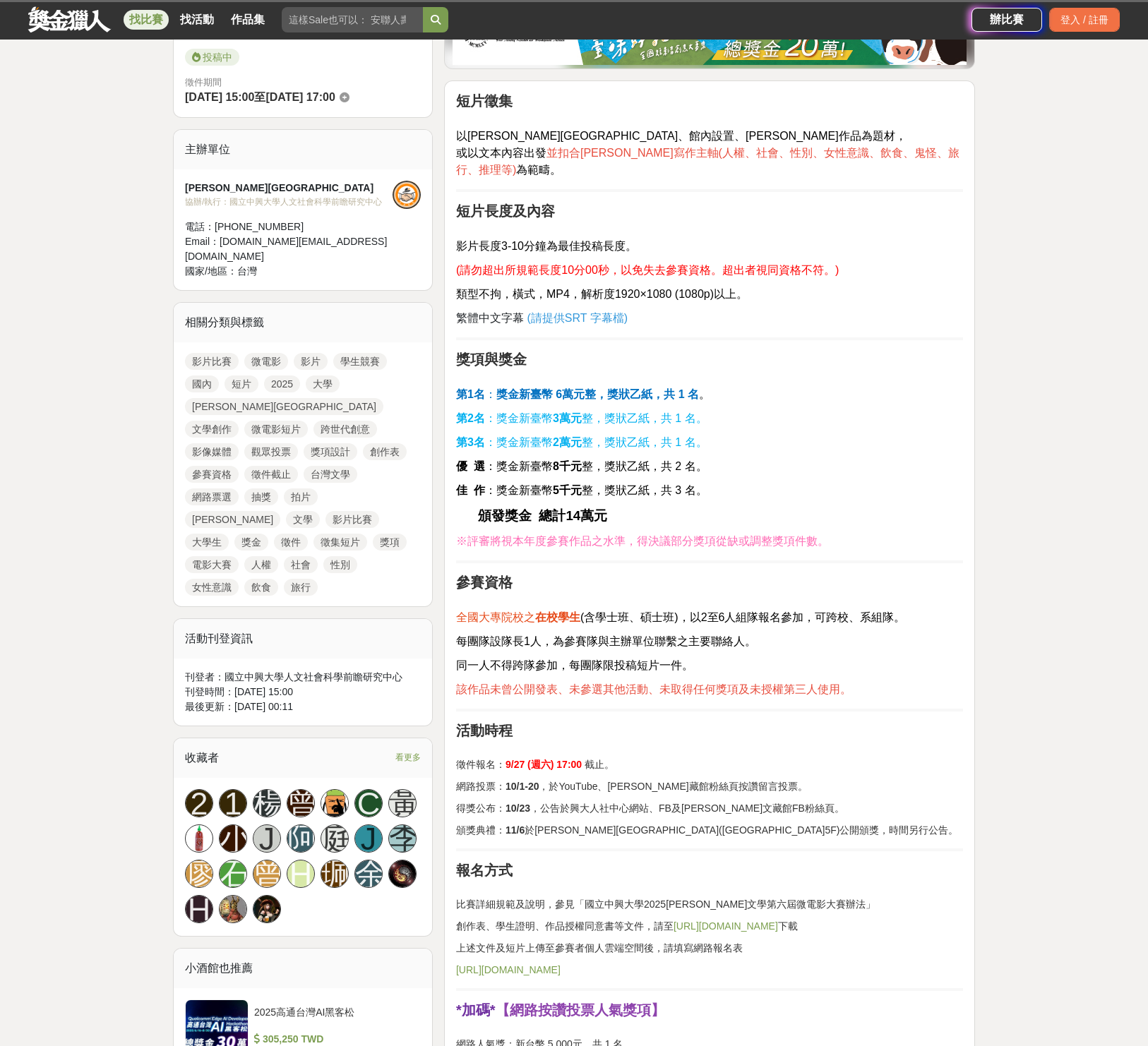
click at [677, 634] on p "每團隊設隊長1人，為參賽隊與主辦單位聯繫之主要聯絡人。" at bounding box center [709, 642] width 507 height 17
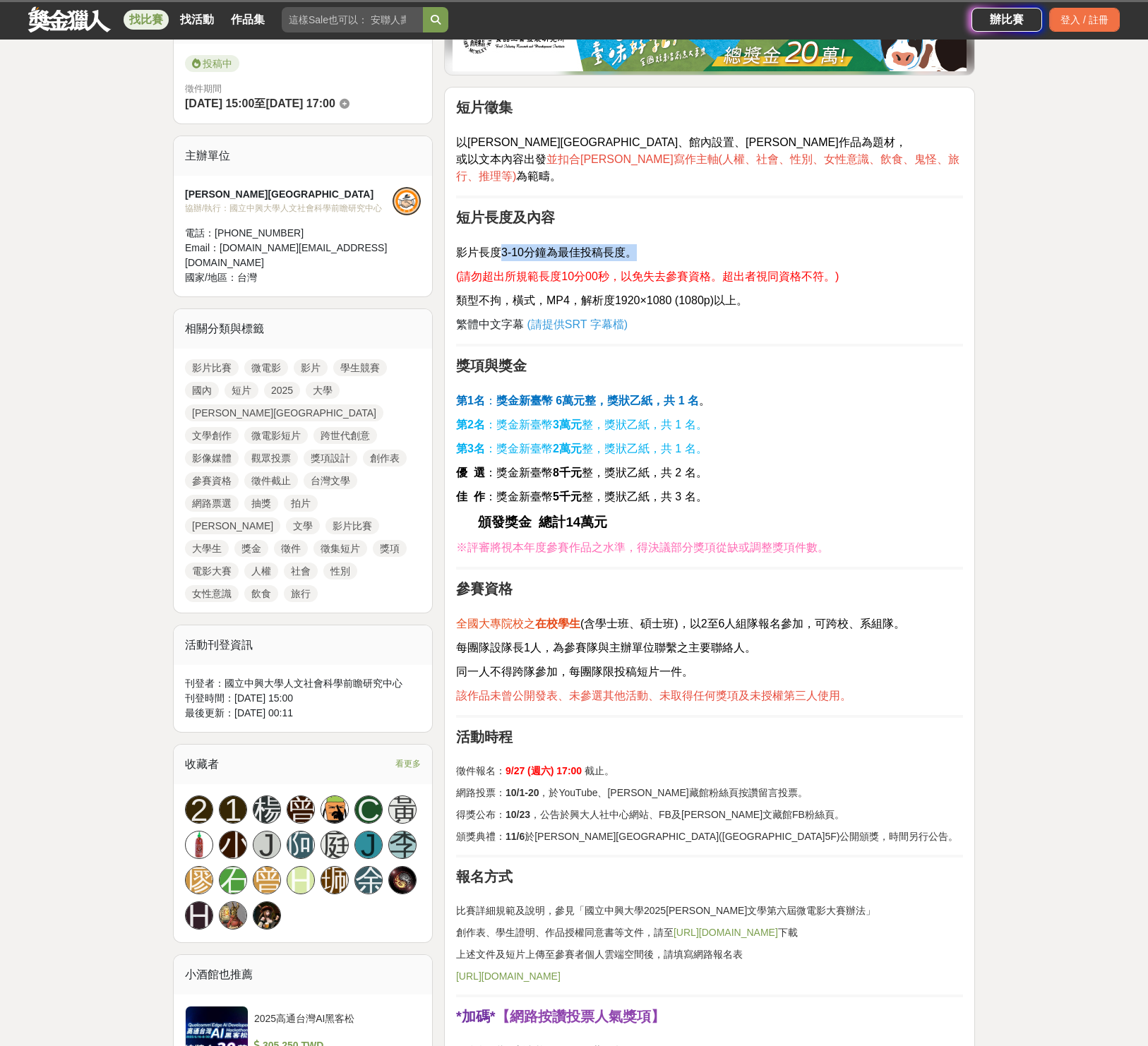
drag, startPoint x: 503, startPoint y: 248, endPoint x: 660, endPoint y: 245, distance: 157.0
click at [660, 245] on p "影片長度3-10分鐘為最佳投稿長度。" at bounding box center [709, 245] width 507 height 32
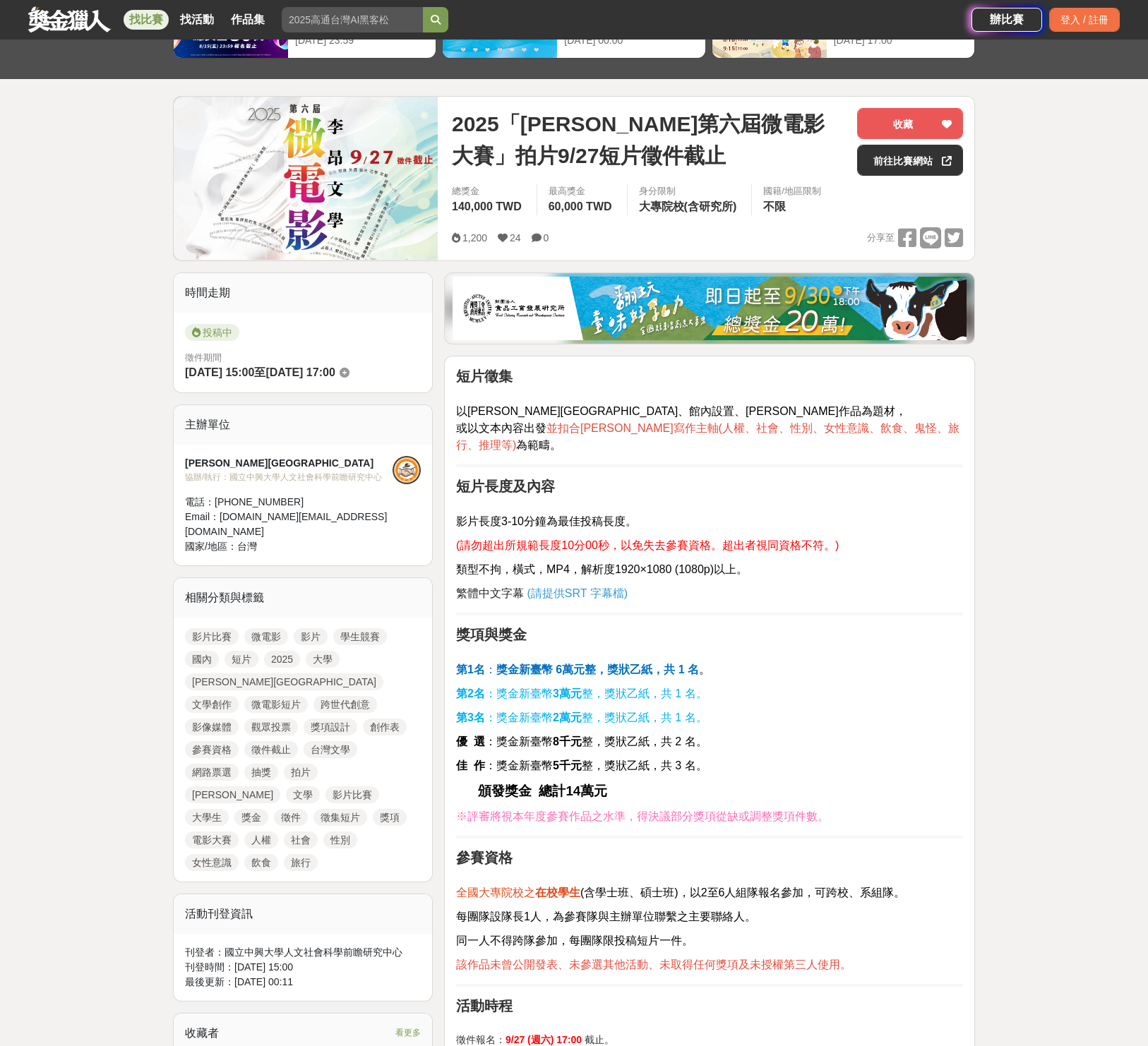
scroll to position [67, 0]
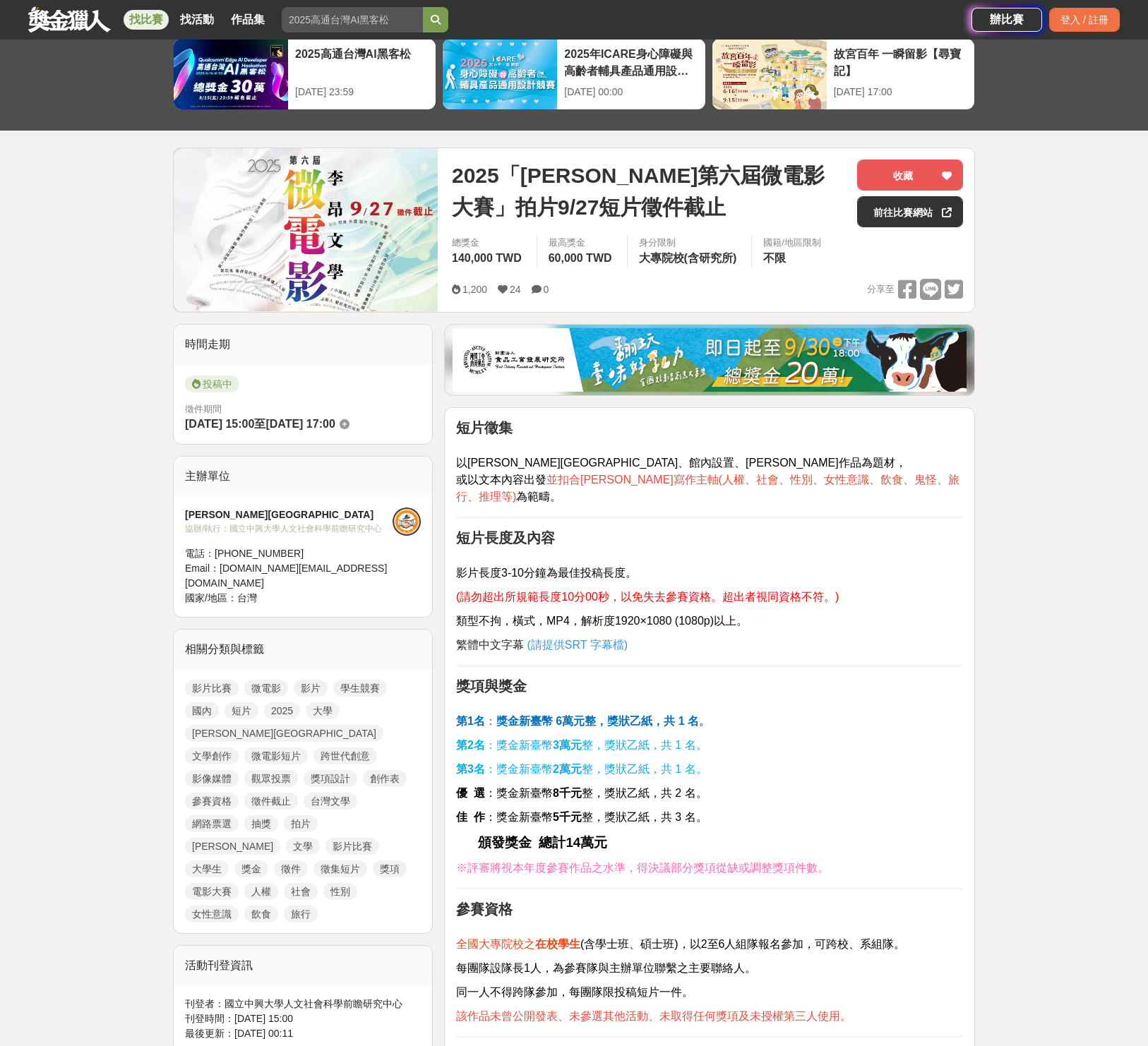
click at [137, 15] on link "找比賽" at bounding box center [147, 20] width 46 height 20
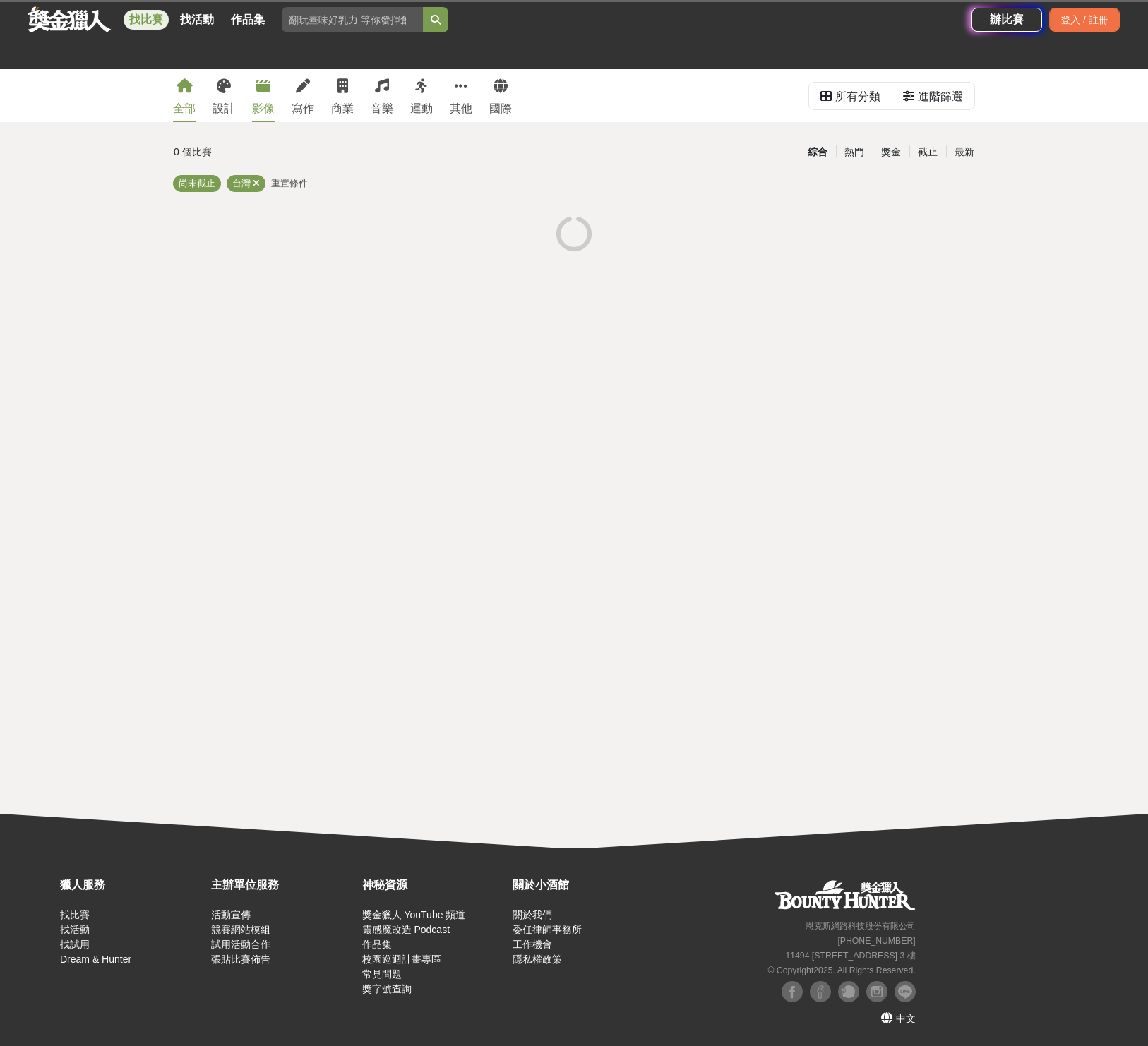
click at [262, 92] on icon at bounding box center [263, 86] width 15 height 15
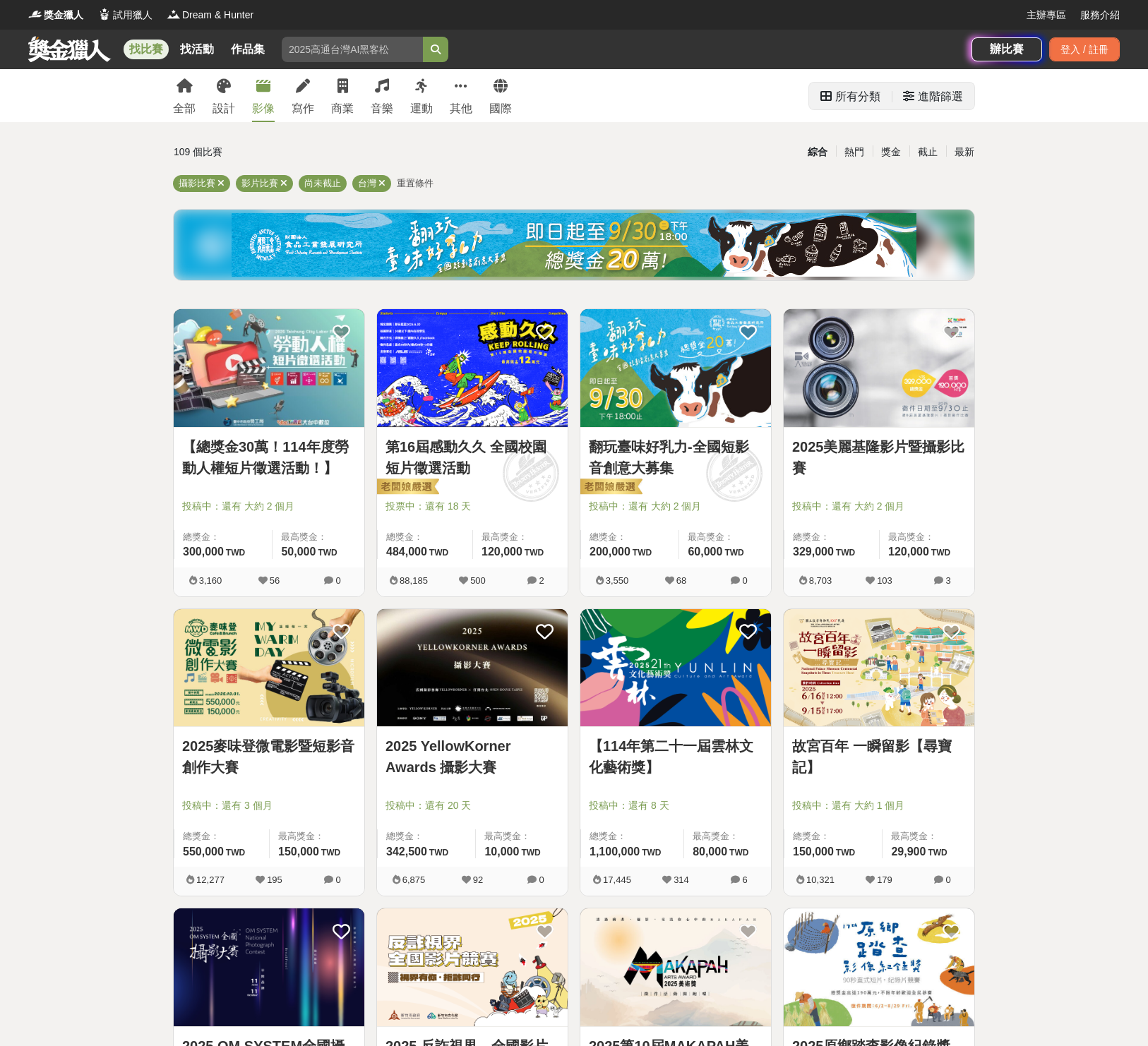
click at [943, 102] on div "進階篩選" at bounding box center [940, 96] width 46 height 28
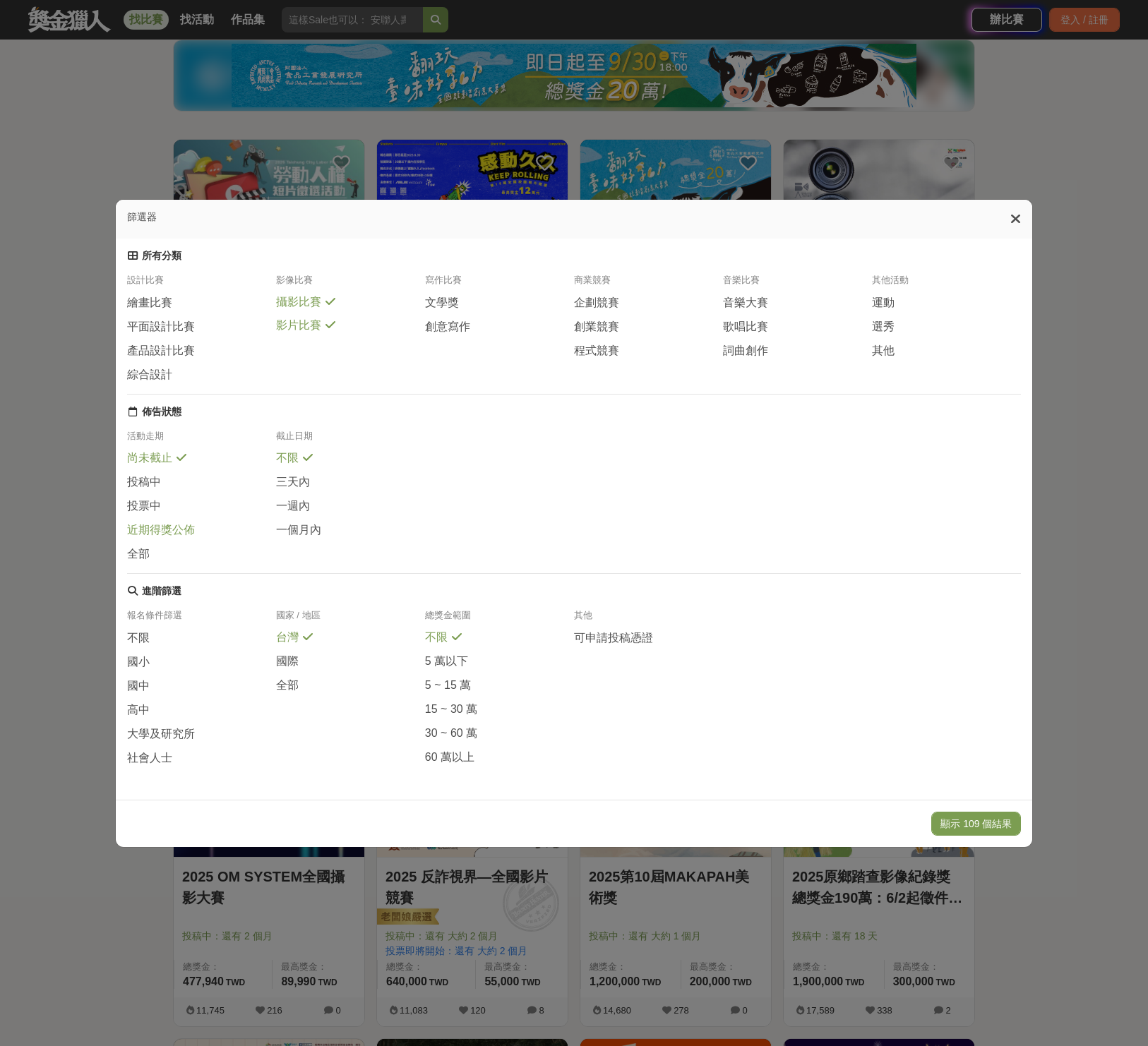
scroll to position [171, 0]
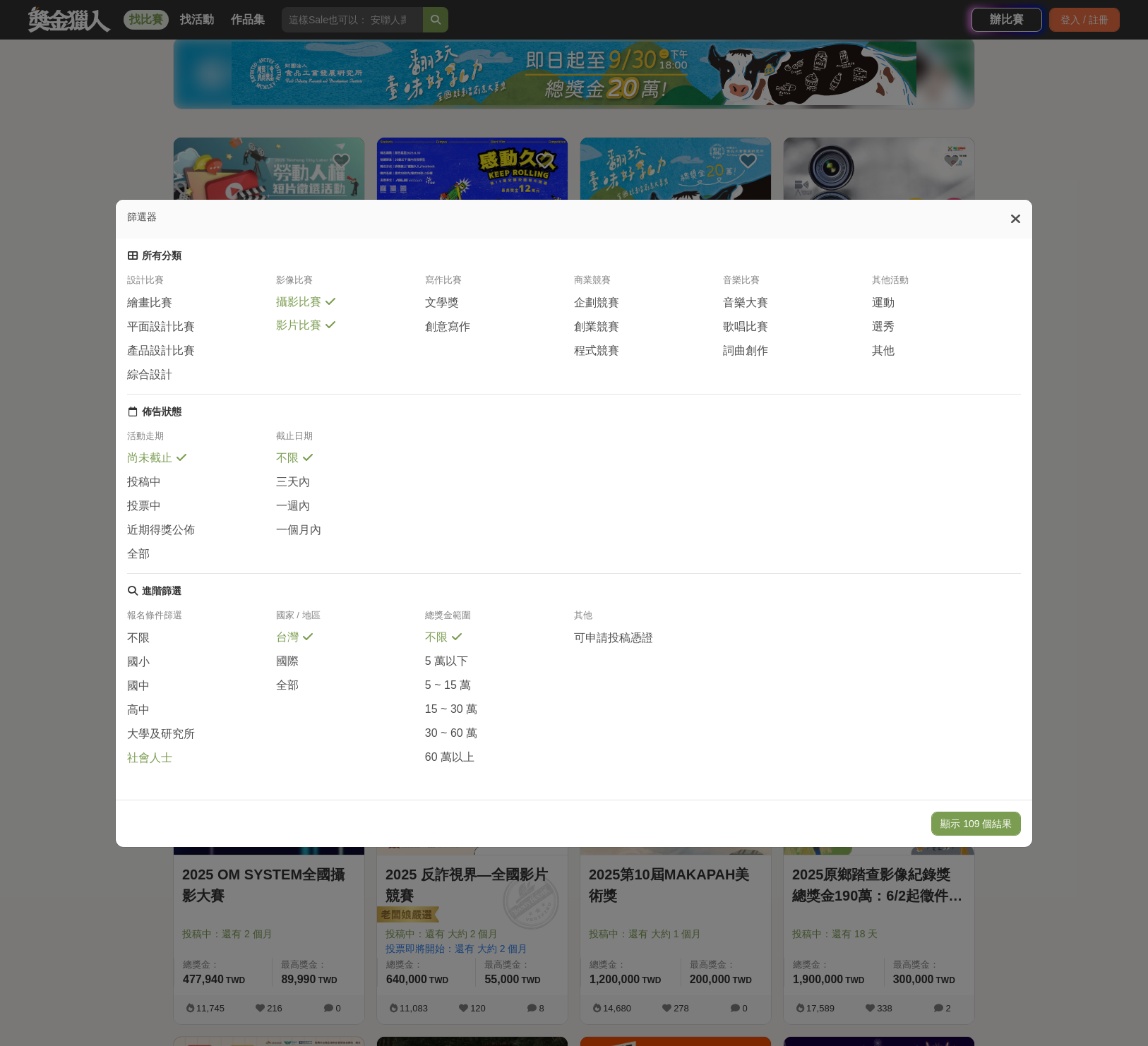
click at [157, 762] on span "社會人士" at bounding box center [150, 758] width 46 height 15
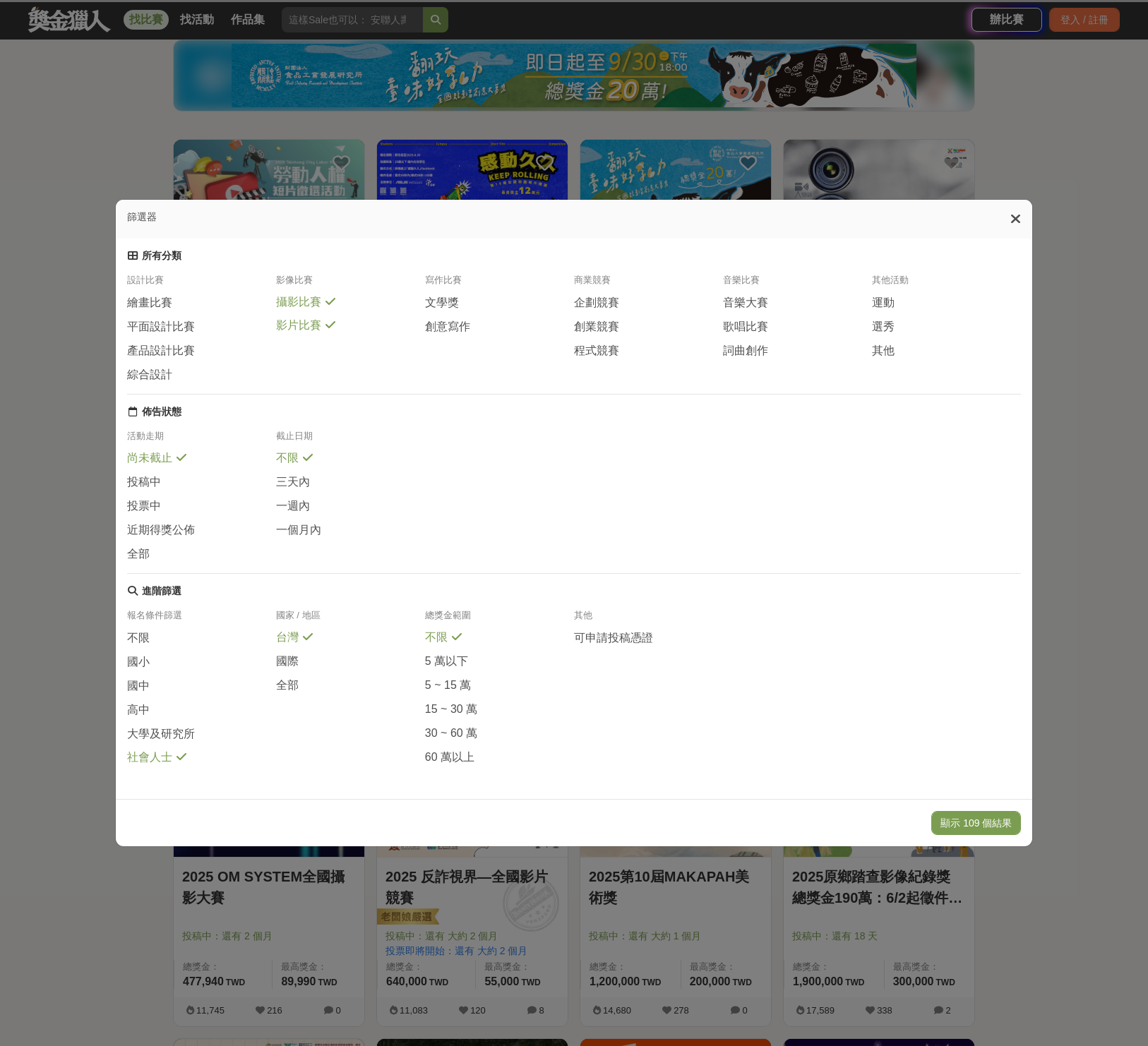
scroll to position [164, 0]
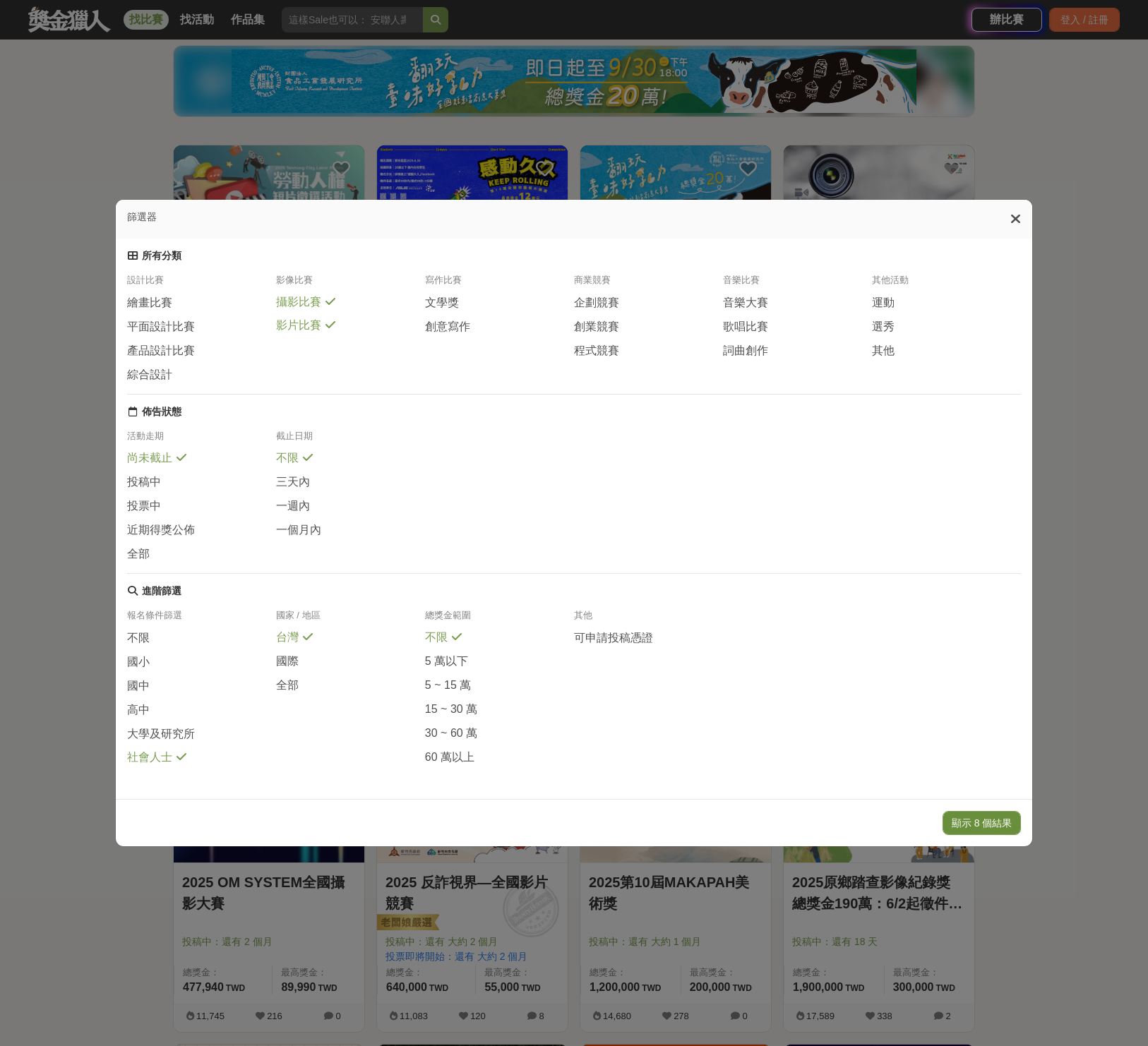
click at [982, 822] on button "顯示 8 個結果" at bounding box center [981, 823] width 79 height 24
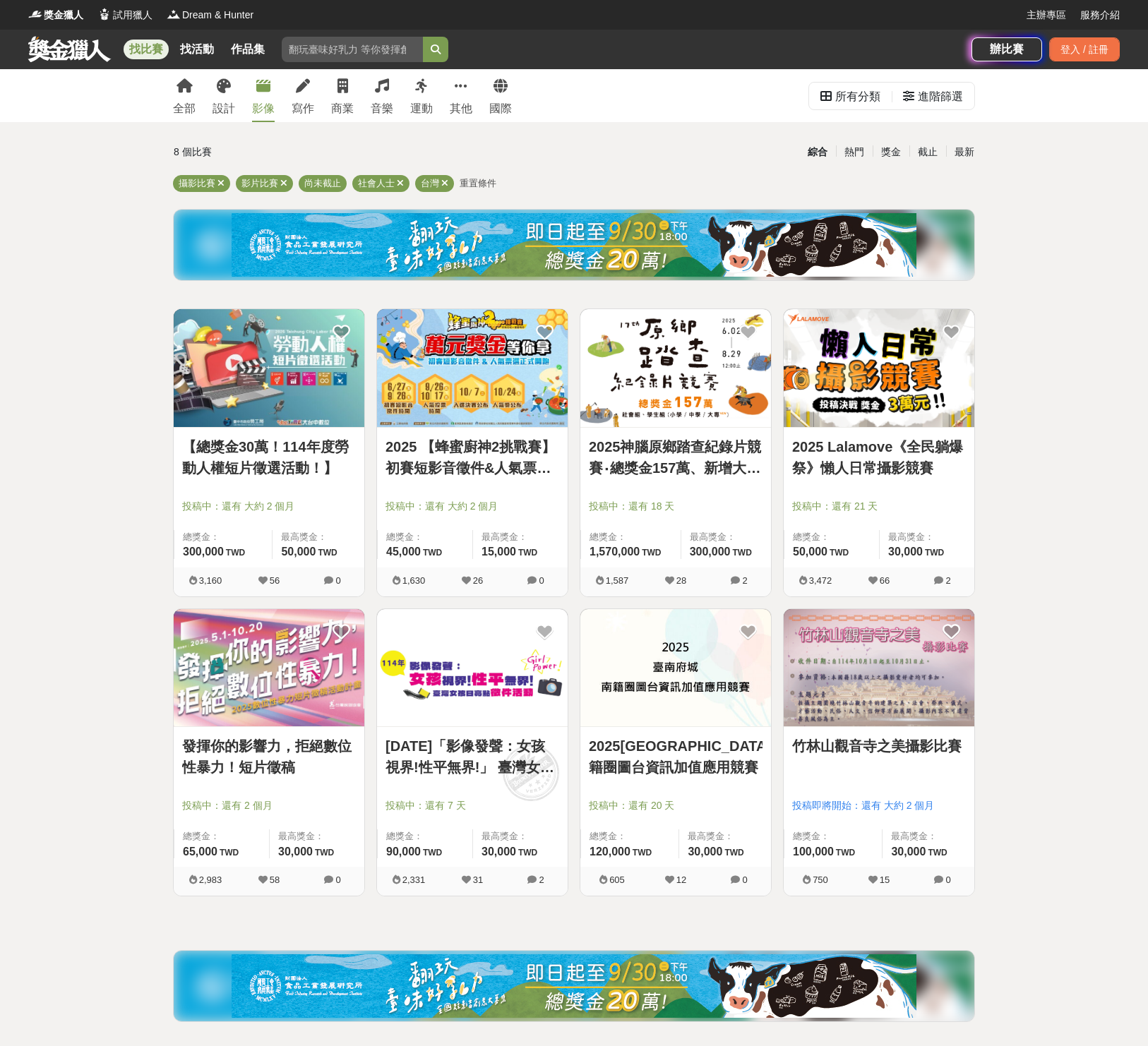
click at [96, 598] on div "全部 設計 影像 寫作 商業 音樂 運動 其他 國際 所有分類 進階篩選 8 個比賽 綜合 熱門 獎金 截止 最新 攝影比賽 影片比賽 尚未截止 社會人士 台…" at bounding box center [574, 577] width 1148 height 1016
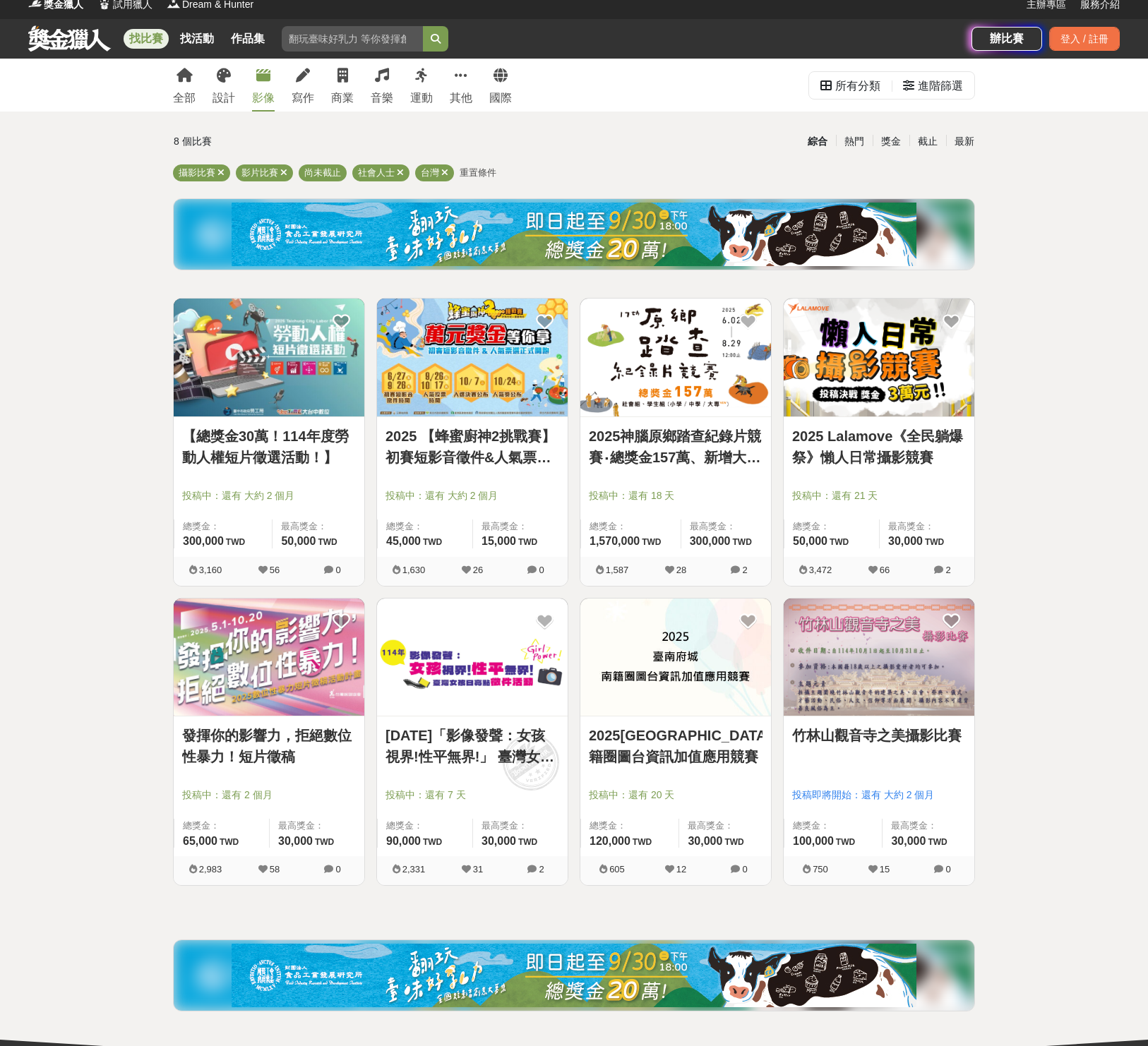
click at [909, 742] on link "竹林山觀音寺之美攝影比賽" at bounding box center [879, 735] width 174 height 21
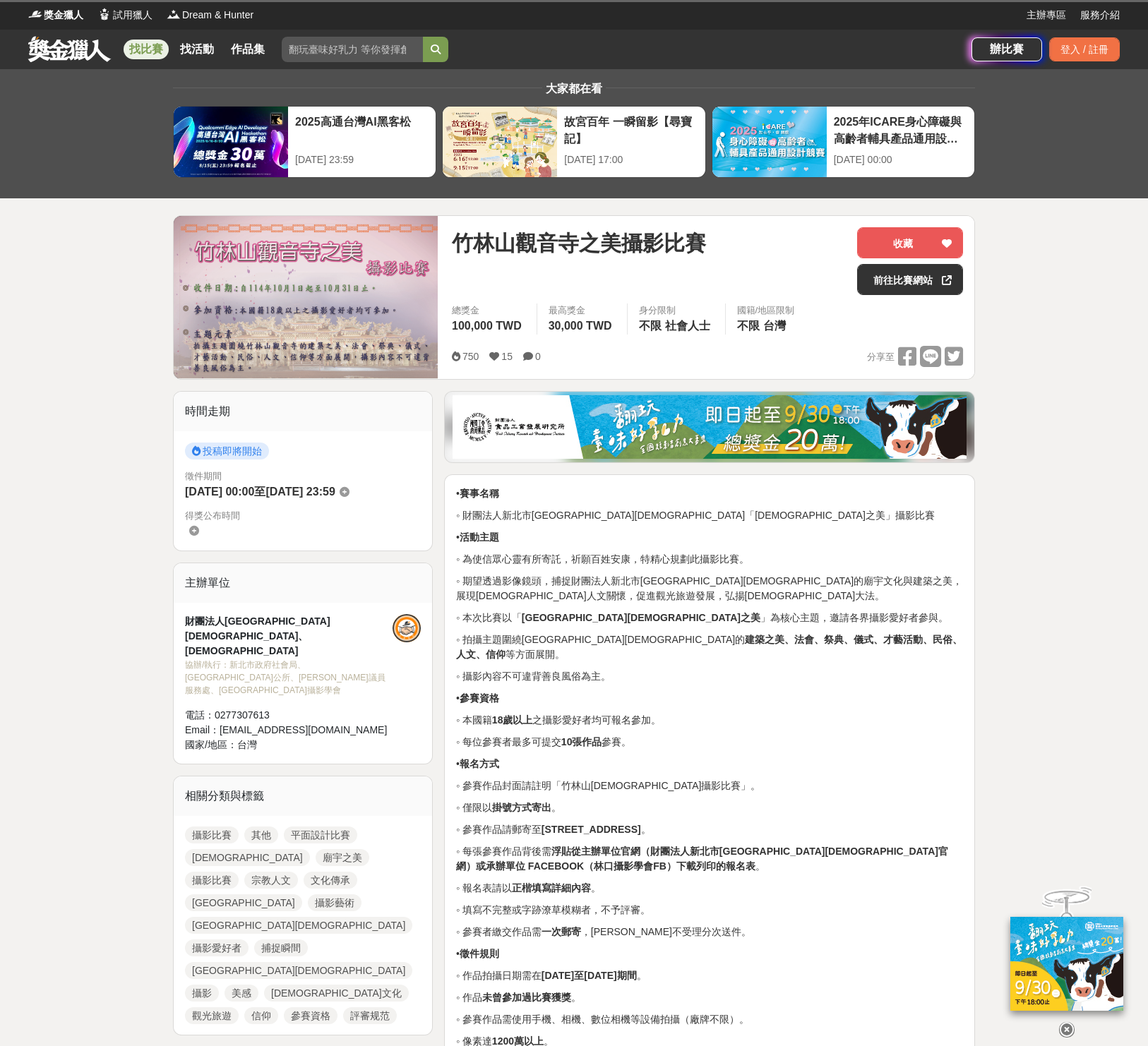
drag, startPoint x: 659, startPoint y: 562, endPoint x: 745, endPoint y: 556, distance: 86.2
click at [745, 556] on p "◦ 為使信眾心靈有所寄託，祈願百姓安康，特精心規劃此攝影比賽。" at bounding box center [709, 559] width 507 height 15
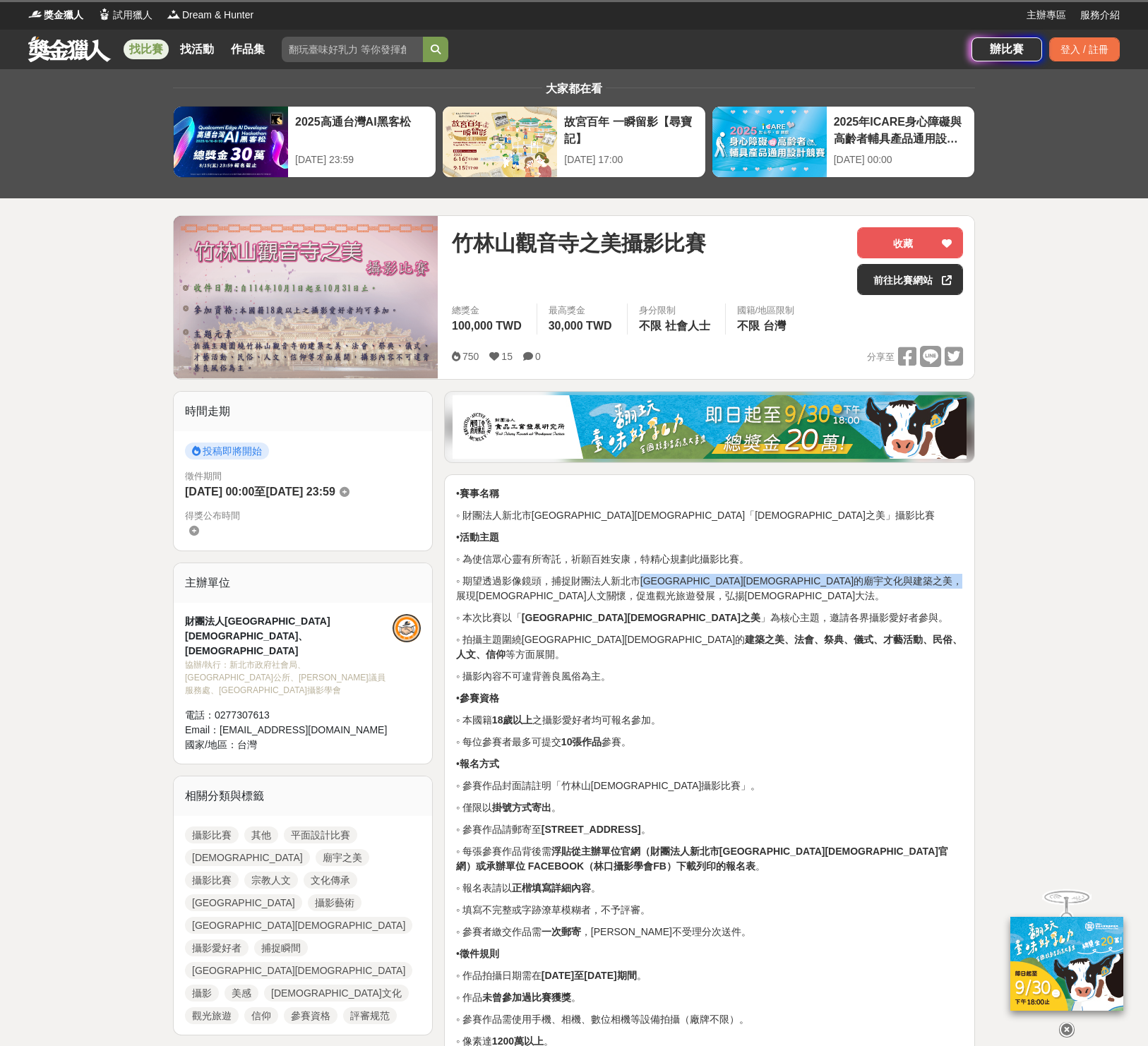
drag, startPoint x: 610, startPoint y: 580, endPoint x: 762, endPoint y: 589, distance: 152.3
click at [762, 589] on p "◦ 期望透過影像鏡頭，捕捉財團法人新北市[GEOGRAPHIC_DATA][DEMOGRAPHIC_DATA]的廟宇文化與建築之美，展現[DEMOGRAPHI…" at bounding box center [709, 588] width 507 height 30
click at [657, 602] on p "◦ 期望透過影像鏡頭，捕捉財團法人新北市[GEOGRAPHIC_DATA][DEMOGRAPHIC_DATA]的廟宇文化與建築之美，展現[DEMOGRAPHI…" at bounding box center [709, 588] width 507 height 30
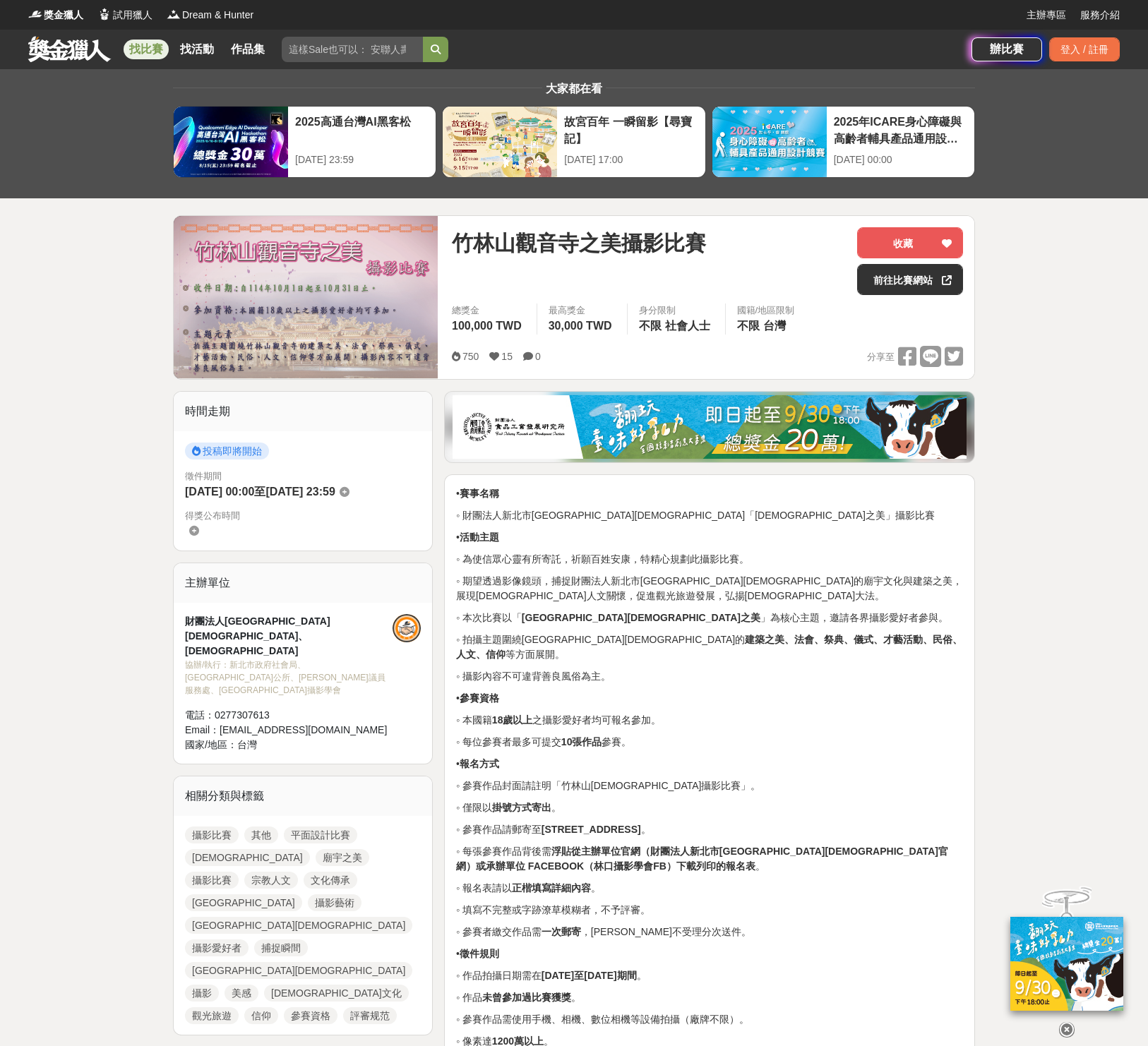
click at [764, 539] on p "• 活動主題" at bounding box center [709, 537] width 507 height 15
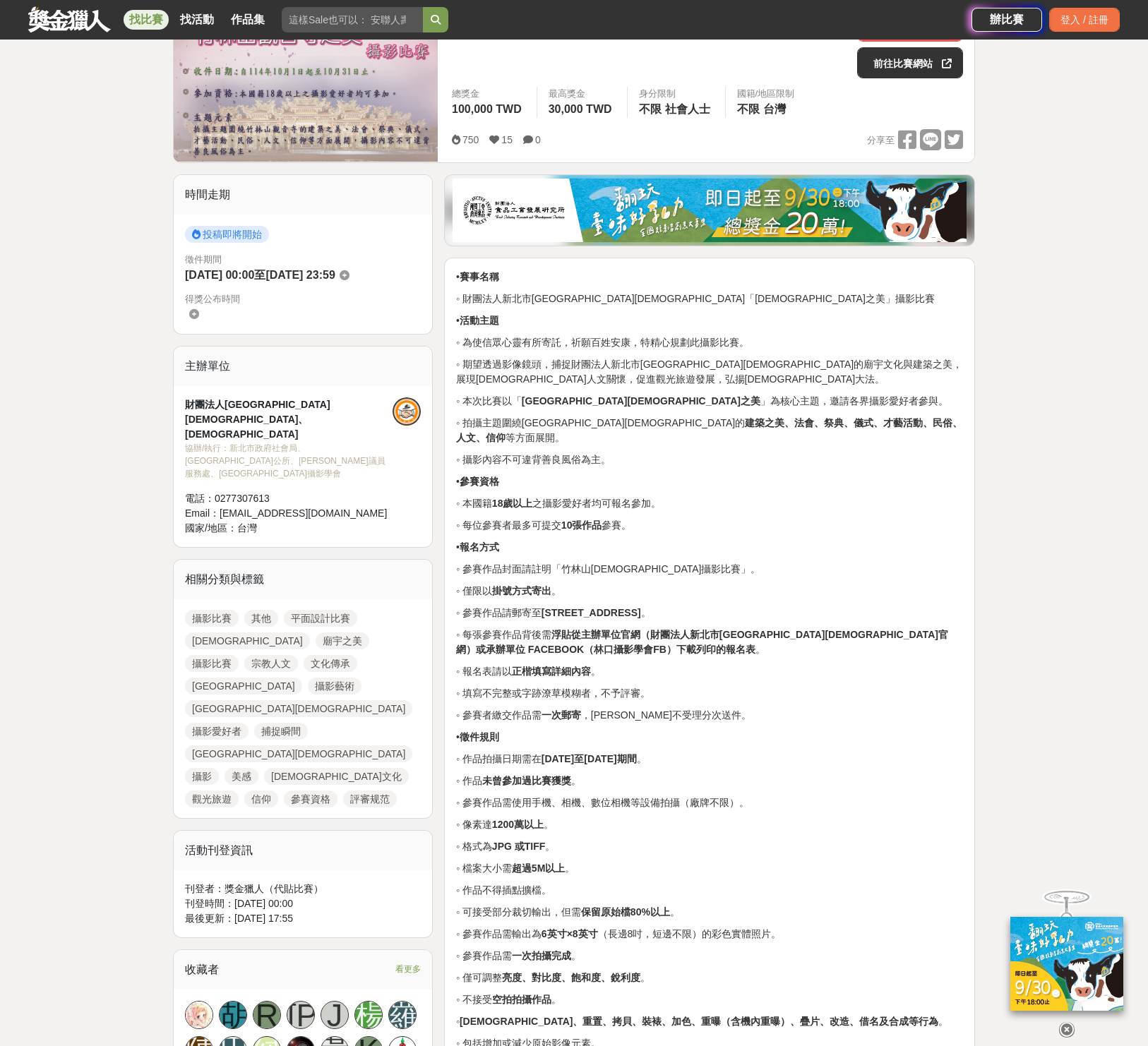
scroll to position [244, 0]
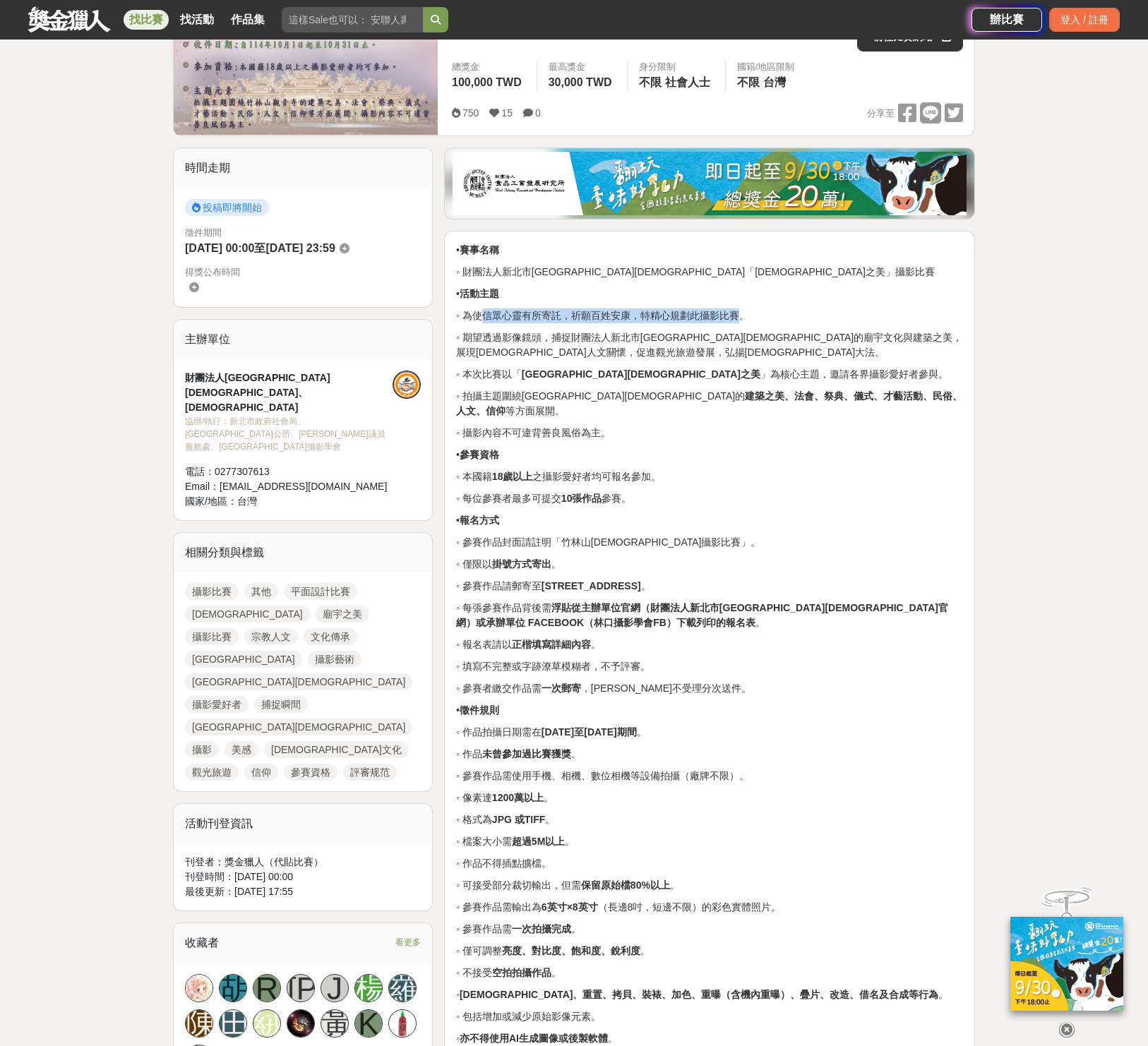
drag, startPoint x: 493, startPoint y: 320, endPoint x: 715, endPoint y: 322, distance: 222.0
click at [715, 322] on p "◦ 為使信眾心靈有所寄託，祈願百姓安康，特精心規劃此攝影比賽。" at bounding box center [709, 316] width 507 height 15
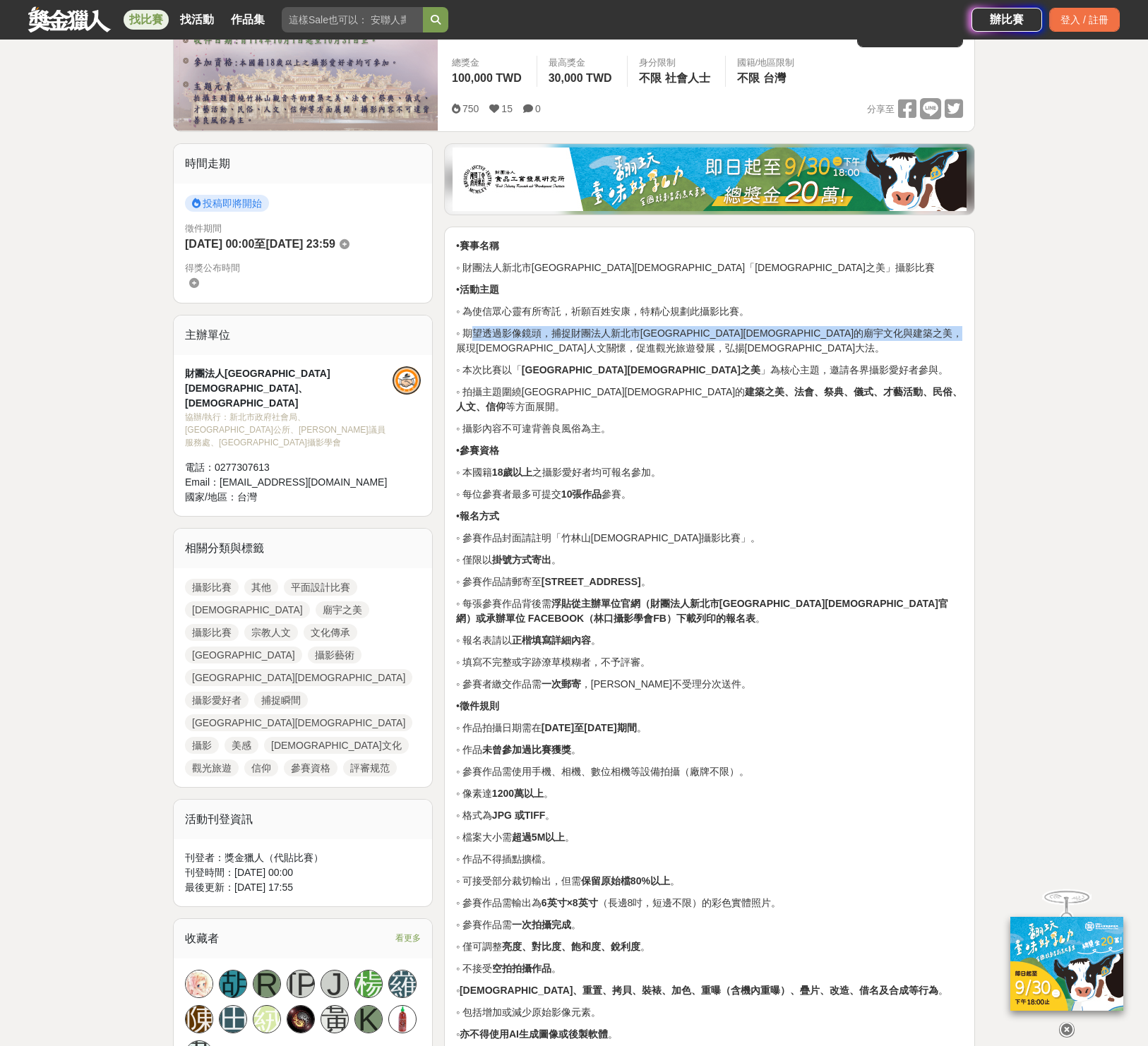
drag, startPoint x: 539, startPoint y: 336, endPoint x: 617, endPoint y: 344, distance: 78.4
click at [617, 344] on p "◦ 期望透過影像鏡頭，捕捉財團法人新北市[GEOGRAPHIC_DATA][DEMOGRAPHIC_DATA]的廟宇文化與建築之美，展現[DEMOGRAPHI…" at bounding box center [709, 340] width 507 height 30
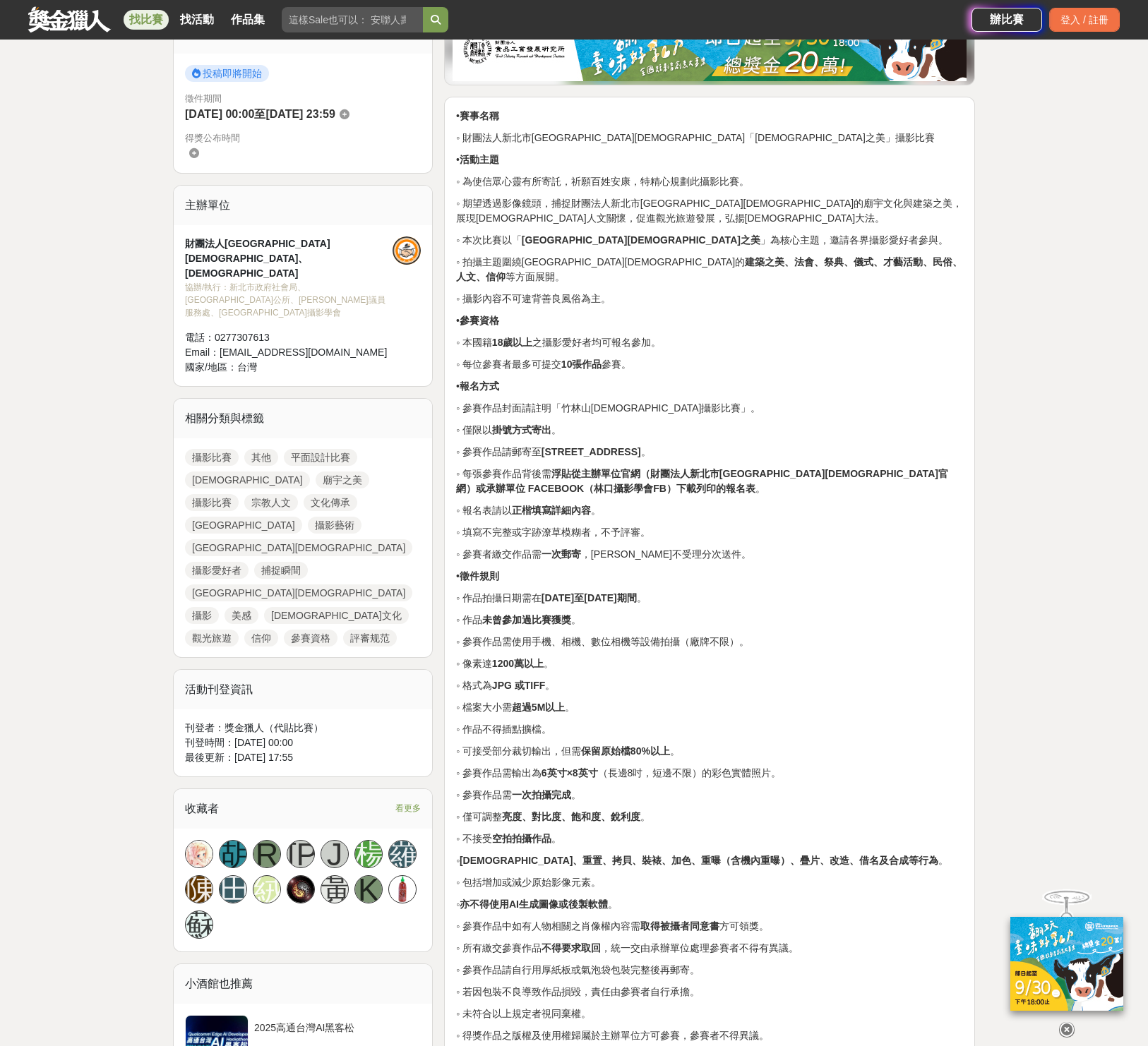
scroll to position [554, 0]
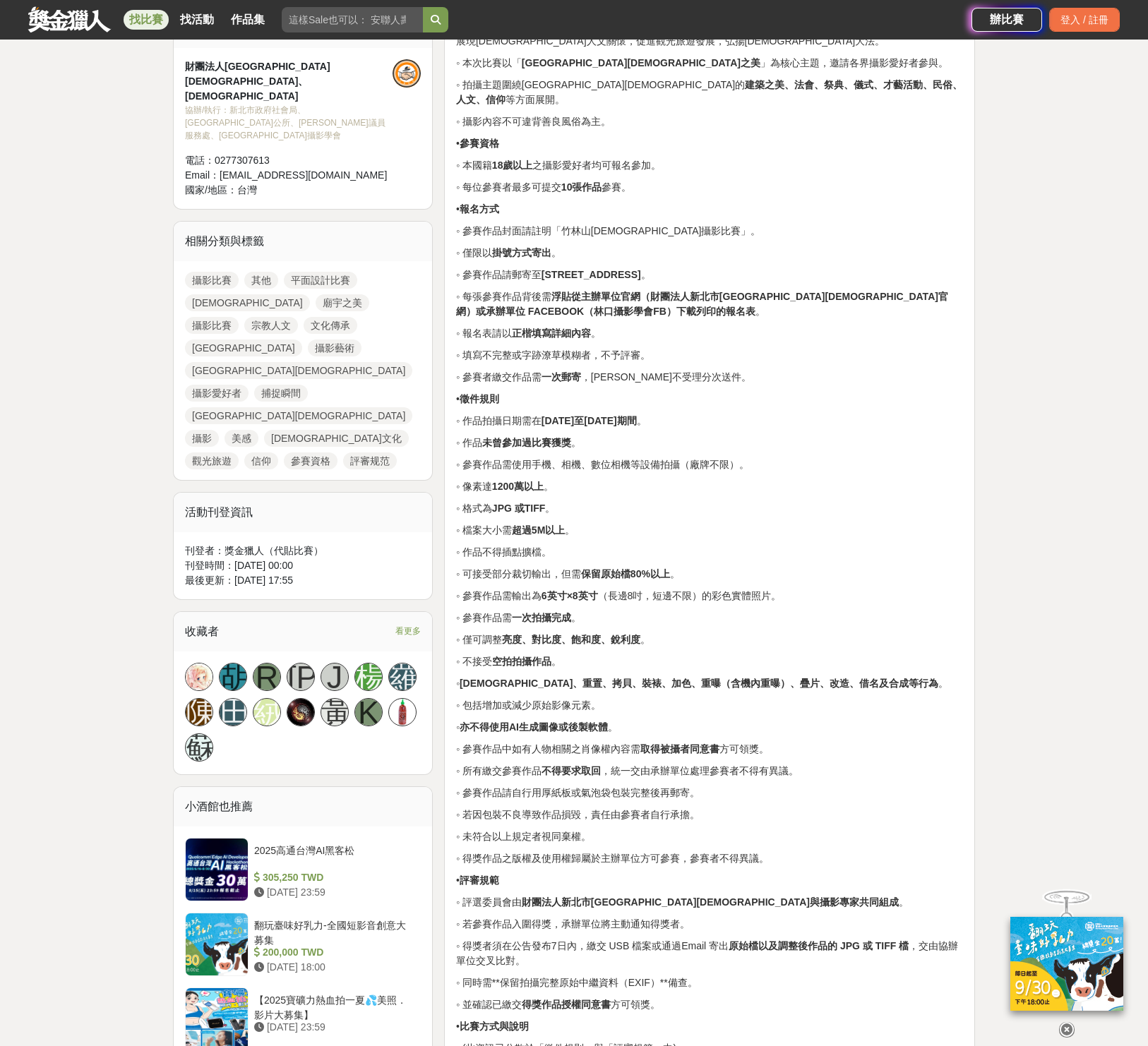
click at [636, 348] on p "◦ 填寫不完整或字跡潦草模糊者，不予評審。" at bounding box center [709, 355] width 507 height 15
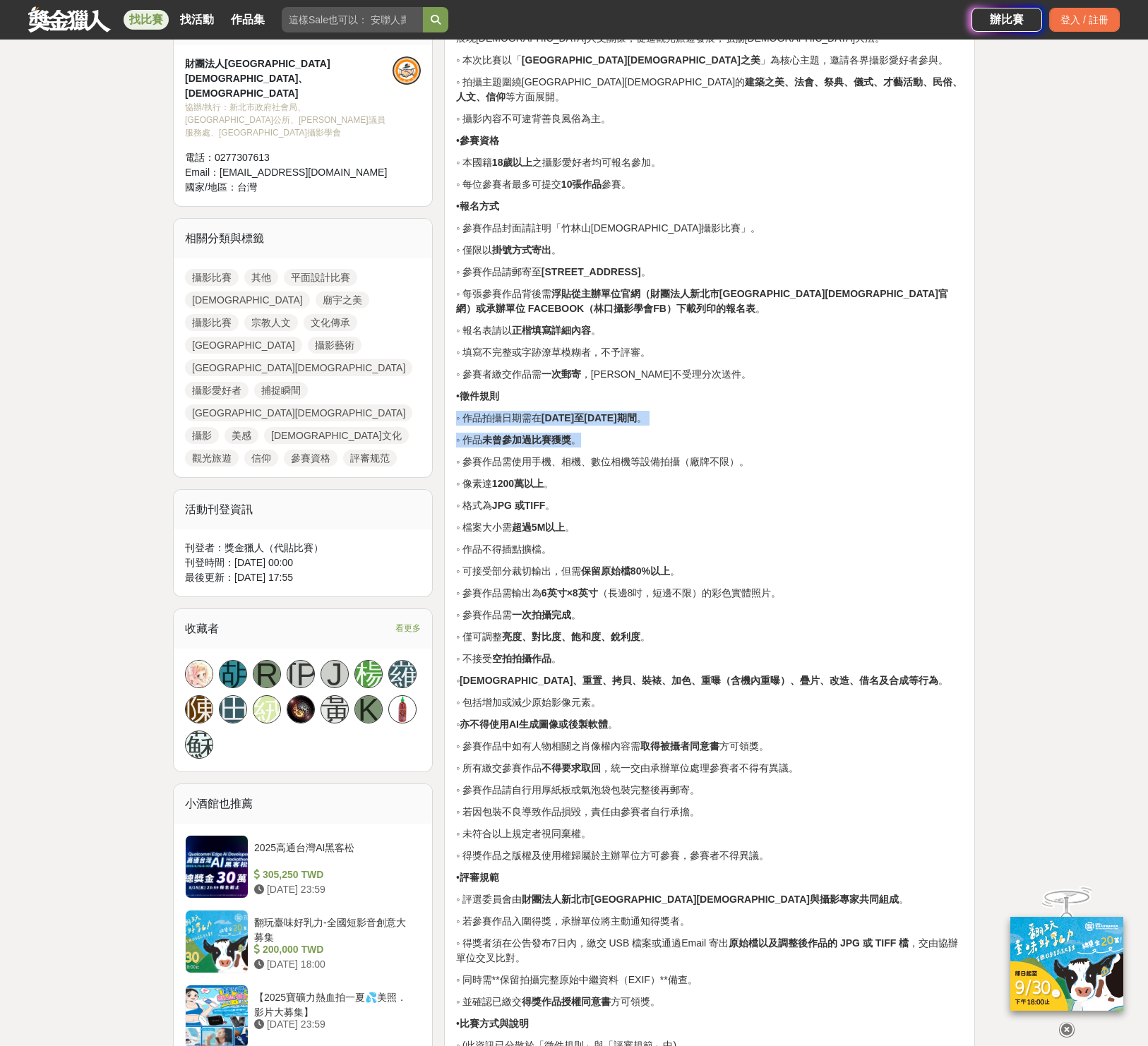
drag, startPoint x: 645, startPoint y: 391, endPoint x: 675, endPoint y: 426, distance: 46.1
click at [675, 426] on div "• 賽事名稱 ◦ 財團法人新北市[GEOGRAPHIC_DATA][DEMOGRAPHIC_DATA]「[DEMOGRAPHIC_DATA]之美」攝影比賽 •…" at bounding box center [709, 783] width 507 height 1709
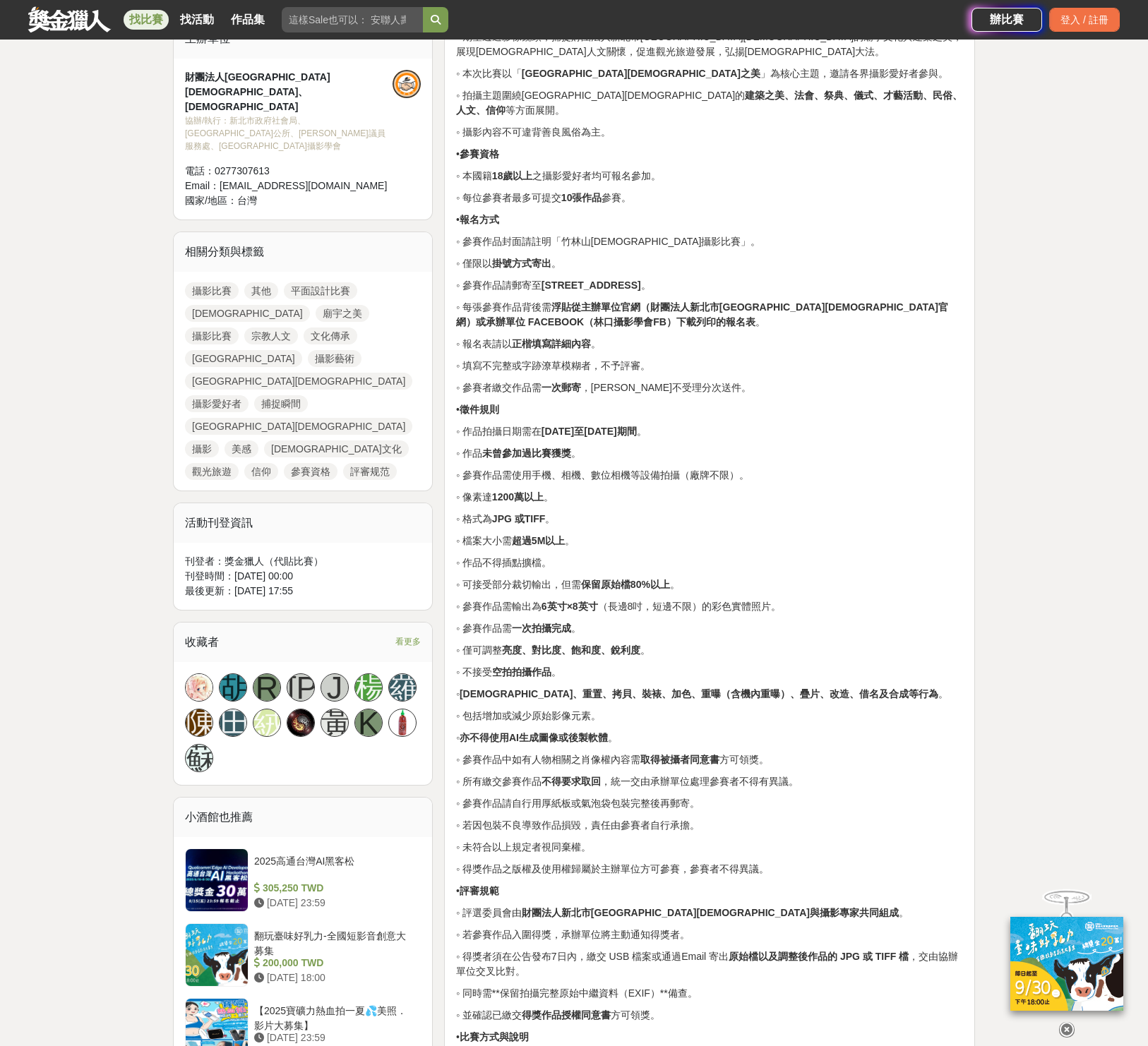
click at [674, 426] on div "• 賽事名稱 ◦ 財團法人新北市[GEOGRAPHIC_DATA][DEMOGRAPHIC_DATA]「[DEMOGRAPHIC_DATA]之美」攝影比賽 •…" at bounding box center [709, 796] width 507 height 1709
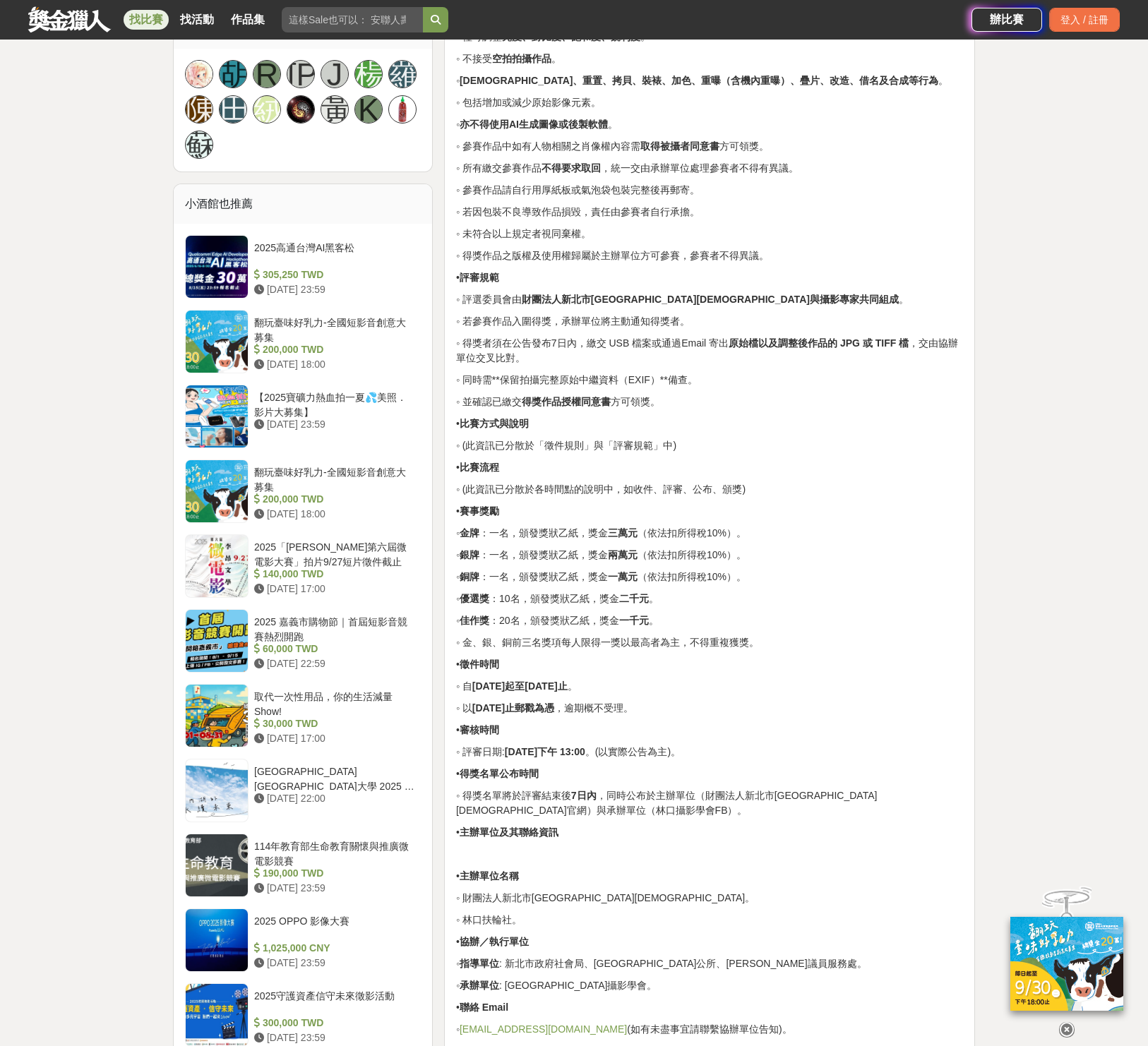
click at [674, 439] on p "◦ (此資訊已分散於「徵件規則」與「評審規範」中)" at bounding box center [709, 446] width 507 height 15
drag, startPoint x: 611, startPoint y: 521, endPoint x: 809, endPoint y: 530, distance: 198.2
click at [809, 530] on div "• 賽事名稱 ◦ 財團法人新北市[GEOGRAPHIC_DATA][DEMOGRAPHIC_DATA]「[DEMOGRAPHIC_DATA]之美」攝影比賽 •…" at bounding box center [709, 182] width 507 height 1709
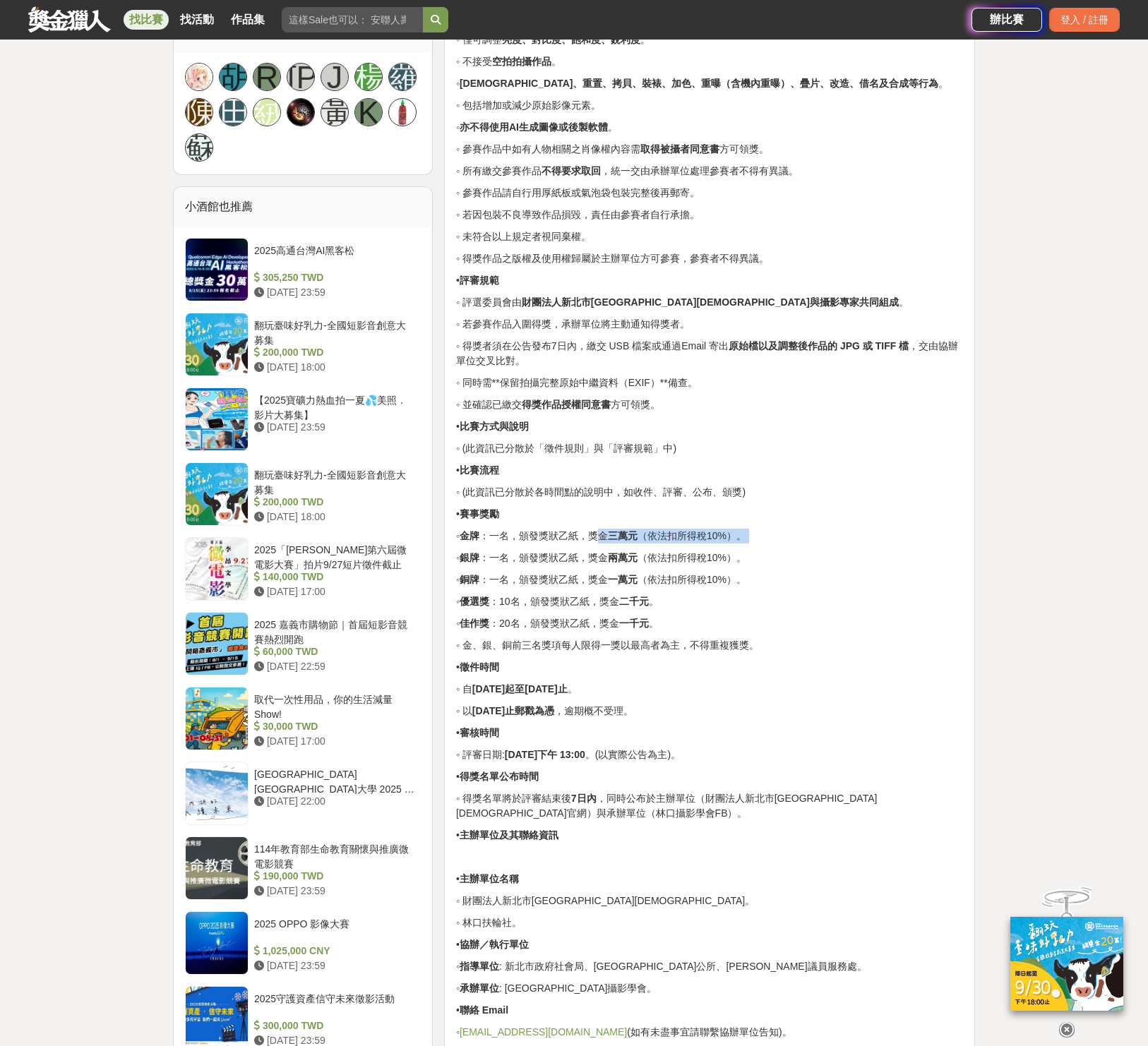
click at [716, 533] on div "• 賽事名稱 ◦ 財團法人新北市[GEOGRAPHIC_DATA][DEMOGRAPHIC_DATA]「[DEMOGRAPHIC_DATA]之美」攝影比賽 •…" at bounding box center [709, 186] width 507 height 1709
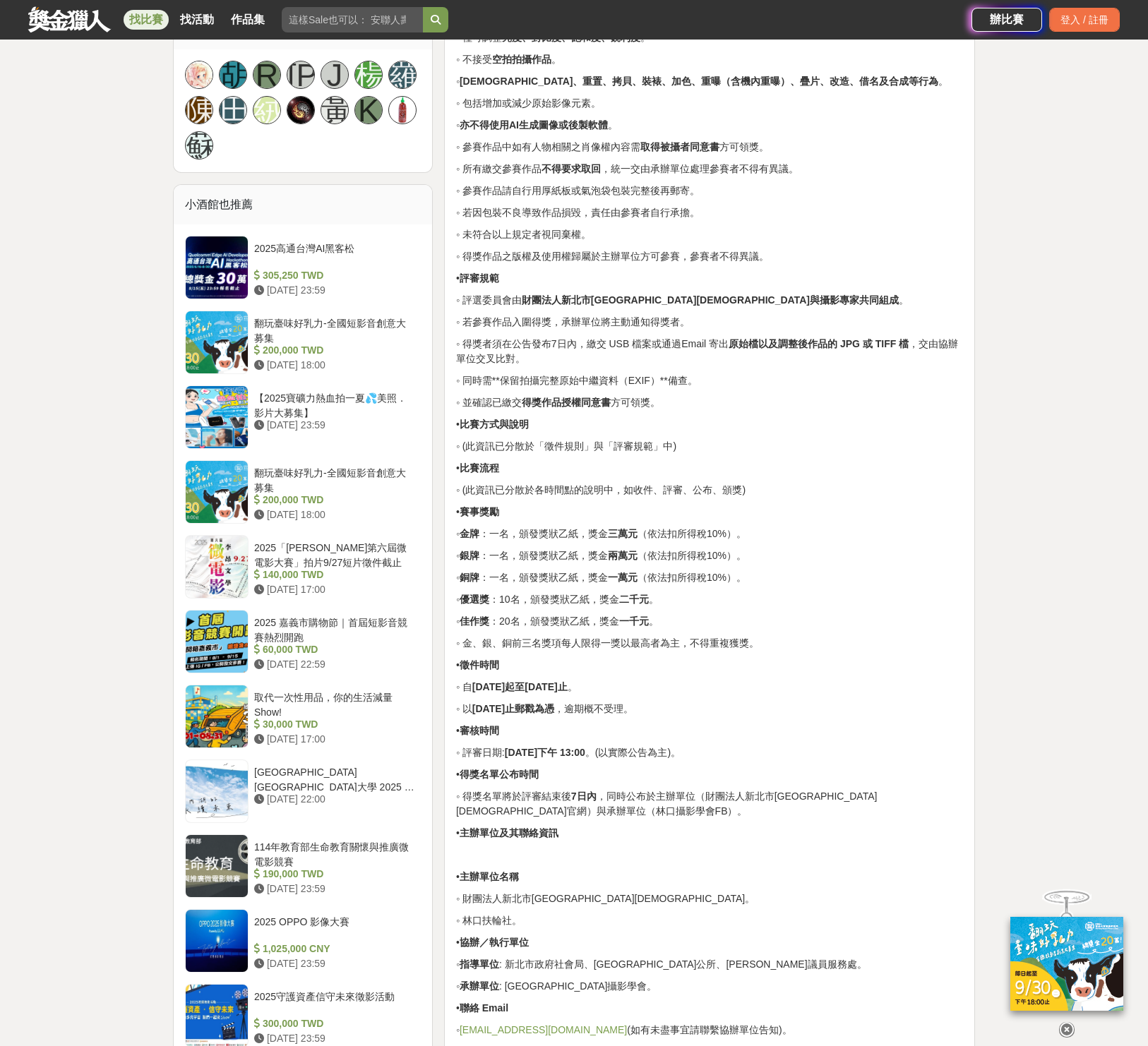
scroll to position [1152, 0]
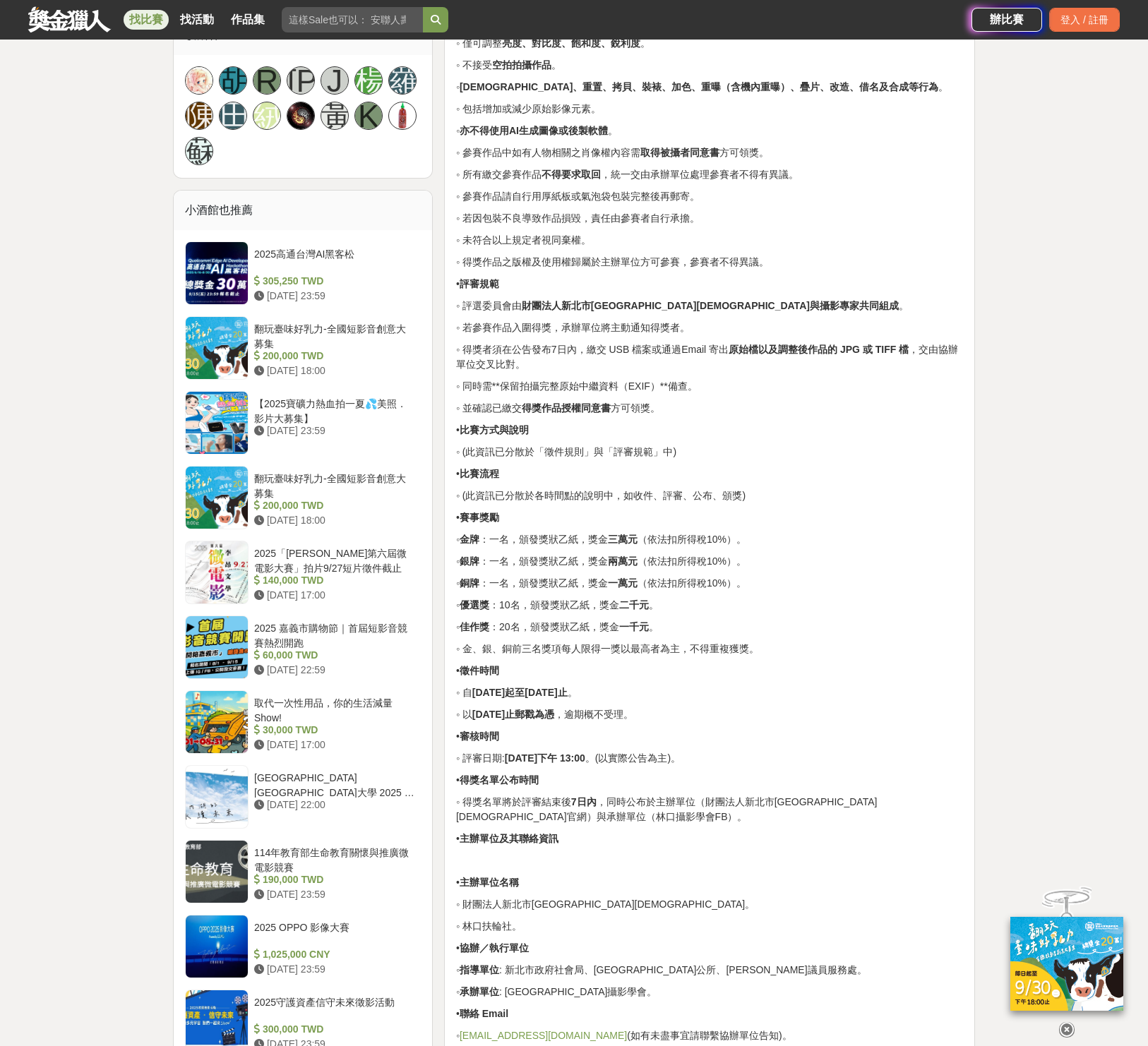
drag, startPoint x: 671, startPoint y: 456, endPoint x: 473, endPoint y: 462, distance: 198.1
click at [471, 467] on p "• 比賽流程" at bounding box center [709, 474] width 507 height 15
drag, startPoint x: 555, startPoint y: 467, endPoint x: 656, endPoint y: 470, distance: 101.0
click at [654, 470] on div "• 賽事名稱 ◦ 財團法人新北市[GEOGRAPHIC_DATA][DEMOGRAPHIC_DATA]「[DEMOGRAPHIC_DATA]之美」攝影比賽 •…" at bounding box center [709, 189] width 507 height 1709
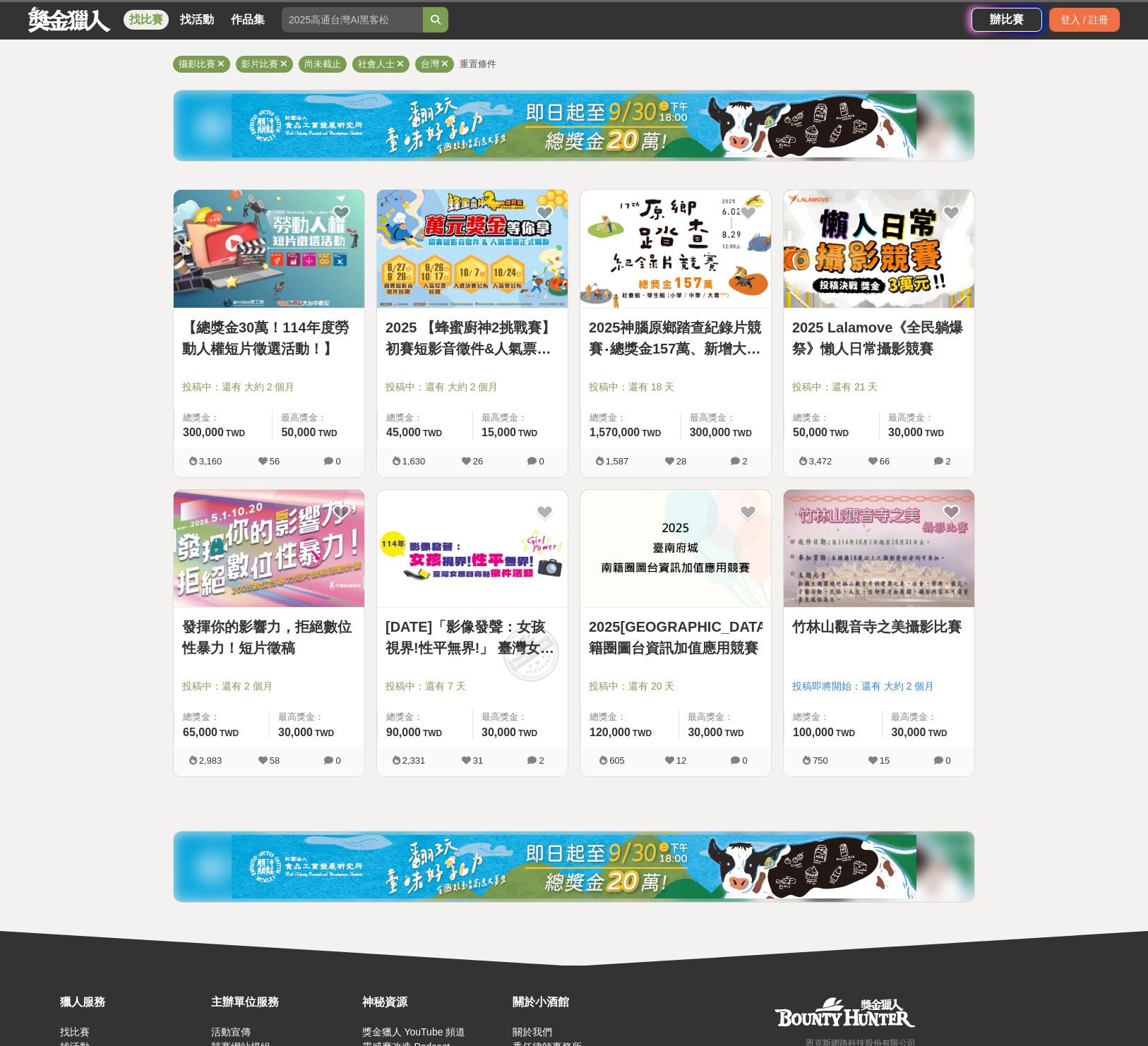
scroll to position [11, 0]
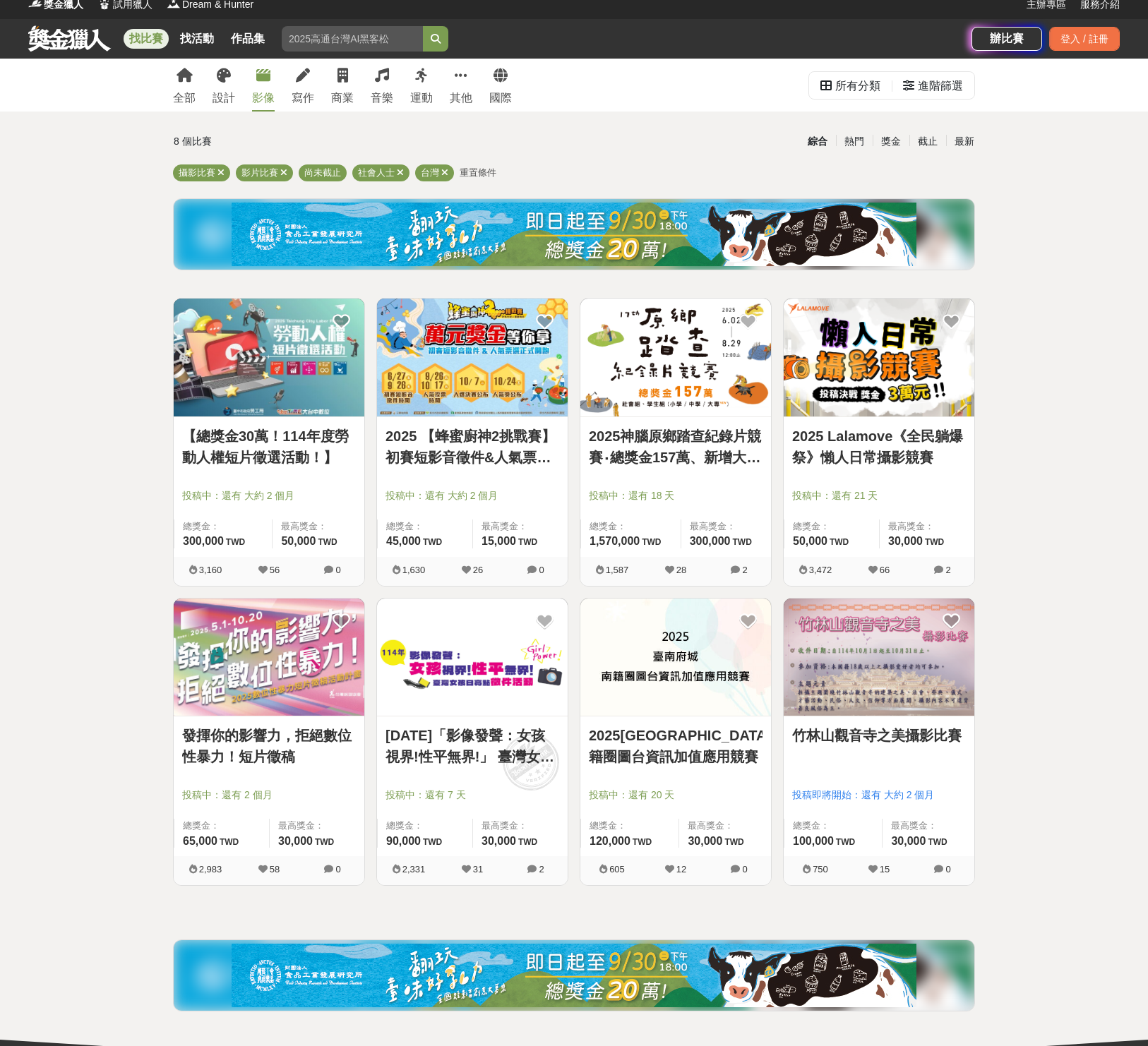
click at [337, 411] on img at bounding box center [269, 357] width 190 height 117
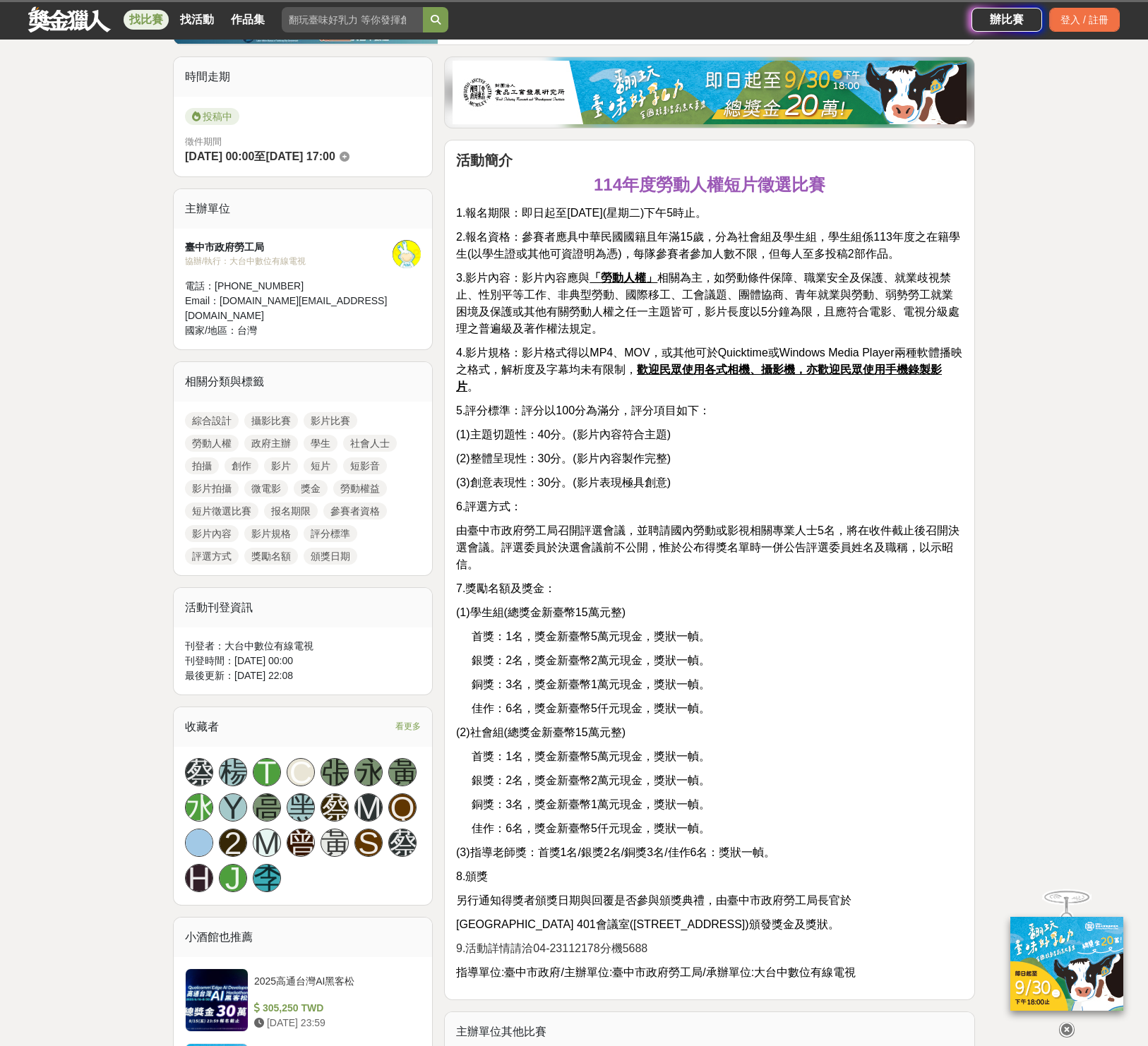
scroll to position [350, 0]
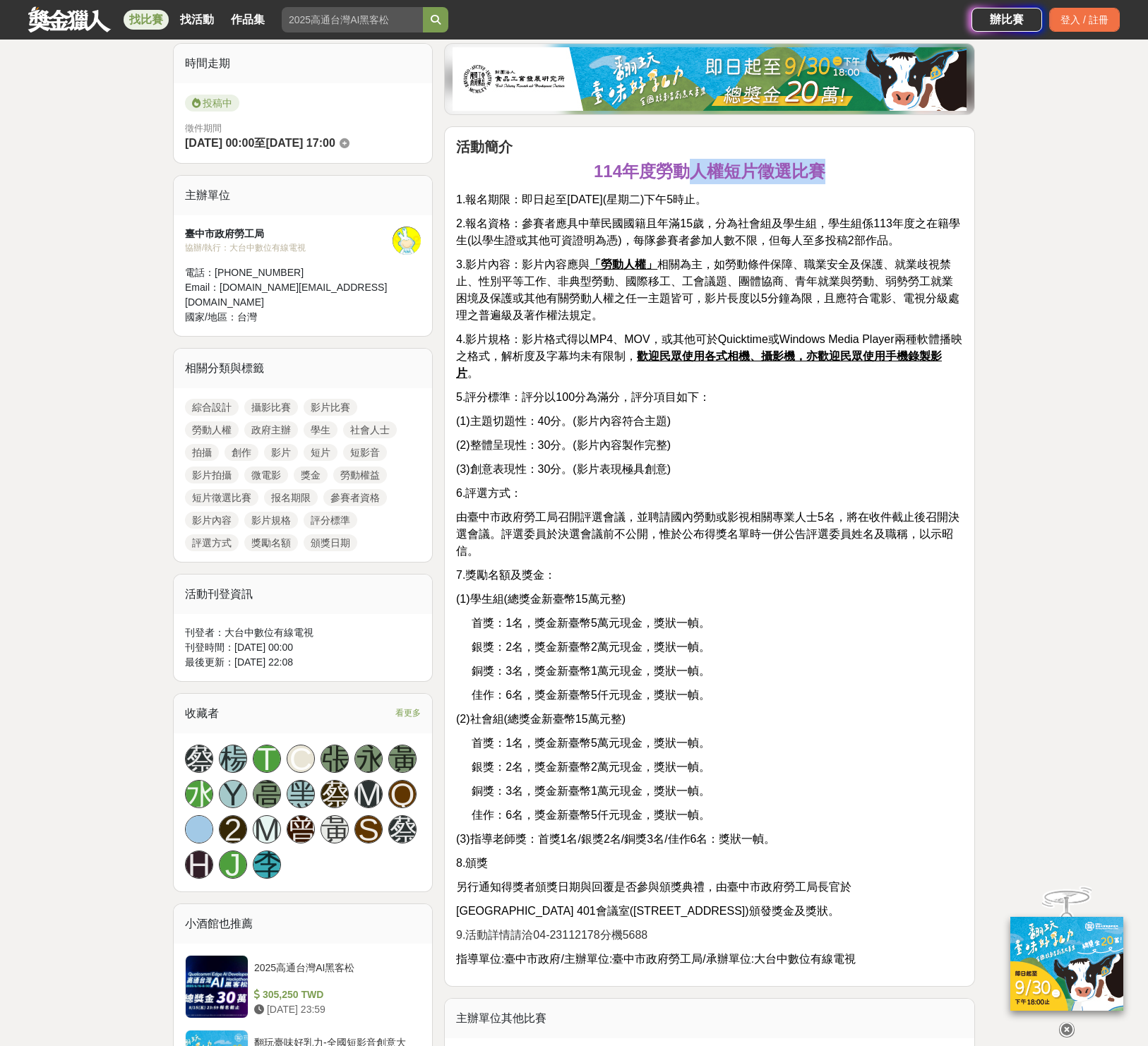
drag, startPoint x: 637, startPoint y: 181, endPoint x: 654, endPoint y: 191, distance: 19.7
click at [686, 176] on div "活動簡介 114年度勞動人權短片徵選比賽 1.報名期限：即日起至[DATE](星期二)下午5時止。 2.報名資格：參賽者應具中華民國國籍且年滿15歲，分為社會…" at bounding box center [709, 553] width 507 height 829
drag, startPoint x: 650, startPoint y: 209, endPoint x: 630, endPoint y: 204, distance: 20.6
click at [649, 209] on div "活動簡介 114年度勞動人權短片徵選比賽 1.報名期限：即日起至[DATE](星期二)下午5時止。 2.報名資格：參賽者應具中華民國國籍且年滿15歲，分為社會…" at bounding box center [709, 553] width 507 height 829
drag, startPoint x: 532, startPoint y: 228, endPoint x: 664, endPoint y: 227, distance: 132.0
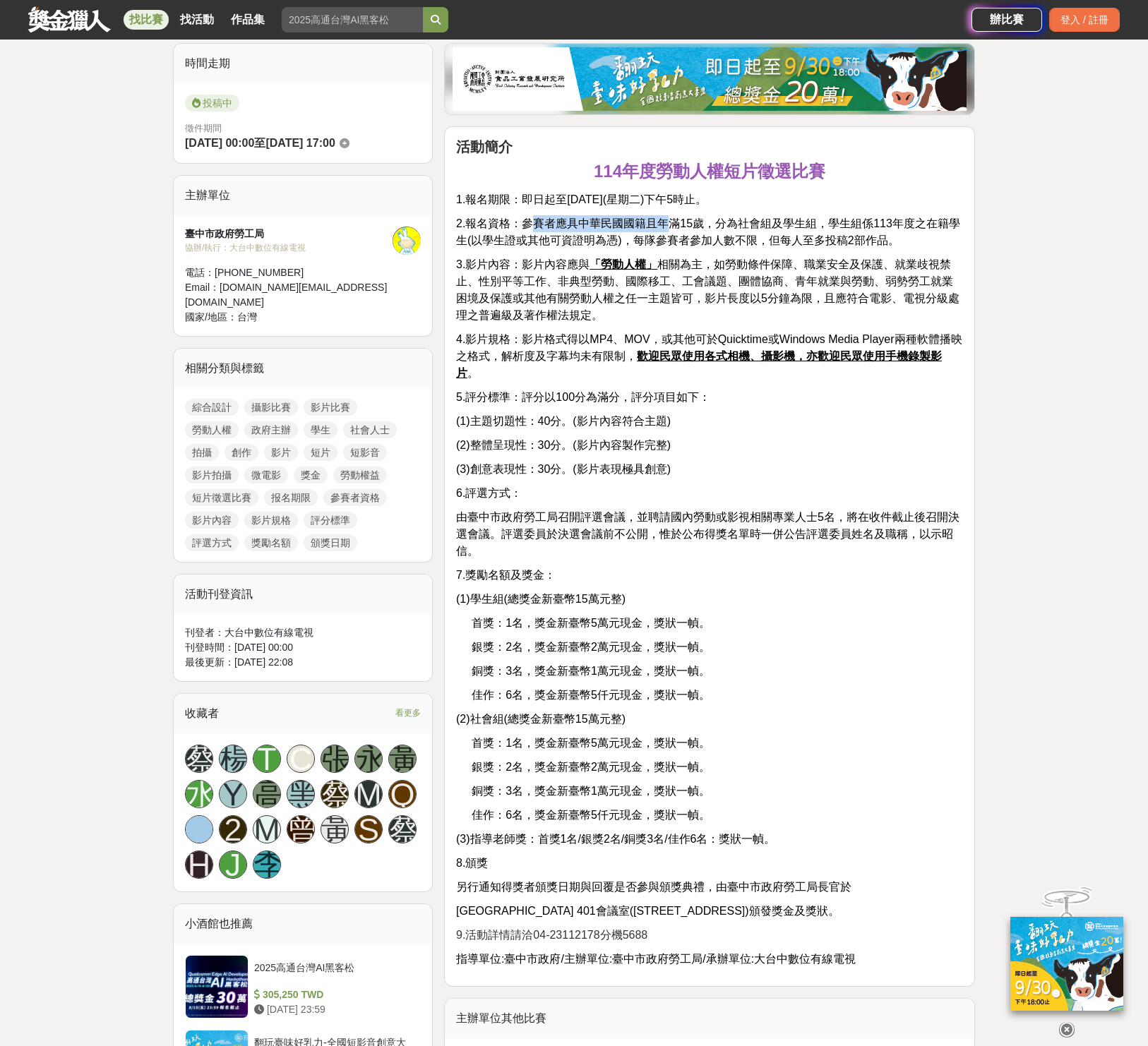
click at [664, 227] on span "2.報名資格：參賽者應具中華民國國籍且年滿15歲，分為社會組及學生組，學生組係113年度之在籍學生(以學生證或其他可資證明為憑)，每隊參賽者參加人數不限，但每…" at bounding box center [708, 232] width 504 height 29
click at [766, 238] on span "2.報名資格：參賽者應具中華民國國籍且年滿15歲，分為社會組及學生組，學生組係113年度之在籍學生(以學生證或其他可資證明為憑)，每隊參賽者參加人數不限，但每…" at bounding box center [708, 232] width 504 height 29
drag, startPoint x: 675, startPoint y: 258, endPoint x: 878, endPoint y: 259, distance: 203.0
click at [878, 259] on span "3.影片內容：影片內容應與 「勞動人權」 相關為主，如勞動條件保障、職業安全及保護、就業歧視禁止、性別平等工作、非典型勞動、國際移工、工會議題、團體協商、青年…" at bounding box center [707, 289] width 503 height 63
